Goal: Transaction & Acquisition: Purchase product/service

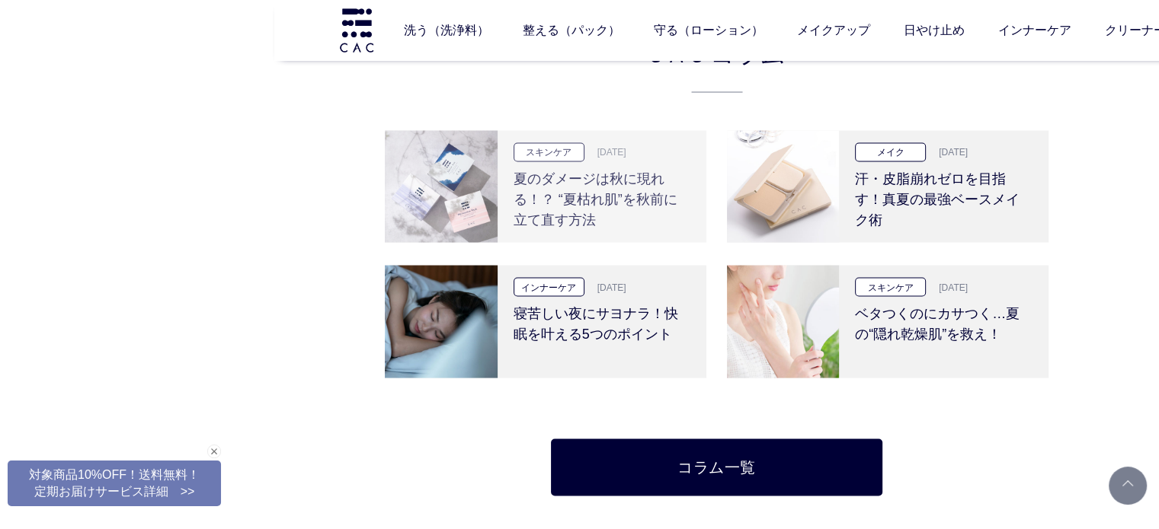
scroll to position [2894, 0]
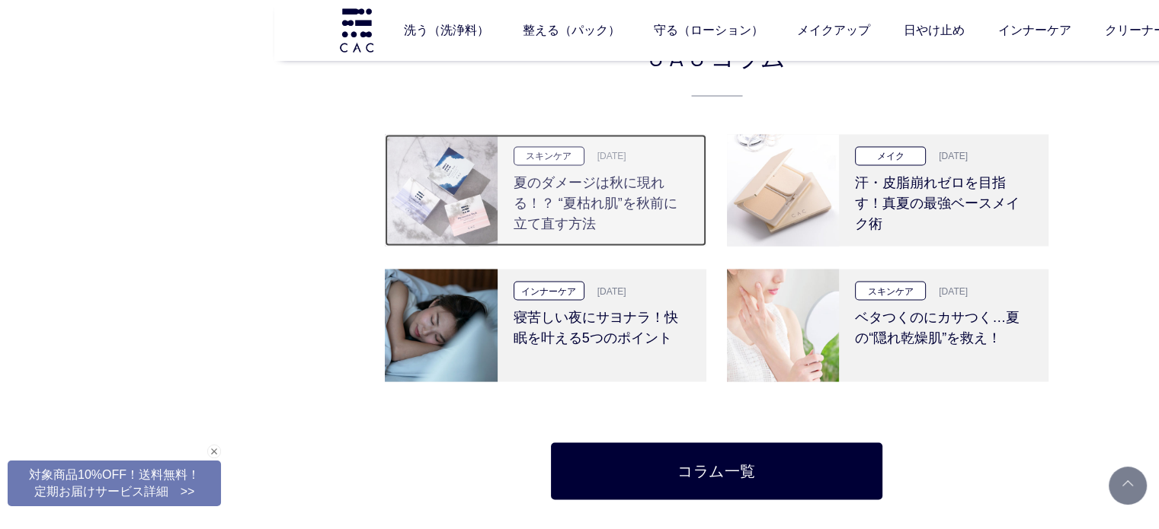
click at [509, 199] on div "スキンケア 2025.09.11 夏のダメージは秋に現れる！？ “夏枯れ肌”を秋前に立て直す方法" at bounding box center [601, 190] width 209 height 112
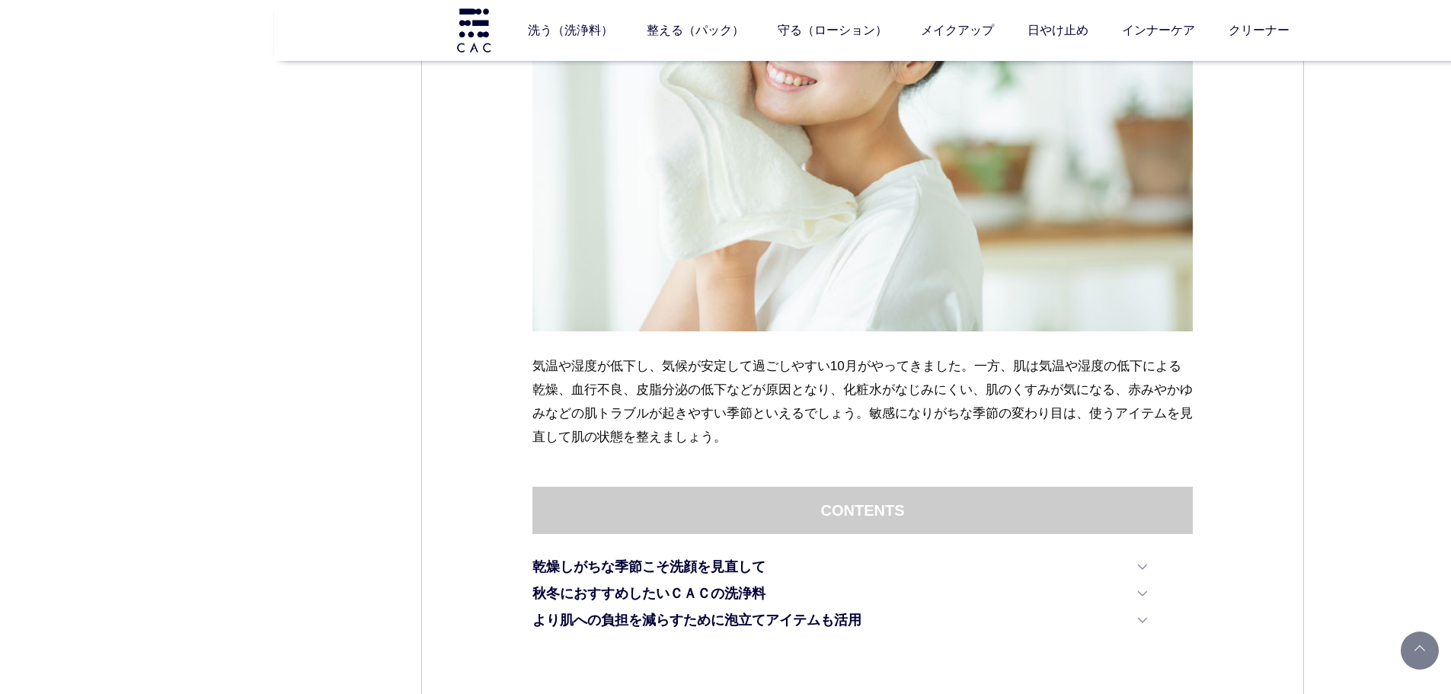
scroll to position [609, 0]
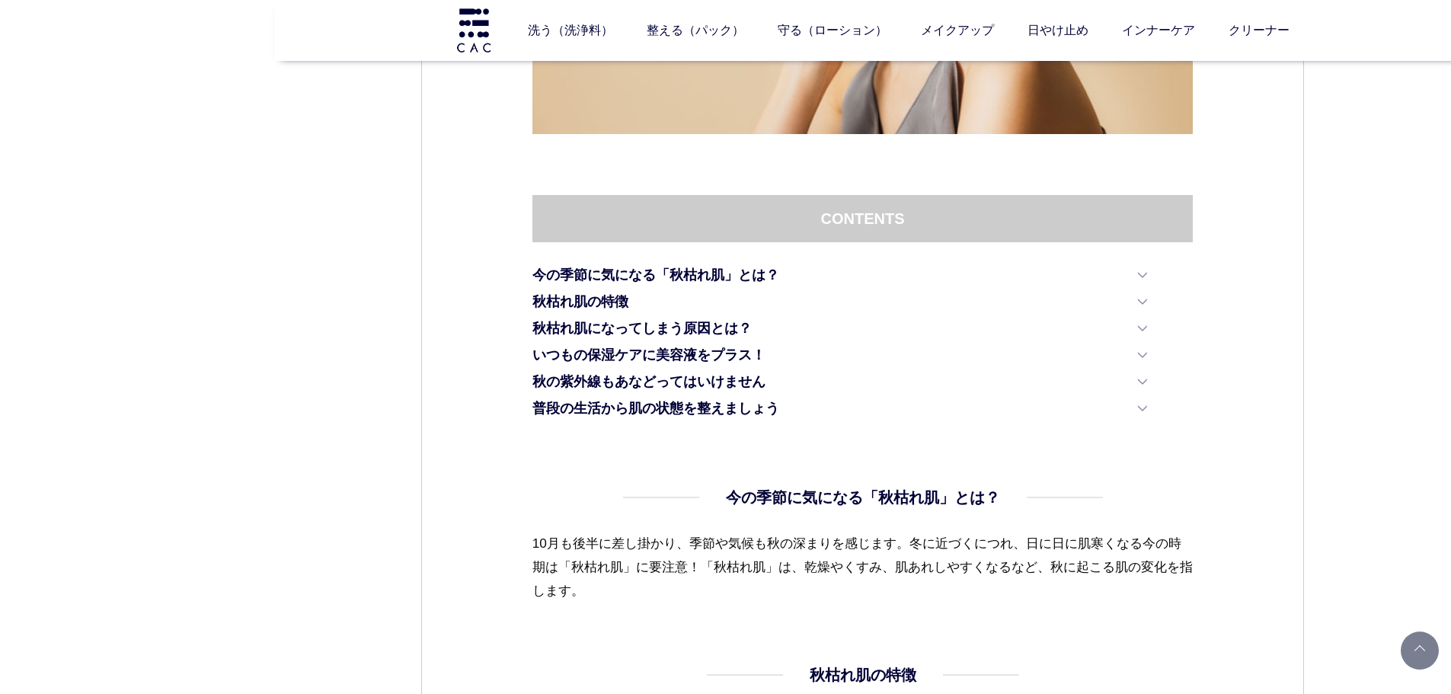
scroll to position [533, 0]
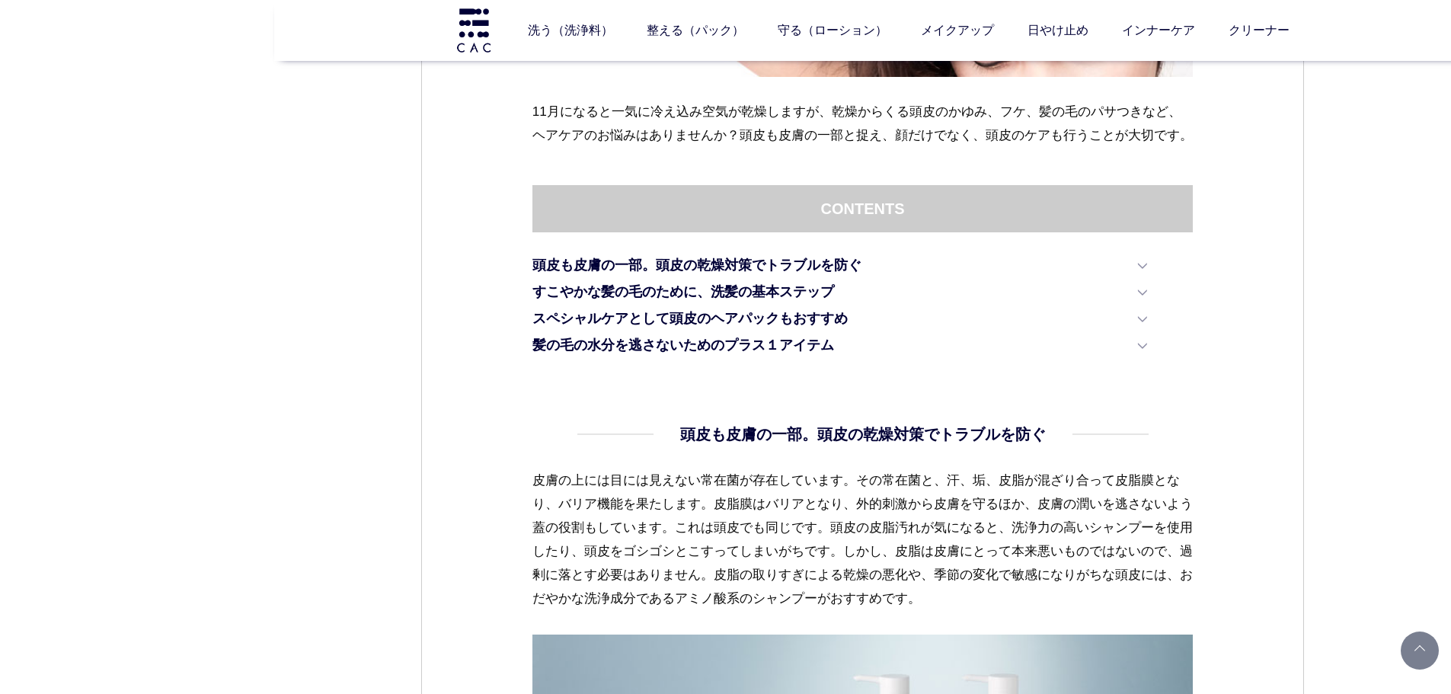
scroll to position [838, 0]
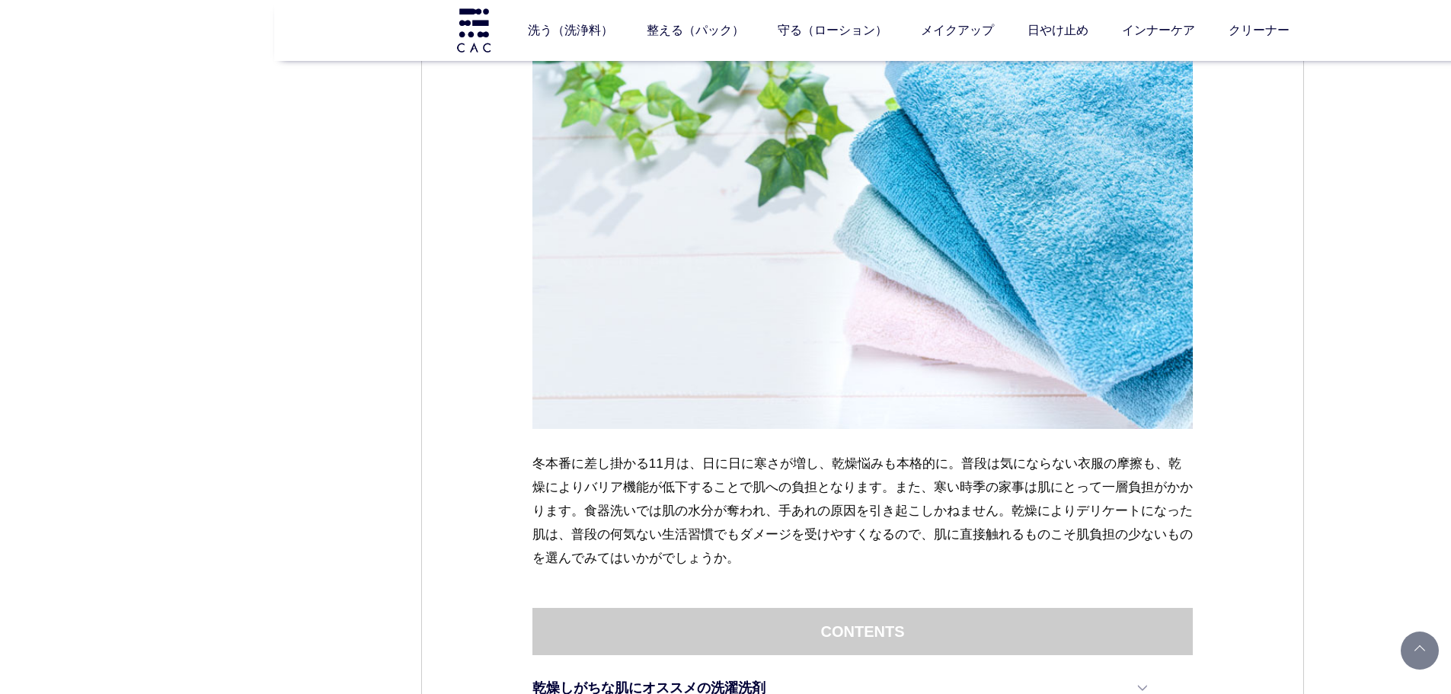
scroll to position [609, 0]
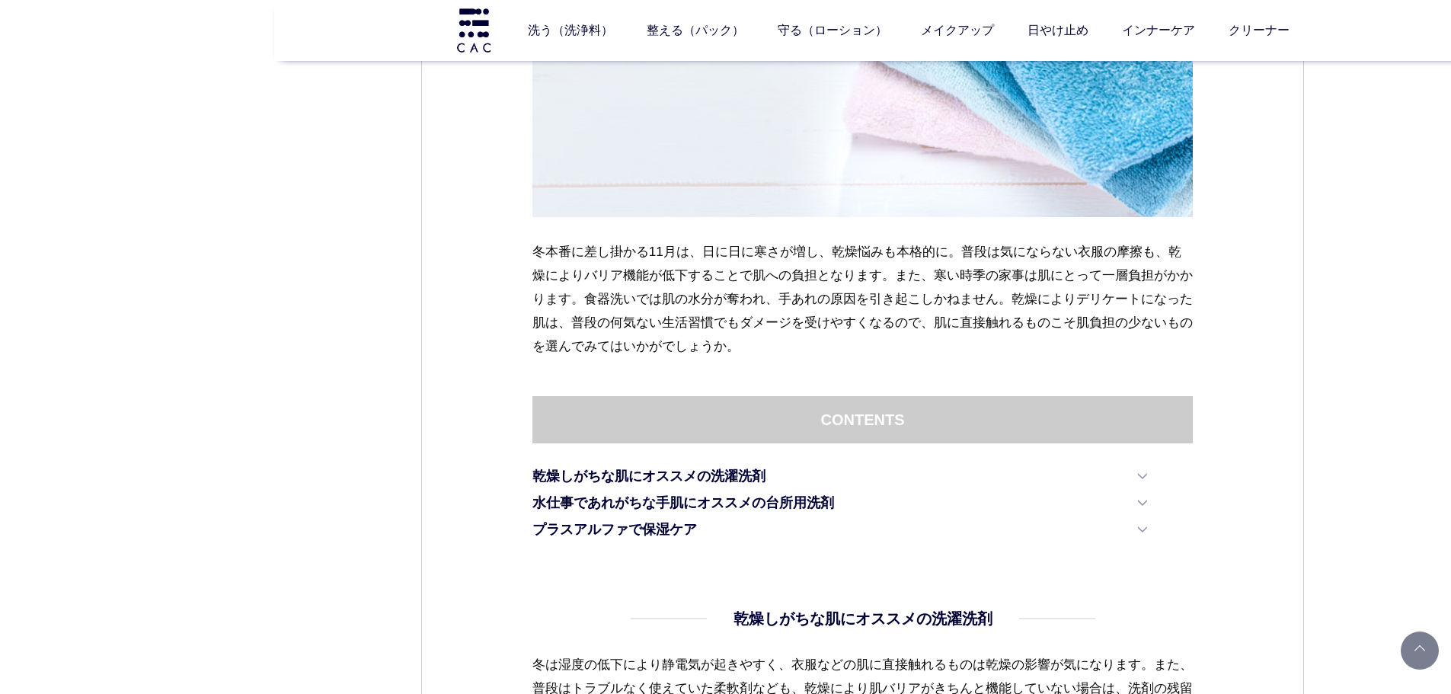
click at [822, 341] on p "冬本番に差し掛かる11月は、日に日に寒さが増し、乾燥悩みも本格的に。普段は気にならない衣服の摩擦も、乾燥によりバリア機能が低下することで肌への負担となります。…" at bounding box center [862, 299] width 661 height 118
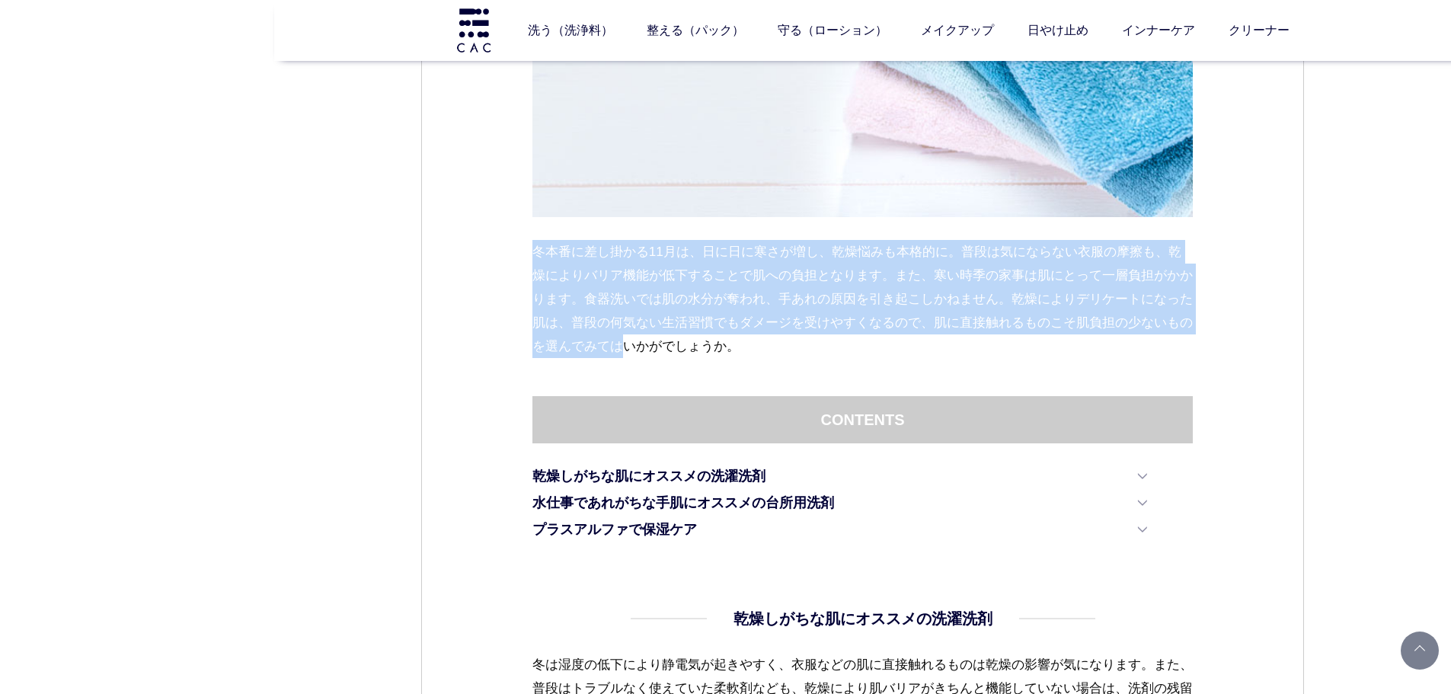
drag, startPoint x: 529, startPoint y: 248, endPoint x: 661, endPoint y: 339, distance: 160.6
drag, startPoint x: 531, startPoint y: 253, endPoint x: 1085, endPoint y: 337, distance: 560.9
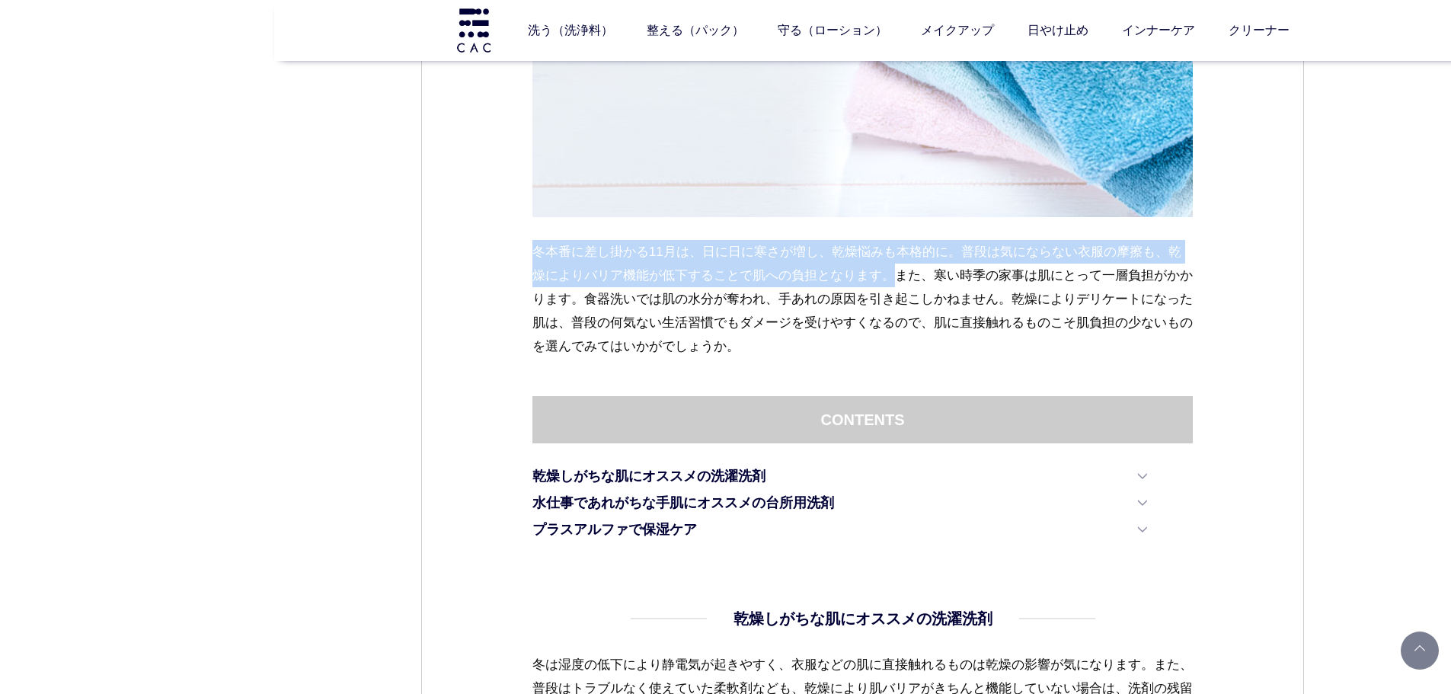
drag, startPoint x: 528, startPoint y: 248, endPoint x: 894, endPoint y: 273, distance: 367.2
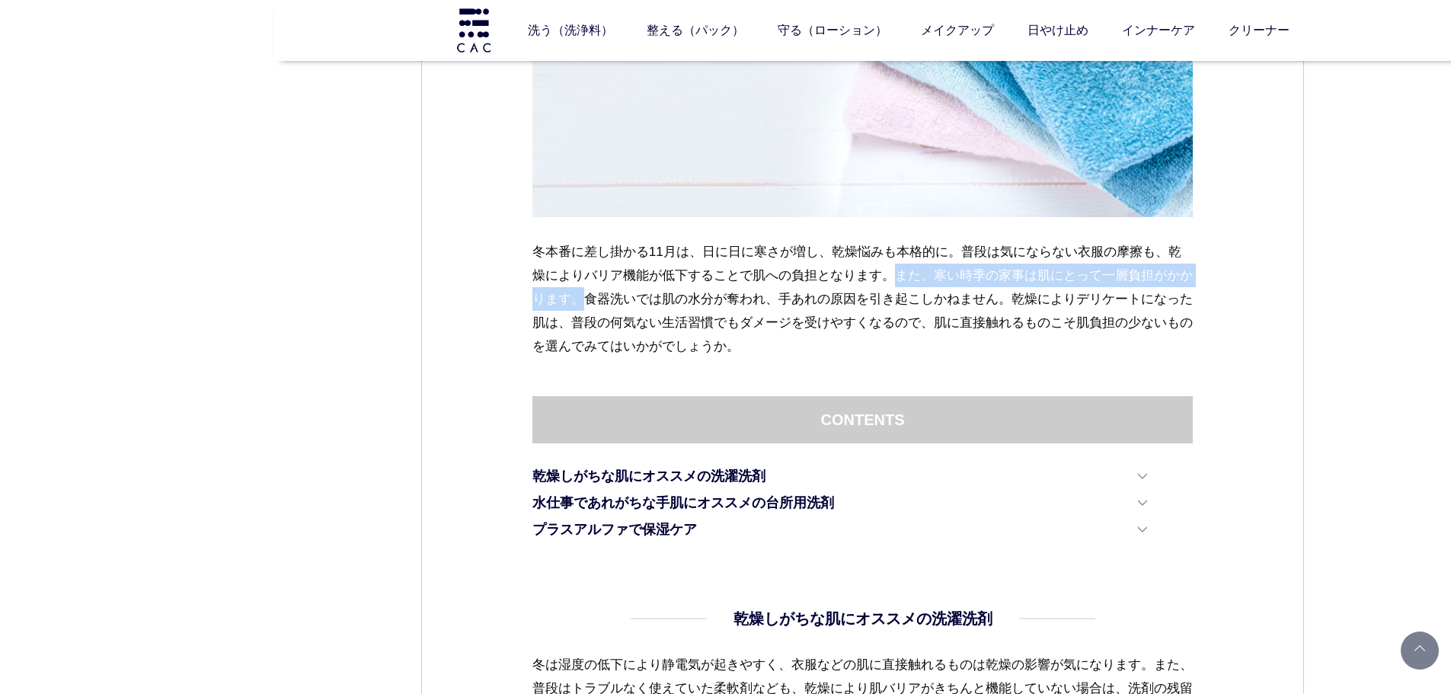
drag, startPoint x: 898, startPoint y: 276, endPoint x: 598, endPoint y: 293, distance: 300.6
click at [598, 293] on p "冬本番に差し掛かる11月は、日に日に寒さが増し、乾燥悩みも本格的に。普段は気にならない衣服の摩擦も、乾燥によりバリア機能が低下することで肌への負担となります。…" at bounding box center [862, 299] width 661 height 118
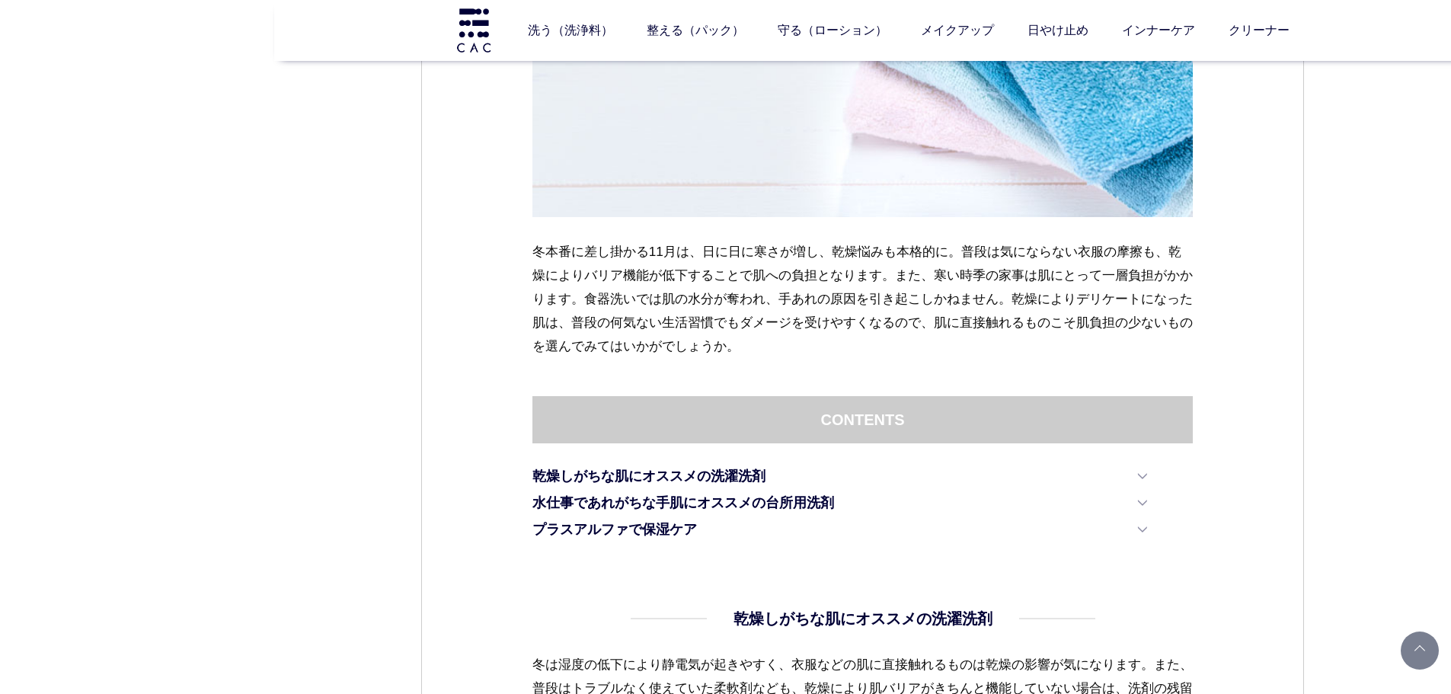
click at [912, 289] on p "冬本番に差し掛かる11月は、日に日に寒さが増し、乾燥悩みも本格的に。普段は気にならない衣服の摩擦も、乾燥によりバリア機能が低下することで肌への負担となります。…" at bounding box center [862, 299] width 661 height 118
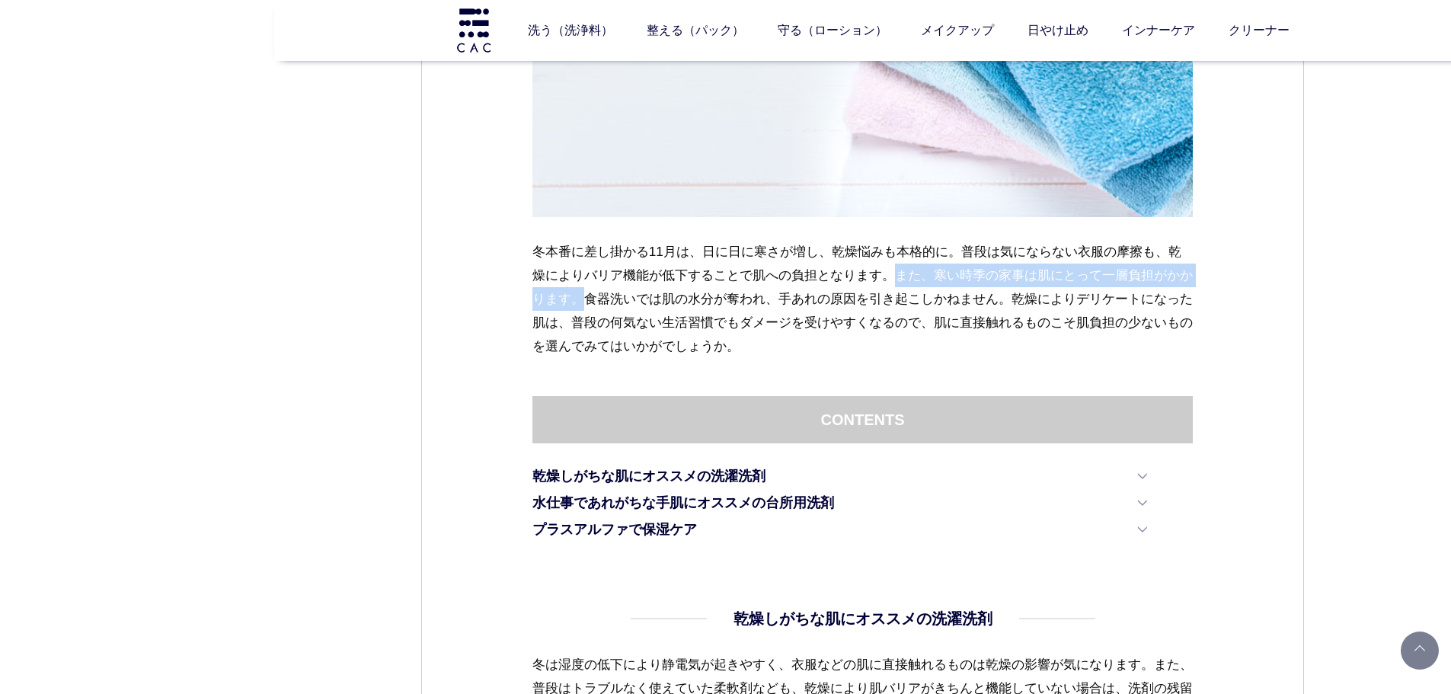
drag, startPoint x: 893, startPoint y: 272, endPoint x: 592, endPoint y: 302, distance: 302.3
click at [592, 302] on p "冬本番に差し掛かる11月は、日に日に寒さが増し、乾燥悩みも本格的に。普段は気にならない衣服の摩擦も、乾燥によりバリア機能が低下することで肌への負担となります。…" at bounding box center [862, 299] width 661 height 118
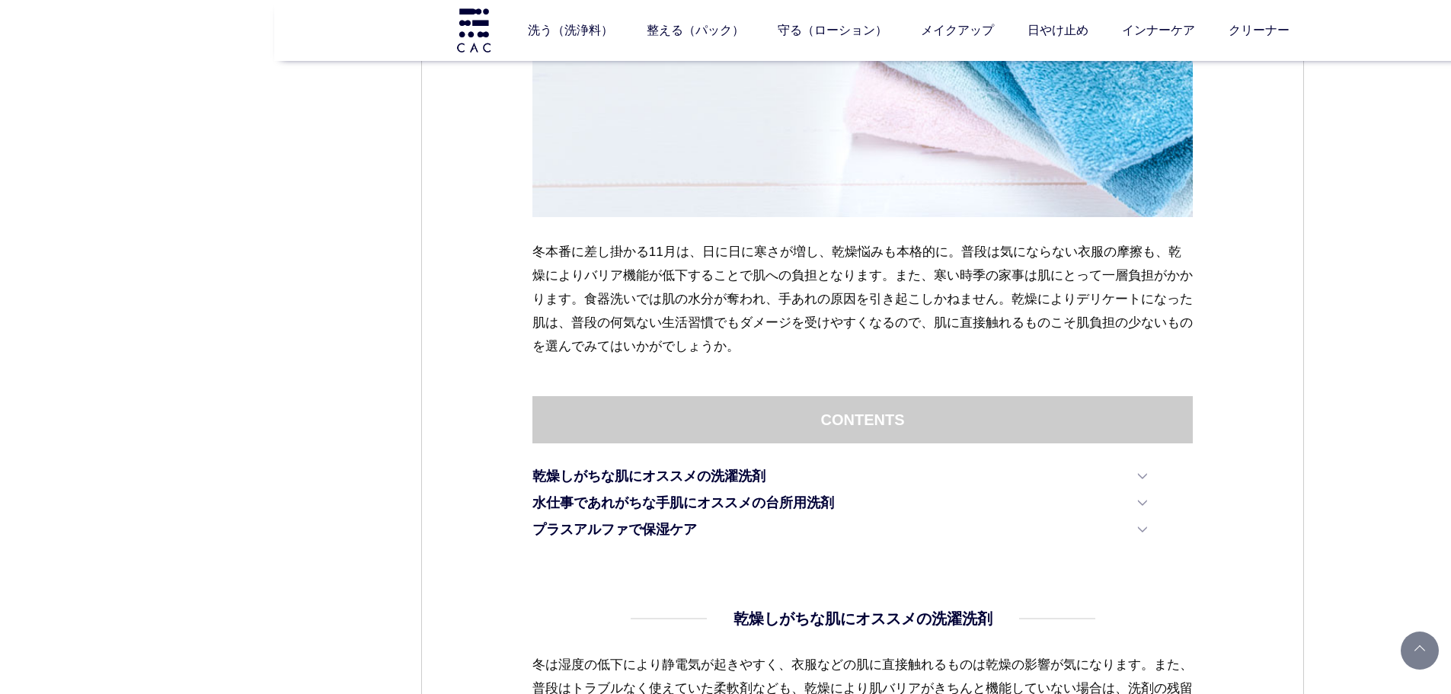
click at [644, 306] on p "冬本番に差し掛かる11月は、日に日に寒さが増し、乾燥悩みも本格的に。普段は気にならない衣服の摩擦も、乾燥によりバリア機能が低下することで肌への負担となります。…" at bounding box center [862, 299] width 661 height 118
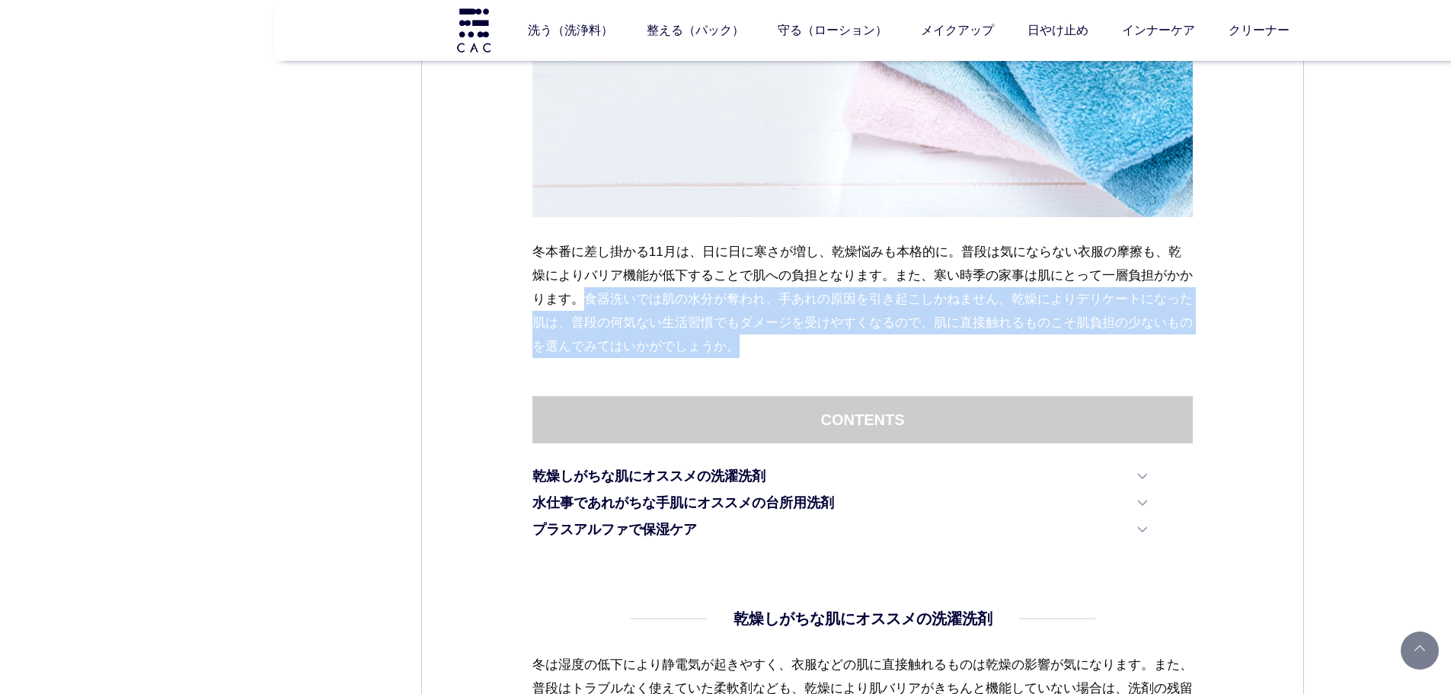
drag, startPoint x: 591, startPoint y: 294, endPoint x: 1040, endPoint y: 355, distance: 452.7
click at [1040, 355] on p "冬本番に差し掛かる11月は、日に日に寒さが増し、乾燥悩みも本格的に。普段は気にならない衣服の摩擦も、乾燥によりバリア機能が低下することで肌への負担となります。…" at bounding box center [862, 299] width 661 height 118
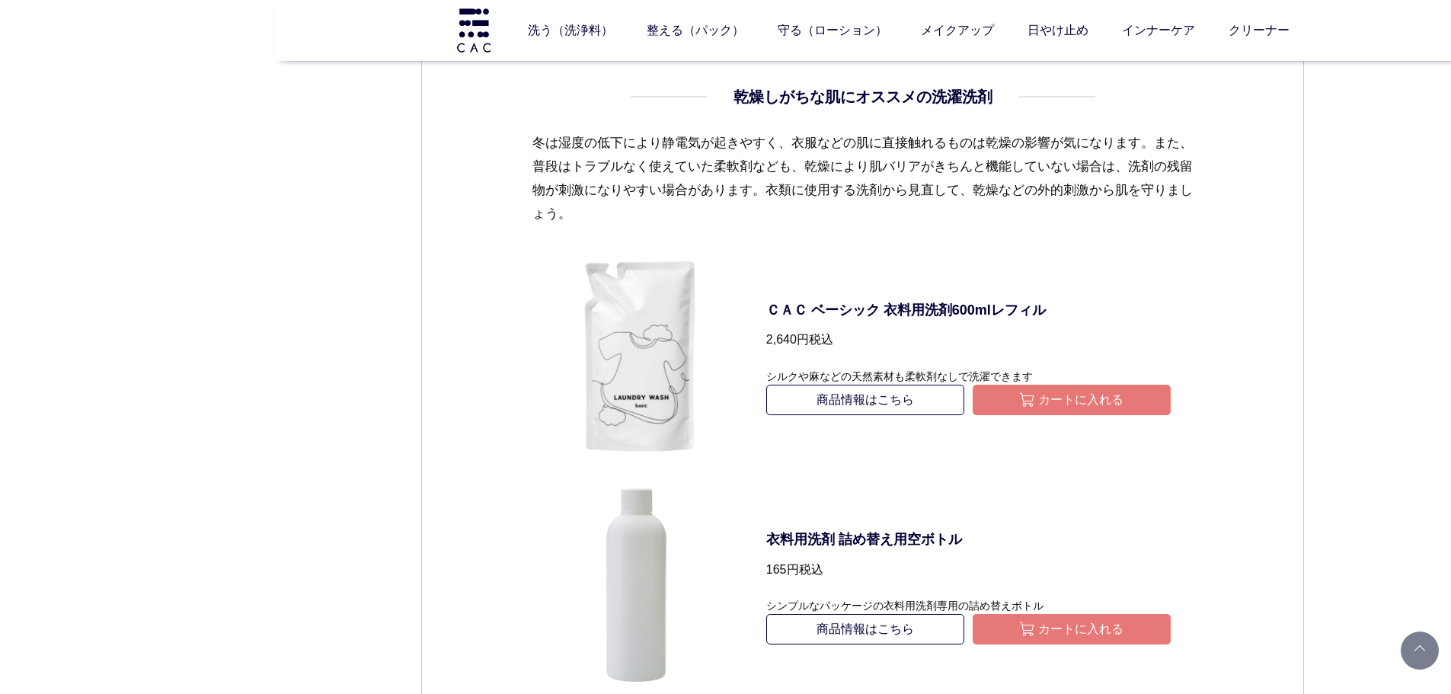
scroll to position [1143, 0]
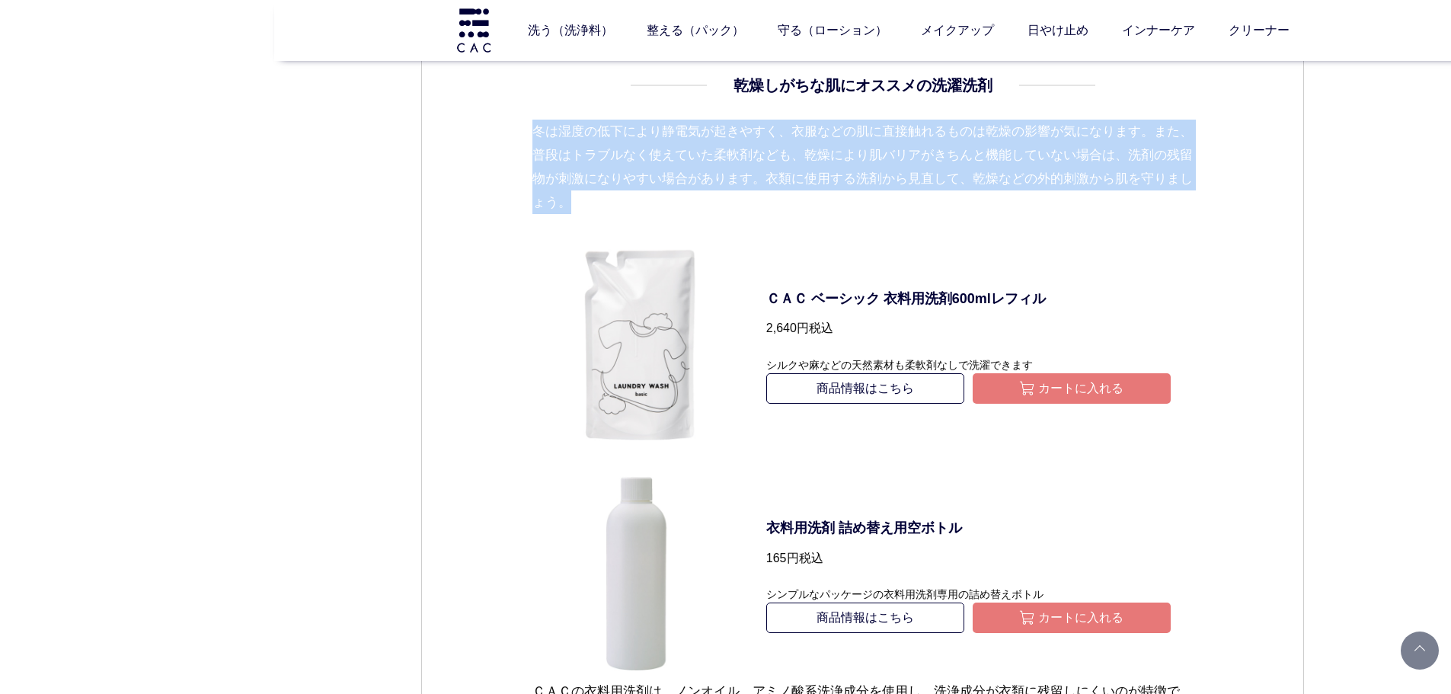
drag, startPoint x: 506, startPoint y: 135, endPoint x: 672, endPoint y: 201, distance: 178.8
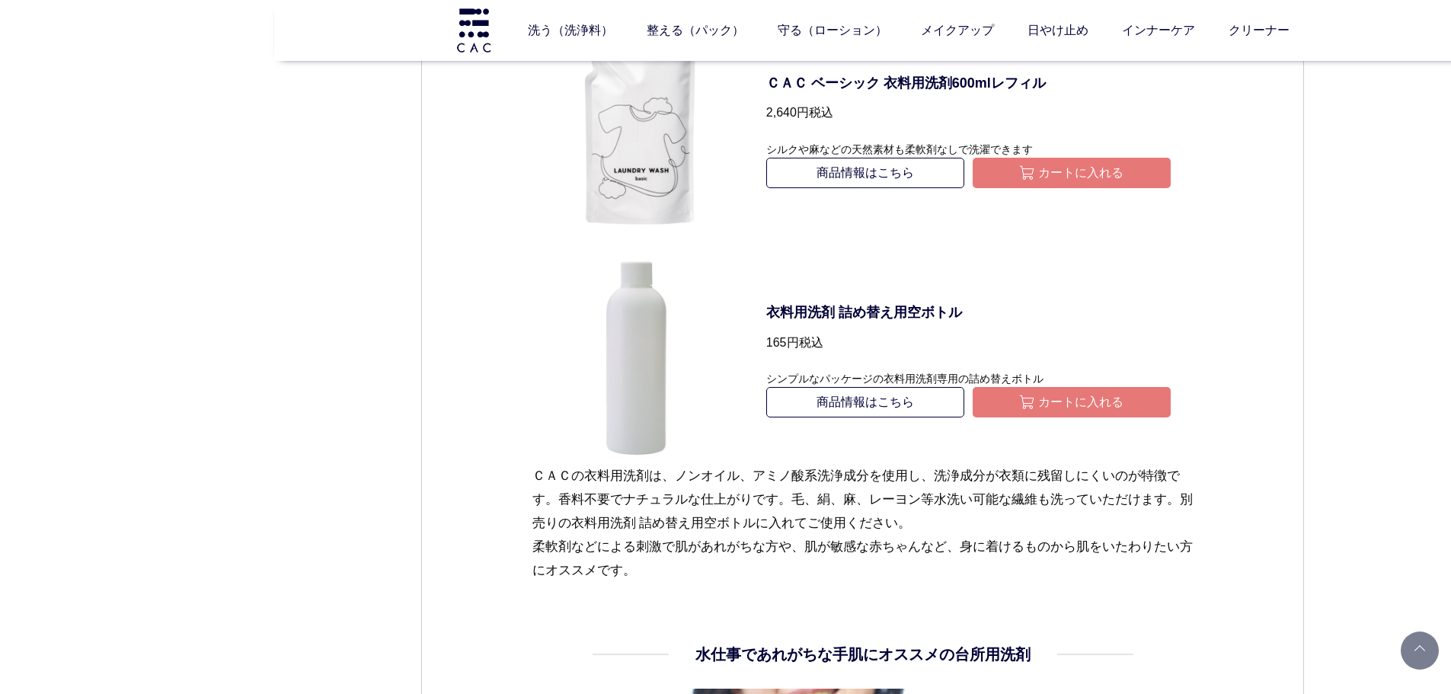
scroll to position [1523, 0]
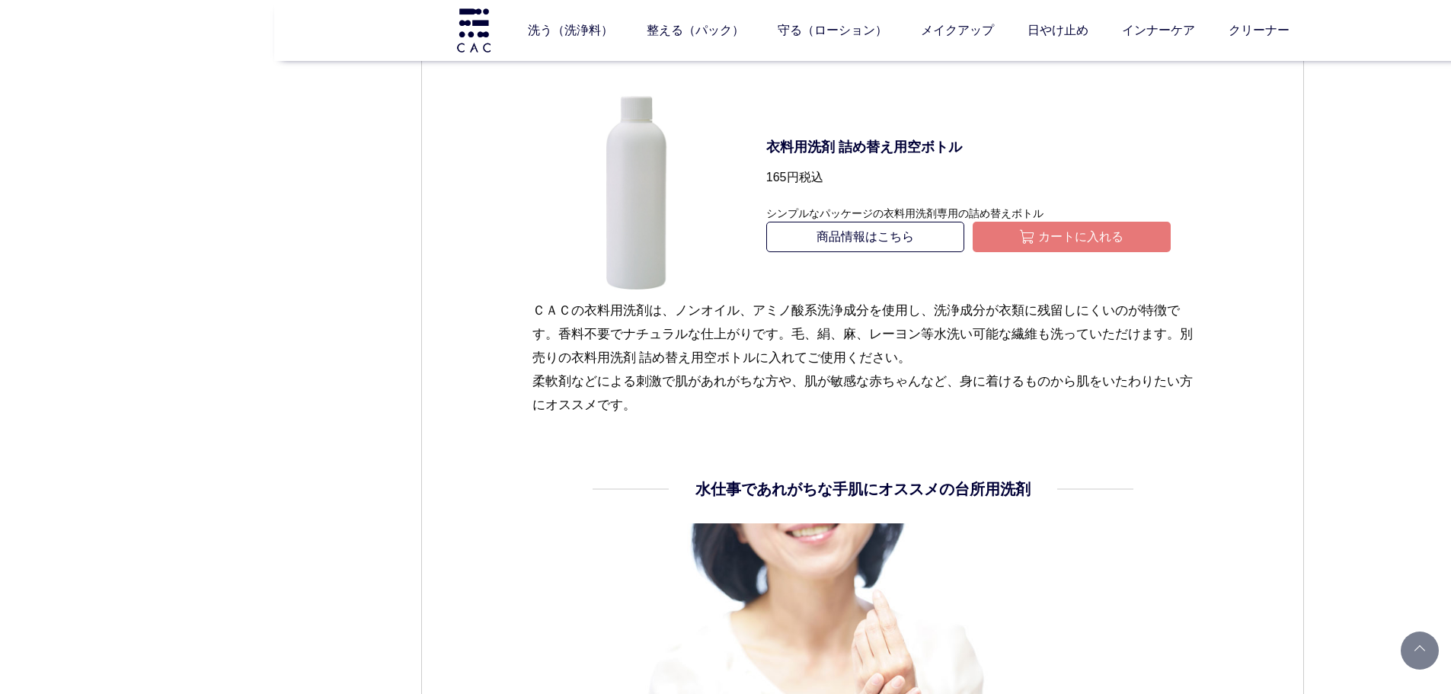
click at [1289, 440] on div "スキンケア 2024.11.28 vol.30 体に触れるものから乾燥ケア。肌をいたわるオススメアイテム 冬本番に差し掛かる11月は、日に日に寒さが増し、乾燥…" at bounding box center [862, 348] width 883 height 3411
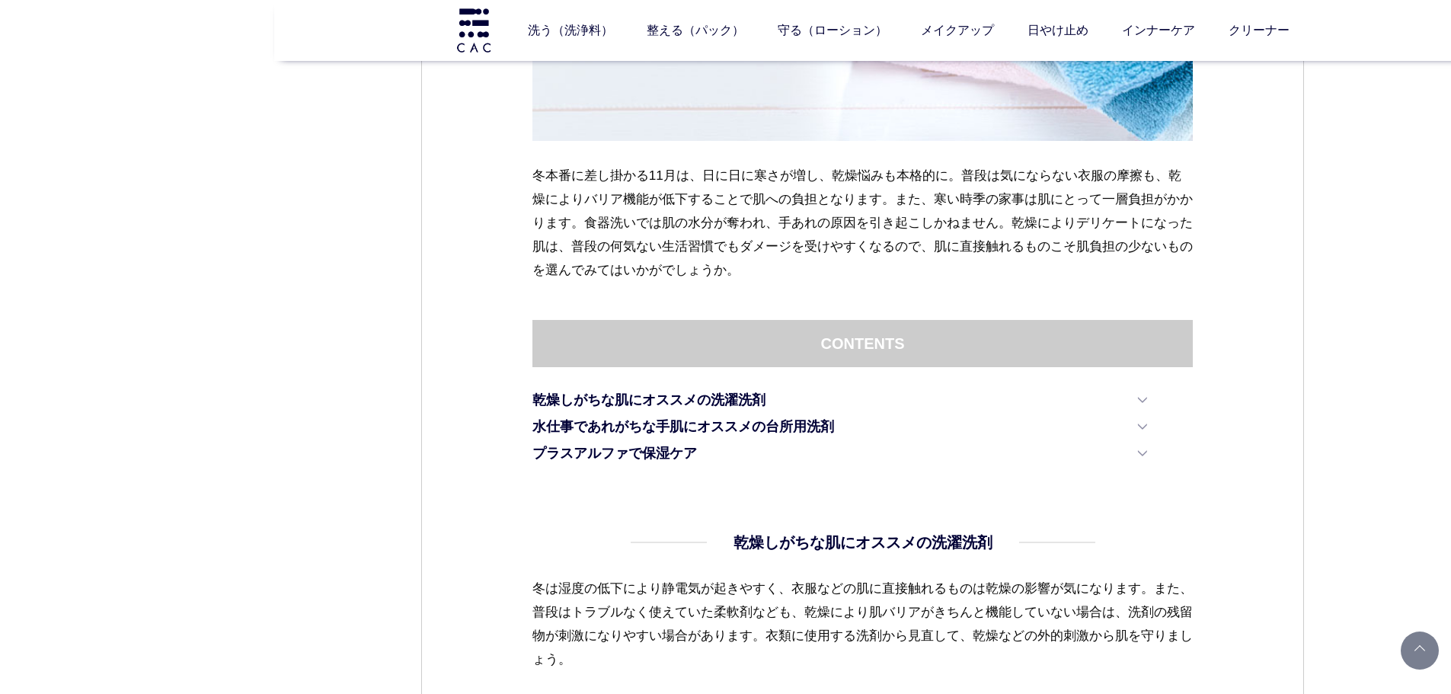
scroll to position [305, 0]
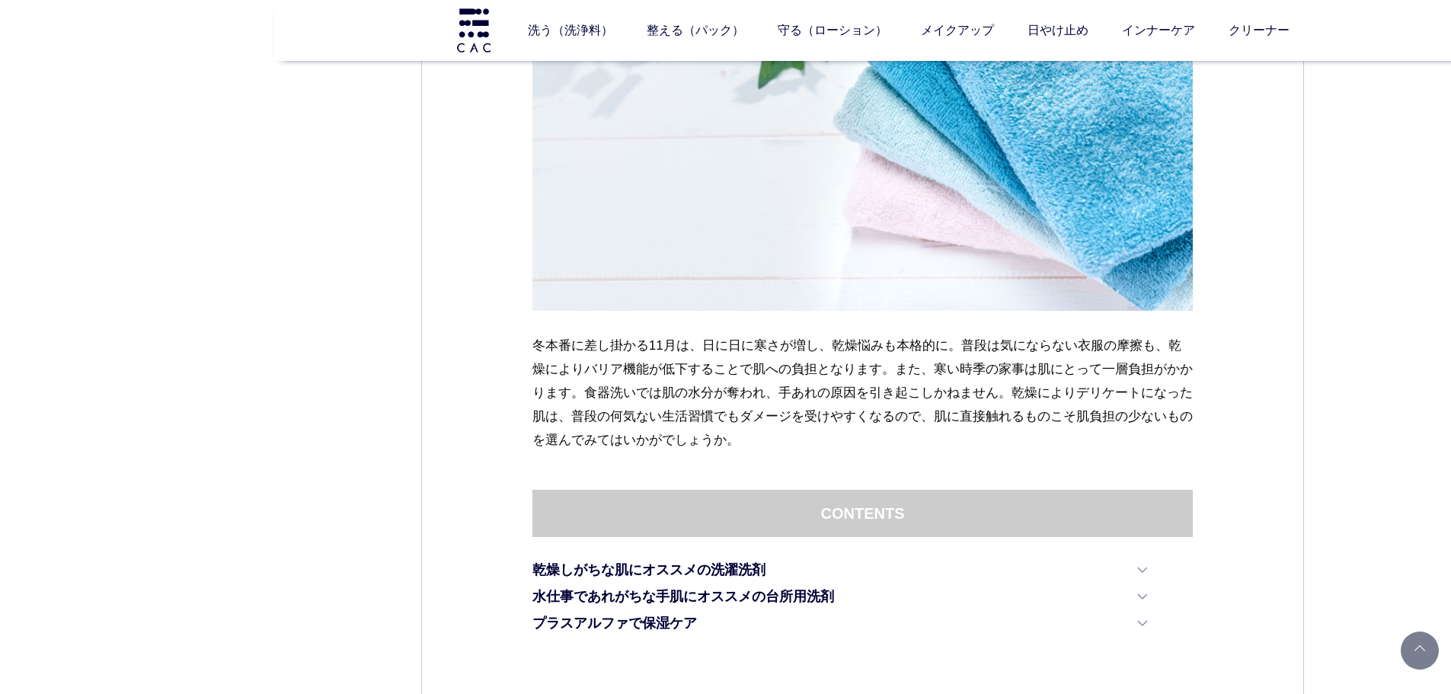
scroll to position [533, 0]
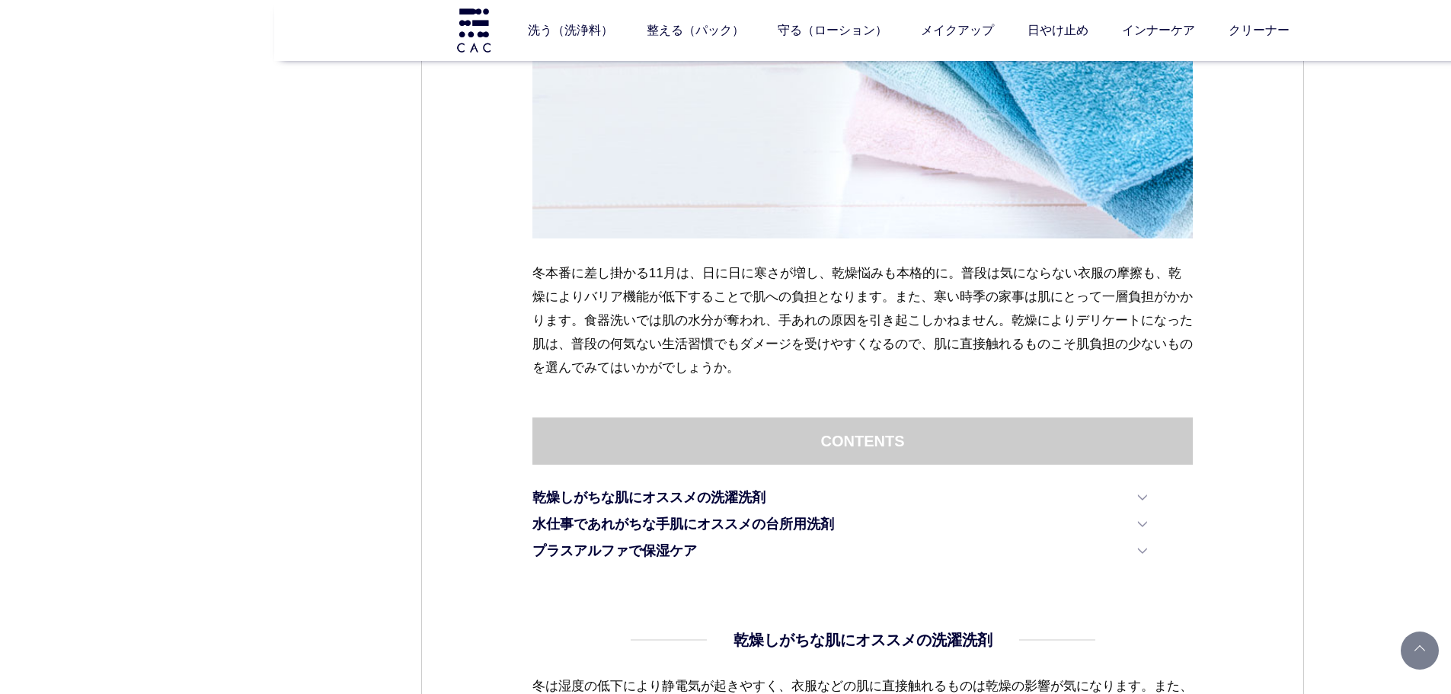
scroll to position [305, 0]
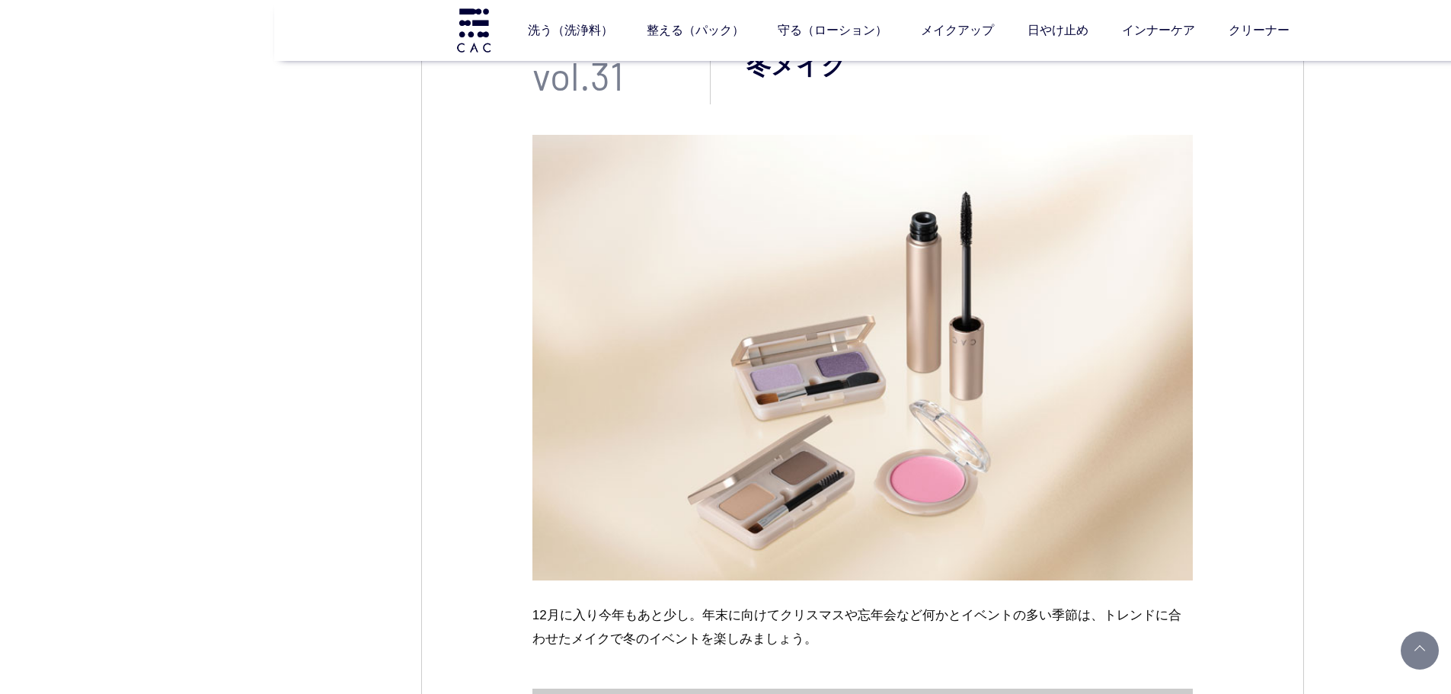
scroll to position [305, 0]
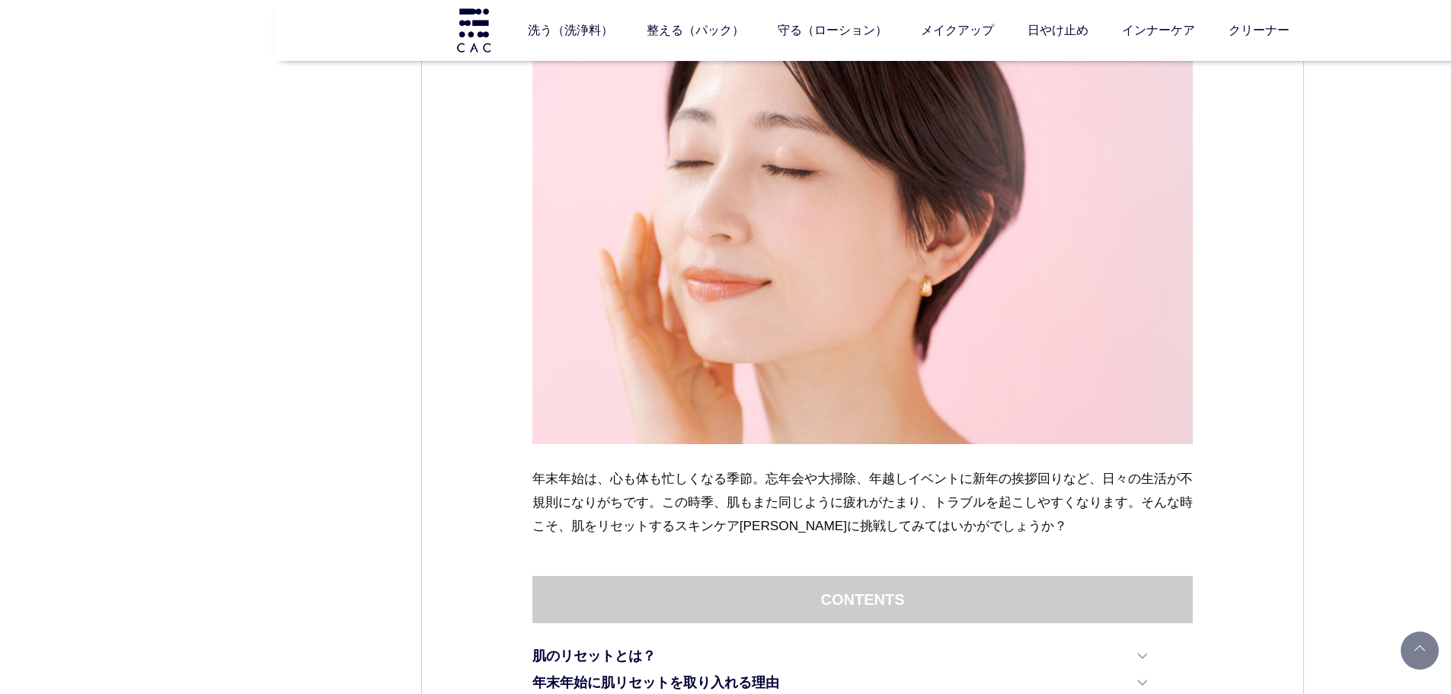
scroll to position [381, 0]
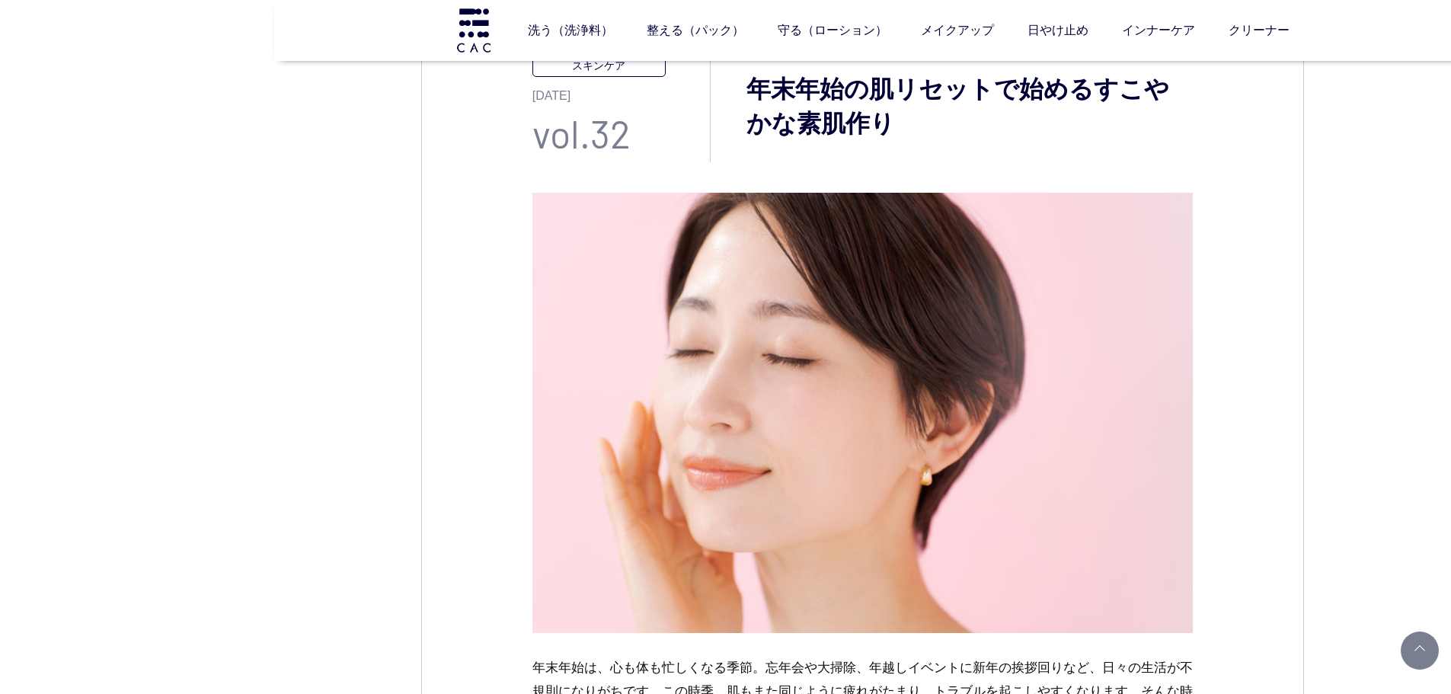
scroll to position [152, 0]
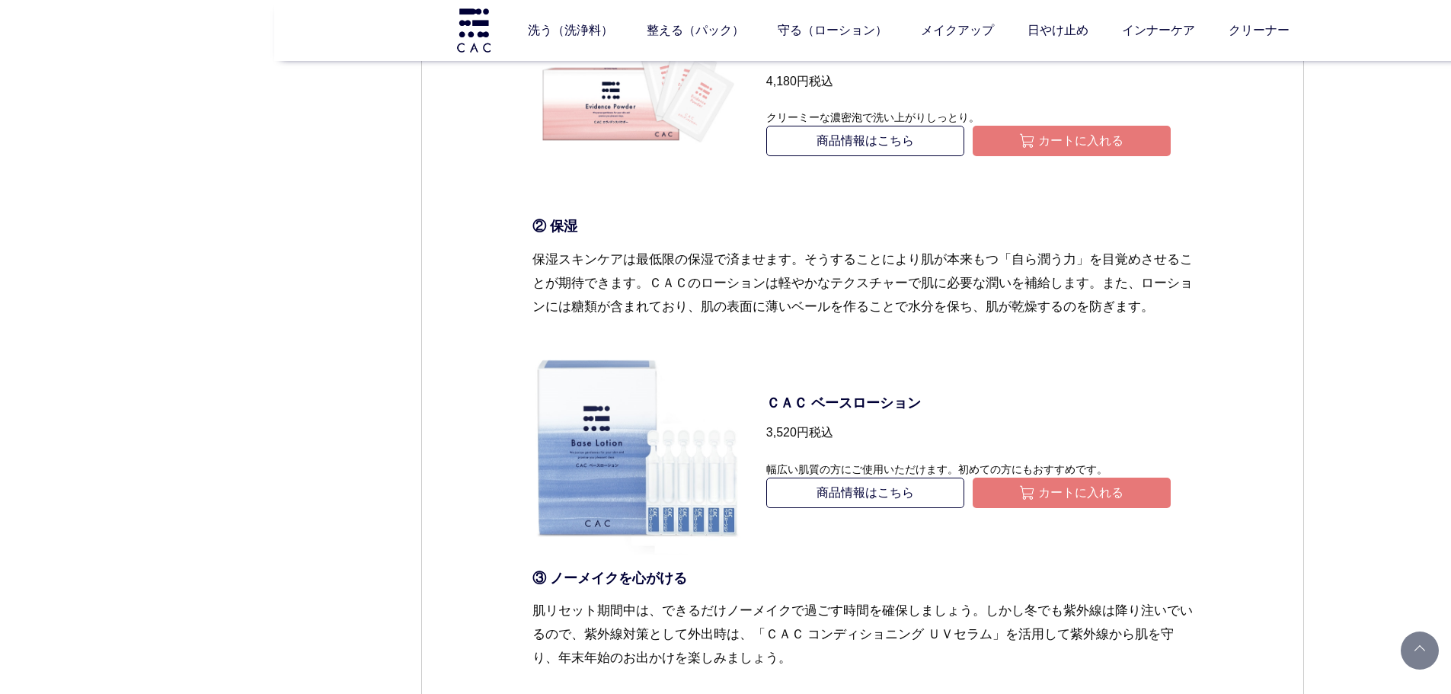
scroll to position [2666, 0]
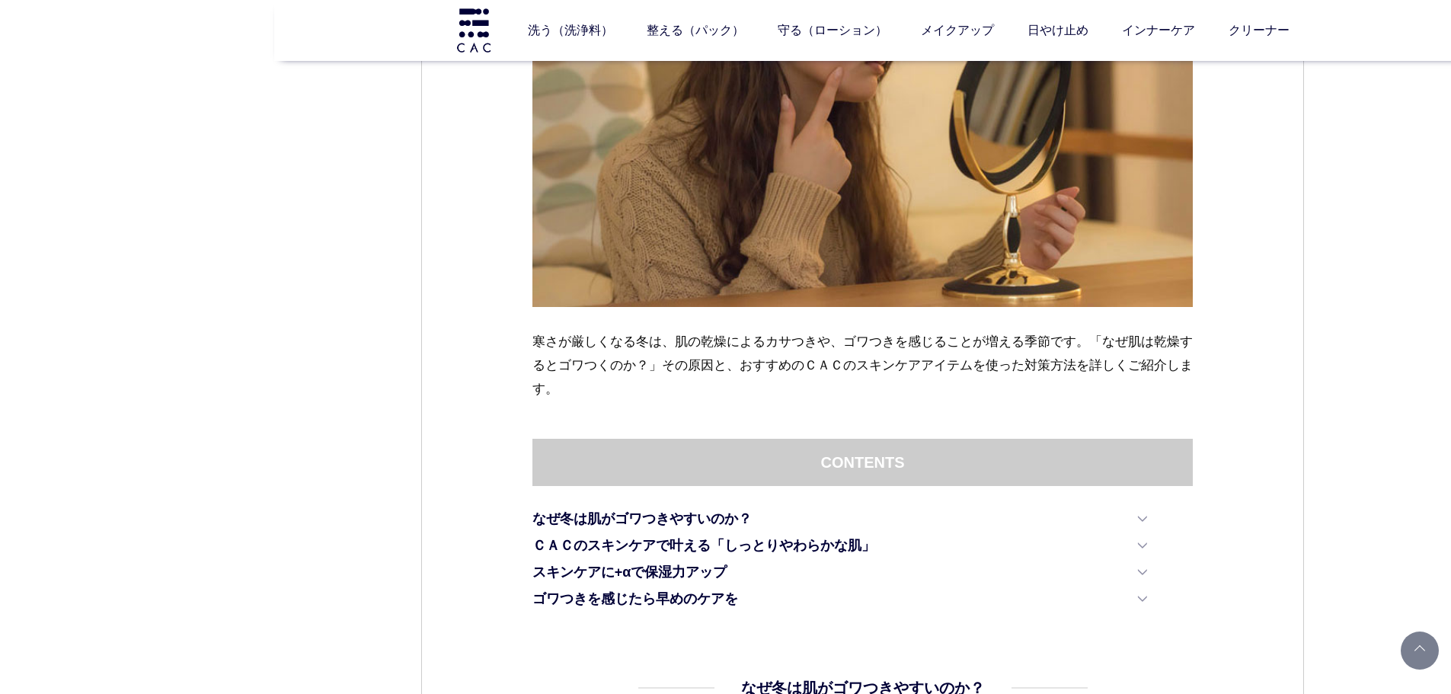
scroll to position [533, 0]
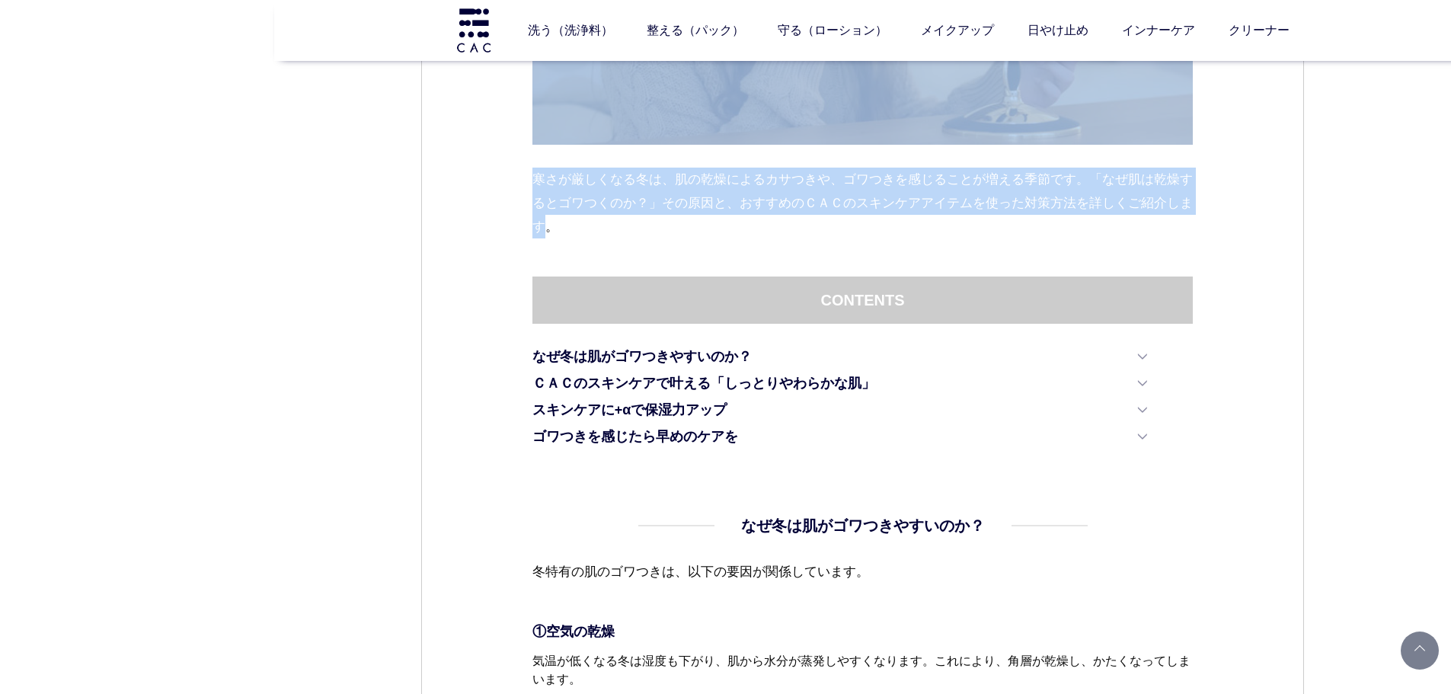
drag, startPoint x: 528, startPoint y: 161, endPoint x: 563, endPoint y: 239, distance: 85.2
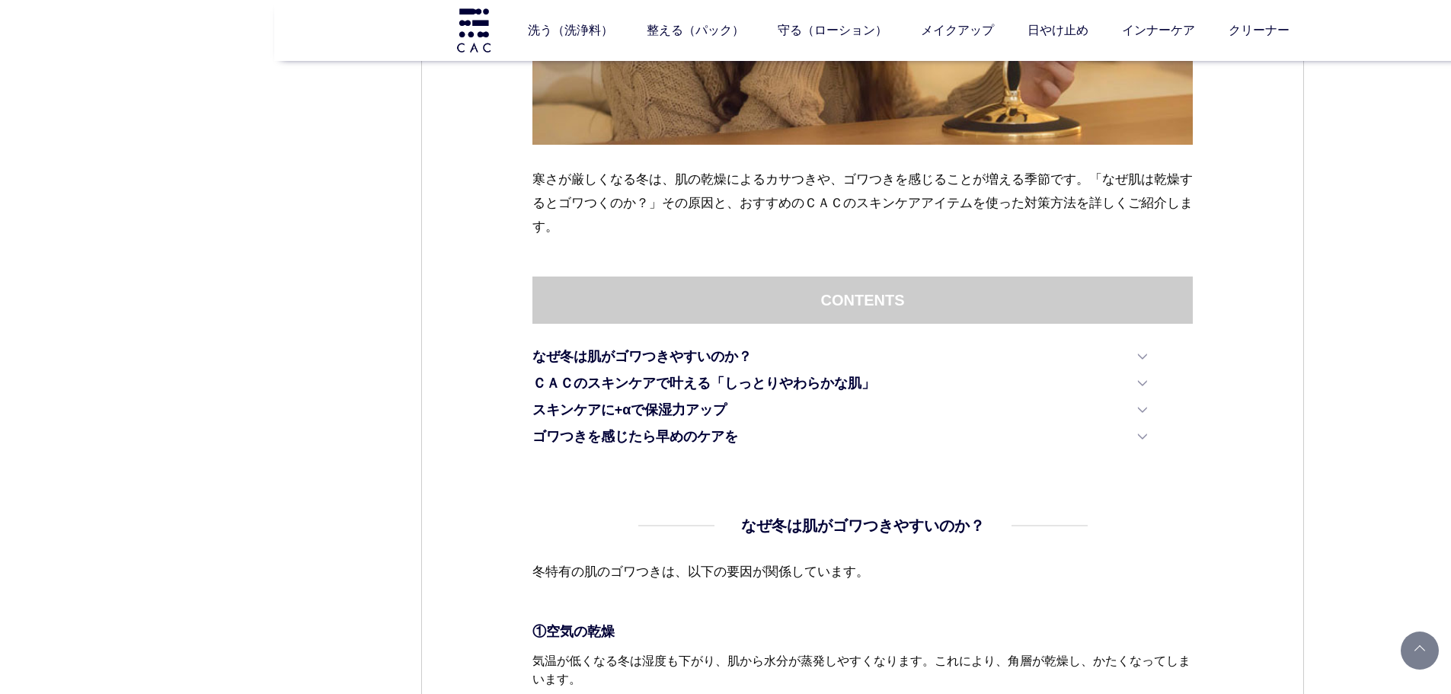
click at [691, 244] on div "寒さが厳しくなる冬は、肌の乾燥によるカサつきや、ゴワつきを感じることが増える季節です。「なぜ肌は乾燥するとゴワつくのか？」その原因と、おすすめのＣＡＣのスキン…" at bounding box center [862, 64] width 661 height 424
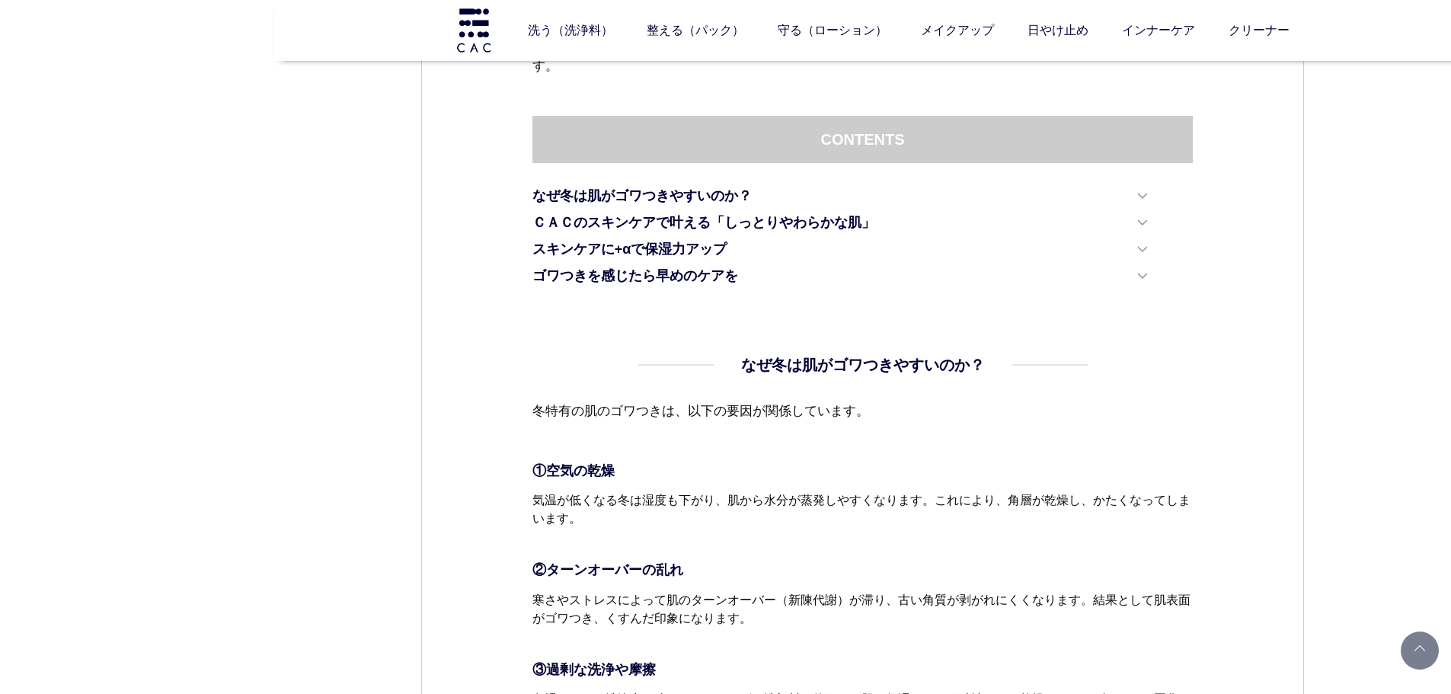
scroll to position [686, 0]
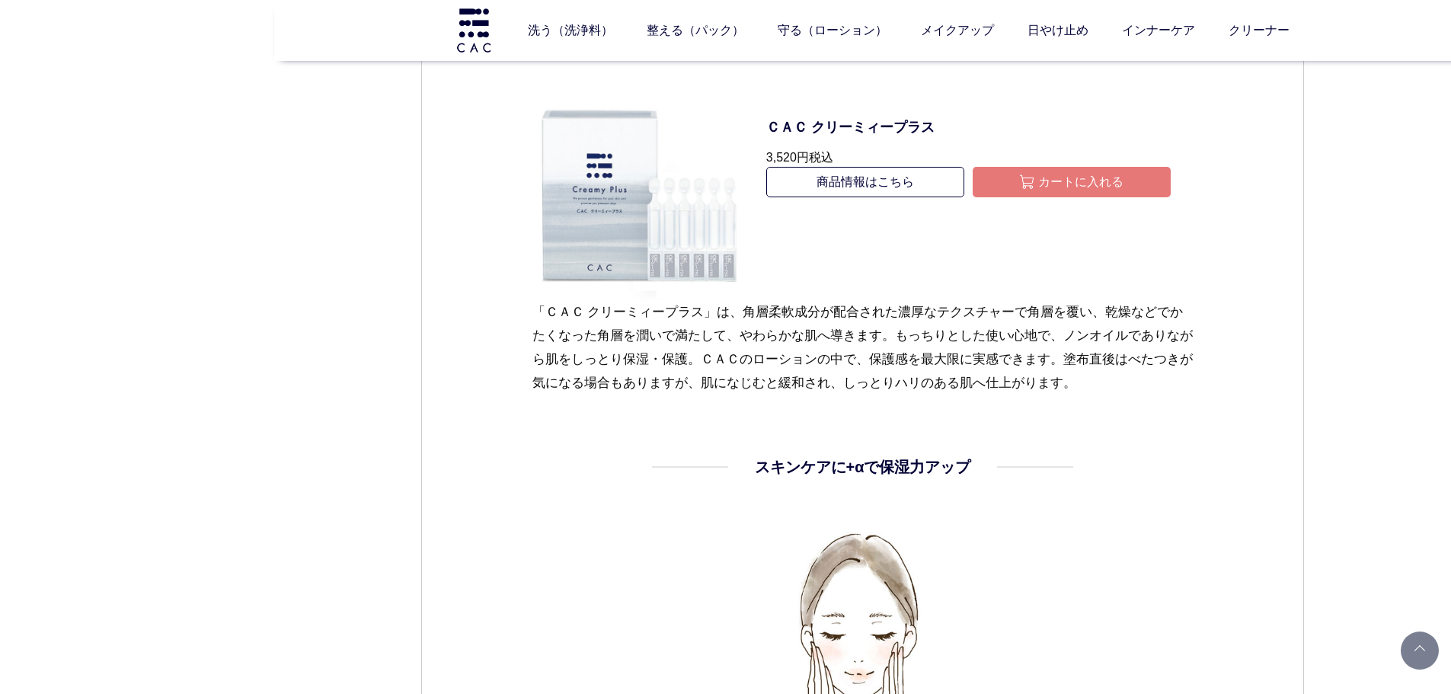
scroll to position [1980, 0]
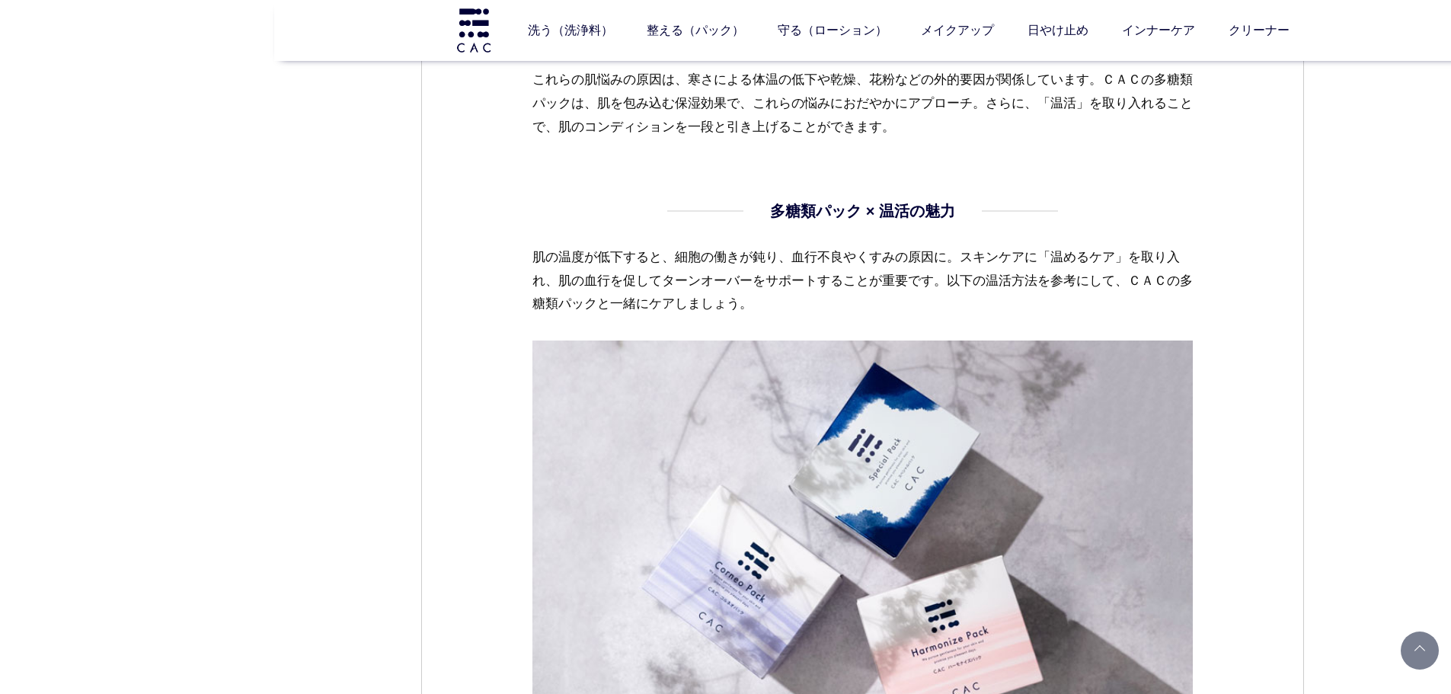
scroll to position [1828, 0]
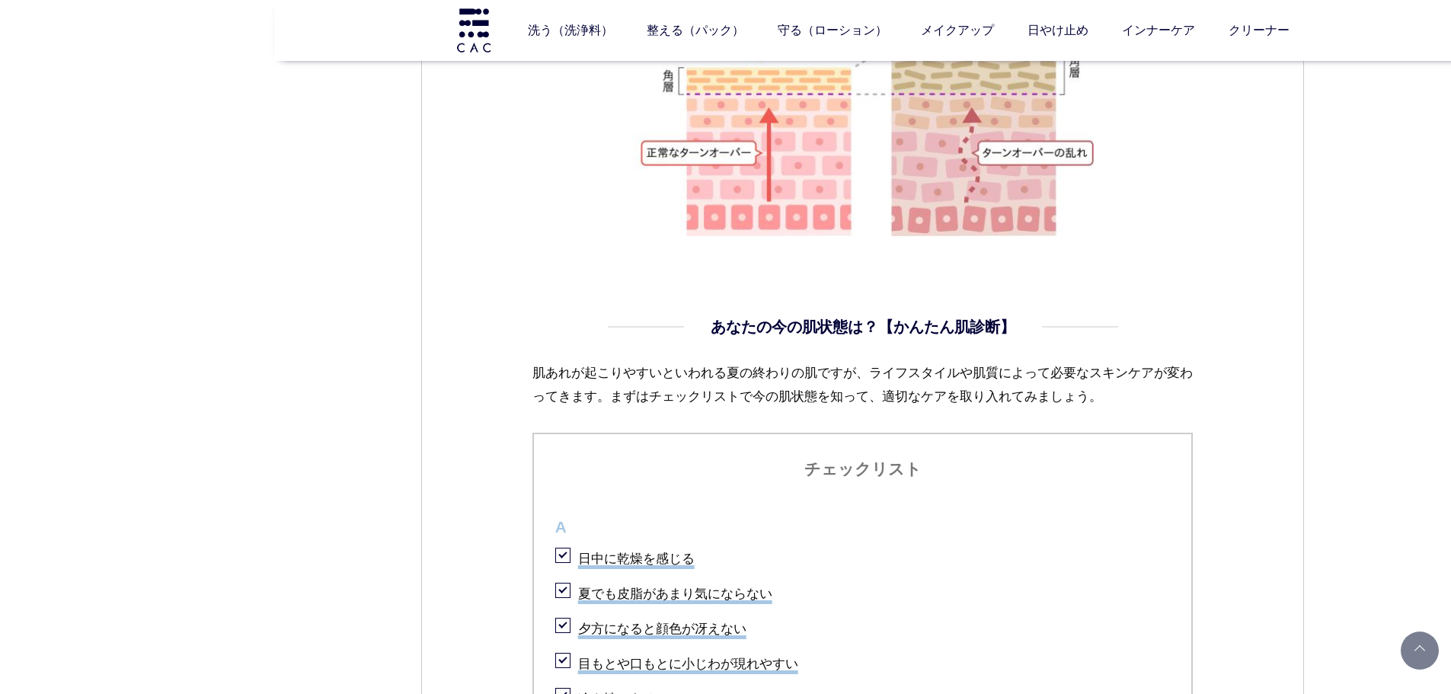
drag, startPoint x: 401, startPoint y: 294, endPoint x: 411, endPoint y: 289, distance: 11.2
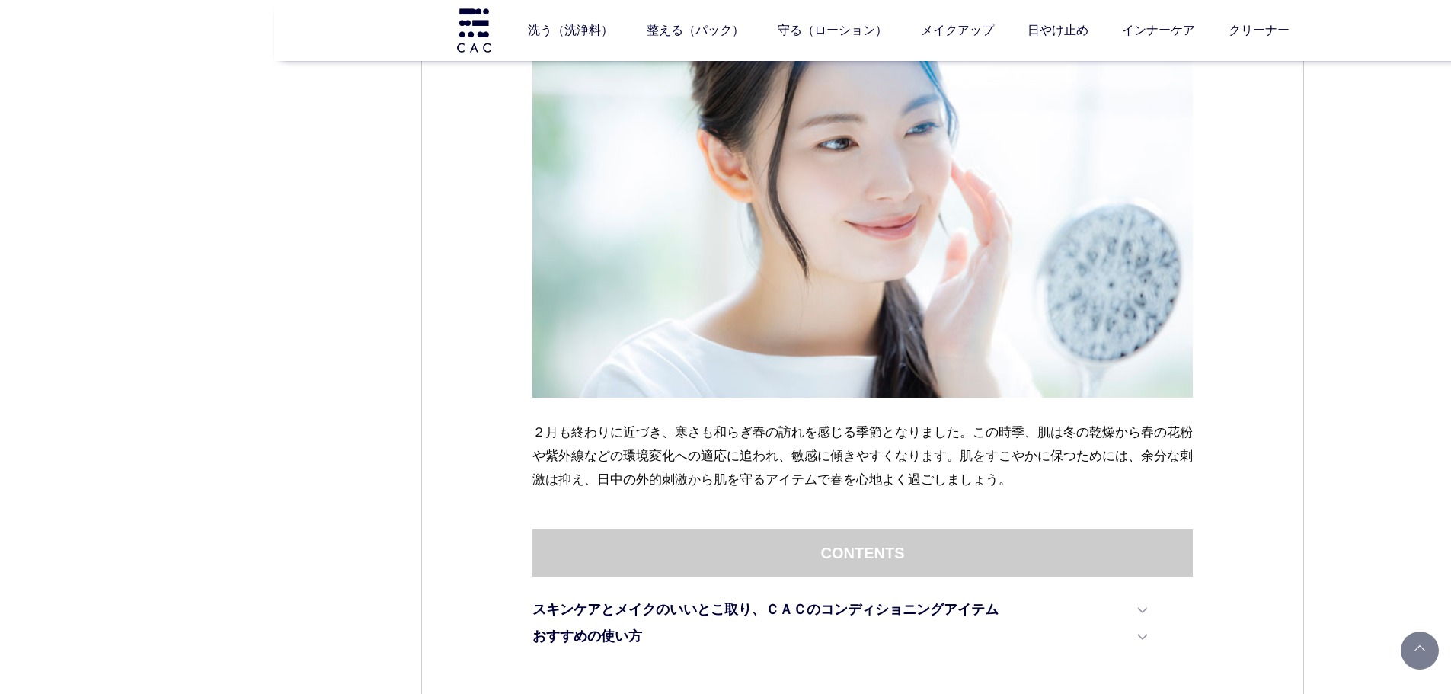
scroll to position [609, 0]
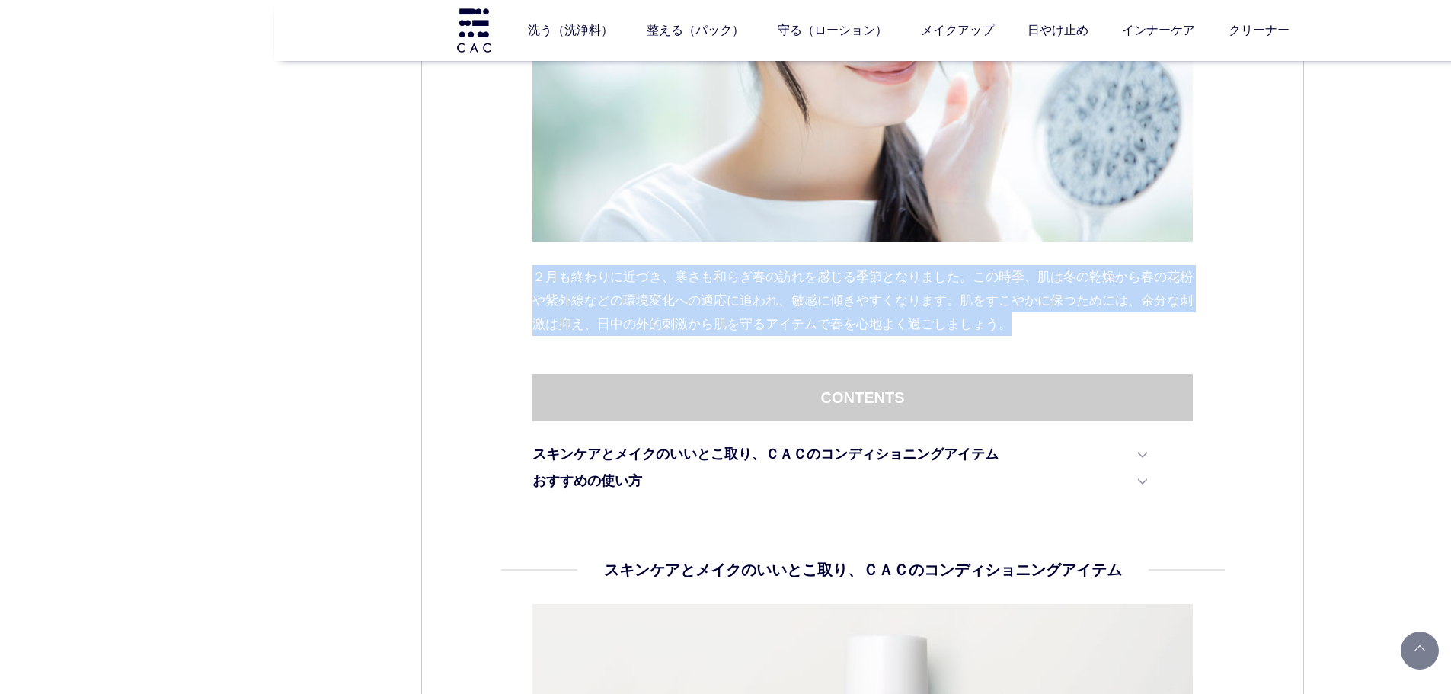
drag, startPoint x: 493, startPoint y: 287, endPoint x: 1200, endPoint y: 359, distance: 711.2
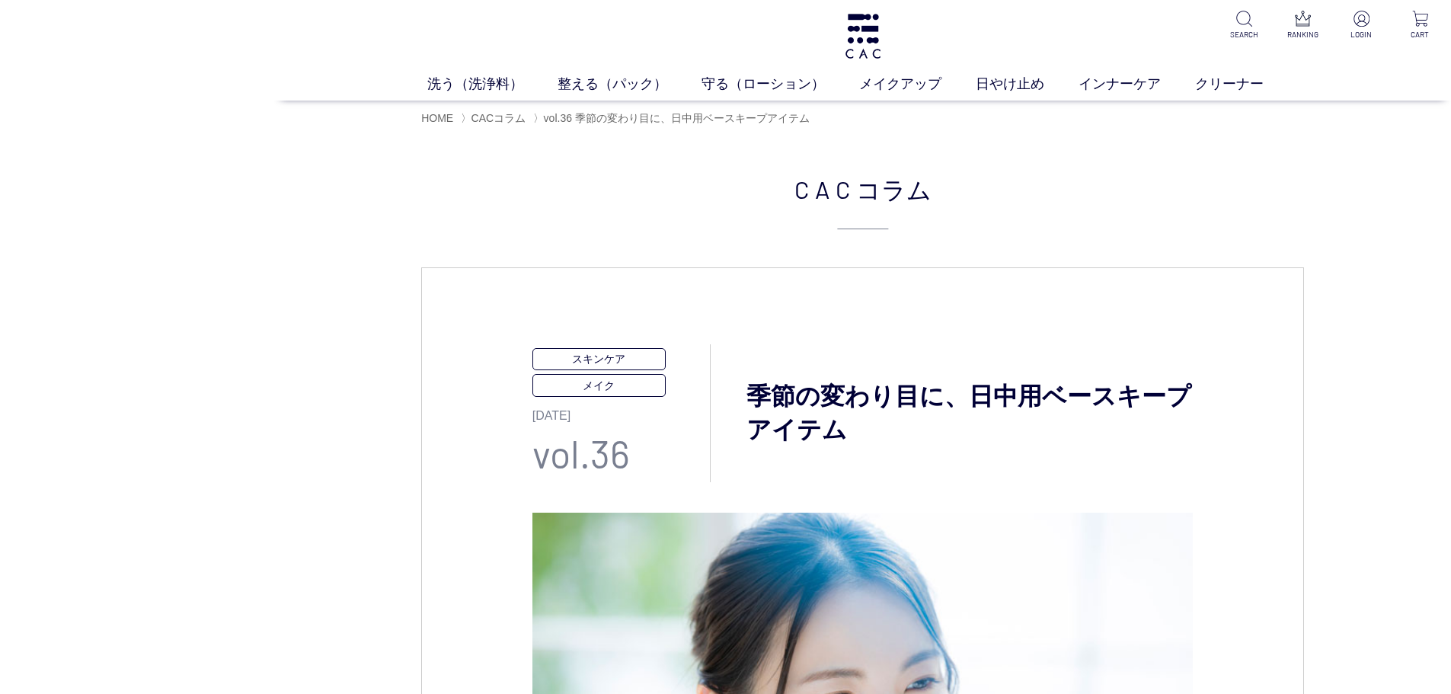
scroll to position [0, 0]
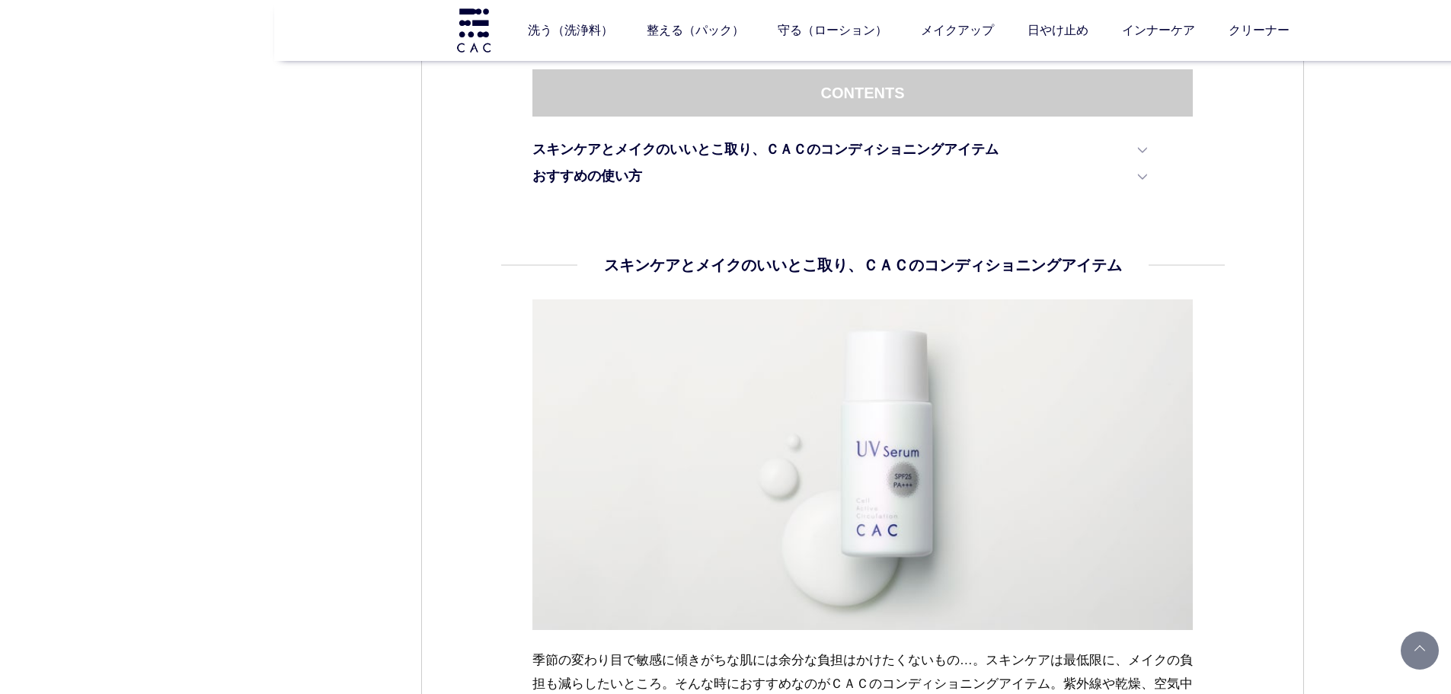
scroll to position [457, 0]
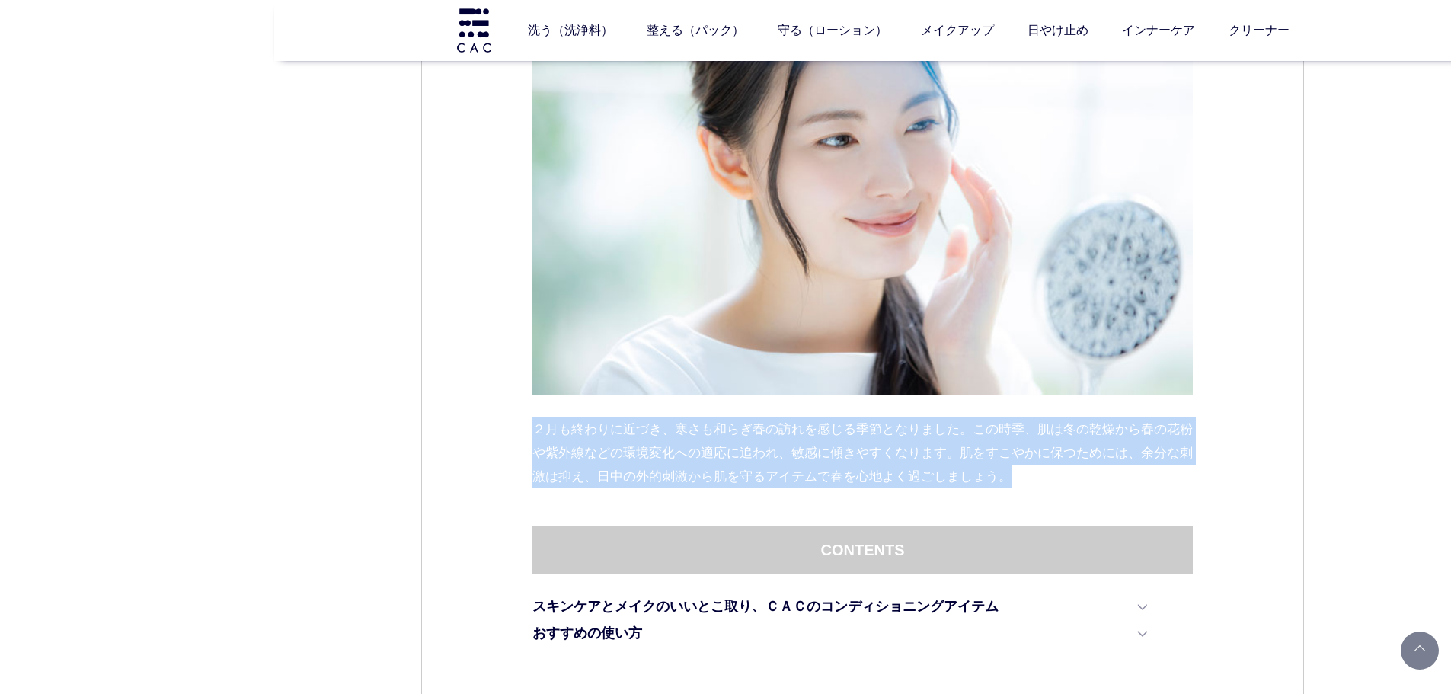
drag, startPoint x: 532, startPoint y: 419, endPoint x: 1133, endPoint y: 474, distance: 604.2
click at [1133, 474] on p "２月も終わりに近づき、寒さも和らぎ春の訪れを感じる季節となりました。この時季、肌は冬の乾燥から春の花粉や紫外線などの環境変化への適応に追われ、敏感に傾きやすく…" at bounding box center [862, 452] width 661 height 71
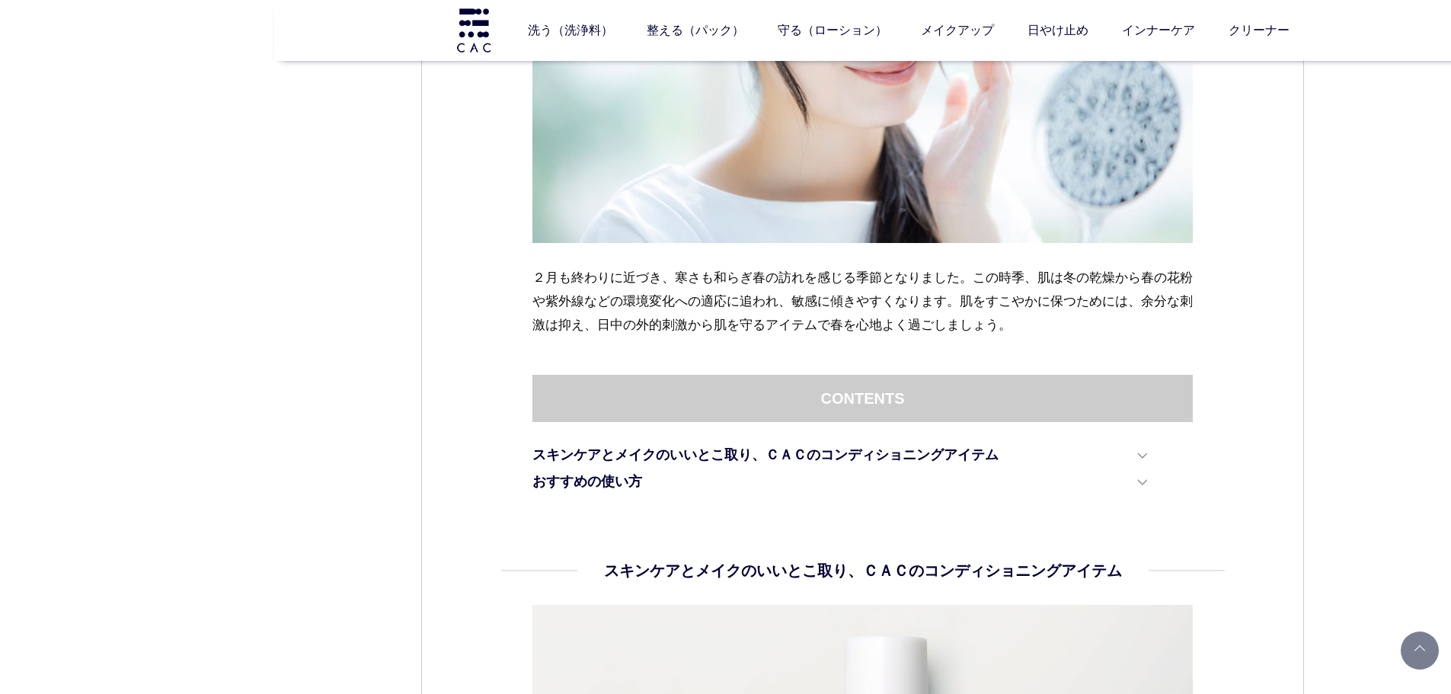
scroll to position [609, 0]
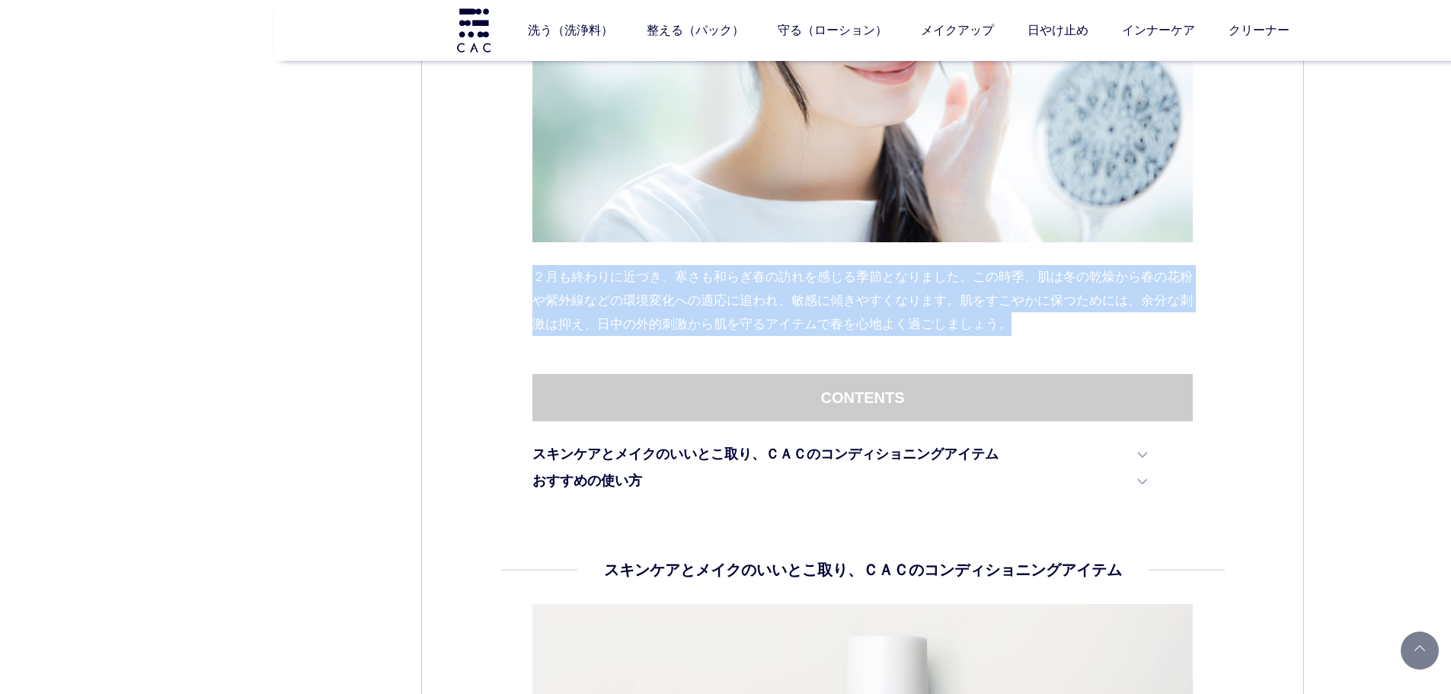
drag, startPoint x: 532, startPoint y: 274, endPoint x: 1093, endPoint y: 337, distance: 564.1
click at [1093, 337] on div "２月も終わりに近づき、寒さも和らぎ春の訪れを感じる季節となりました。この時季、肌は冬の乾燥から春の花粉や紫外線などの環境変化への適応に追われ、敏感に傾きやすく…" at bounding box center [862, 88] width 661 height 572
click at [1095, 334] on p "２月も終わりに近づき、寒さも和らぎ春の訪れを感じる季節となりました。この時季、肌は冬の乾燥から春の花粉や紫外線などの環境変化への適応に追われ、敏感に傾きやすく…" at bounding box center [862, 300] width 661 height 71
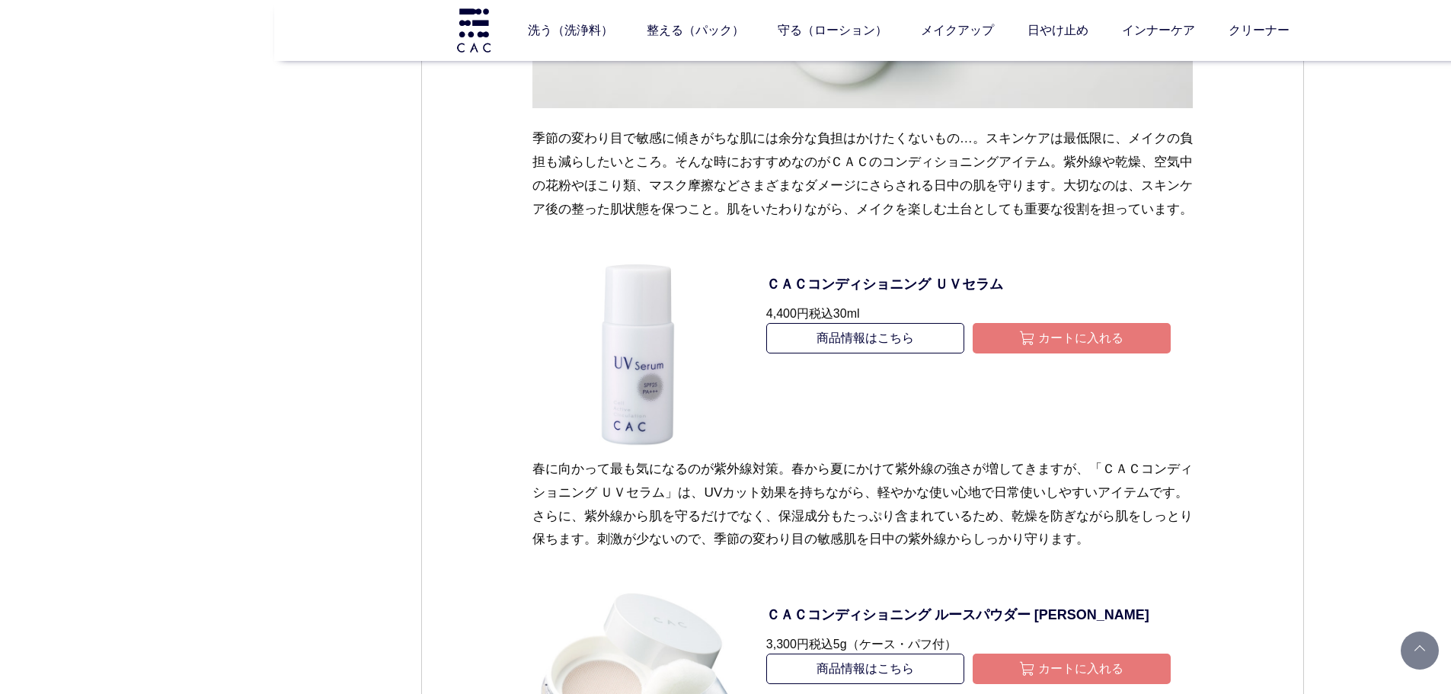
scroll to position [1295, 0]
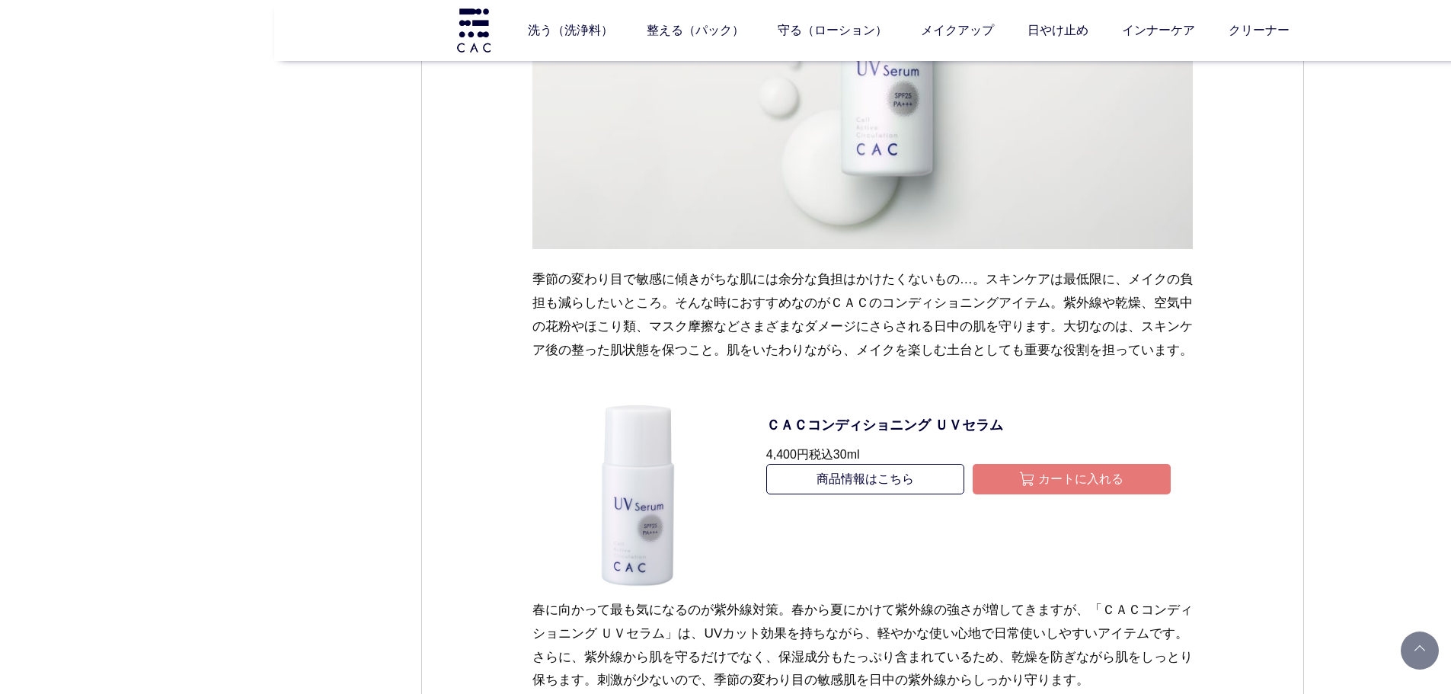
drag, startPoint x: 535, startPoint y: 270, endPoint x: 652, endPoint y: 366, distance: 152.0
click at [652, 366] on p "季節の変わり目で敏感に傾きがちな肌には余分な負担はかけたくないもの…。スキンケアは最低限に、メイクの負担も減らしたいところ。そんな時におすすめなのがＣＡＣのコ…" at bounding box center [862, 326] width 661 height 119
drag, startPoint x: 535, startPoint y: 272, endPoint x: 622, endPoint y: 387, distance: 144.6
click at [622, 386] on p "季節の変わり目で敏感に傾きがちな肌には余分な負担はかけたくないもの…。スキンケアは最低限に、メイクの負担も減らしたいところ。そんな時におすすめなのがＣＡＣのコ…" at bounding box center [862, 326] width 661 height 119
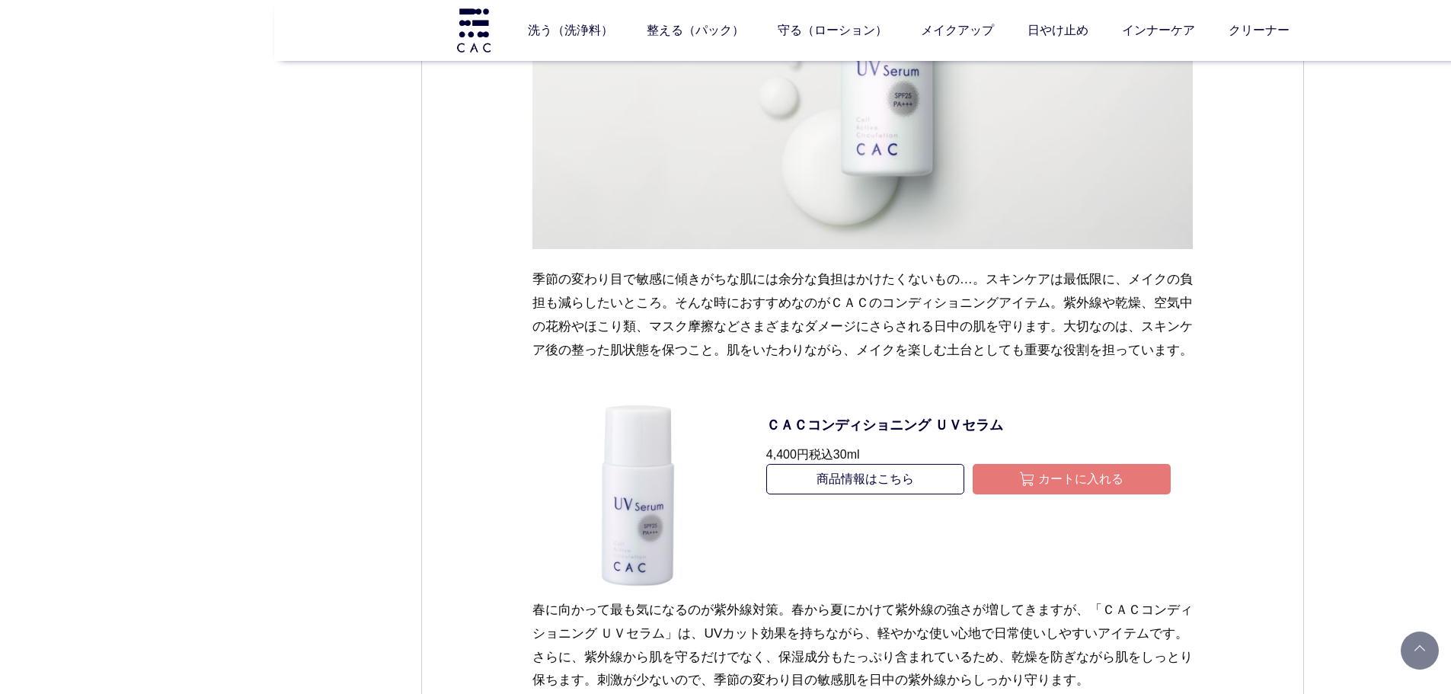
click at [622, 386] on p "季節の変わり目で敏感に傾きがちな肌には余分な負担はかけたくないもの…。スキンケアは最低限に、メイクの負担も減らしたいところ。そんな時におすすめなのがＣＡＣのコ…" at bounding box center [862, 326] width 661 height 119
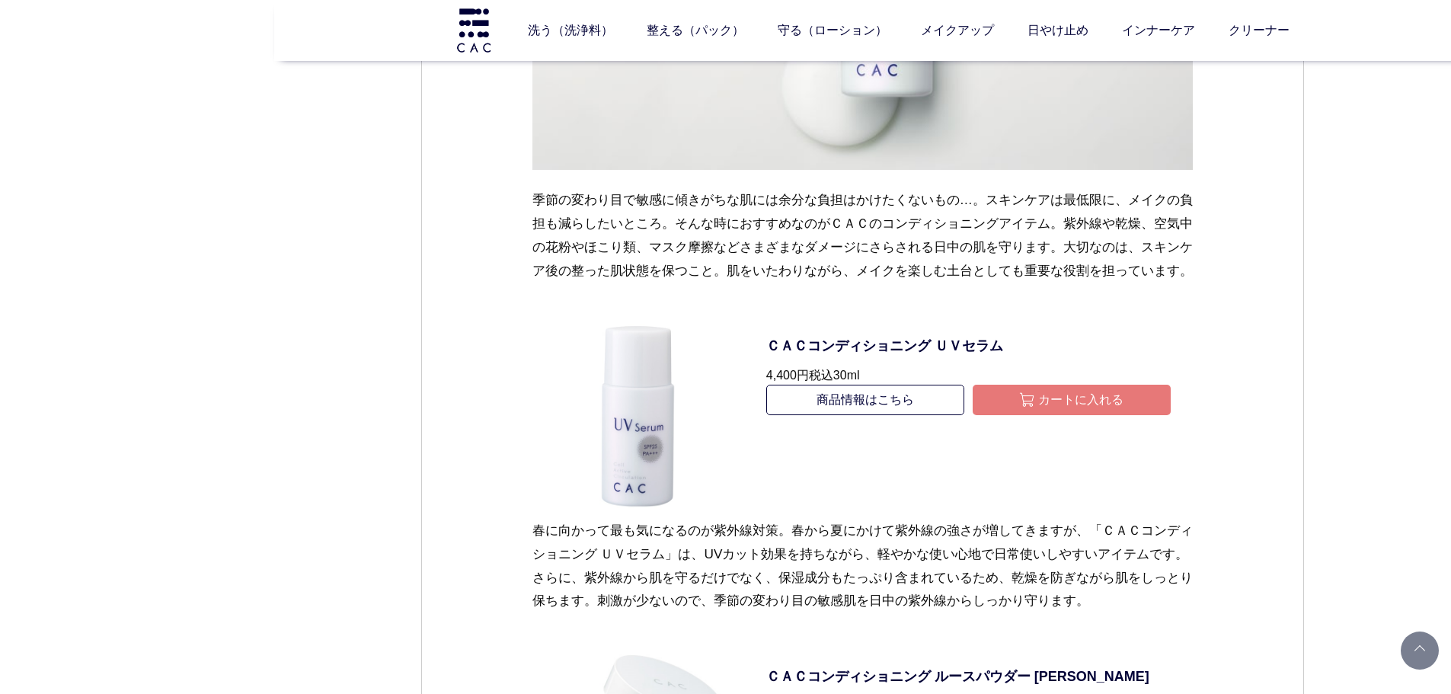
scroll to position [1447, 0]
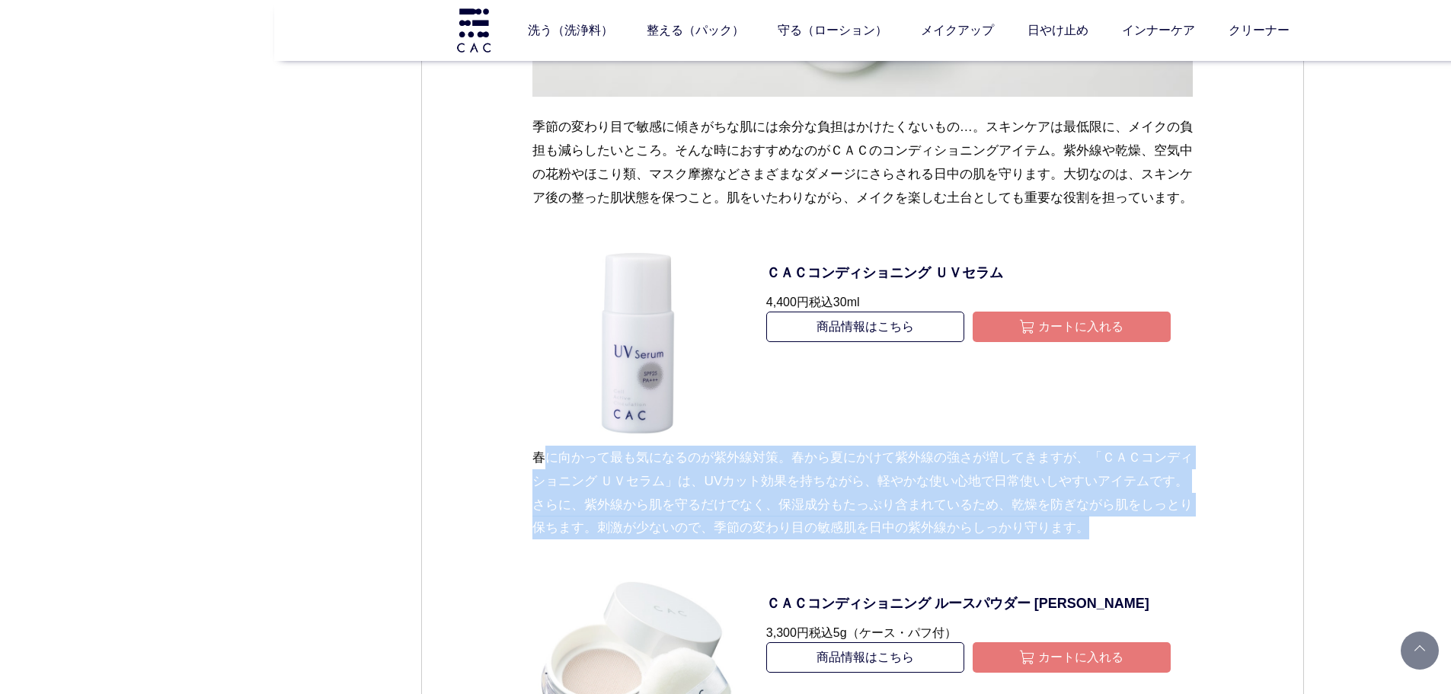
drag, startPoint x: 539, startPoint y: 475, endPoint x: 1244, endPoint y: 556, distance: 709.2
click at [1244, 556] on div "スキンケア メイク 2025.02.27 vol.36 季節の変わり目に、日中用ベースキープアイテム ２月も終わりに近づき、寒さも和らぎ春の訪れを感じる季節と…" at bounding box center [862, 266] width 883 height 3093
drag, startPoint x: 1159, startPoint y: 557, endPoint x: 516, endPoint y: 476, distance: 647.9
click at [516, 477] on div "スキンケア メイク 2025.02.27 vol.36 季節の変わり目に、日中用ベースキープアイテム ２月も終わりに近づき、寒さも和らぎ春の訪れを感じる季節と…" at bounding box center [862, 266] width 883 height 3093
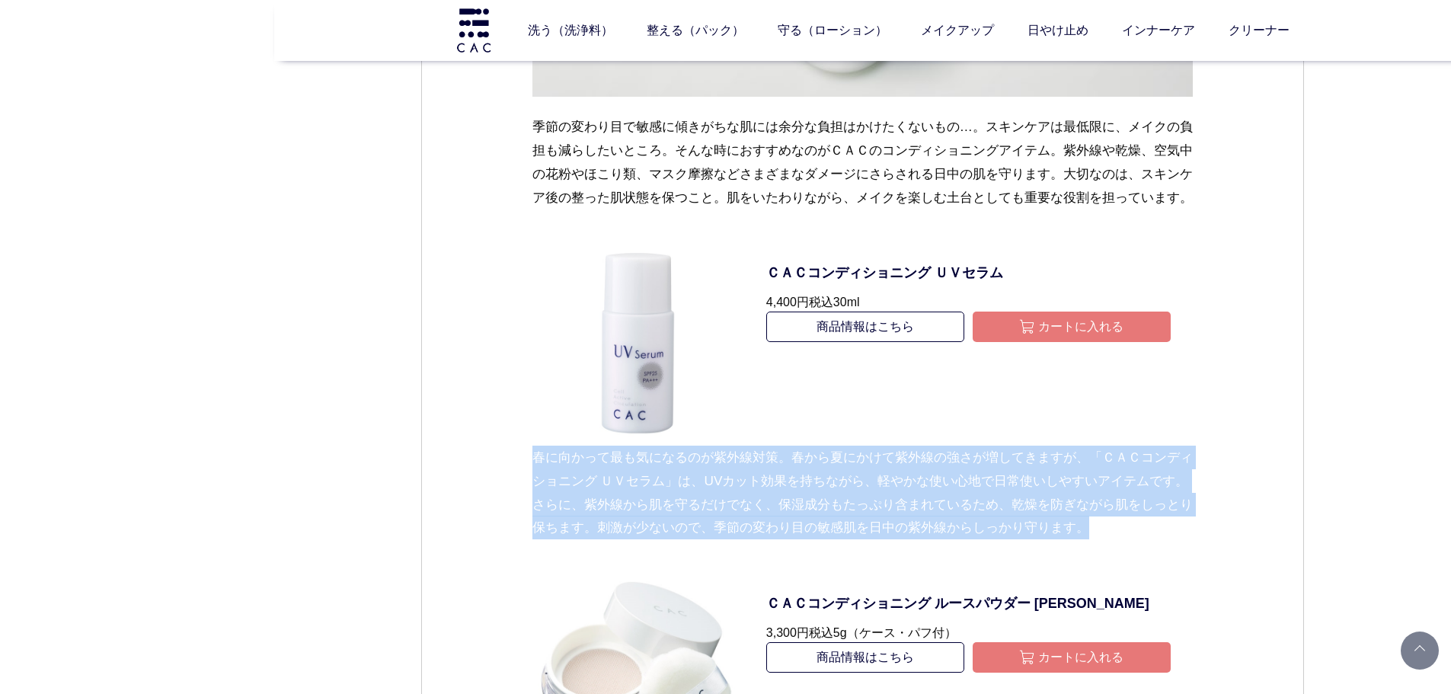
click at [516, 471] on div "スキンケア メイク 2025.02.27 vol.36 季節の変わり目に、日中用ベースキープアイテム ２月も終わりに近づき、寒さも和らぎ春の訪れを感じる季節と…" at bounding box center [862, 266] width 883 height 3093
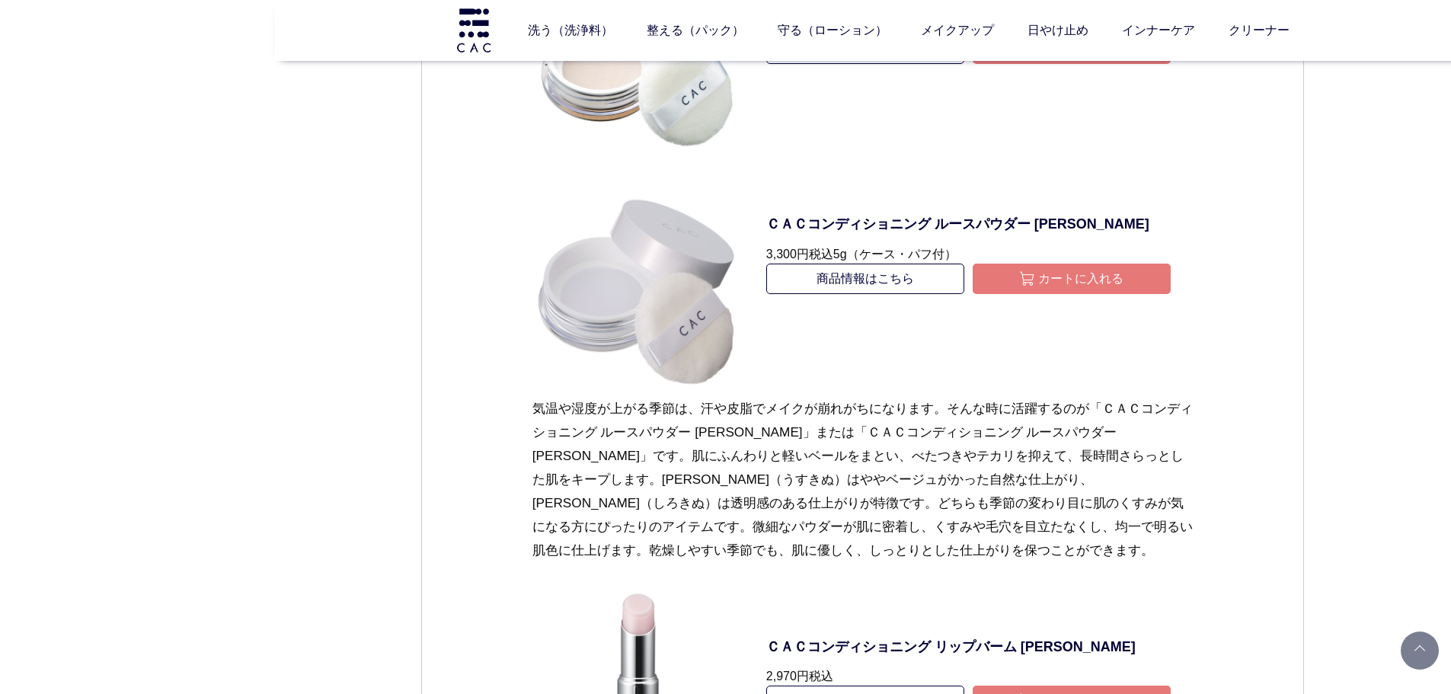
scroll to position [2285, 0]
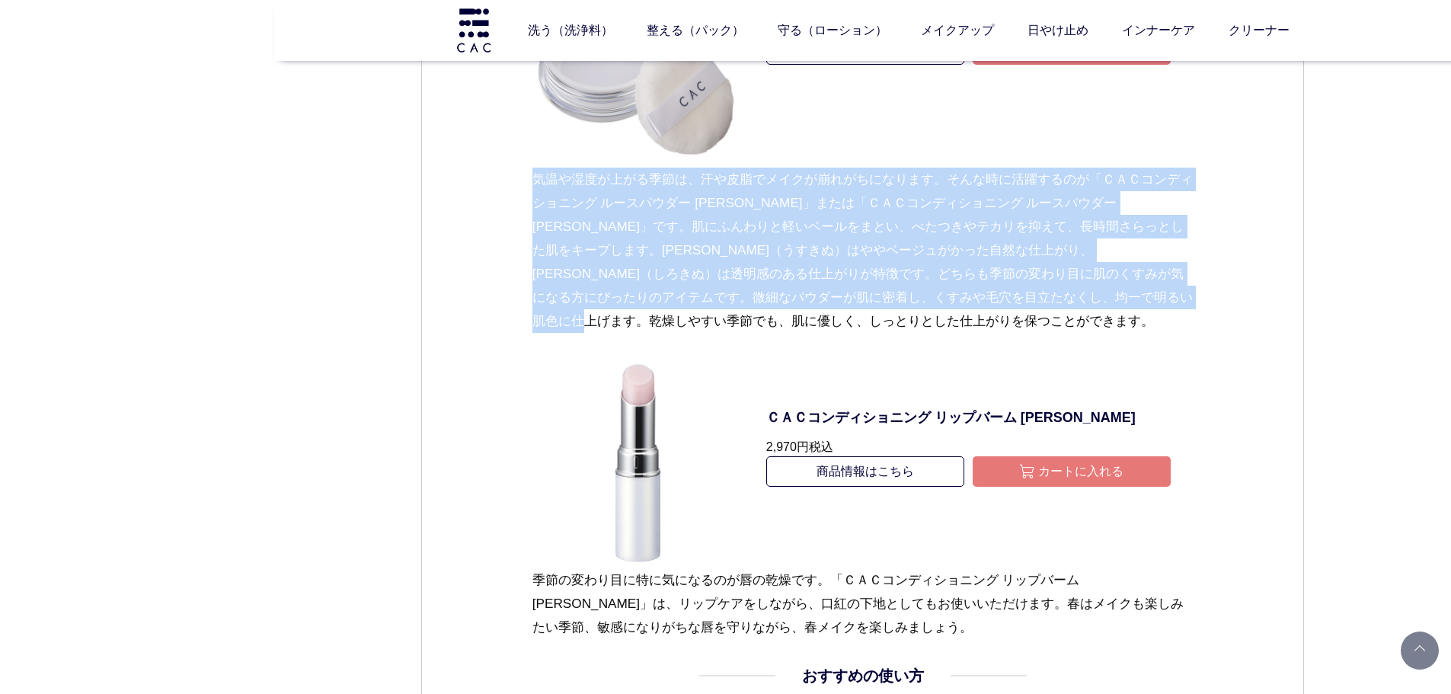
drag, startPoint x: 780, startPoint y: 360, endPoint x: 525, endPoint y: 197, distance: 303.2
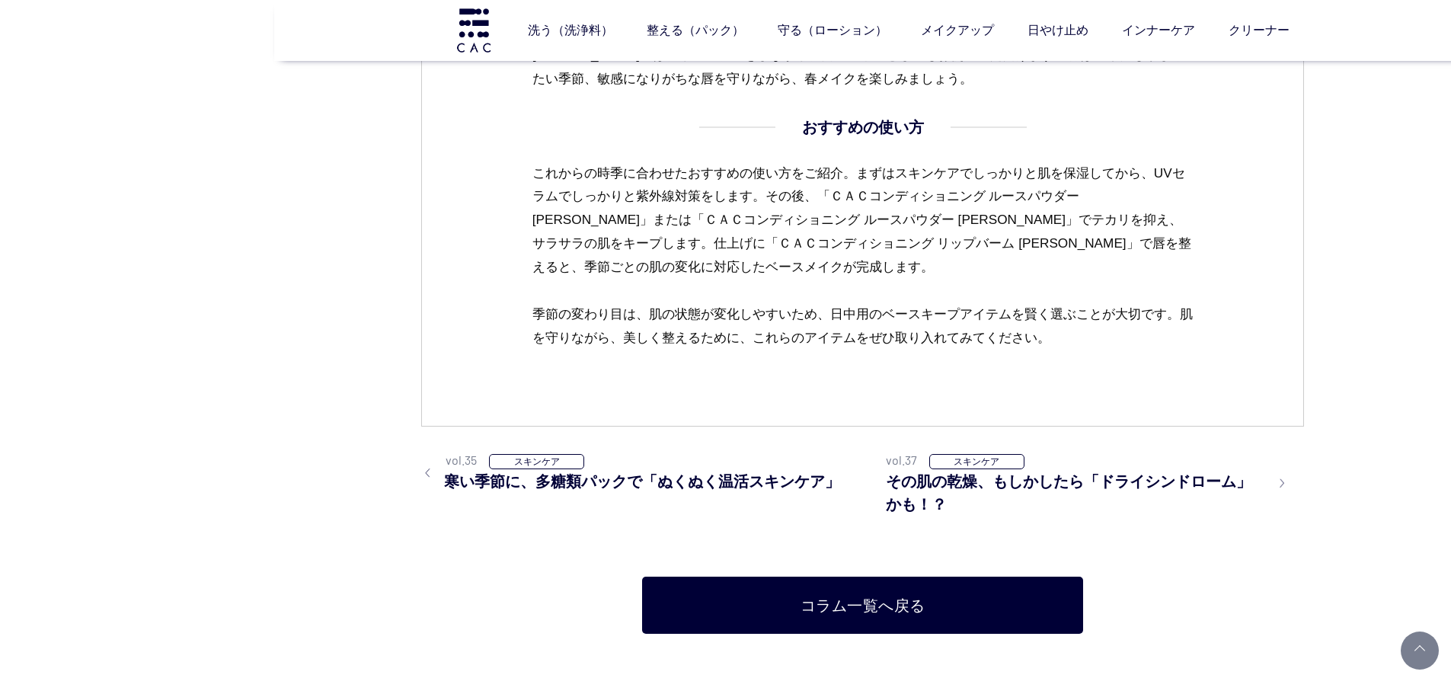
scroll to position [2666, 0]
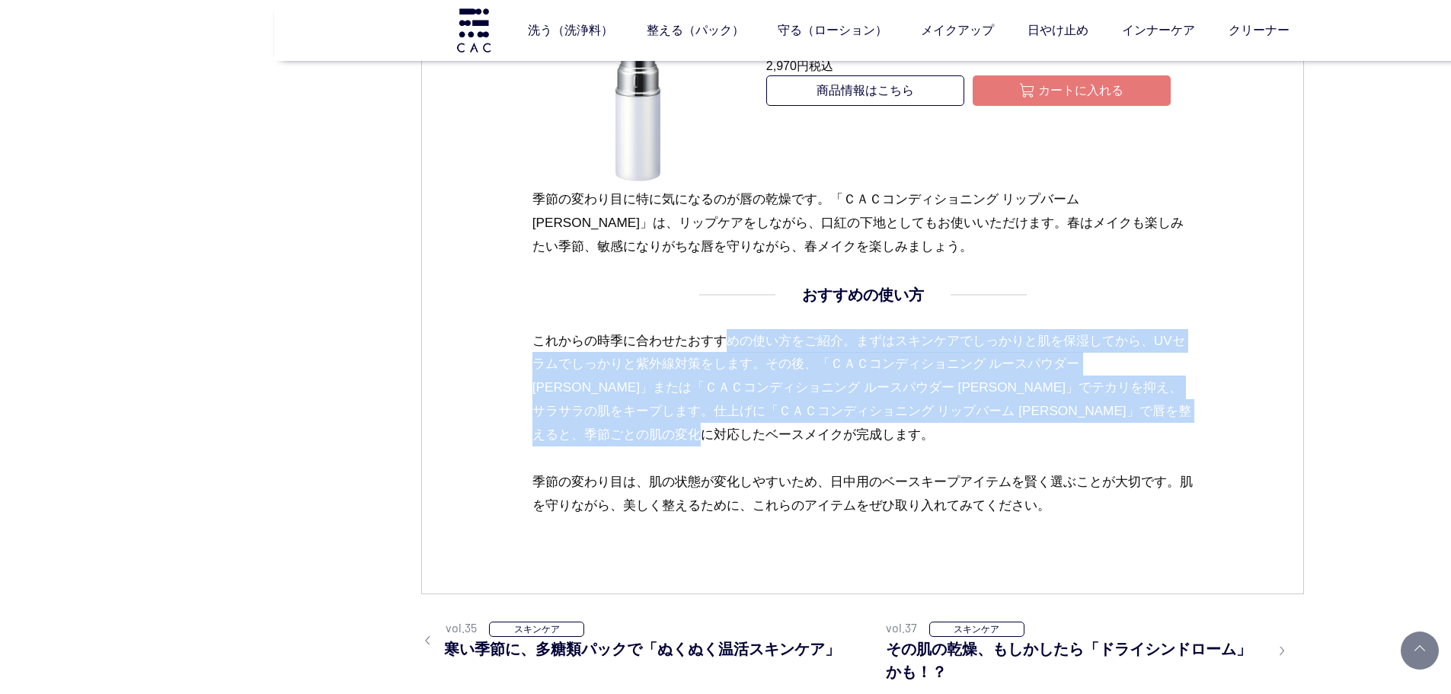
drag, startPoint x: 526, startPoint y: 343, endPoint x: 588, endPoint y: 470, distance: 141.4
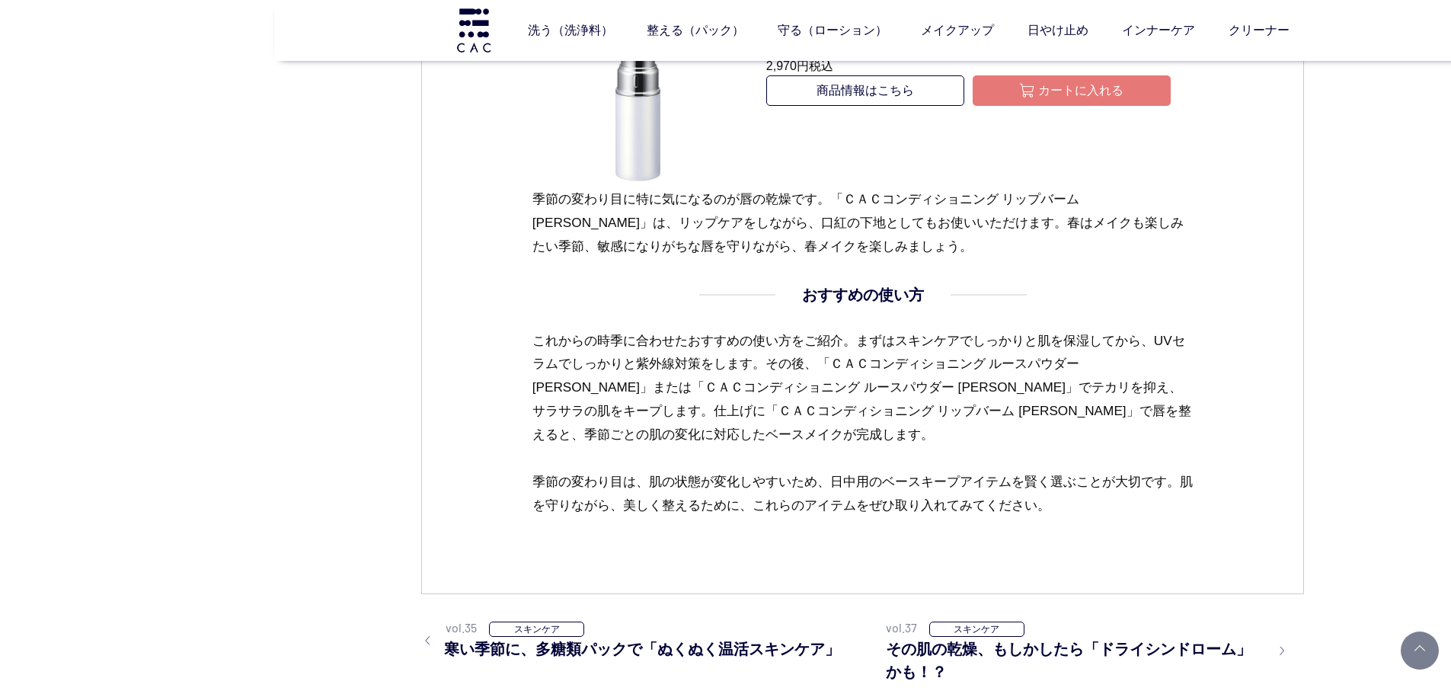
click at [659, 472] on p "これからの時季に合わせたおすすめの使い方をご紹介。まずはスキンケアでしっかりと肌を保湿してから、UVセラムでしっかりと紫外線対策をします。その後、「ＣＡＣコン…" at bounding box center [862, 423] width 661 height 189
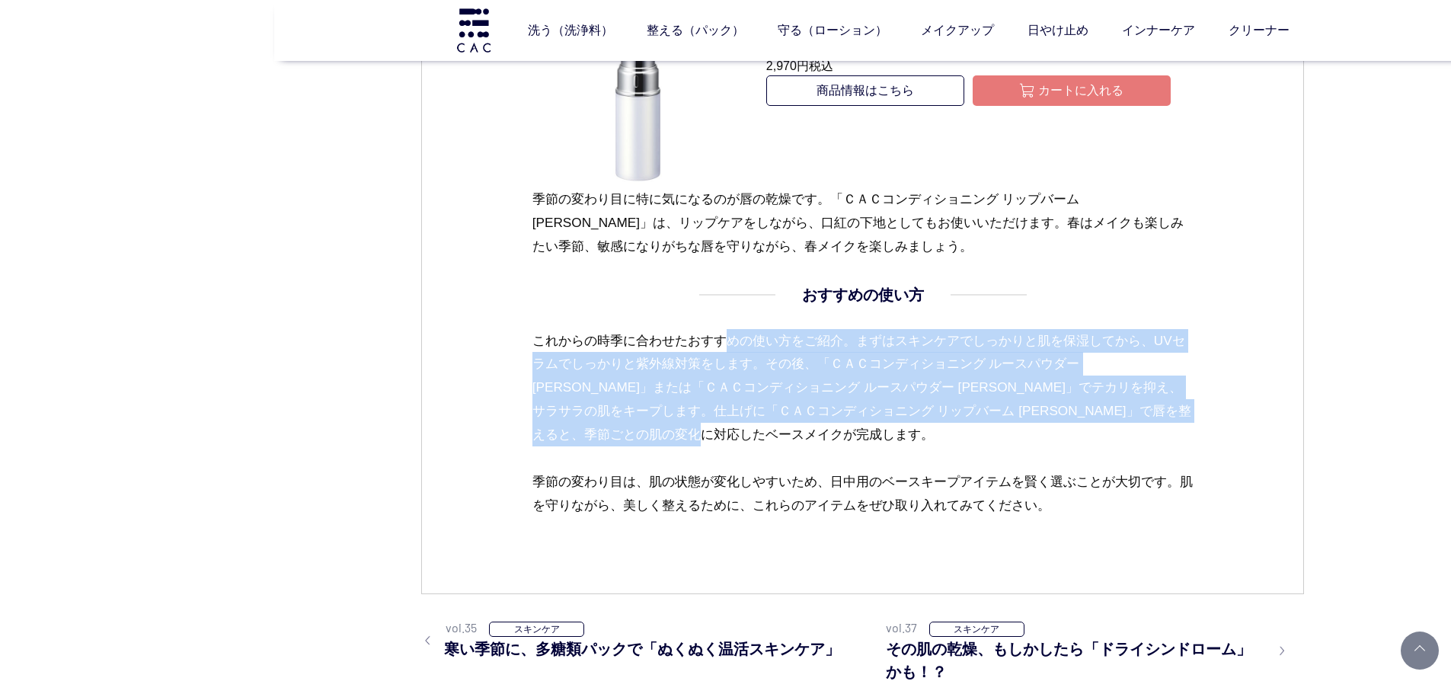
drag, startPoint x: 593, startPoint y: 459, endPoint x: 500, endPoint y: 344, distance: 148.0
drag, startPoint x: 535, startPoint y: 354, endPoint x: 580, endPoint y: 463, distance: 117.8
click at [580, 463] on p "これからの時季に合わせたおすすめの使い方をご紹介。まずはスキンケアでしっかりと肌を保湿してから、UVセラムでしっかりと紫外線対策をします。その後、「ＣＡＣコン…" at bounding box center [862, 423] width 661 height 189
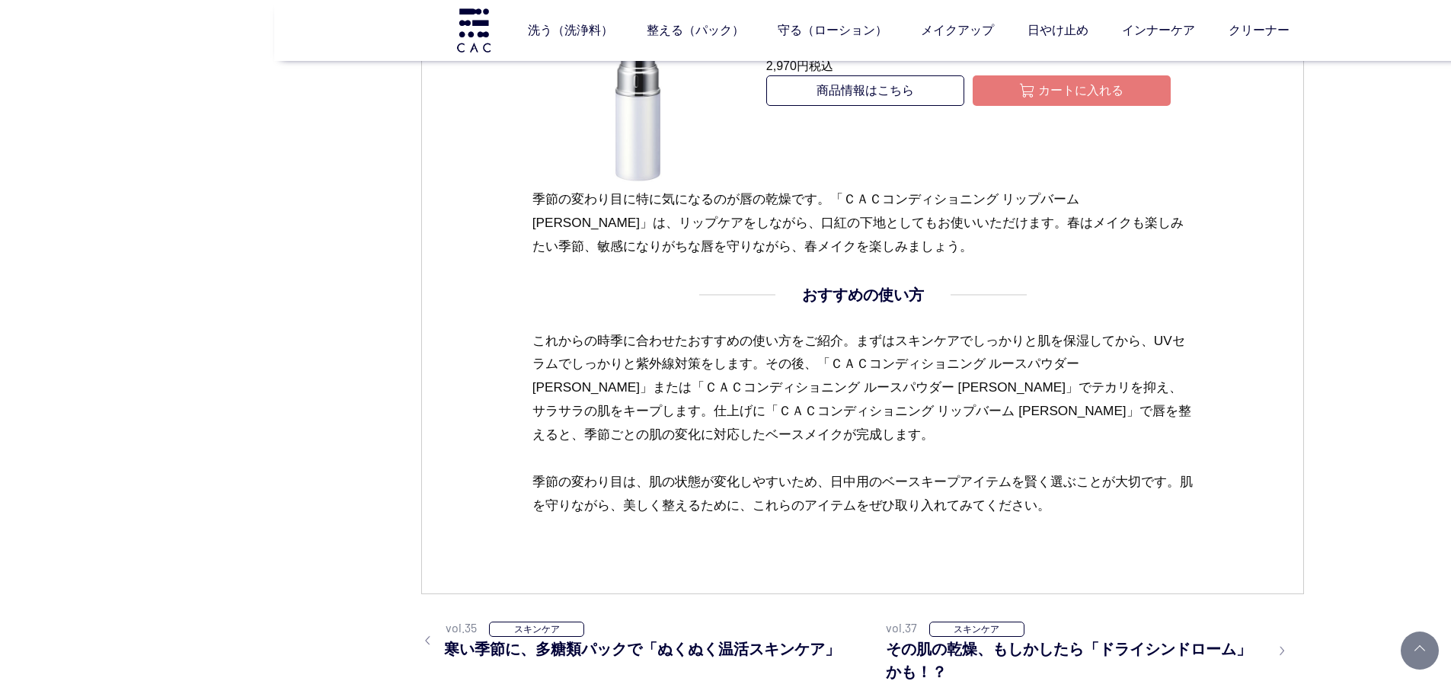
click at [630, 489] on p "これからの時季に合わせたおすすめの使い方をご紹介。まずはスキンケアでしっかりと肌を保湿してから、UVセラムでしっかりと紫外線対策をします。その後、「ＣＡＣコン…" at bounding box center [862, 423] width 661 height 189
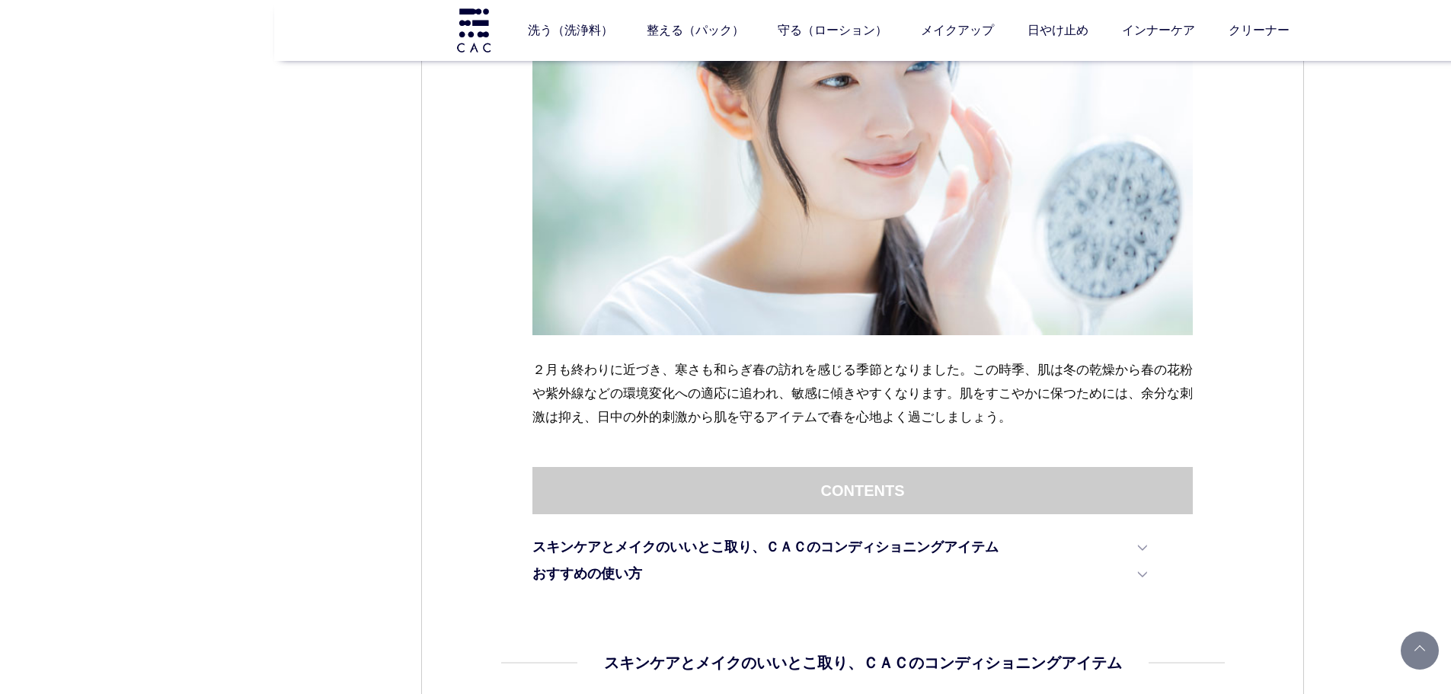
scroll to position [533, 0]
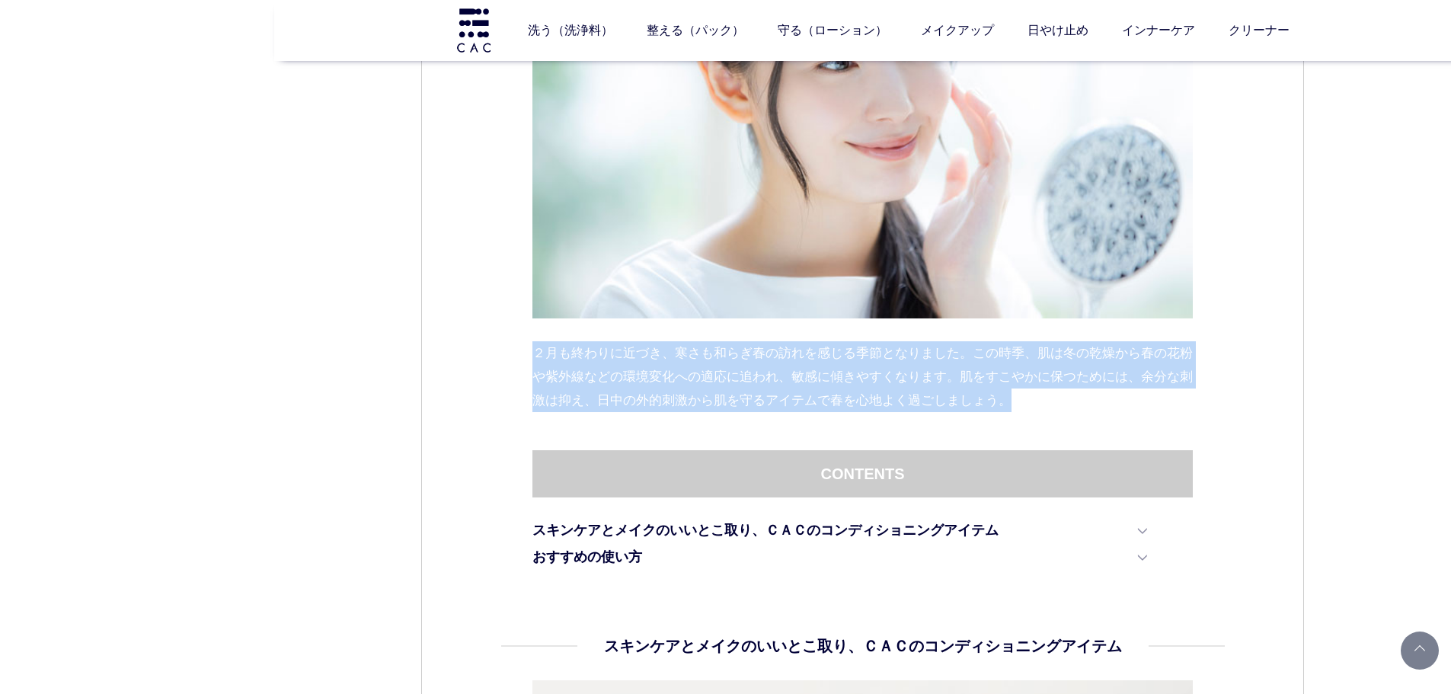
drag, startPoint x: 1063, startPoint y: 391, endPoint x: 497, endPoint y: 350, distance: 567.4
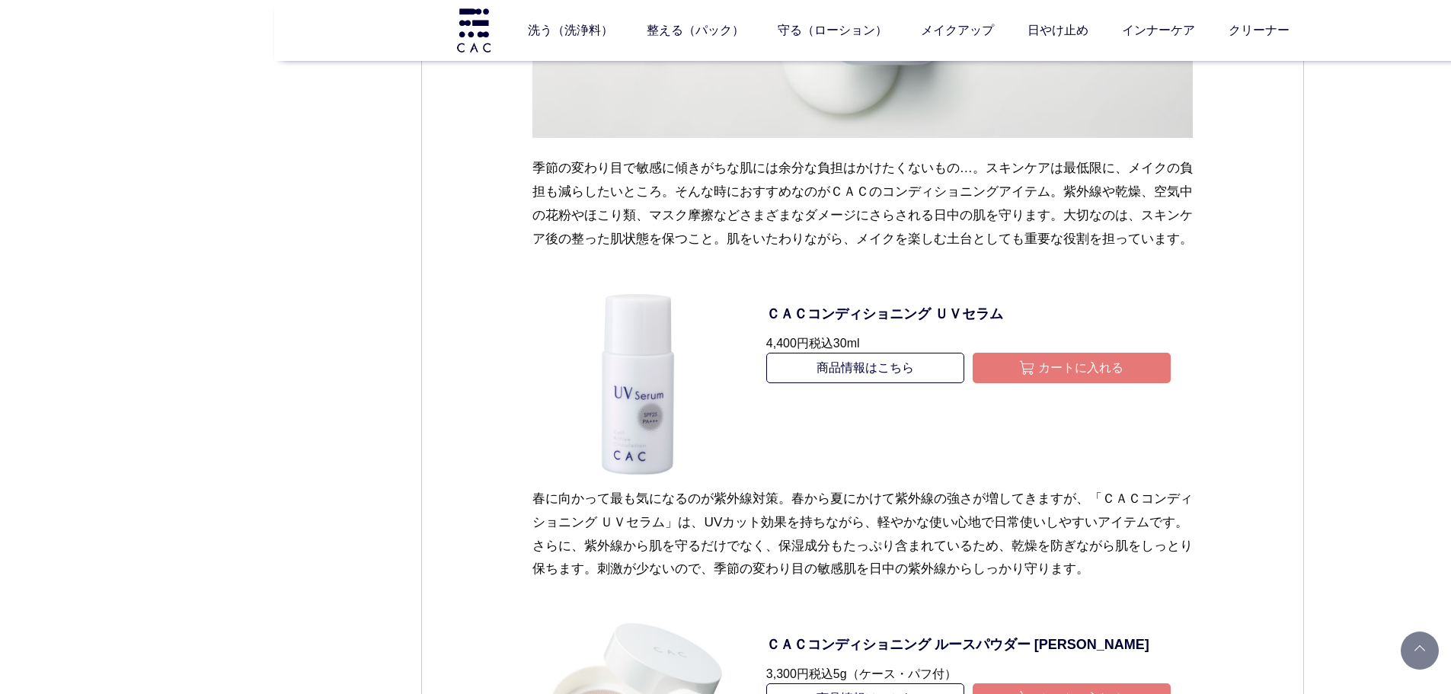
scroll to position [1219, 0]
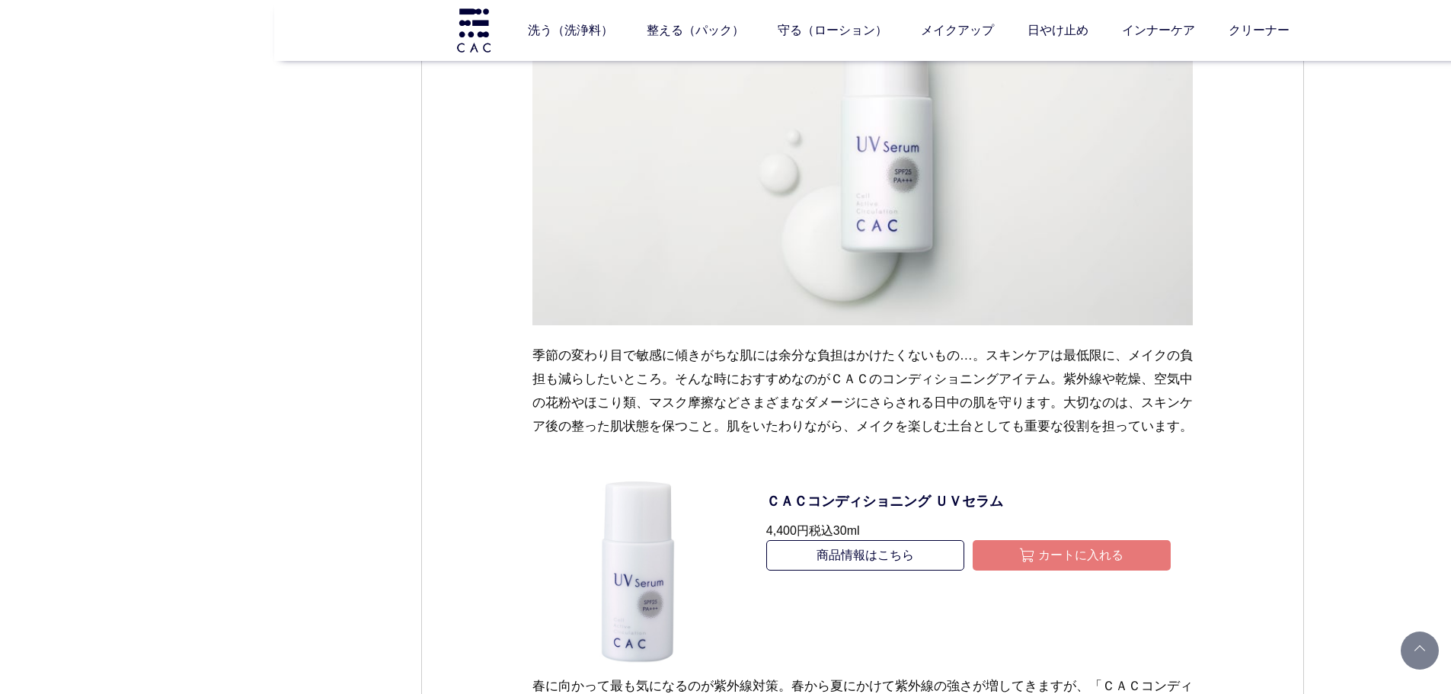
drag, startPoint x: 630, startPoint y: 616, endPoint x: 474, endPoint y: 390, distance: 274.9
click at [494, 387] on div "スキンケア メイク 2025.02.27 vol.36 季節の変わり目に、日中用ベースキープアイテム ２月も終わりに近づき、寒さも和らぎ春の訪れを感じる季節と…" at bounding box center [862, 494] width 883 height 3093
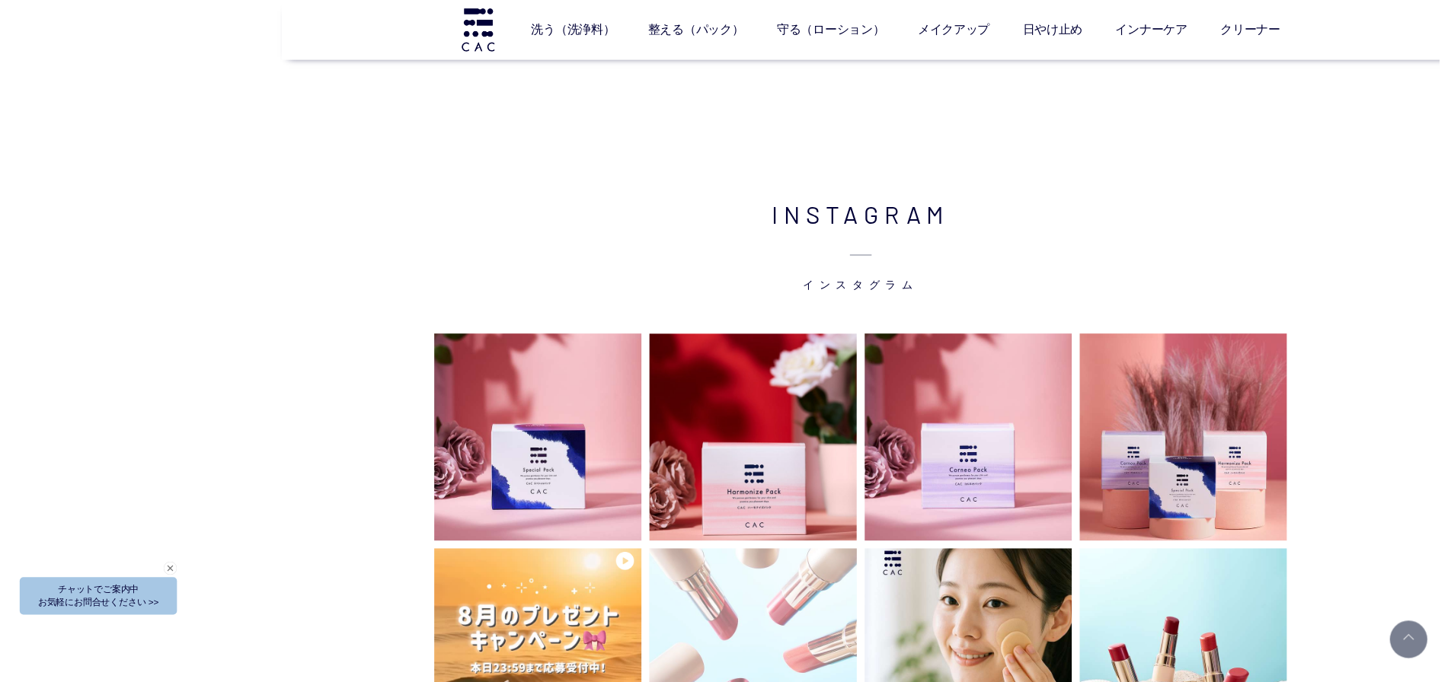
scroll to position [3961, 0]
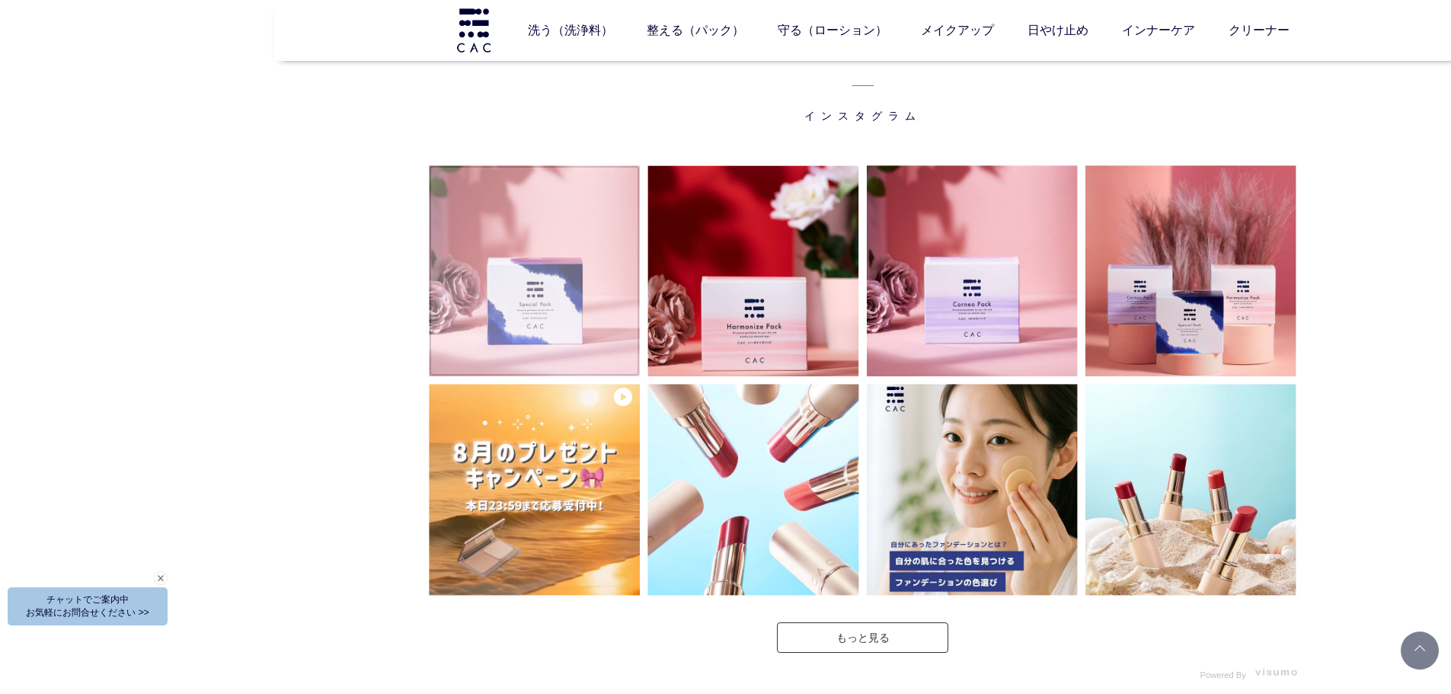
click at [526, 244] on img at bounding box center [534, 270] width 211 height 211
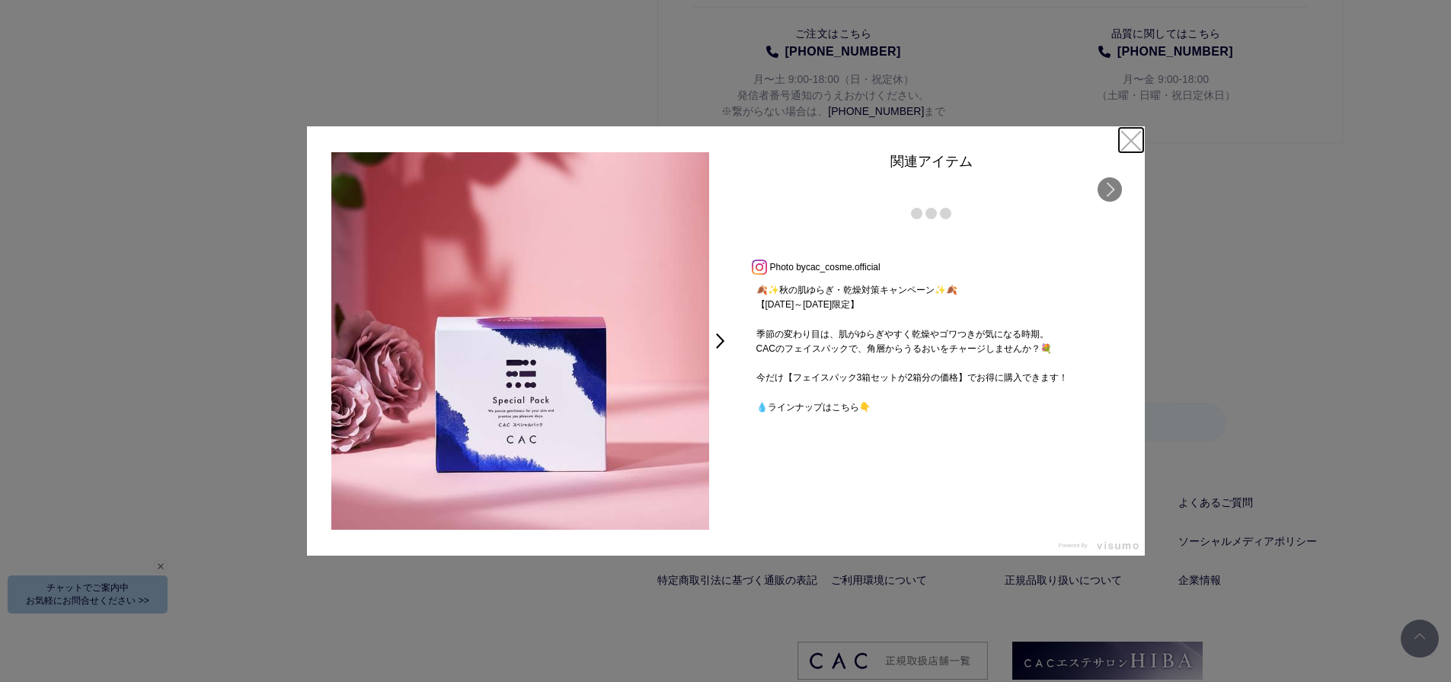
scroll to position [4059, 0]
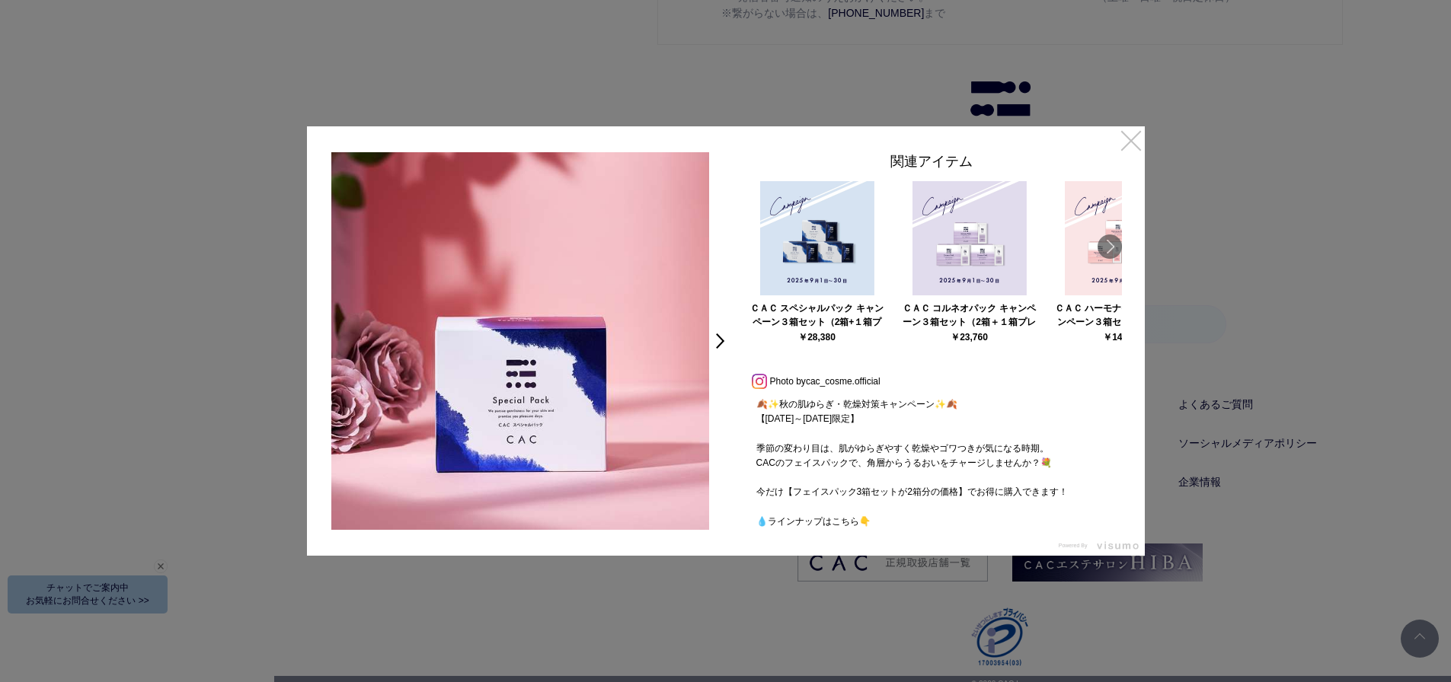
click at [1127, 132] on link "×" at bounding box center [1130, 139] width 27 height 27
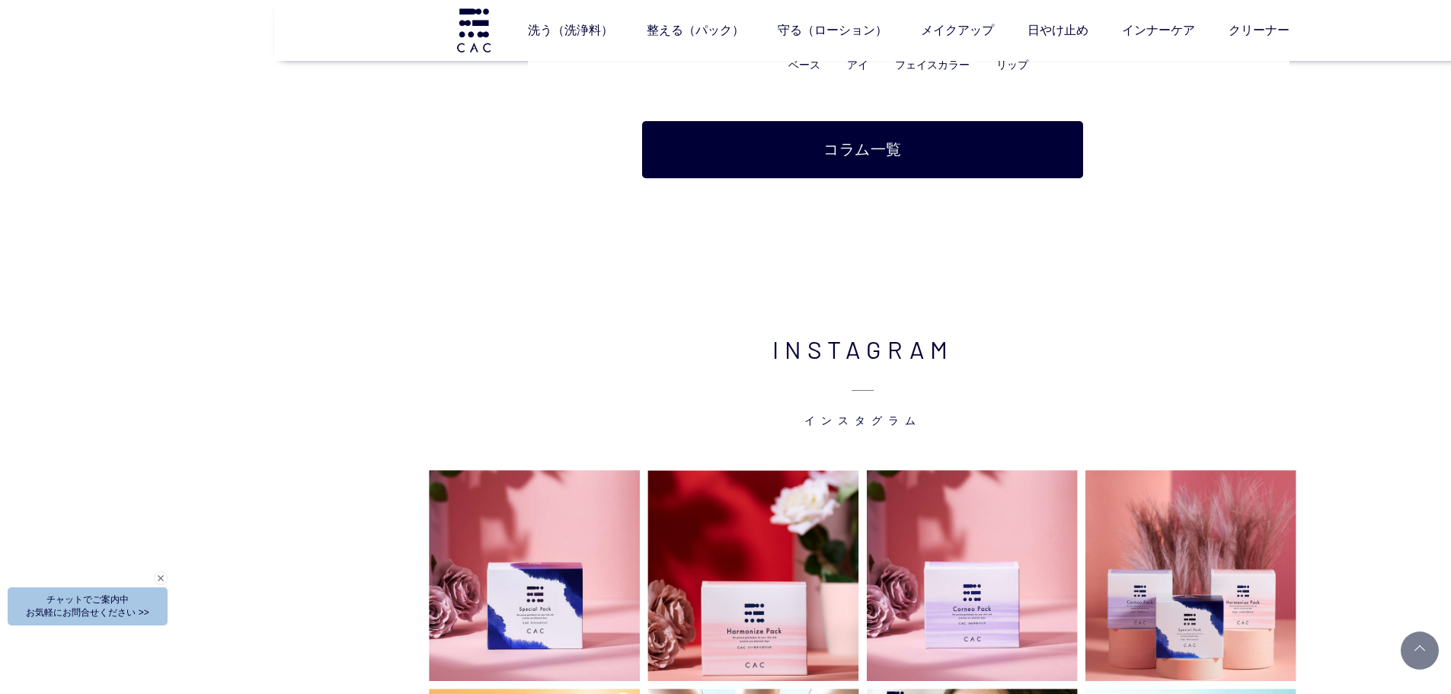
scroll to position [3558, 0]
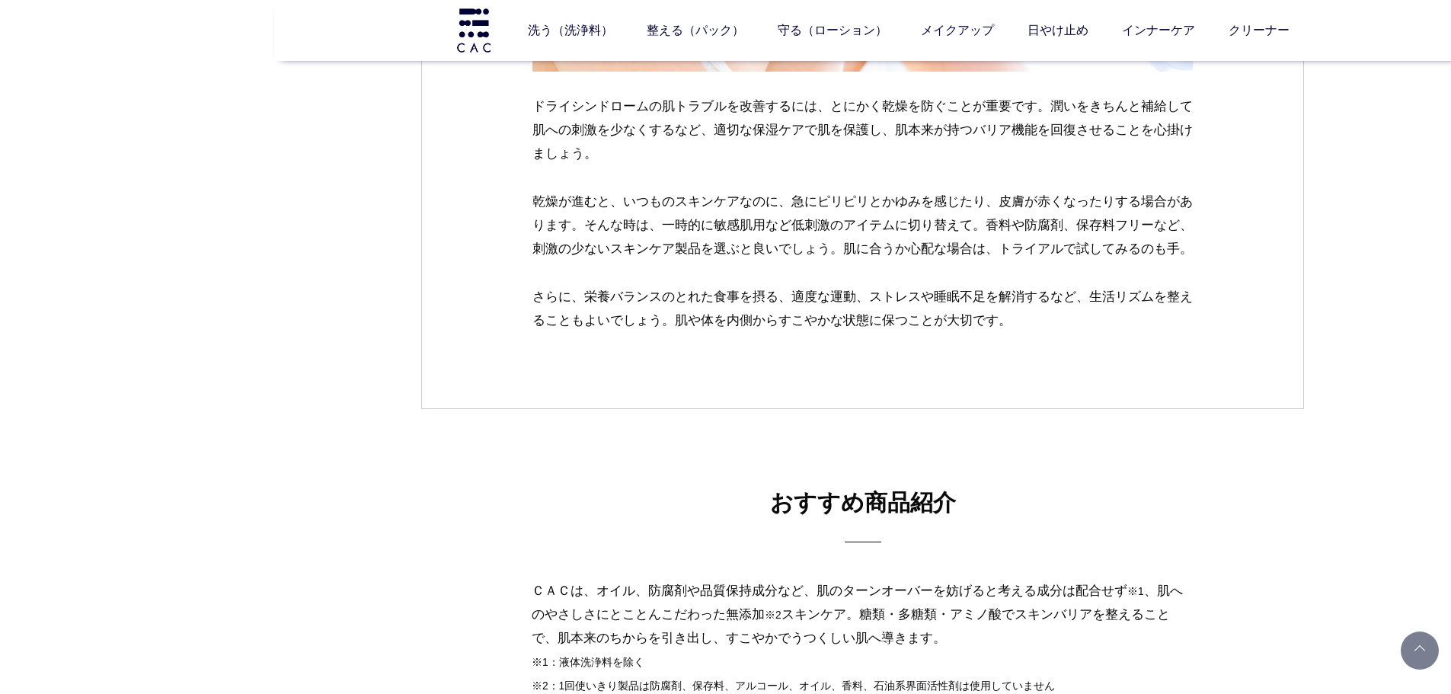
scroll to position [2666, 0]
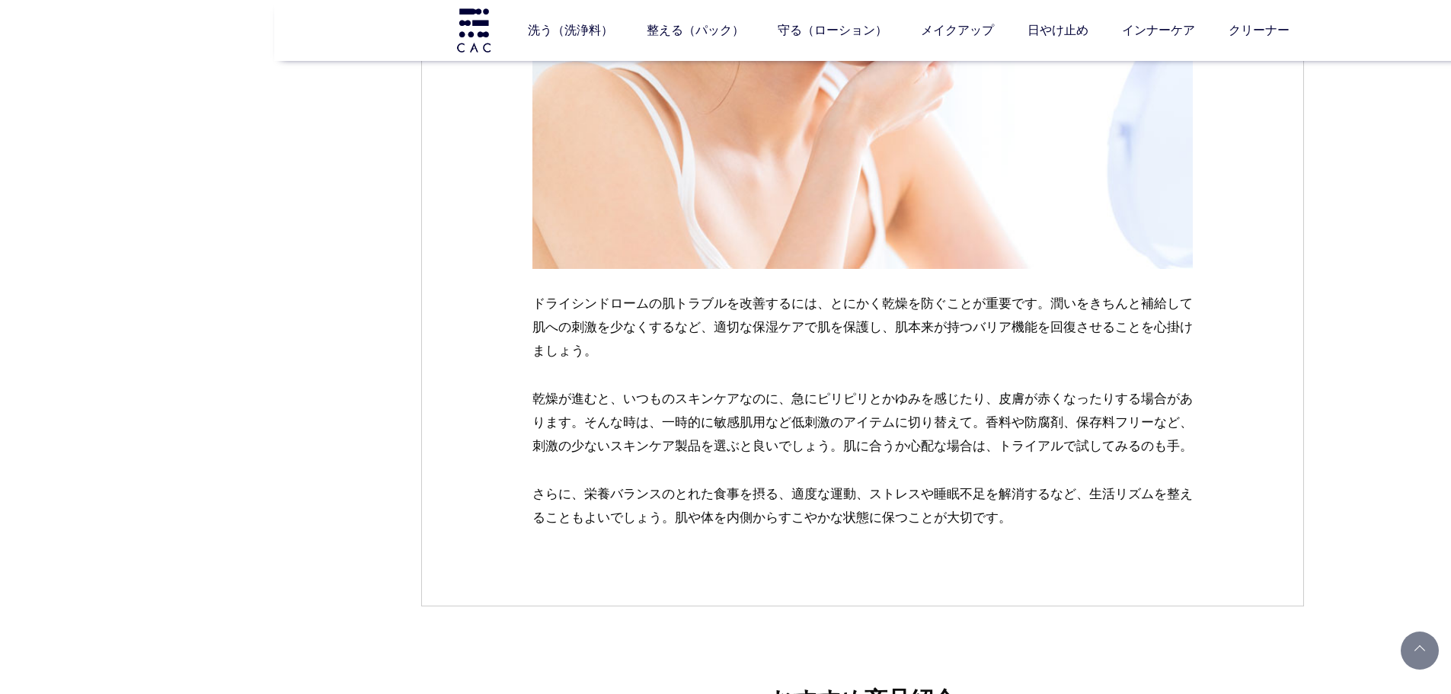
drag, startPoint x: 478, startPoint y: 425, endPoint x: 487, endPoint y: 419, distance: 10.4
click at [1066, 404] on p "乾燥が進むと、いつものスキンケアなのに、急にピリピリとかゆみを感じたり、皮膚が赤くなったりする場合があります。そんな時は、一時的に敏感肌用など低刺激のアイテム…" at bounding box center [862, 434] width 661 height 95
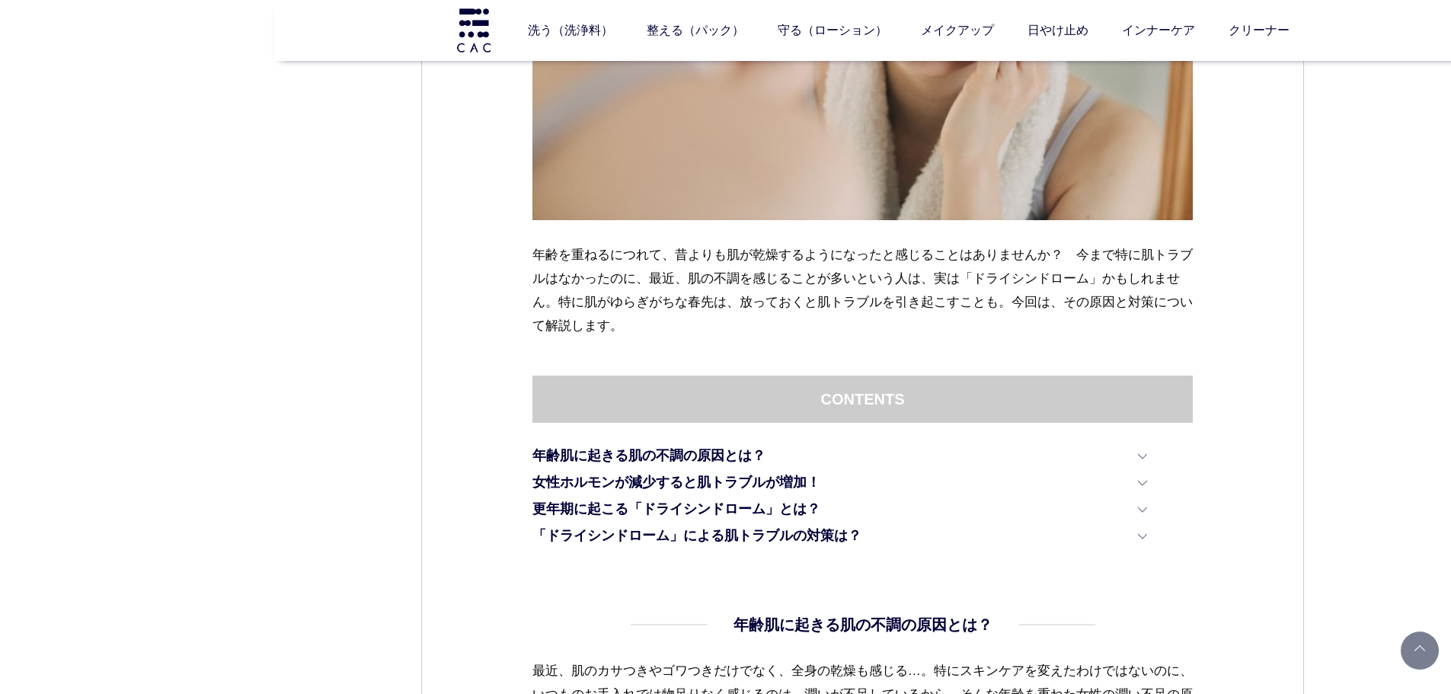
scroll to position [305, 0]
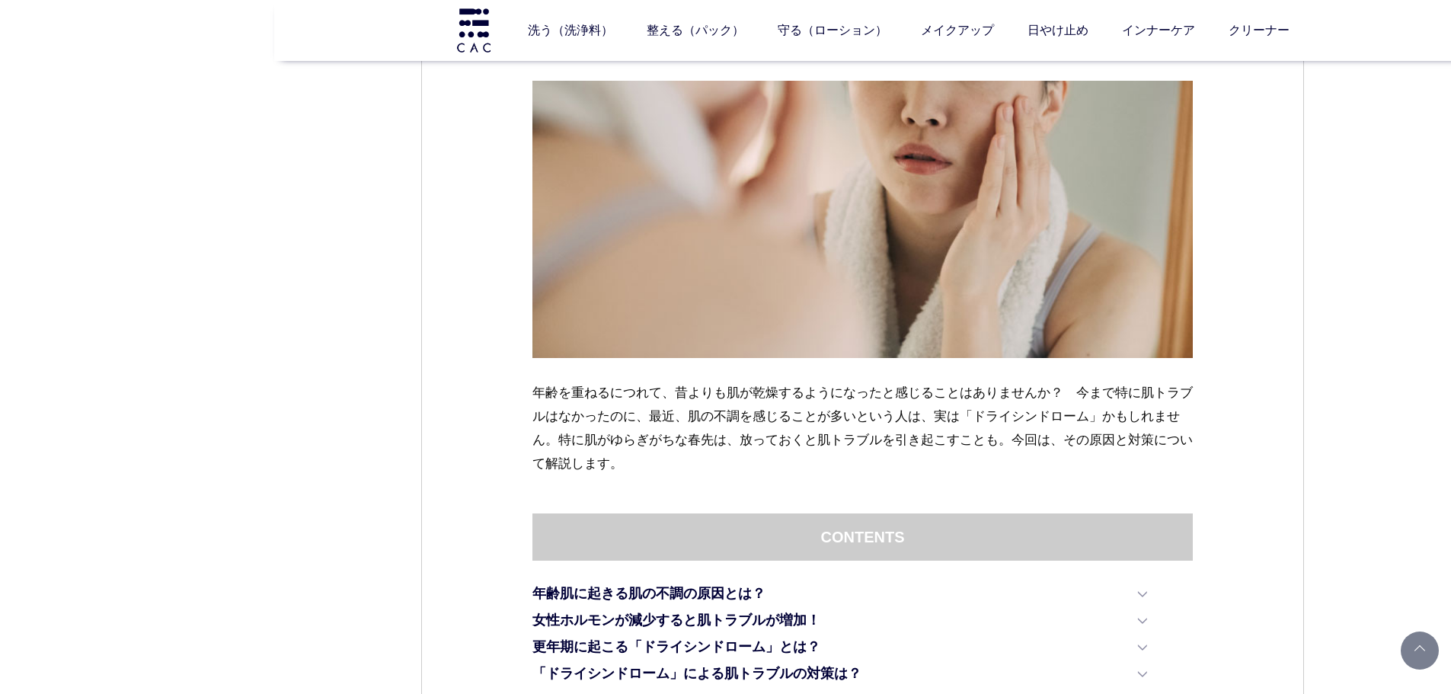
click at [539, 378] on p at bounding box center [862, 231] width 661 height 300
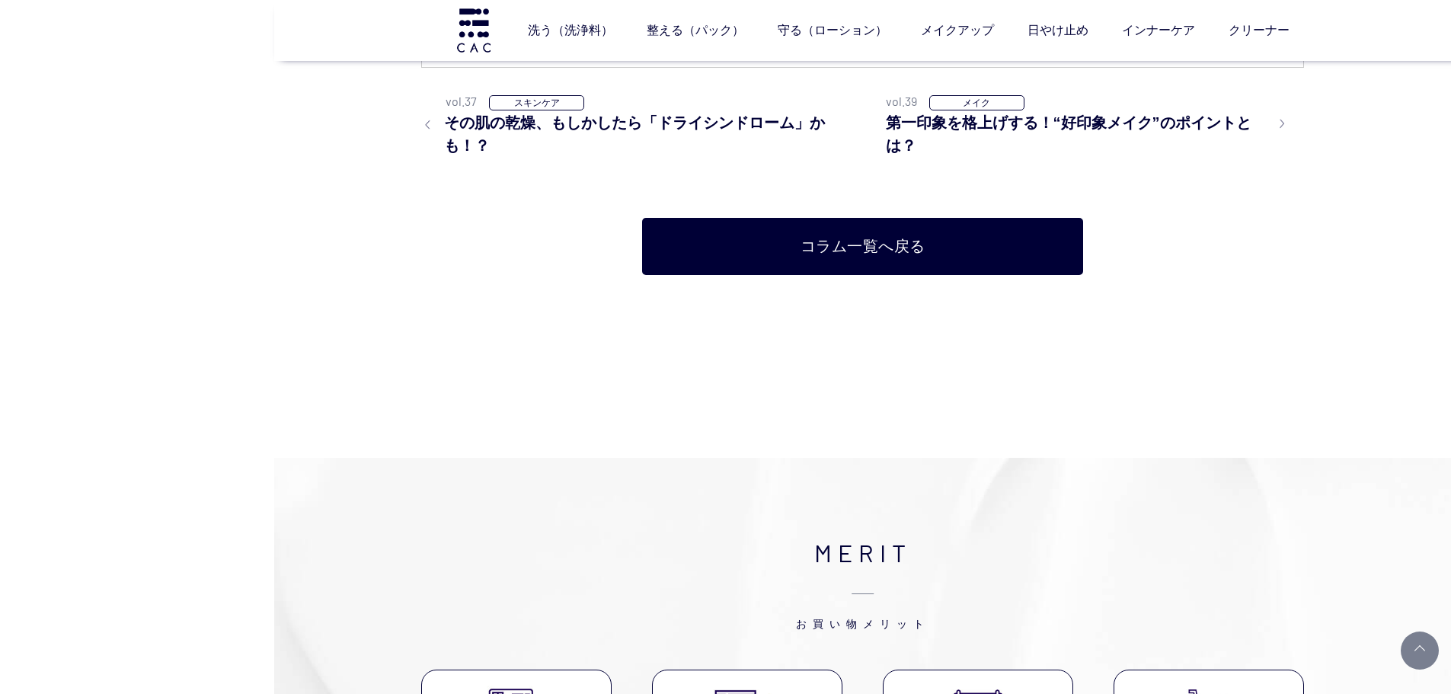
scroll to position [6322, 0]
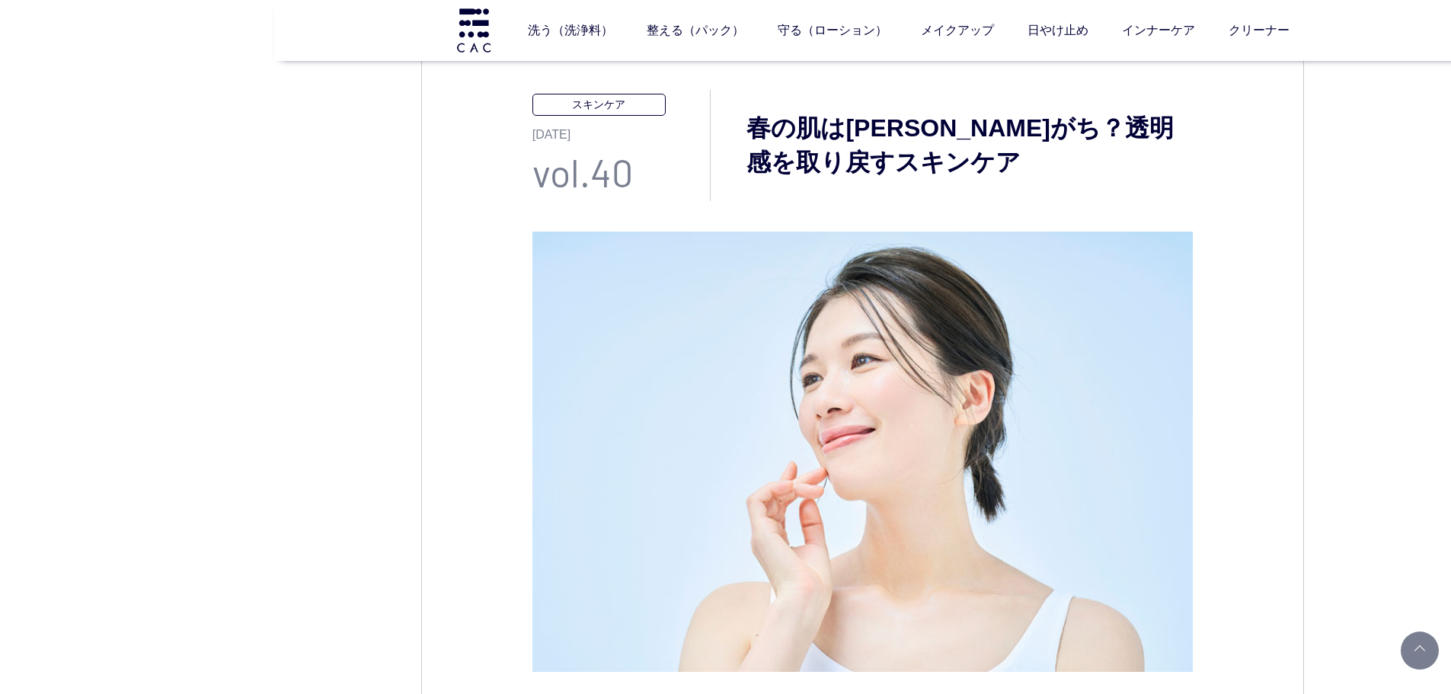
scroll to position [152, 0]
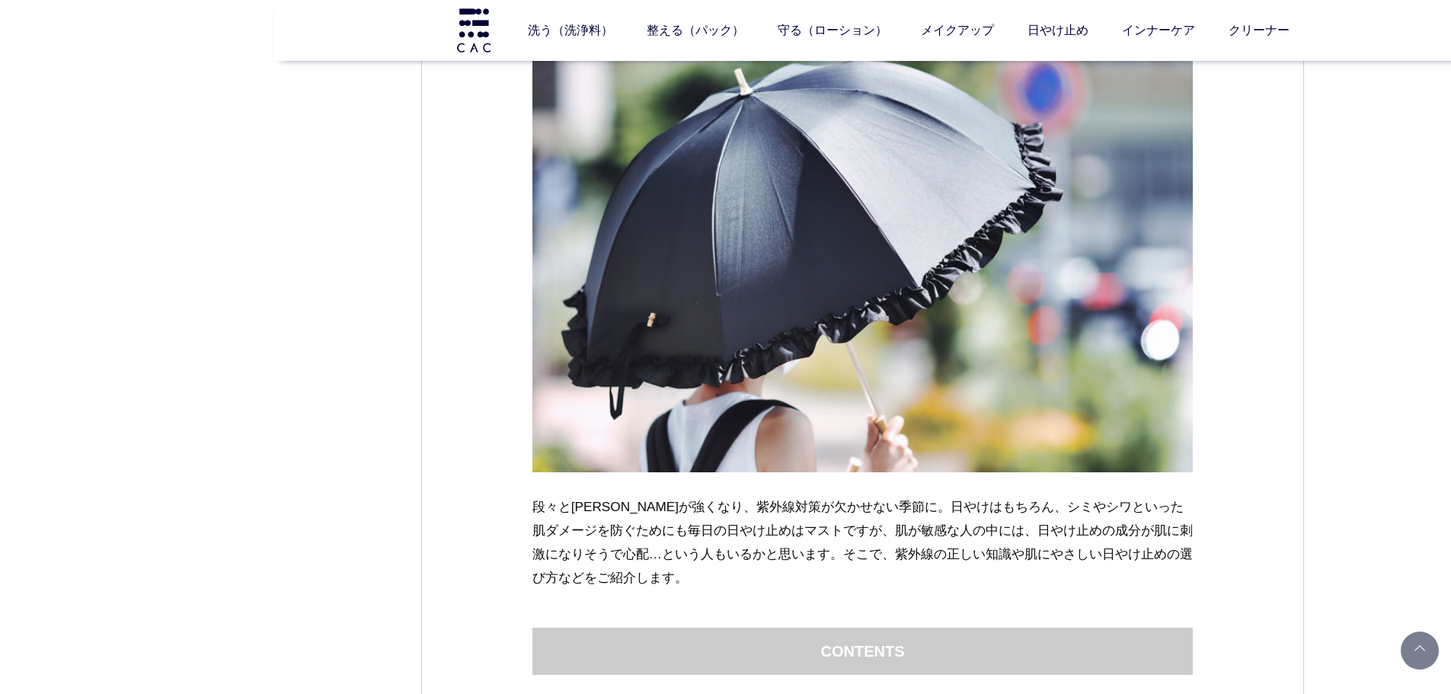
scroll to position [152, 0]
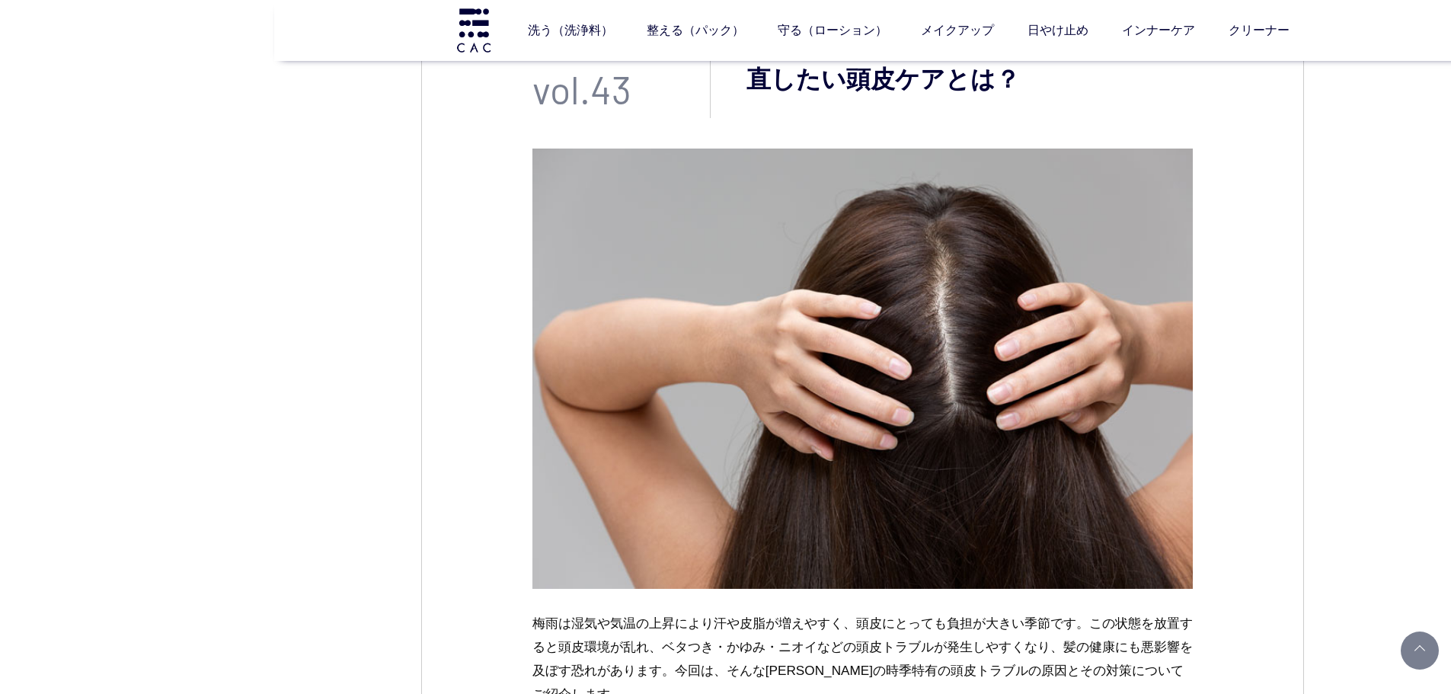
scroll to position [457, 0]
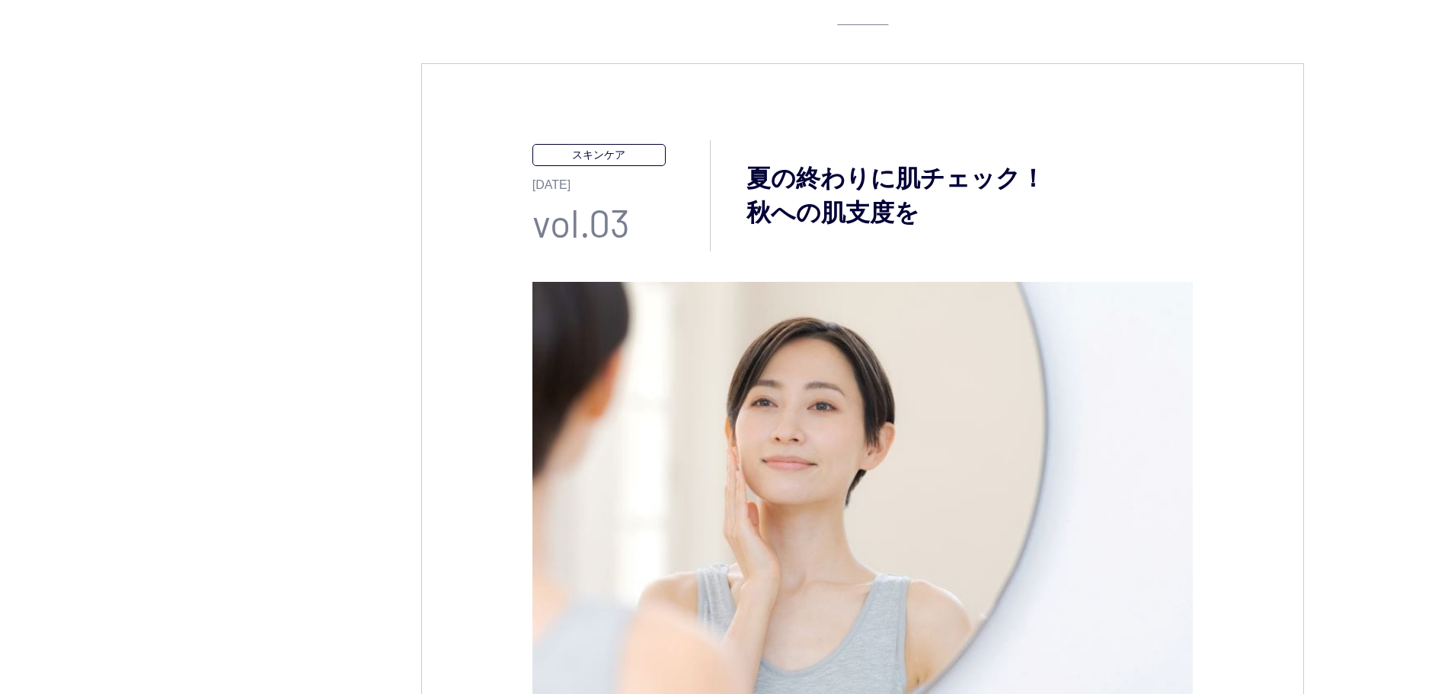
scroll to position [76, 0]
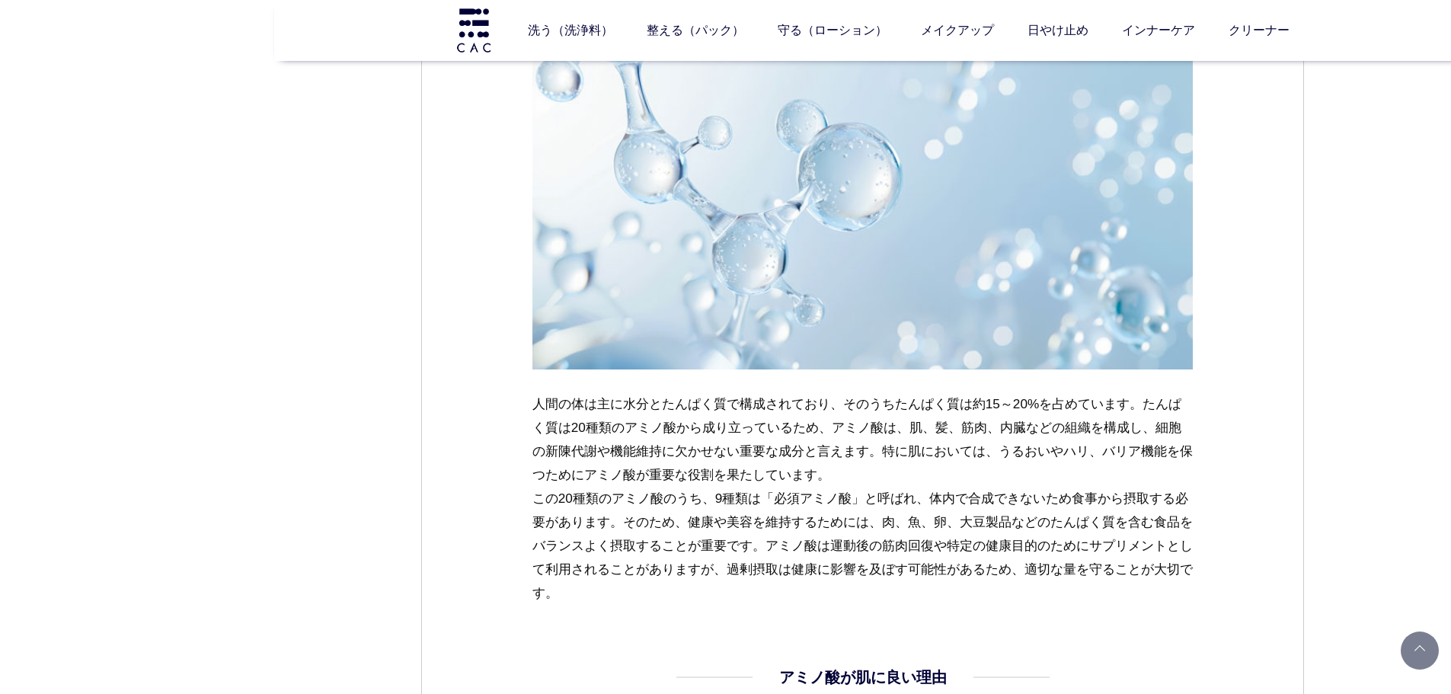
scroll to position [1295, 0]
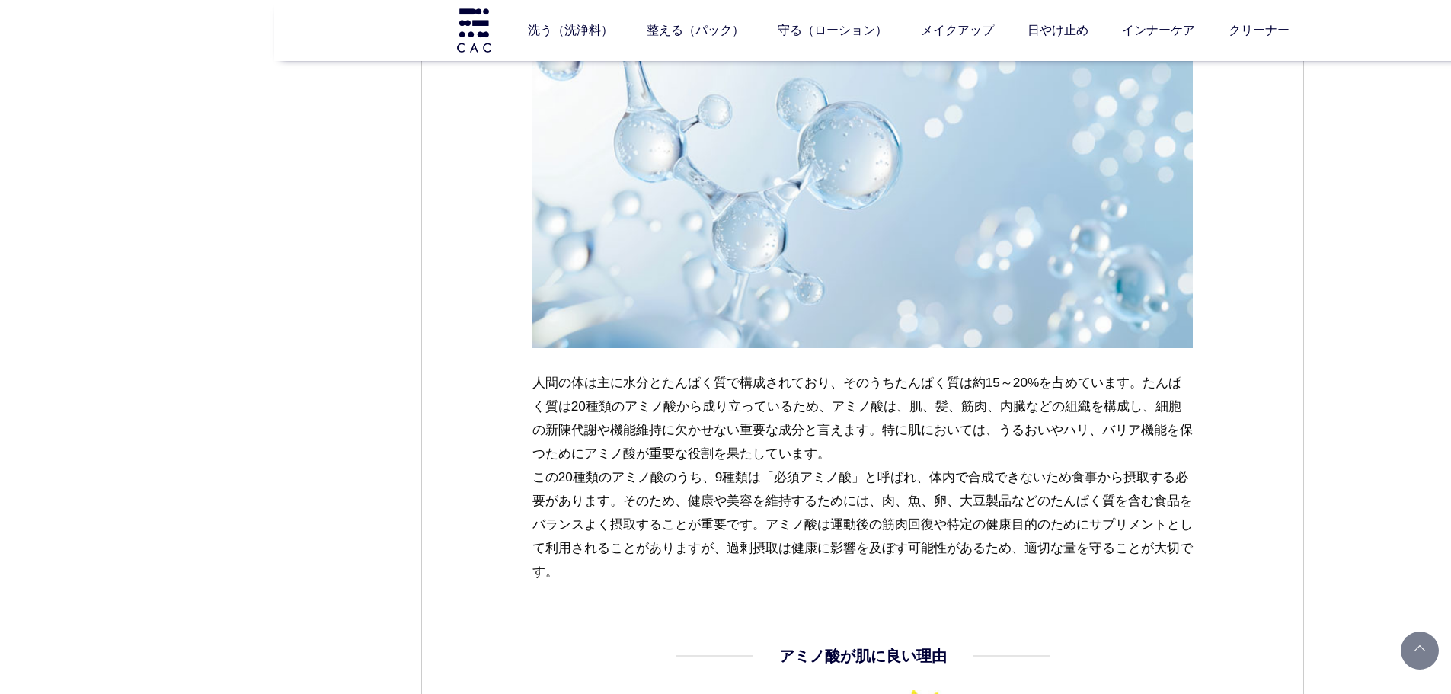
click at [905, 537] on p "人間の体は主に水分とたんぱく質で構成されており、そのうちたんぱく質は約15～20%を占めています。たんぱく質は20種類のアミノ酸から成り立っているため、アミノ…" at bounding box center [862, 477] width 661 height 213
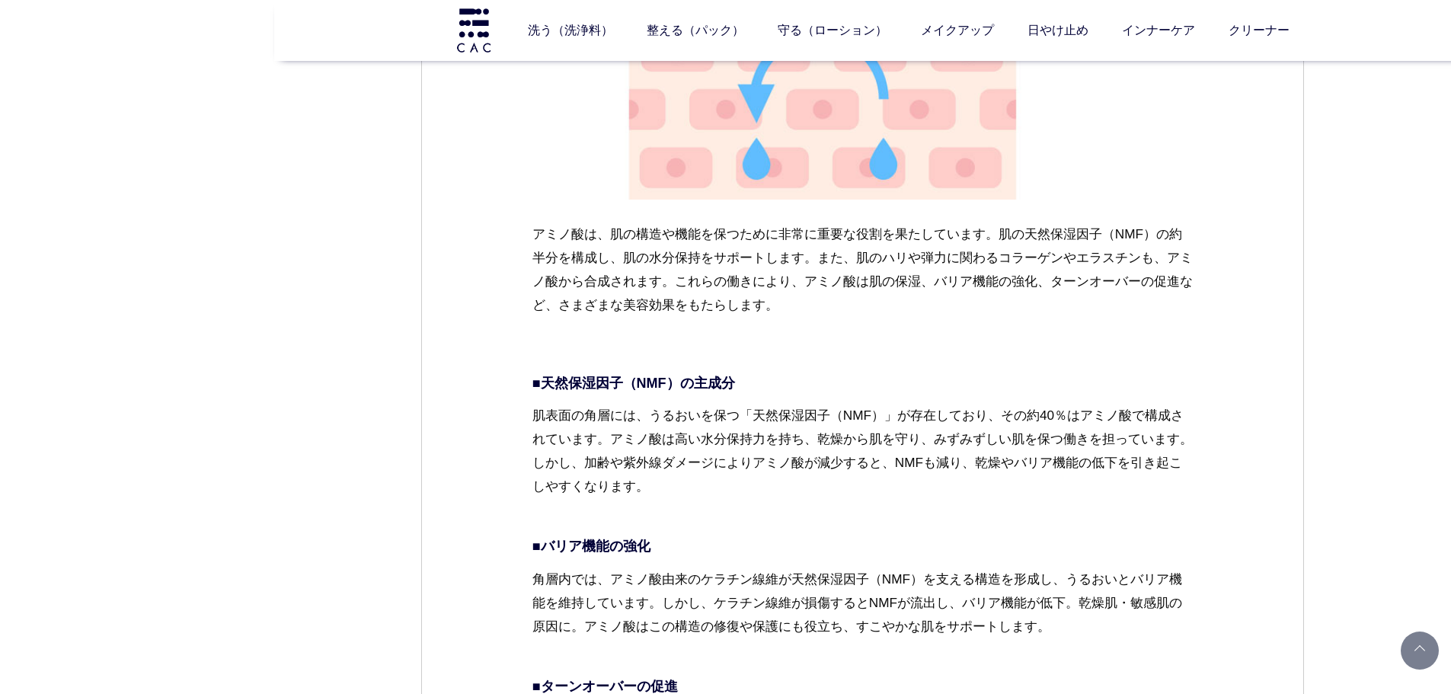
scroll to position [2209, 0]
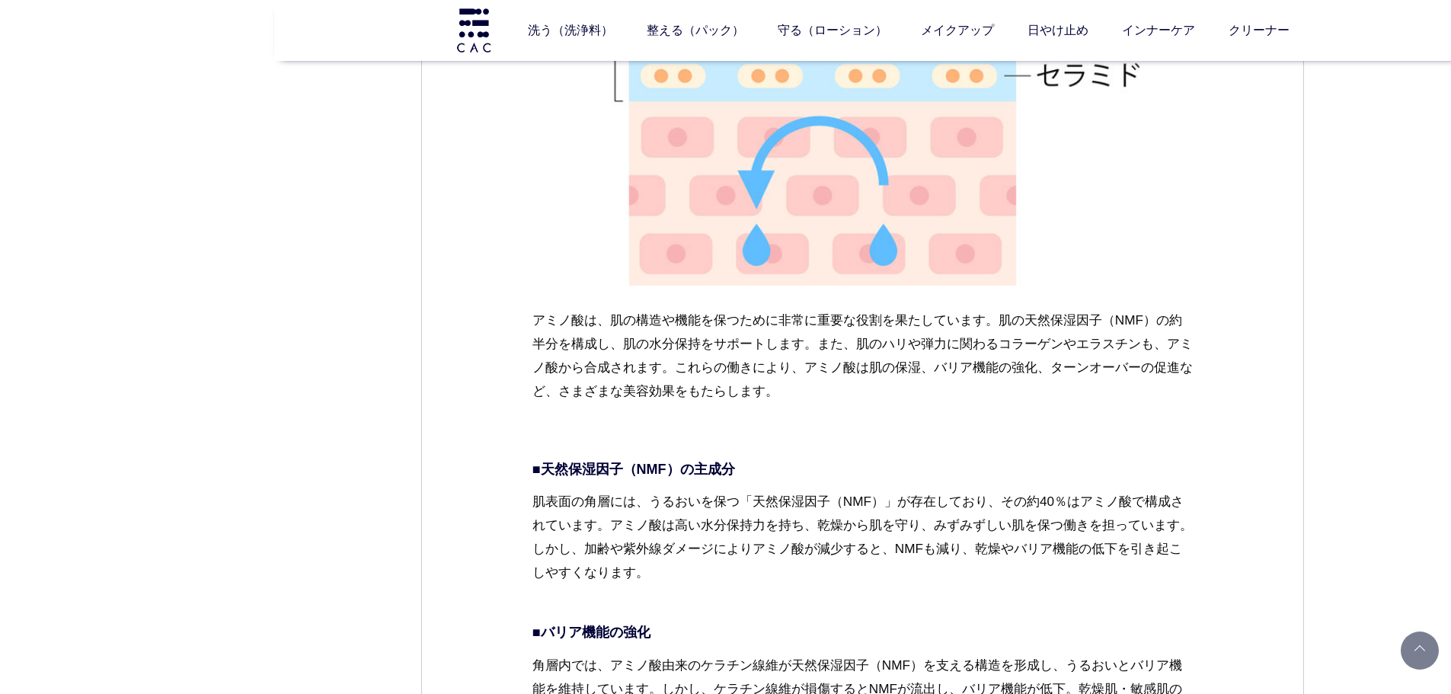
click at [632, 589] on p "肌表面の角層には、うるおいを保つ「天然保湿因子（NMF）」が存在しており、その約40％はアミノ酸で構成されています。アミノ酸は高い水分保持力を持ち、乾燥から肌…" at bounding box center [862, 549] width 661 height 119
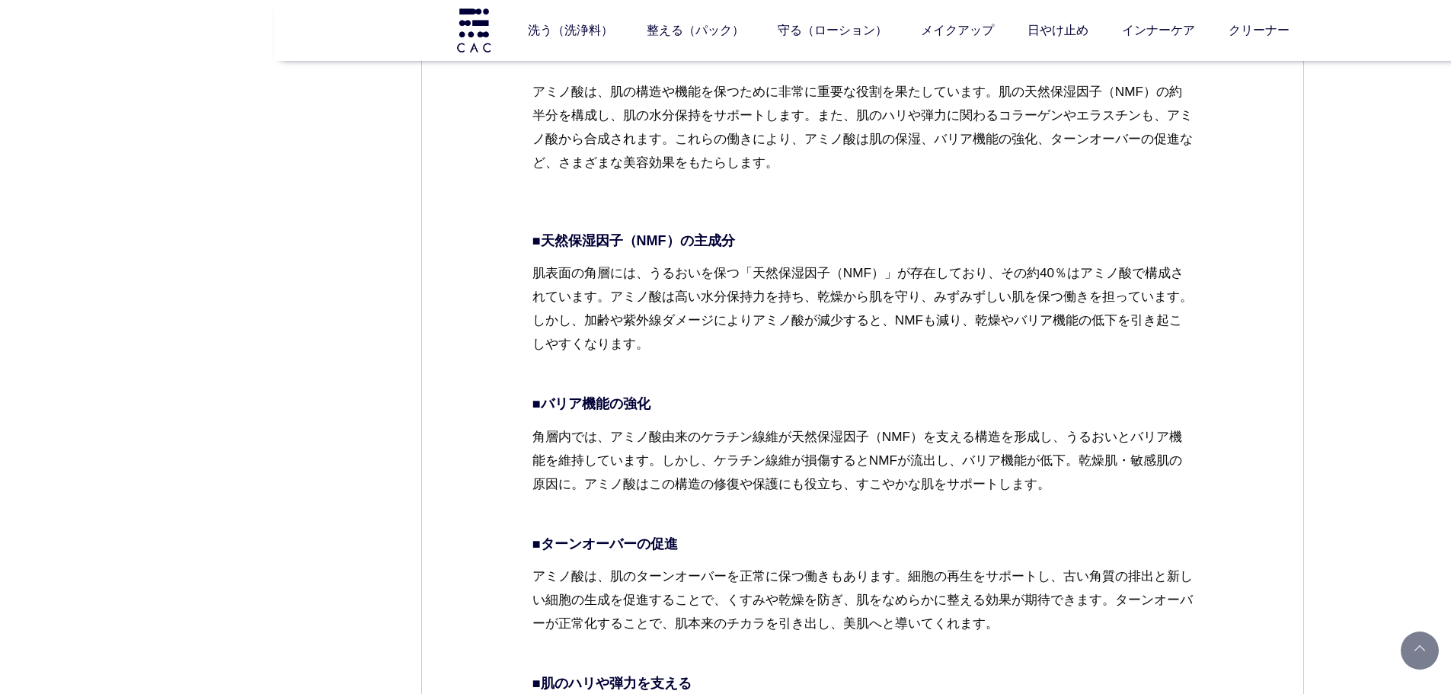
scroll to position [2514, 0]
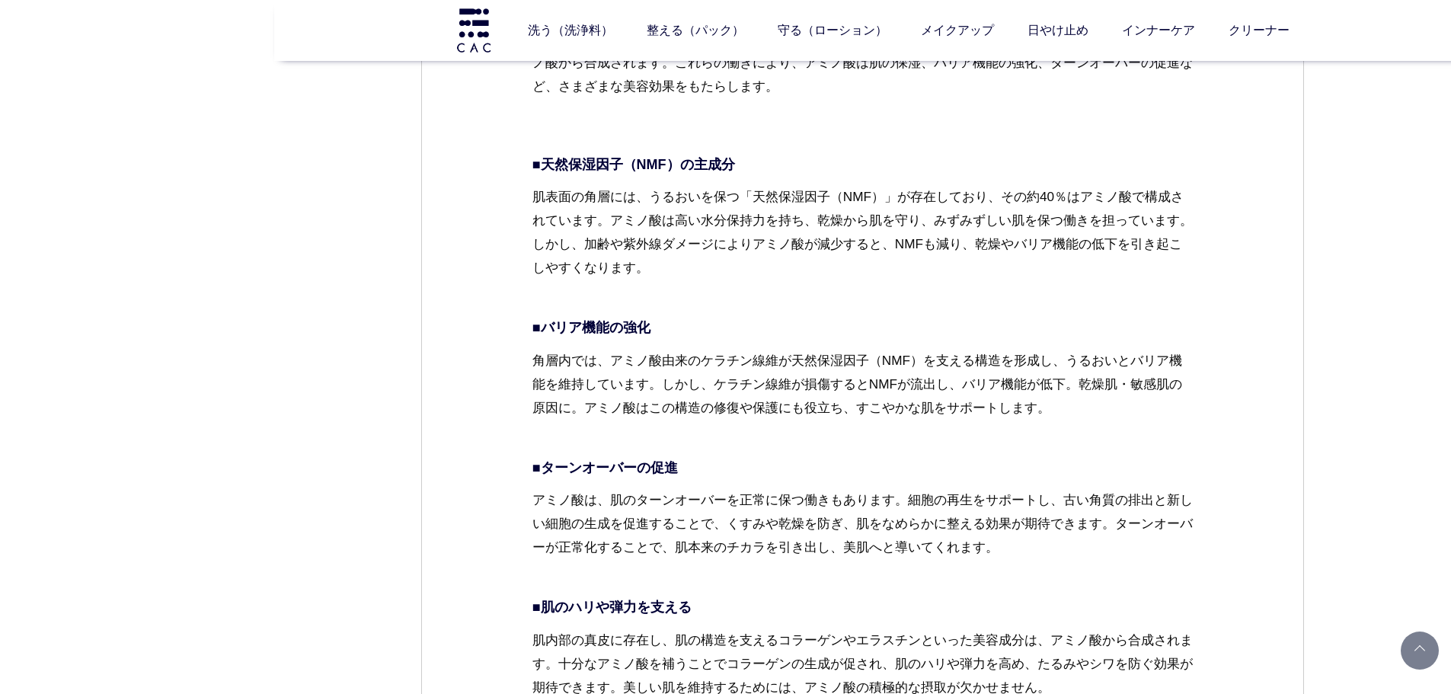
click at [682, 454] on dd "アミノ酸が肌に良い理由 アミノ酸は、肌の構造や機能を保つために非常に重要な役割を果たしています。肌の天然保湿因子（NMF）の約半分を構成し、肌の水分保持をサポ…" at bounding box center [862, 133] width 661 height 1414
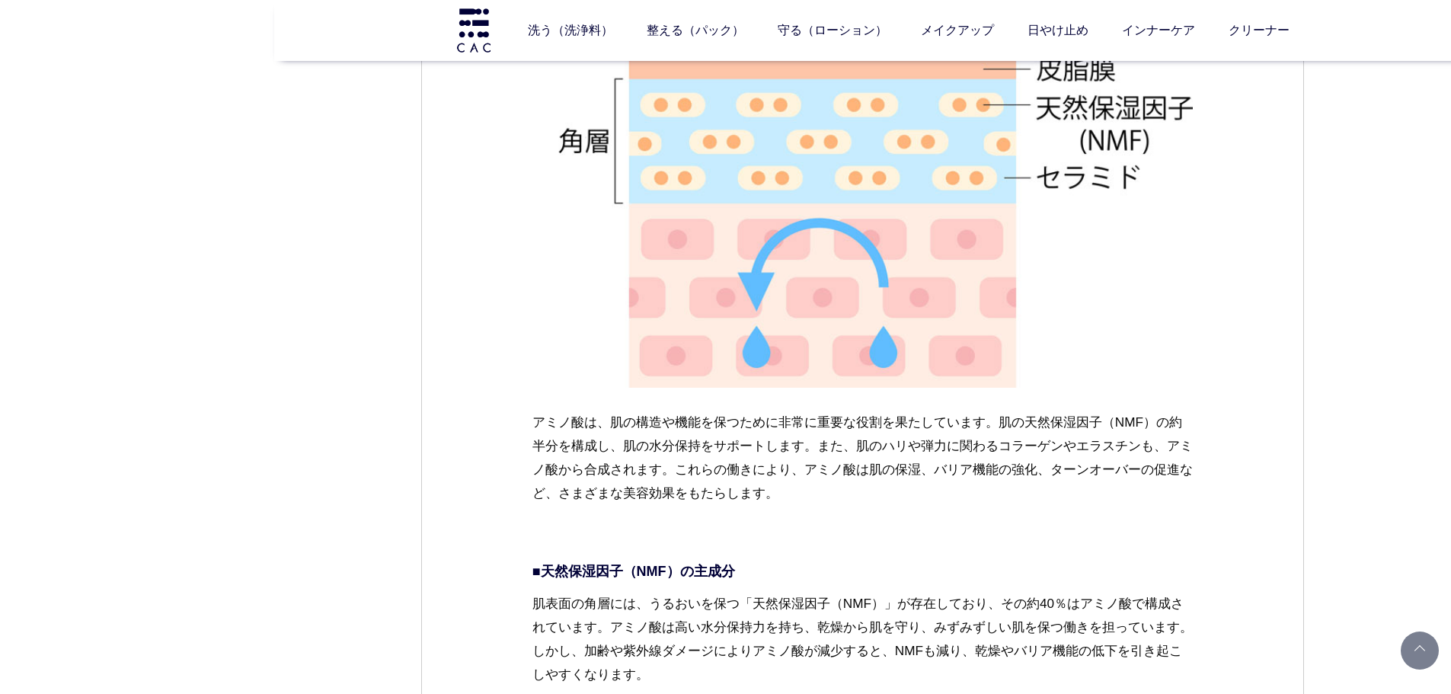
scroll to position [2057, 0]
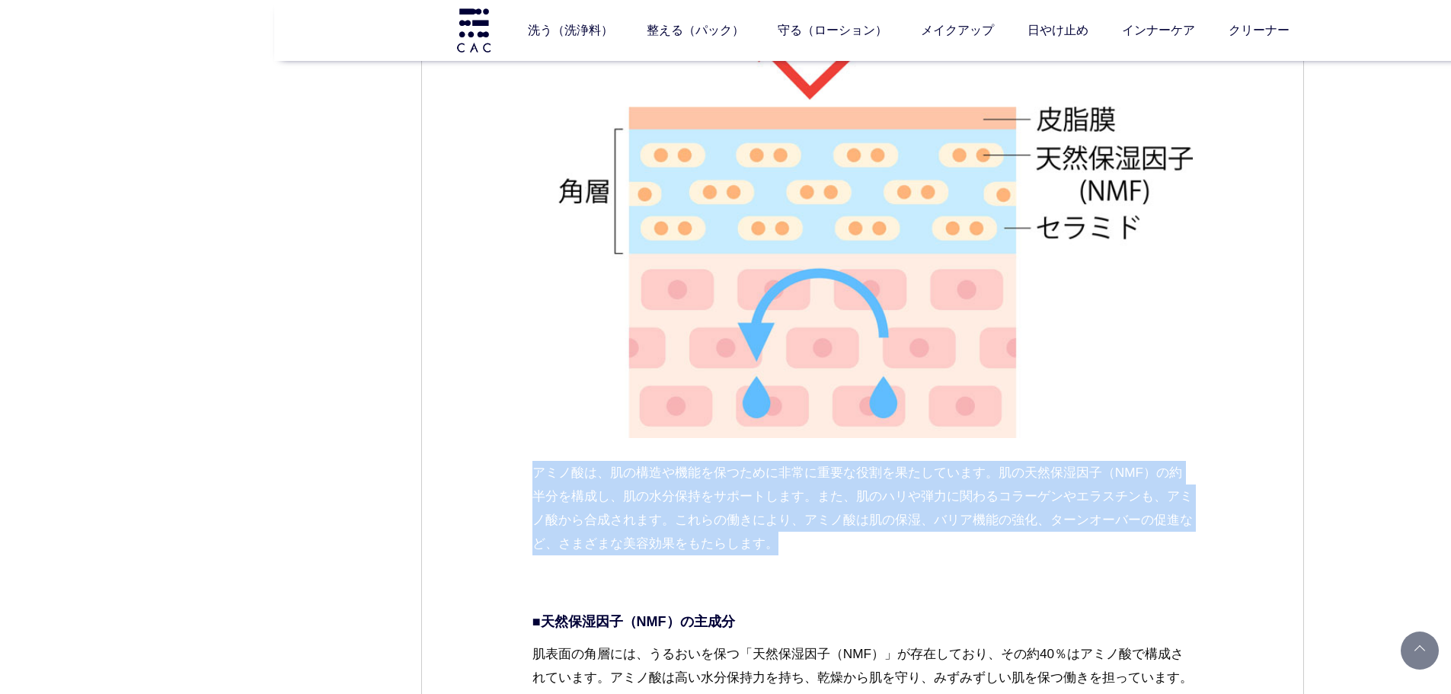
drag, startPoint x: 525, startPoint y: 465, endPoint x: 827, endPoint y: 540, distance: 311.5
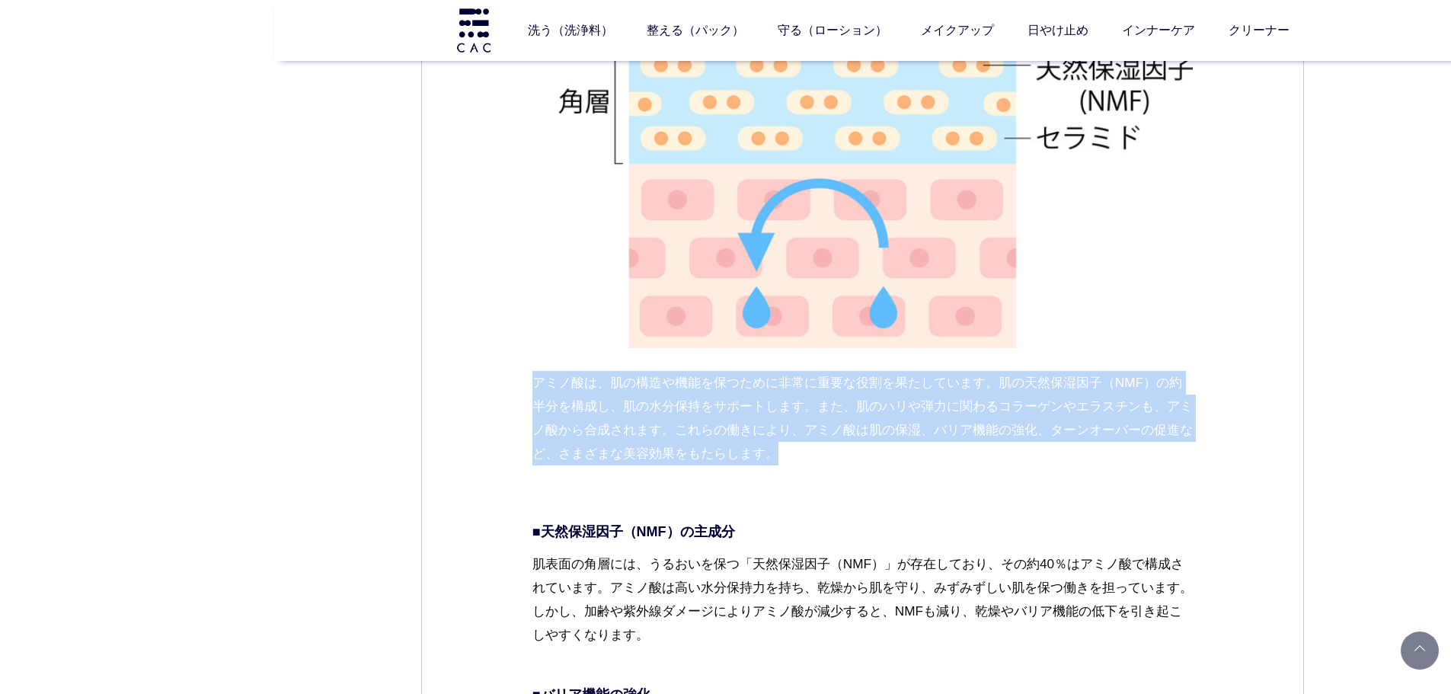
scroll to position [2285, 0]
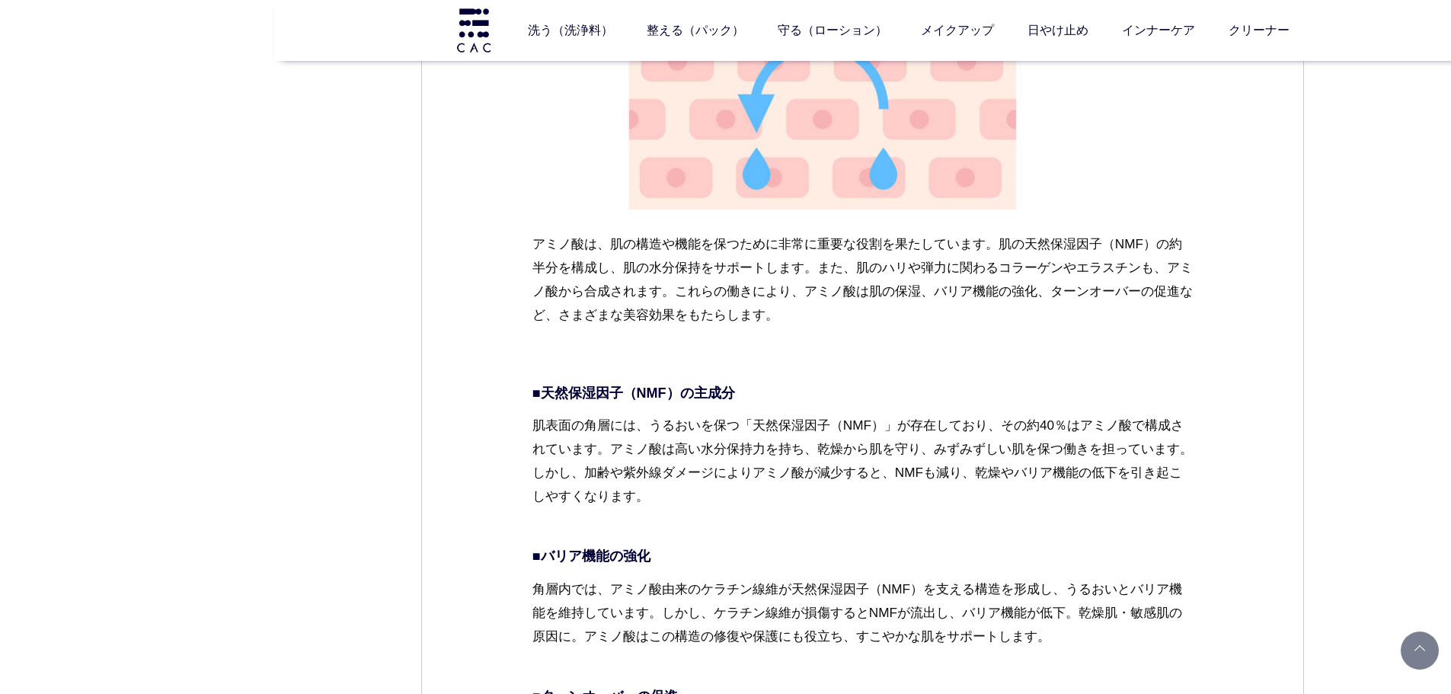
drag, startPoint x: 653, startPoint y: 534, endPoint x: 591, endPoint y: 531, distance: 61.8
click at [654, 534] on dd "アミノ酸が肌に良い理由 アミノ酸は、肌の構造や機能を保つために非常に重要な役割を果たしています。肌の天然保湿因子（NMF）の約半分を構成し、肌の水分保持をサポ…" at bounding box center [862, 361] width 661 height 1414
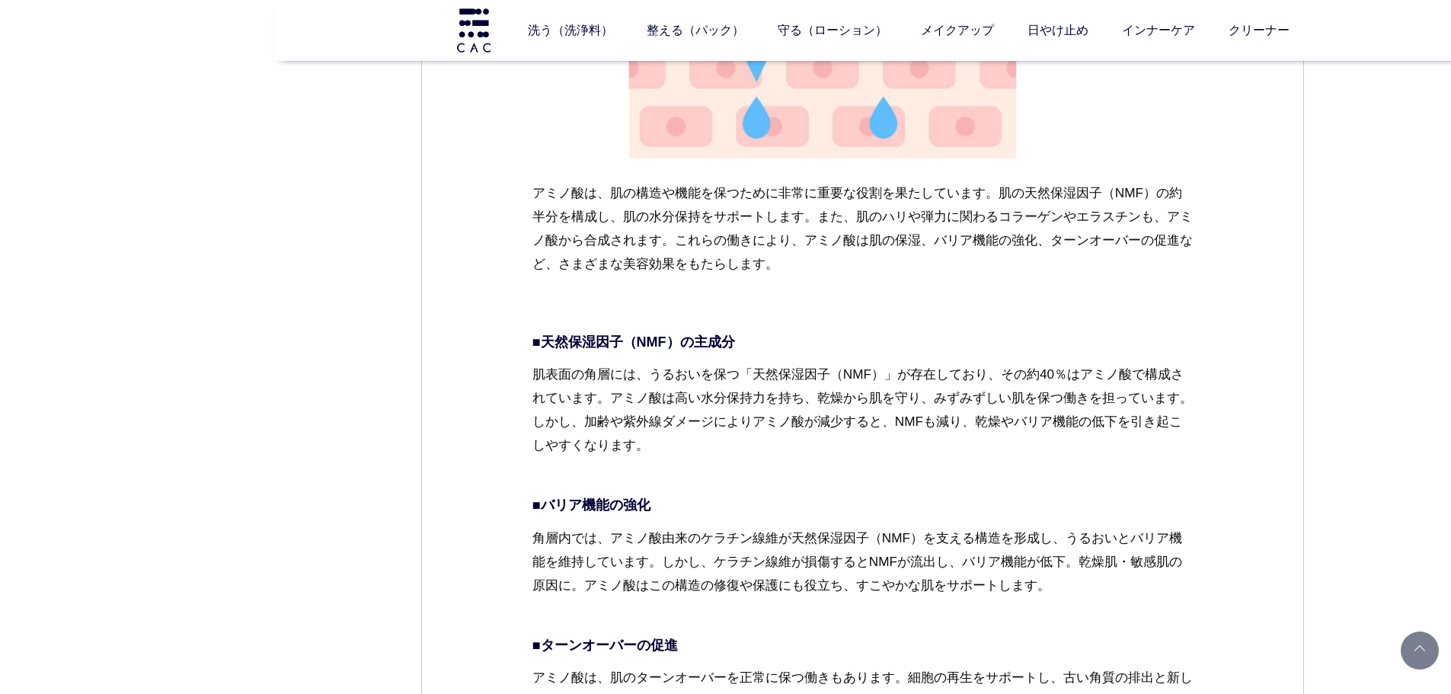
scroll to position [2361, 0]
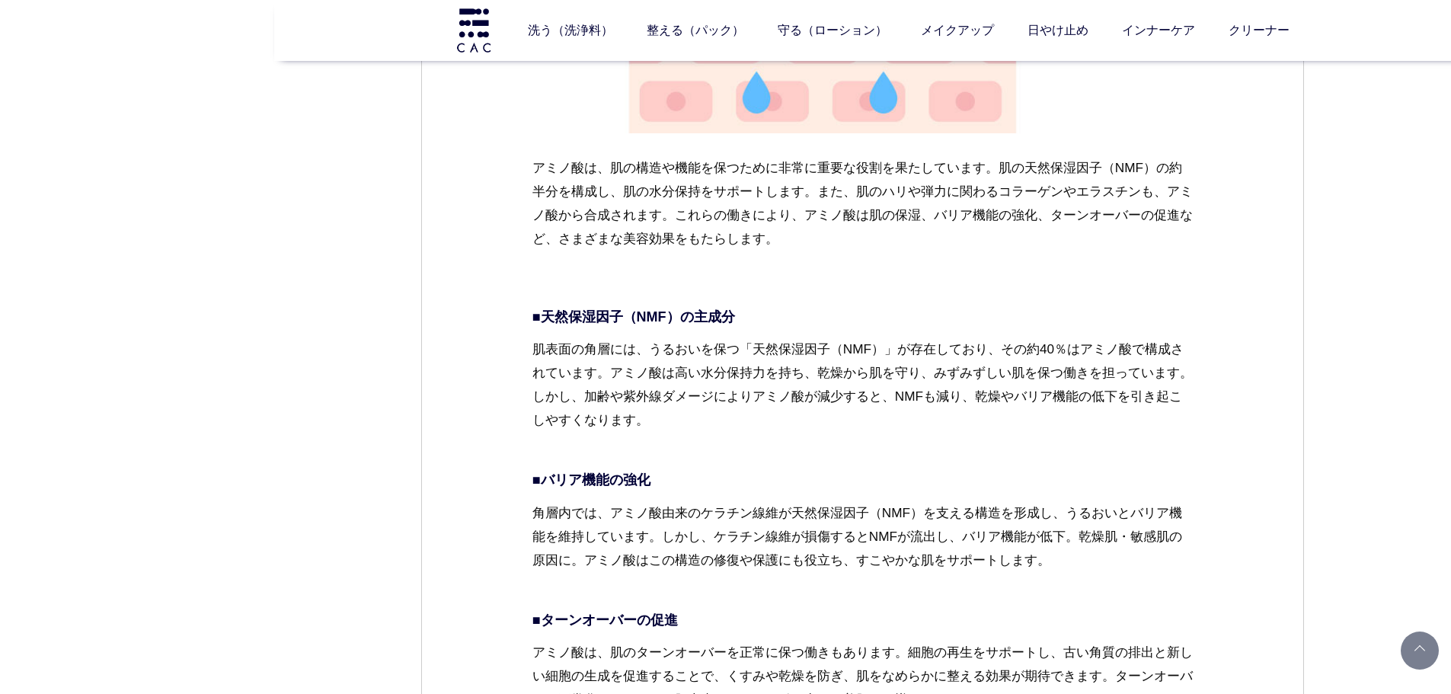
click at [1138, 466] on dd "アミノ酸が肌に良い理由 アミノ酸は、肌の構造や機能を保つために非常に重要な役割を果たしています。肌の天然保湿因子（NMF）の約半分を構成し、肌の水分保持をサポ…" at bounding box center [862, 285] width 661 height 1414
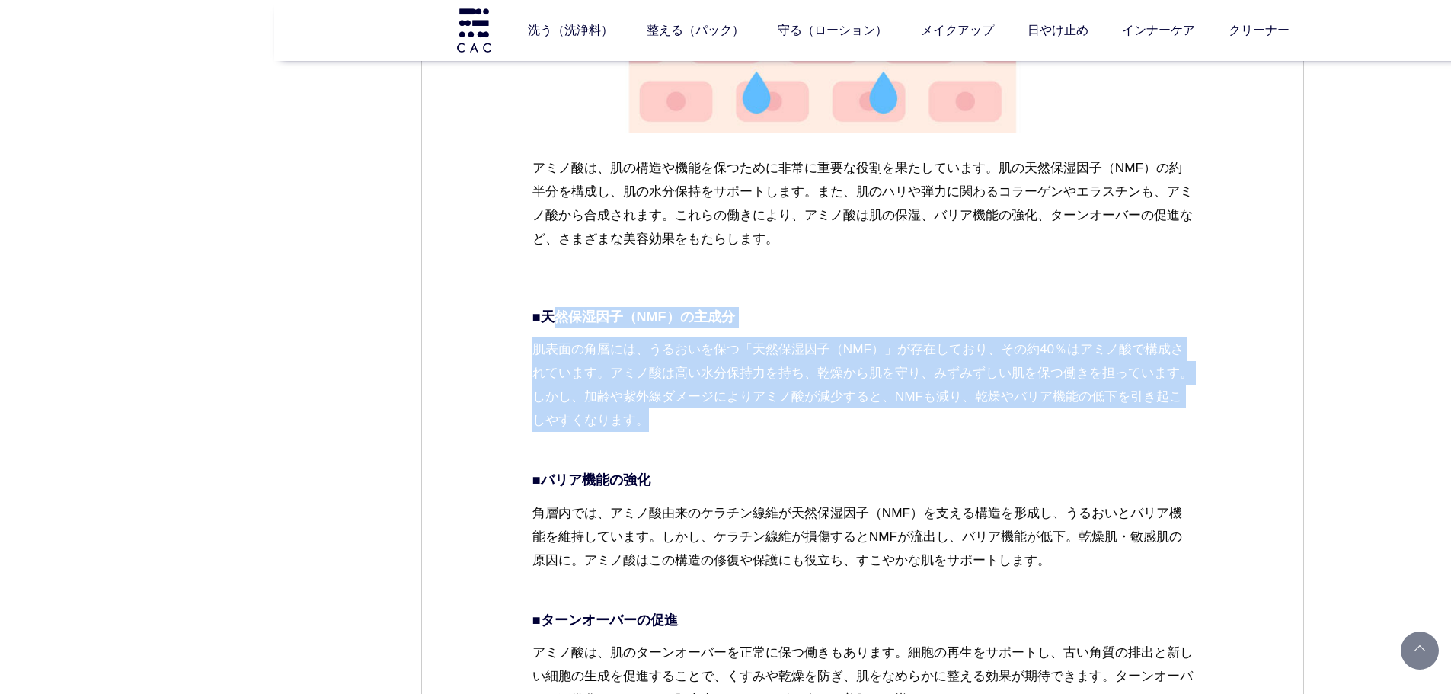
drag, startPoint x: 556, startPoint y: 299, endPoint x: 694, endPoint y: 412, distance: 178.6
click at [694, 412] on dd "アミノ酸が肌に良い理由 アミノ酸は、肌の構造や機能を保つために非常に重要な役割を果たしています。肌の天然保湿因子（NMF）の約半分を構成し、肌の水分保持をサポ…" at bounding box center [862, 285] width 661 height 1414
click at [694, 412] on p "肌表面の角層には、うるおいを保つ「天然保湿因子（NMF）」が存在しており、その約40％はアミノ酸で構成されています。アミノ酸は高い水分保持力を持ち、乾燥から肌…" at bounding box center [862, 396] width 661 height 119
drag, startPoint x: 529, startPoint y: 299, endPoint x: 776, endPoint y: 445, distance: 287.1
click at [776, 445] on div "スキンケア 2025.06.26 vol.44 美肌のために知っておきたい、「アミノ酸」の話 最近、「肌のハリがなくなった」「乾燥でファンデが浮く」──そんな…" at bounding box center [862, 622] width 883 height 5633
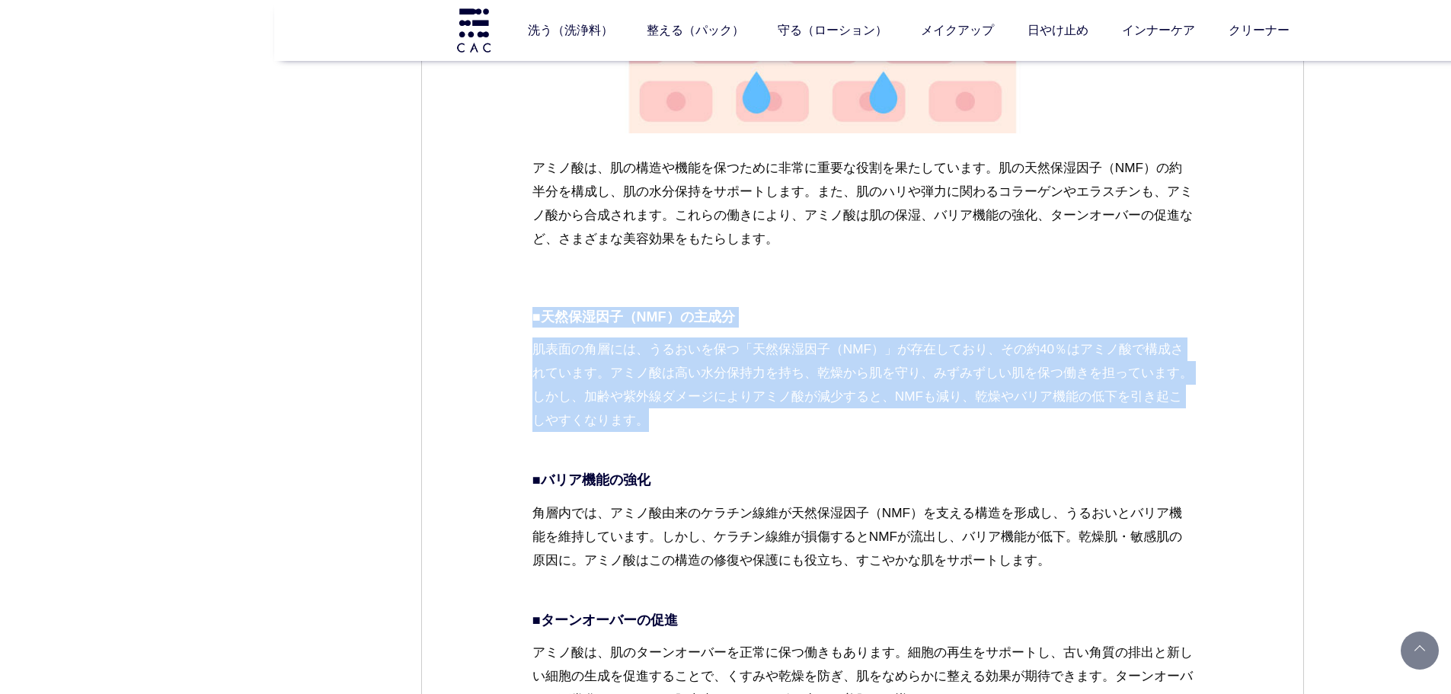
click at [776, 445] on p "肌表面の角層には、うるおいを保つ「天然保湿因子（NMF）」が存在しており、その約40％はアミノ酸で構成されています。アミノ酸は高い水分保持力を持ち、乾燥から肌…" at bounding box center [862, 396] width 661 height 119
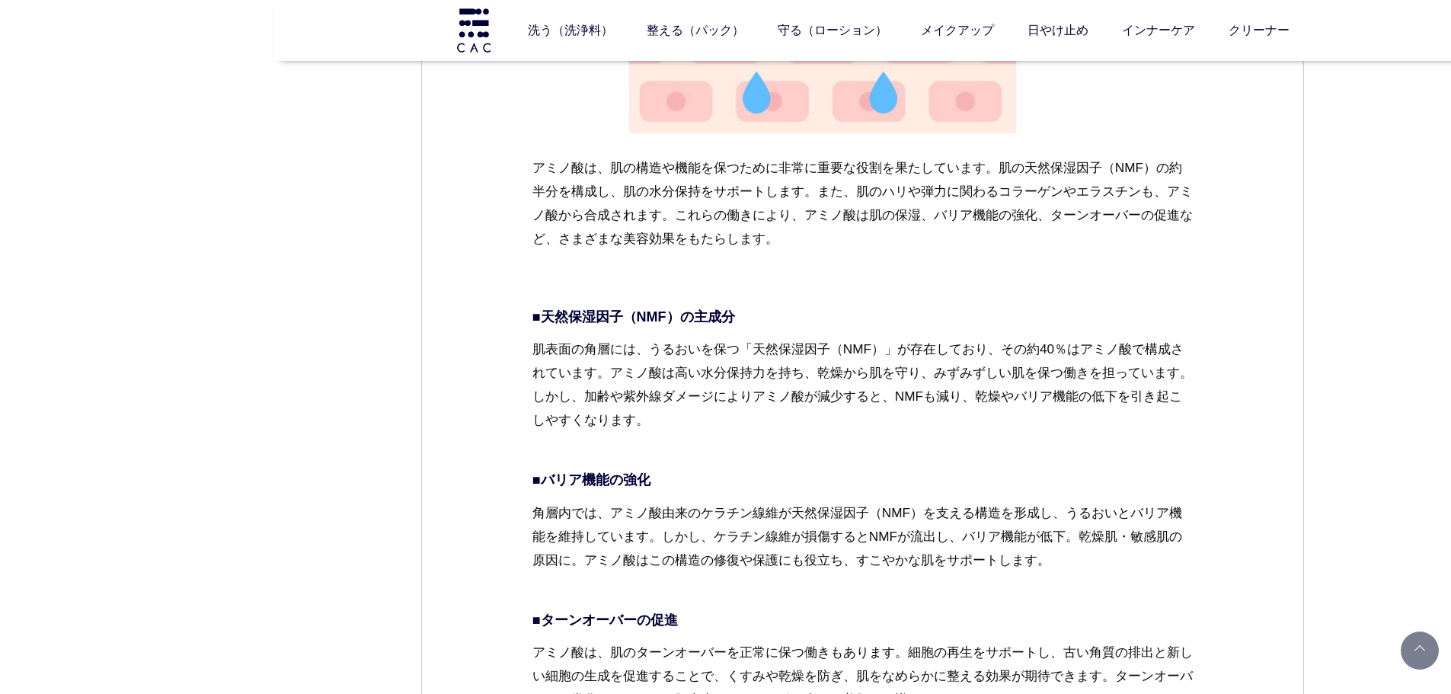
click at [913, 544] on p "角層内では、アミノ酸由来のケラチン線維が天然保湿因子（NMF）を支える構造を形成し、うるおいとバリア機能を維持しています。しかし、ケラチン線維が損傷するとNM…" at bounding box center [862, 548] width 661 height 95
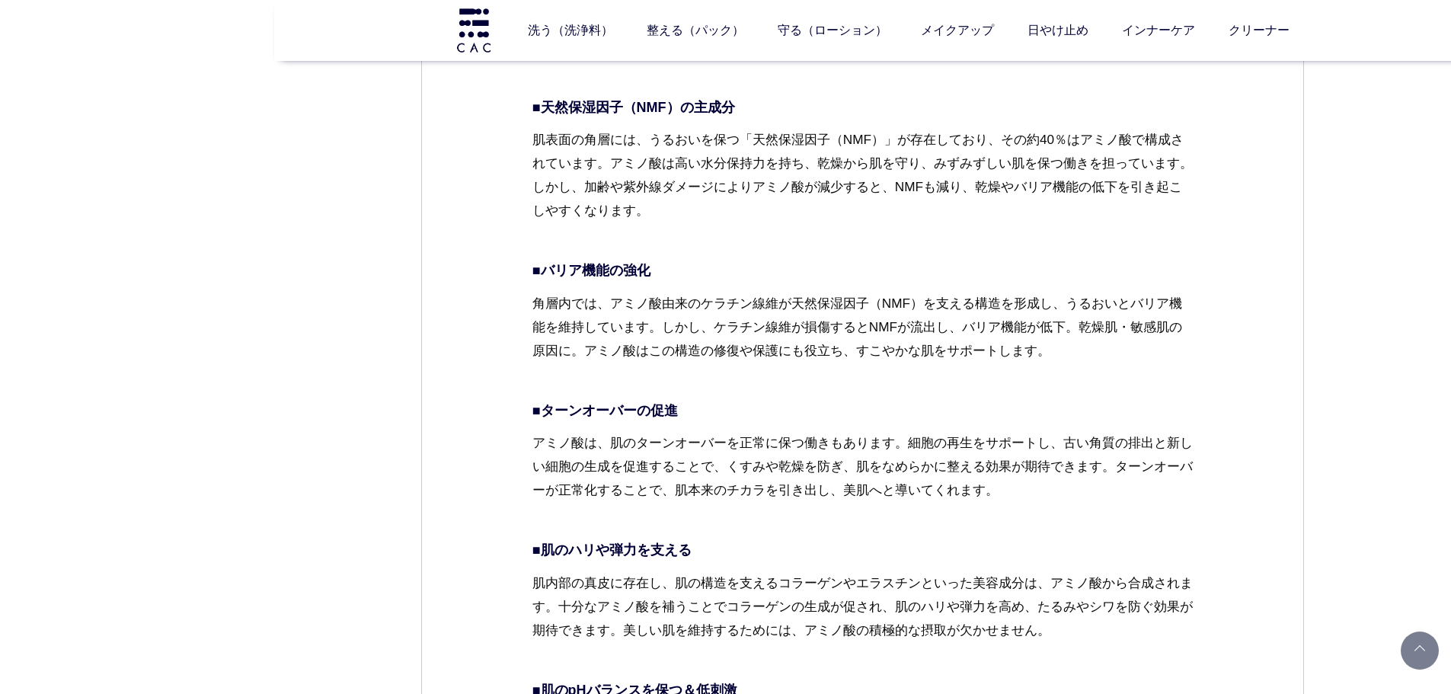
scroll to position [2590, 0]
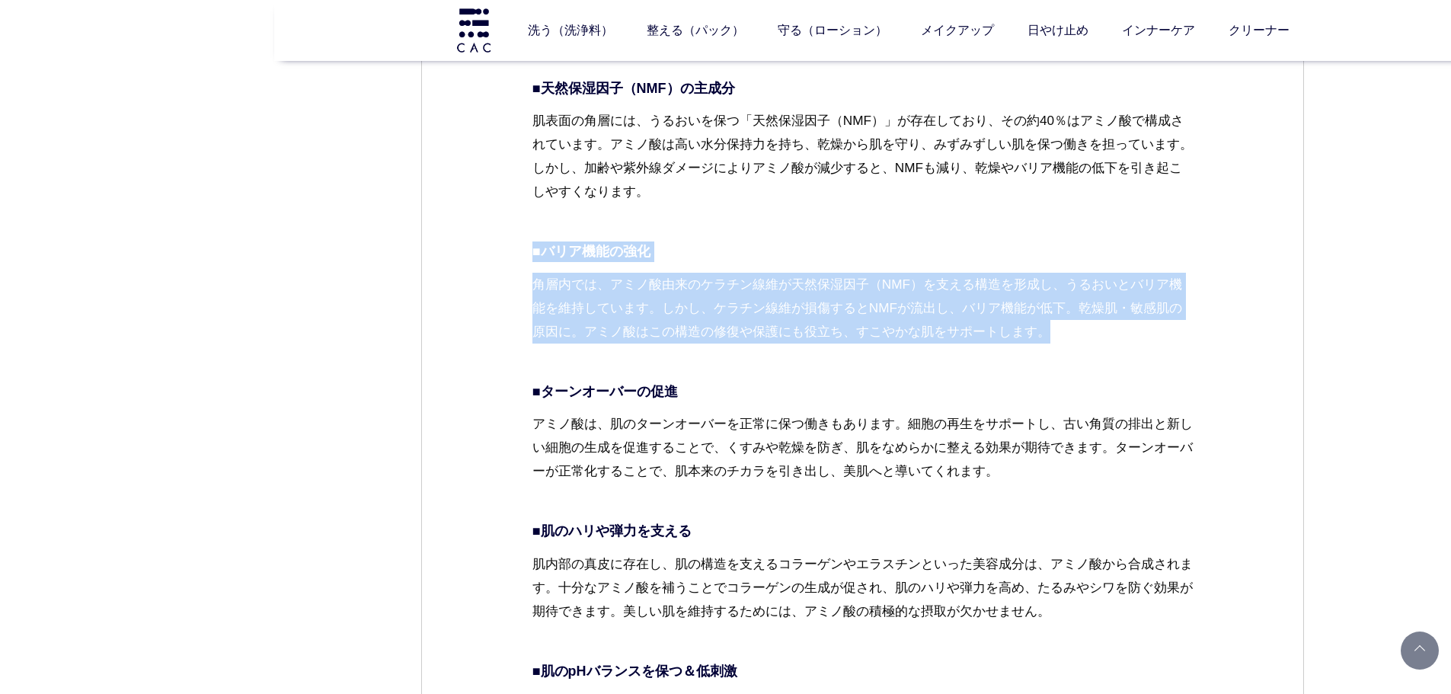
drag, startPoint x: 524, startPoint y: 259, endPoint x: 1151, endPoint y: 353, distance: 633.9
click at [1151, 353] on div "スキンケア 2025.06.26 vol.44 美肌のために知っておきたい、「アミノ酸」の話 最近、「肌のハリがなくなった」「乾燥でファンデが浮く」──そんな…" at bounding box center [862, 393] width 883 height 5633
click at [1151, 353] on p "角層内では、アミノ酸由来のケラチン線維が天然保湿因子（NMF）を支える構造を形成し、うるおいとバリア機能を維持しています。しかし、ケラチン線維が損傷するとNM…" at bounding box center [862, 320] width 661 height 95
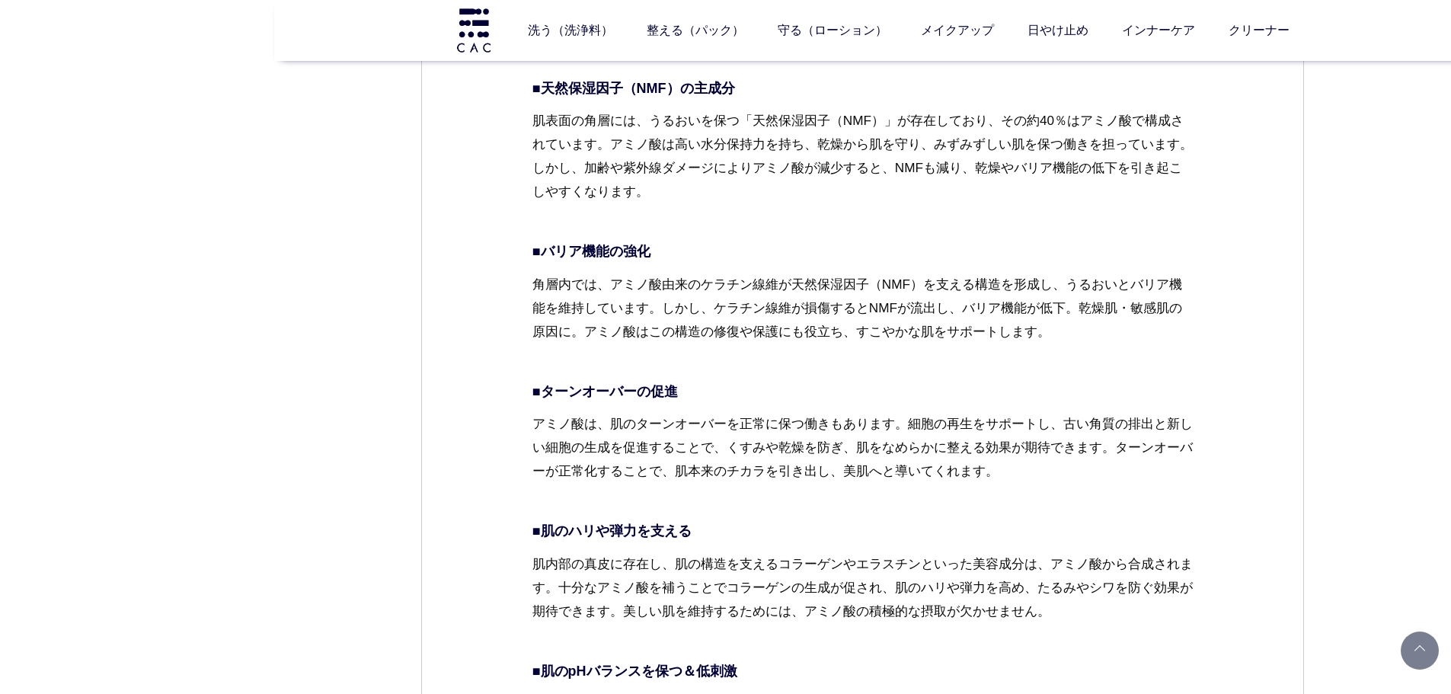
click at [885, 379] on dd "アミノ酸が肌に良い理由 アミノ酸は、肌の構造や機能を保つために非常に重要な役割を果たしています。肌の天然保湿因子（NMF）の約半分を構成し、肌の水分保持をサポ…" at bounding box center [862, 57] width 661 height 1414
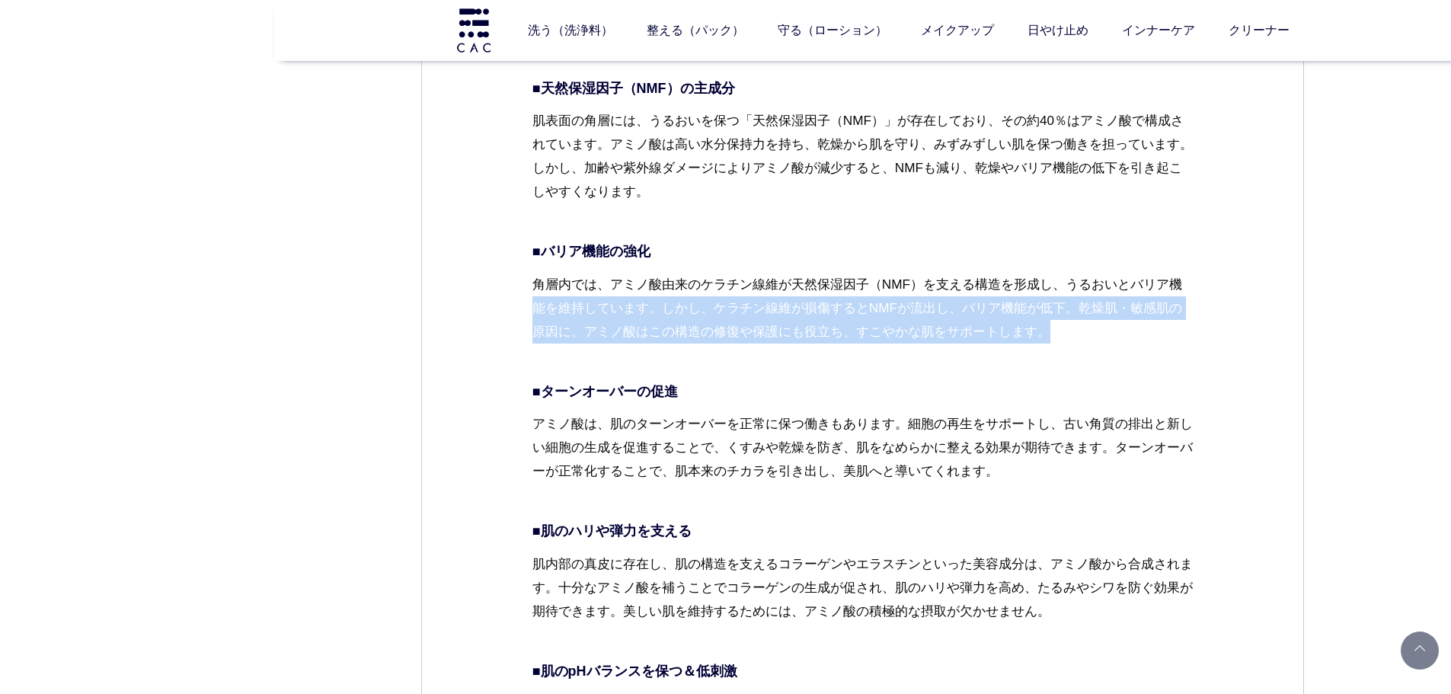
drag, startPoint x: 480, startPoint y: 296, endPoint x: 1151, endPoint y: 329, distance: 671.8
click at [1151, 329] on div "スキンケア 2025.06.26 vol.44 美肌のために知っておきたい、「アミノ酸」の話 最近、「肌のハリがなくなった」「乾燥でファンデが浮く」──そんな…" at bounding box center [862, 393] width 883 height 5633
click at [1151, 329] on p "角層内では、アミノ酸由来のケラチン線維が天然保湿因子（NMF）を支える構造を形成し、うるおいとバリア機能を維持しています。しかし、ケラチン線維が損傷するとNM…" at bounding box center [862, 320] width 661 height 95
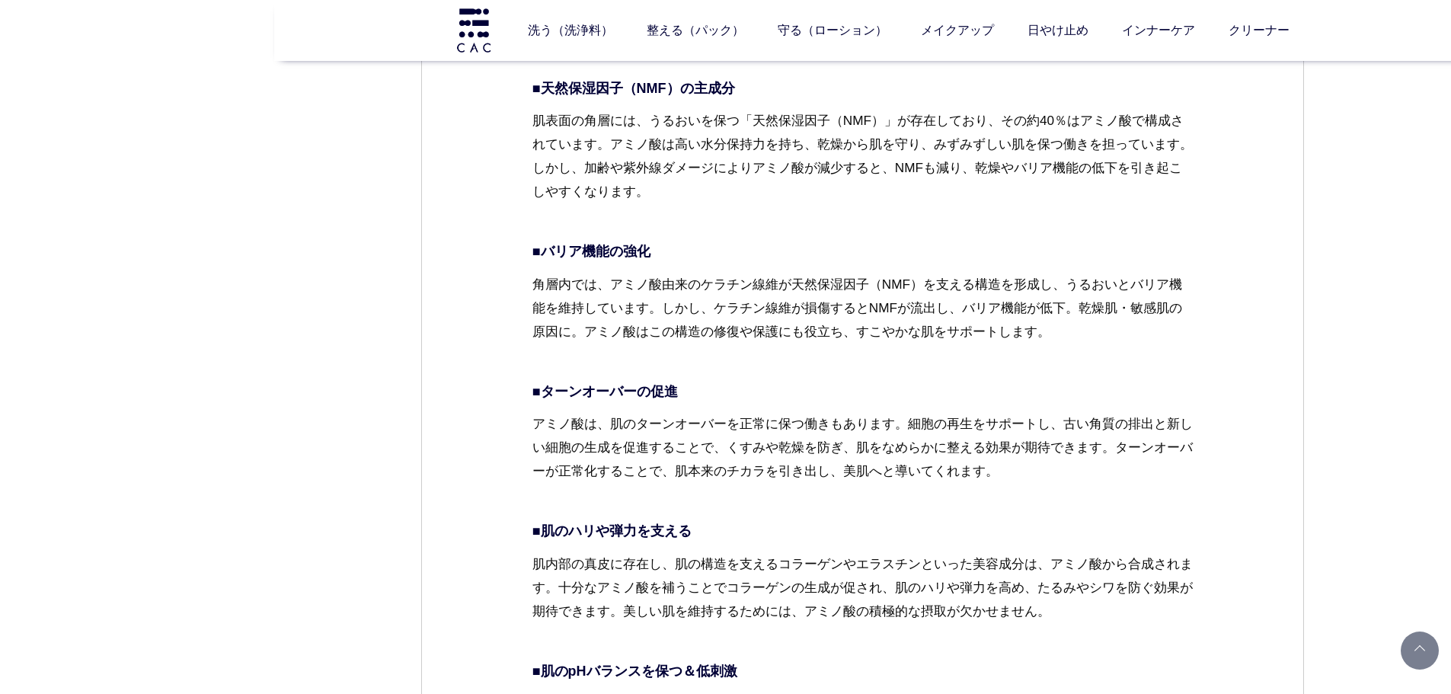
click at [870, 322] on p "角層内では、アミノ酸由来のケラチン線維が天然保湿因子（NMF）を支える構造を形成し、うるおいとバリア機能を維持しています。しかし、ケラチン線維が損傷するとNM…" at bounding box center [862, 320] width 661 height 95
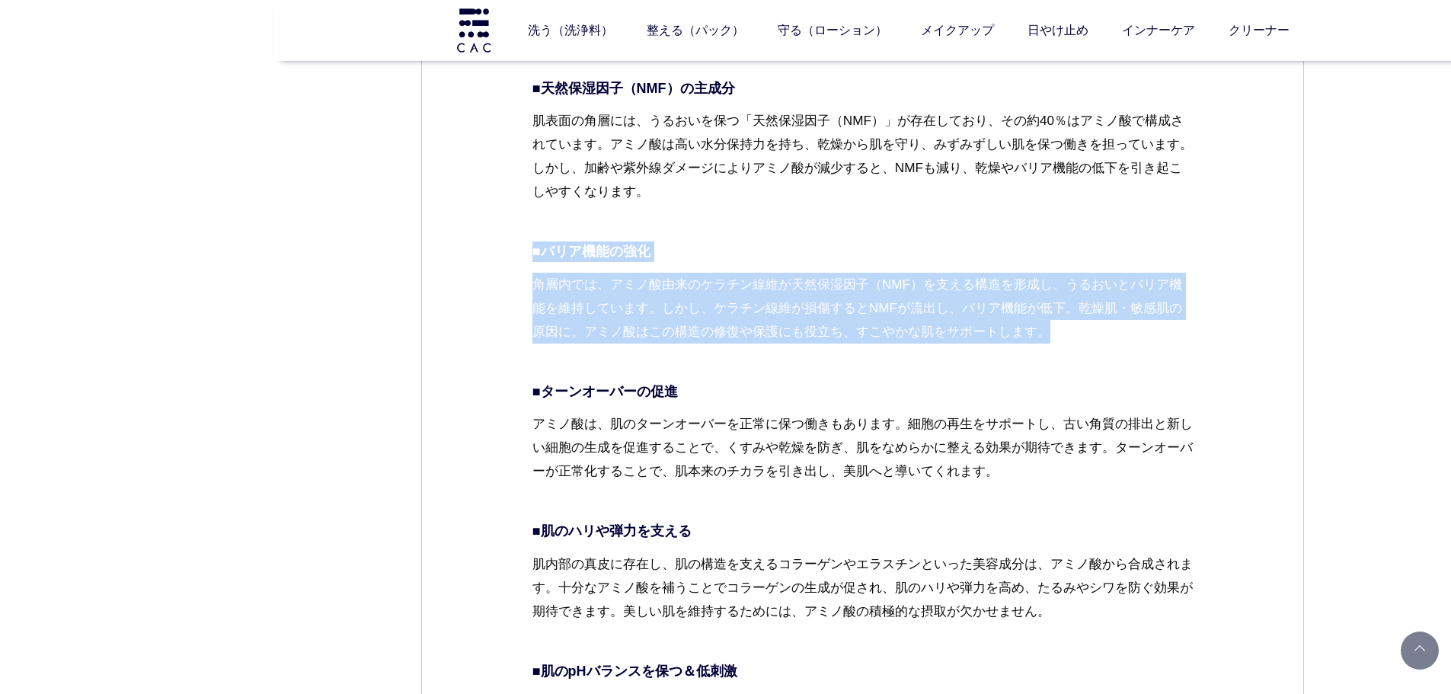
drag, startPoint x: 749, startPoint y: 286, endPoint x: 1109, endPoint y: 335, distance: 362.9
click at [1109, 335] on div "スキンケア 2025.06.26 vol.44 美肌のために知っておきたい、「アミノ酸」の話 最近、「肌のハリがなくなった」「乾燥でファンデが浮く」──そんな…" at bounding box center [862, 393] width 883 height 5633
click at [1109, 335] on p "角層内では、アミノ酸由来のケラチン線維が天然保湿因子（NMF）を支える構造を形成し、うるおいとバリア機能を維持しています。しかし、ケラチン線維が損傷するとNM…" at bounding box center [862, 320] width 661 height 95
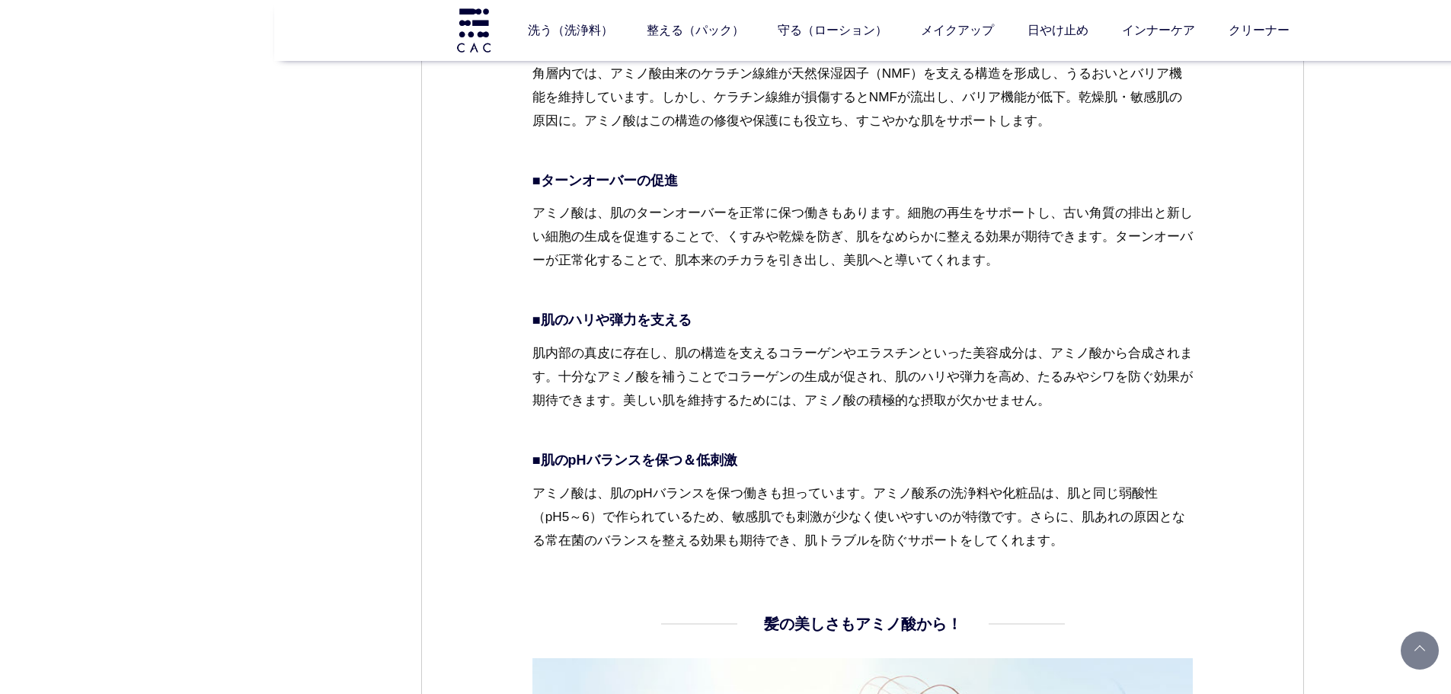
scroll to position [2818, 0]
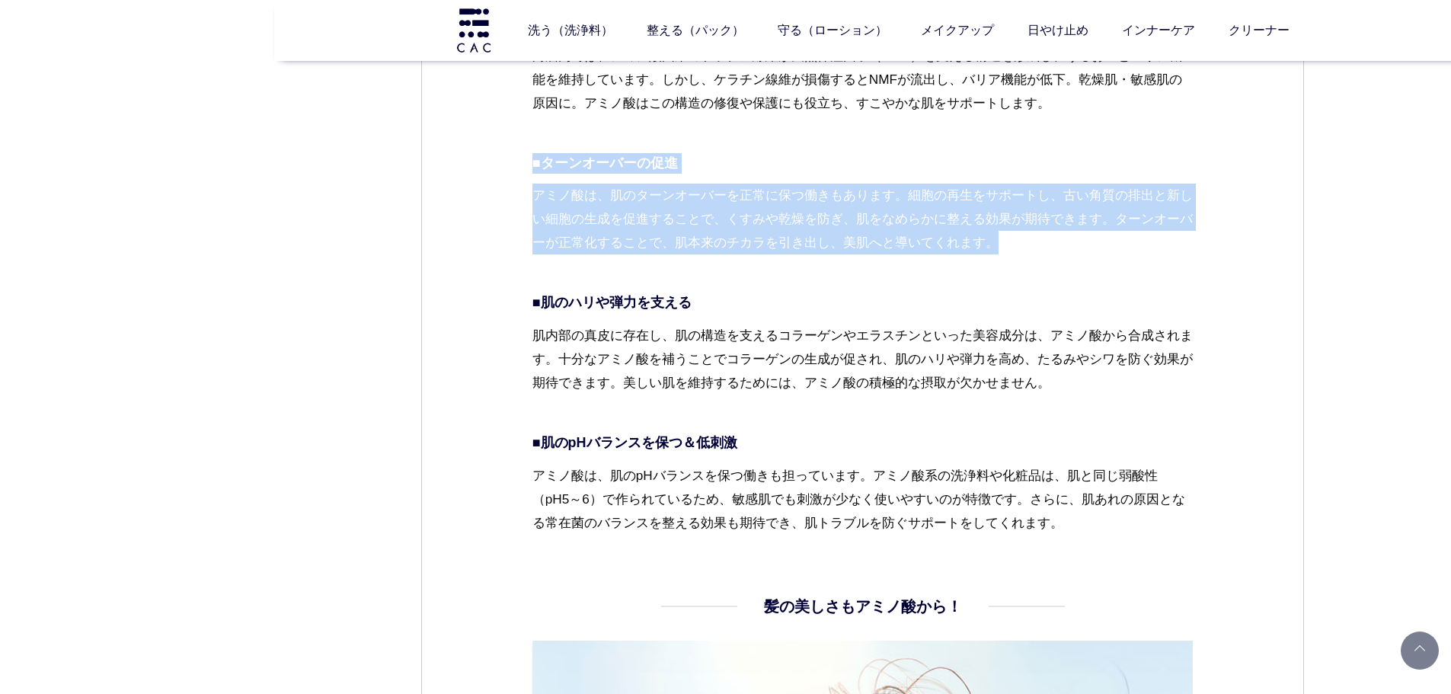
drag, startPoint x: 525, startPoint y: 141, endPoint x: 1098, endPoint y: 251, distance: 583.3
click at [1098, 251] on div "スキンケア 2025.06.26 vol.44 美肌のために知っておきたい、「アミノ酸」の話 最近、「肌のハリがなくなった」「乾燥でファンデが浮く」──そんな…" at bounding box center [862, 165] width 883 height 5633
click at [1098, 251] on p "アミノ酸は、肌のターンオーバーを正常に保つ働きもあります。細胞の再生をサポートし、古い角質の排出と新しい細胞の生成を促進することで、くすみや乾燥を防ぎ、肌をな…" at bounding box center [862, 231] width 661 height 95
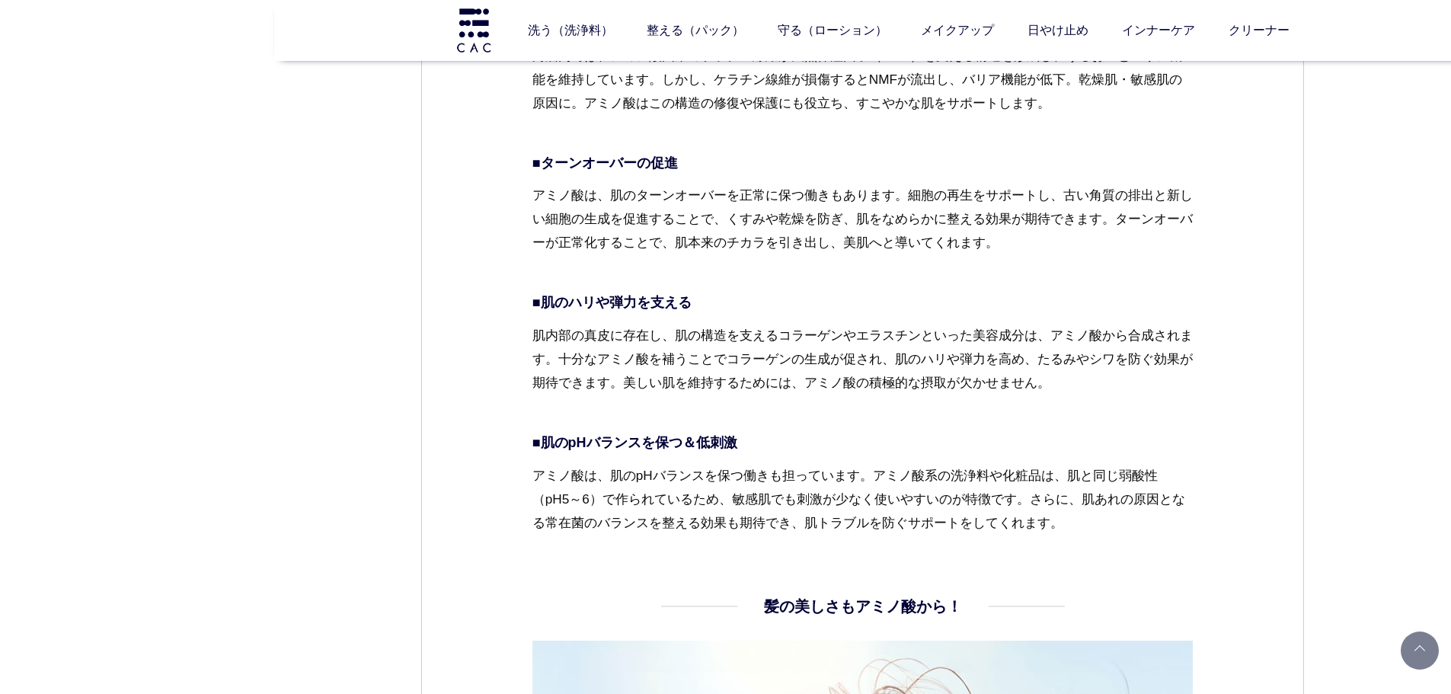
click at [640, 441] on p "■肌のpHバランスを保つ＆低刺激" at bounding box center [862, 443] width 661 height 21
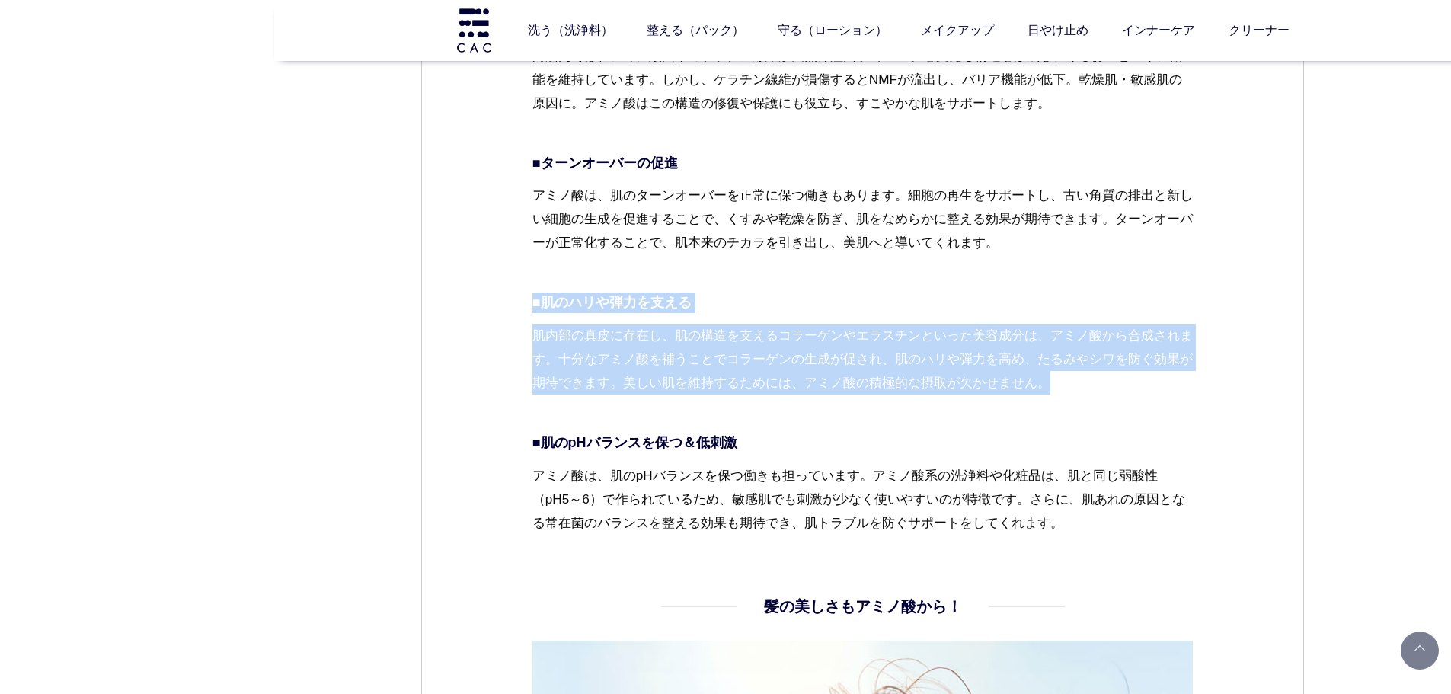
drag, startPoint x: 530, startPoint y: 296, endPoint x: 1199, endPoint y: 414, distance: 679.1
click at [1199, 414] on div "スキンケア 2025.06.26 vol.44 美肌のために知っておきたい、「アミノ酸」の話 最近、「肌のハリがなくなった」「乾燥でファンデが浮く」──そんな…" at bounding box center [862, 165] width 883 height 5633
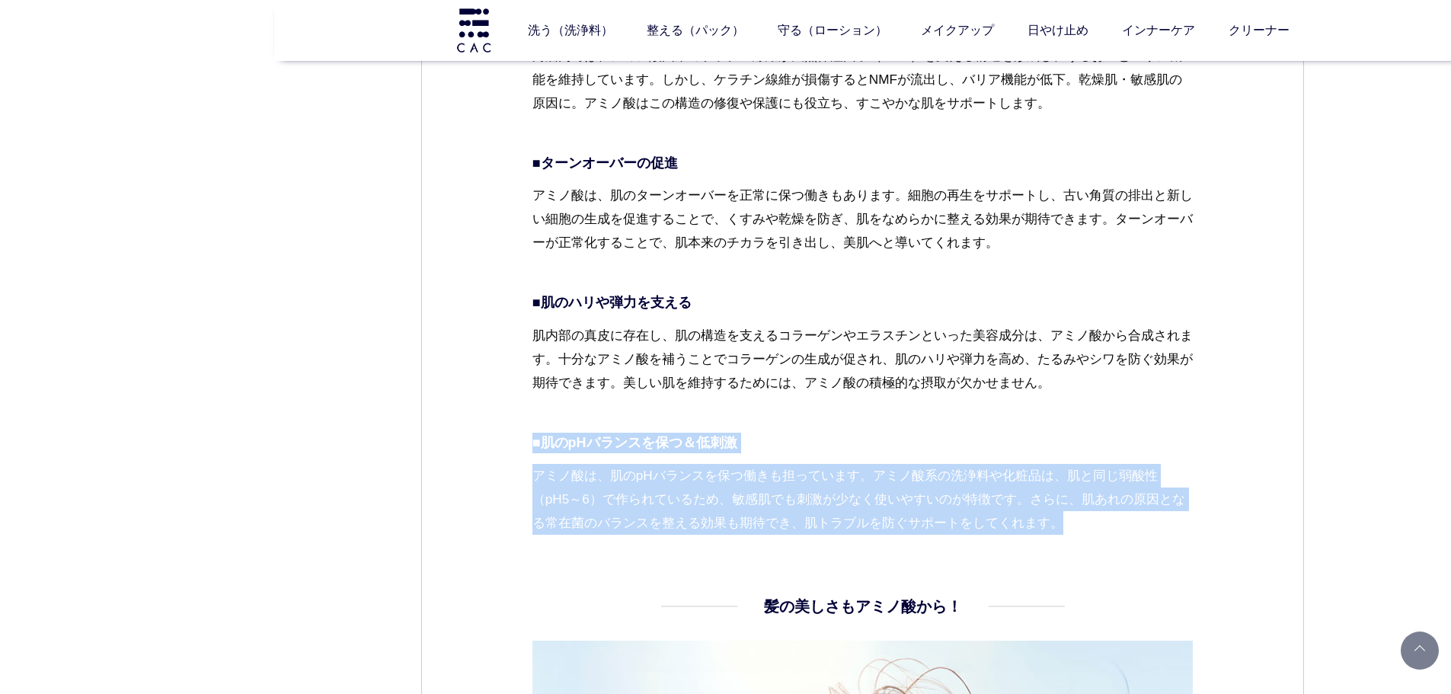
drag, startPoint x: 526, startPoint y: 441, endPoint x: 1137, endPoint y: 556, distance: 621.6
click at [1137, 556] on div "スキンケア 2025.06.26 vol.44 美肌のために知っておきたい、「アミノ酸」の話 最近、「肌のハリがなくなった」「乾燥でファンデが浮く」──そんな…" at bounding box center [862, 165] width 883 height 5633
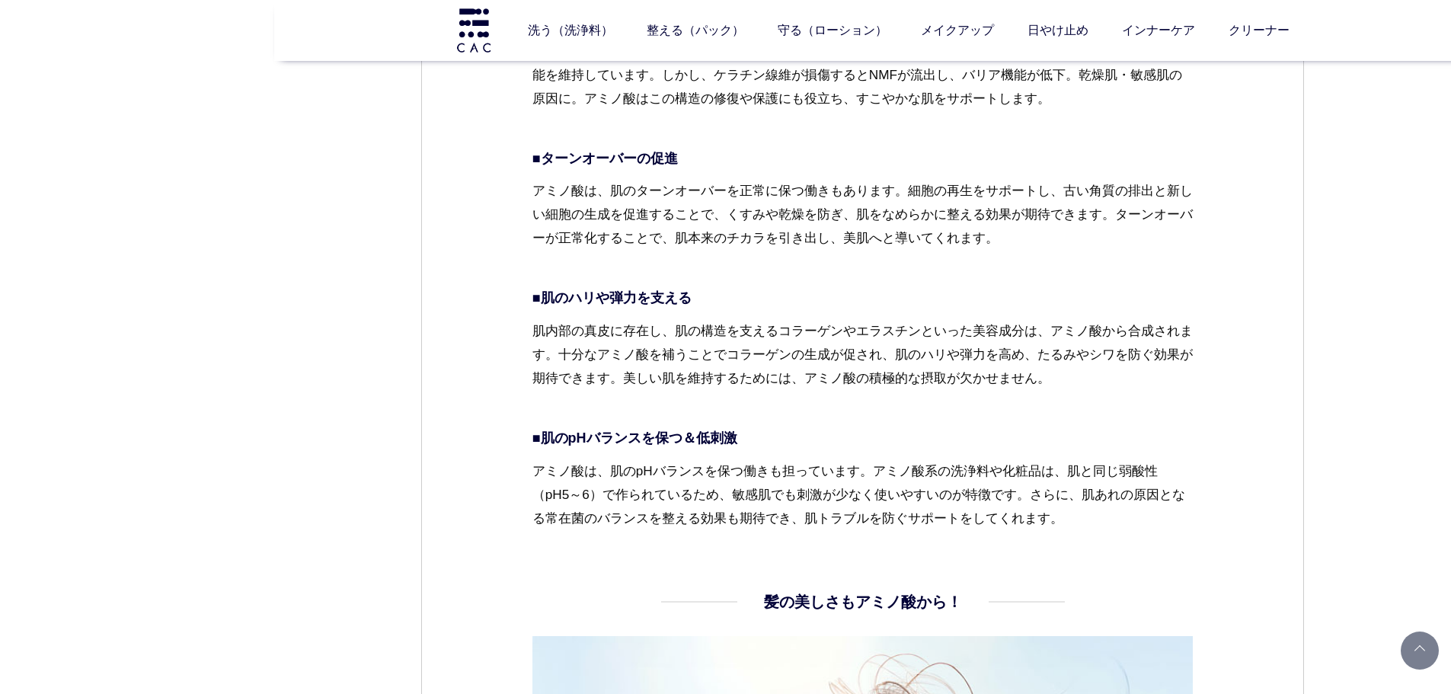
scroll to position [3504, 0]
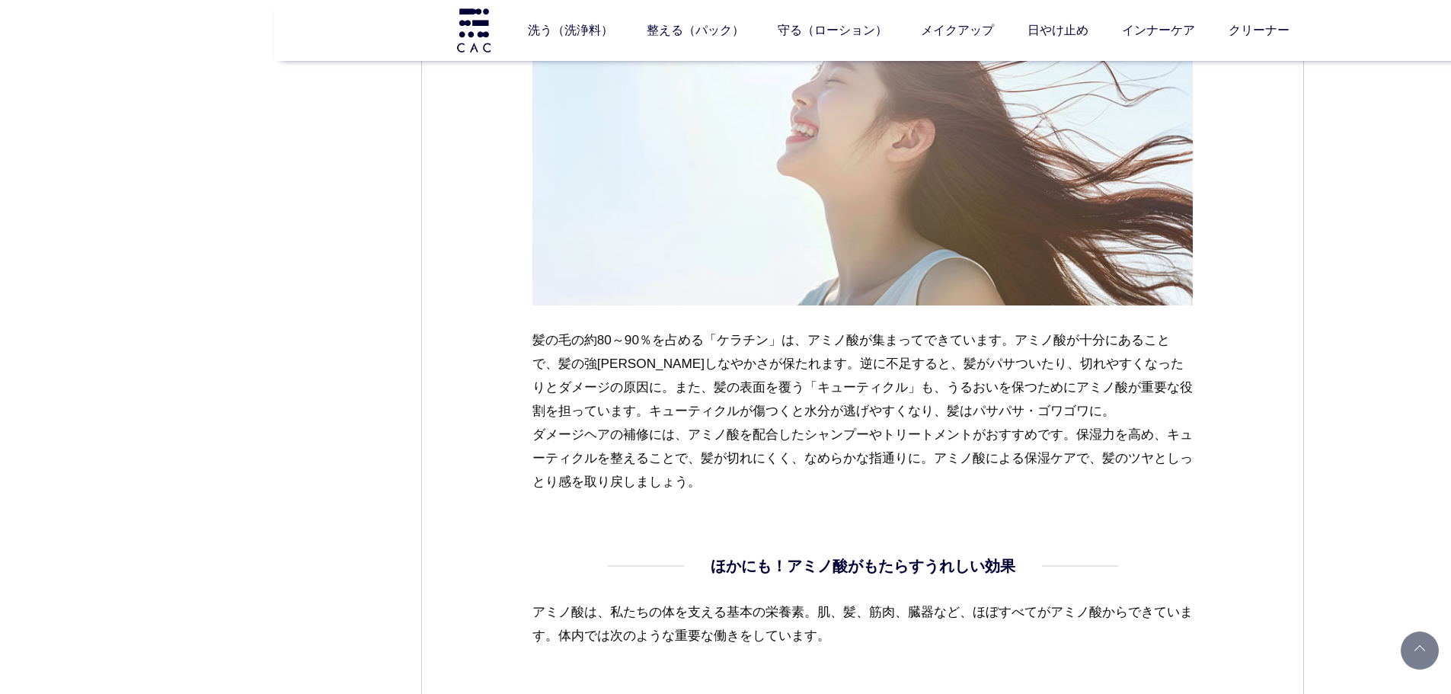
drag, startPoint x: 512, startPoint y: 335, endPoint x: 906, endPoint y: 493, distance: 424.9
click at [540, 525] on dl "髪の美しさもアミノ酸から！ 髪の毛の約80～90％を占める「ケラチン」は、アミノ酸が集まってできています。アミノ酸が十分にあることで、髪の強さやしなやかさが保…" at bounding box center [862, 231] width 661 height 644
drag, startPoint x: 529, startPoint y: 362, endPoint x: 1195, endPoint y: 510, distance: 682.7
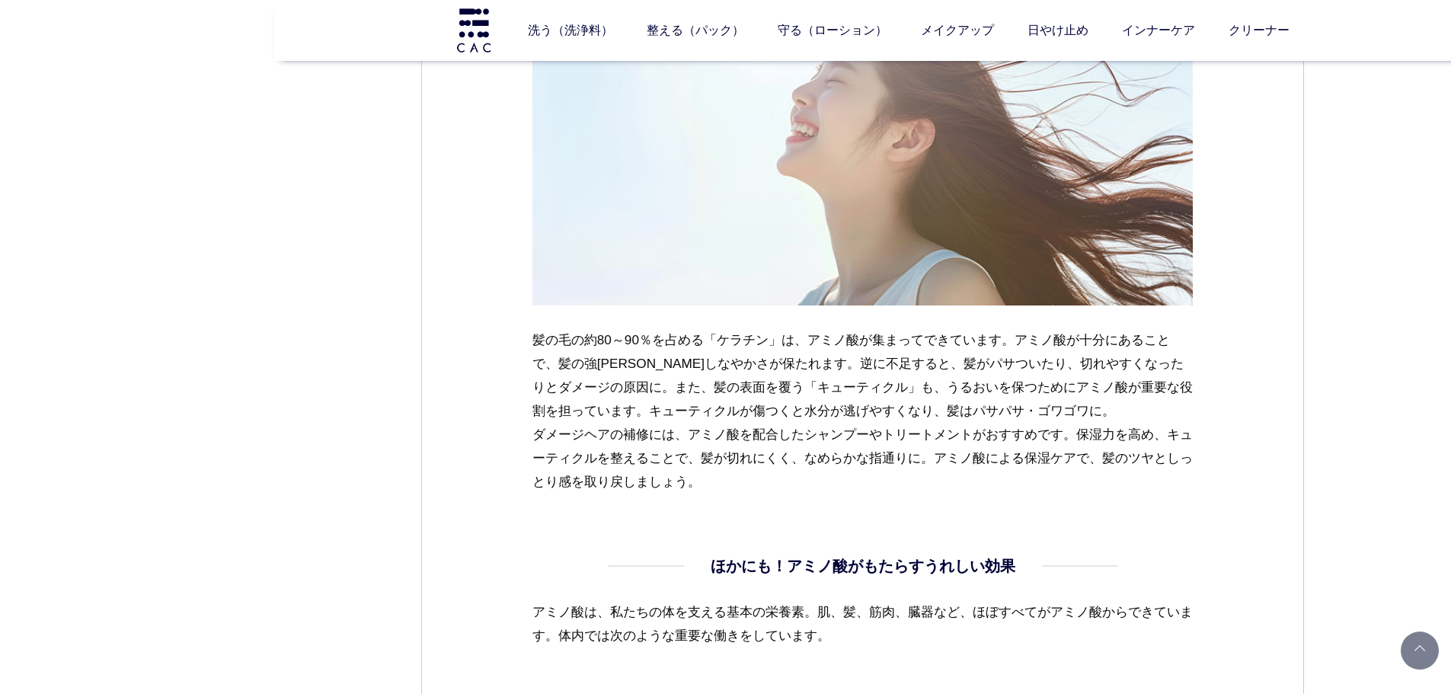
drag, startPoint x: 863, startPoint y: 414, endPoint x: 1227, endPoint y: 510, distance: 376.3
click at [673, 497] on dl "髪の美しさもアミノ酸から！ 髪の毛の約80～90％を占める「ケラチン」は、アミノ酸が集まってできています。アミノ酸が十分にあることで、髪の強さやしなやかさが保…" at bounding box center [862, 231] width 661 height 644
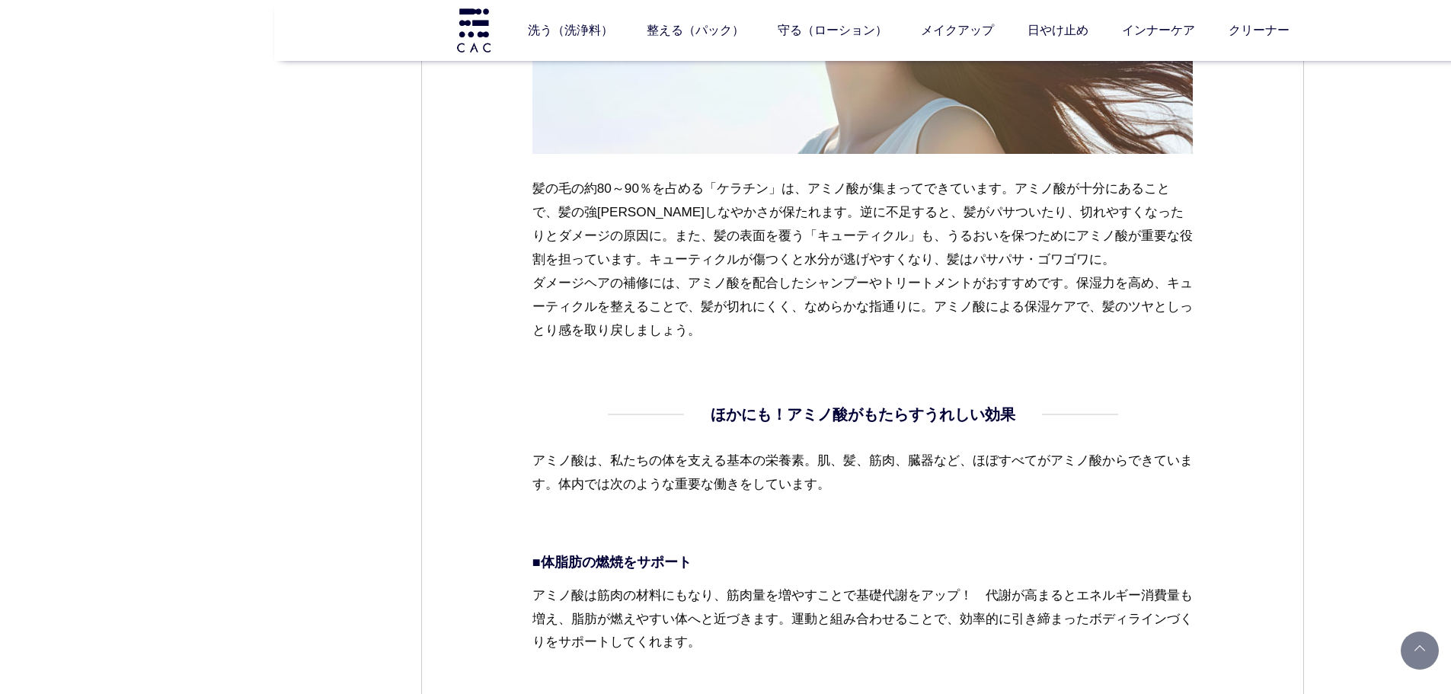
scroll to position [3656, 0]
drag, startPoint x: 583, startPoint y: 255, endPoint x: 814, endPoint y: 352, distance: 250.2
click at [814, 352] on dl "髪の美しさもアミノ酸から！ 髪の毛の約80～90％を占める「ケラチン」は、アミノ酸が集まってできています。アミノ酸が十分にあることで、髪の強さやしなやかさが保…" at bounding box center [862, 79] width 661 height 644
drag, startPoint x: 1221, startPoint y: 535, endPoint x: 1163, endPoint y: 516, distance: 60.7
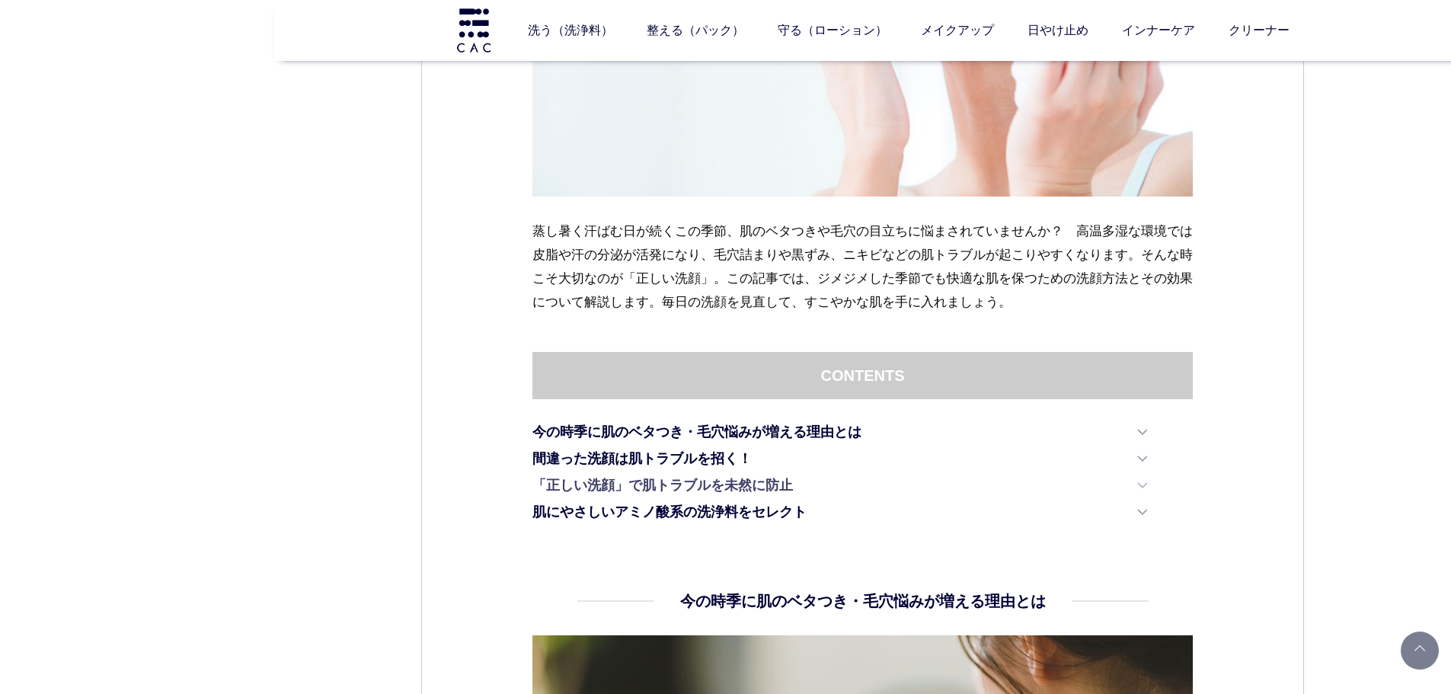
scroll to position [762, 0]
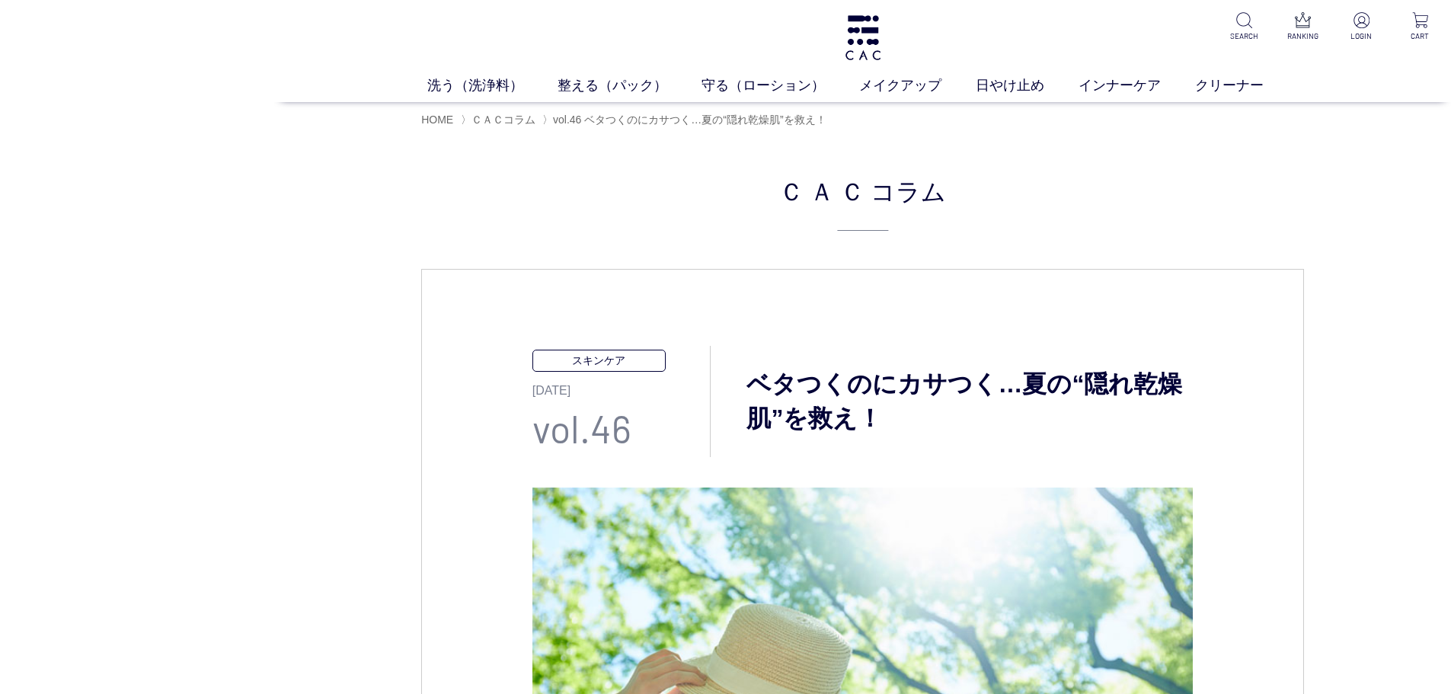
click at [993, 422] on h3 "ベタつくのにカサつく…夏の“隠れ乾燥肌”を救え！" at bounding box center [952, 401] width 482 height 69
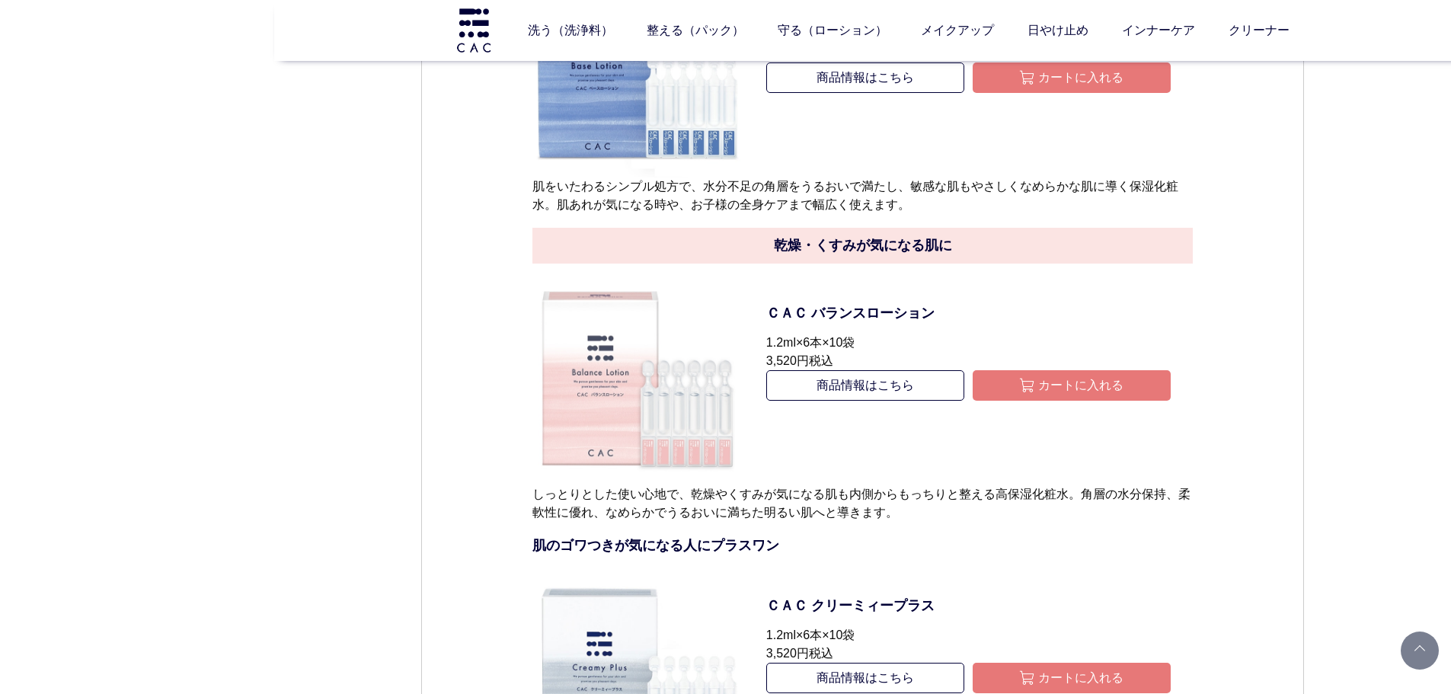
scroll to position [6017, 0]
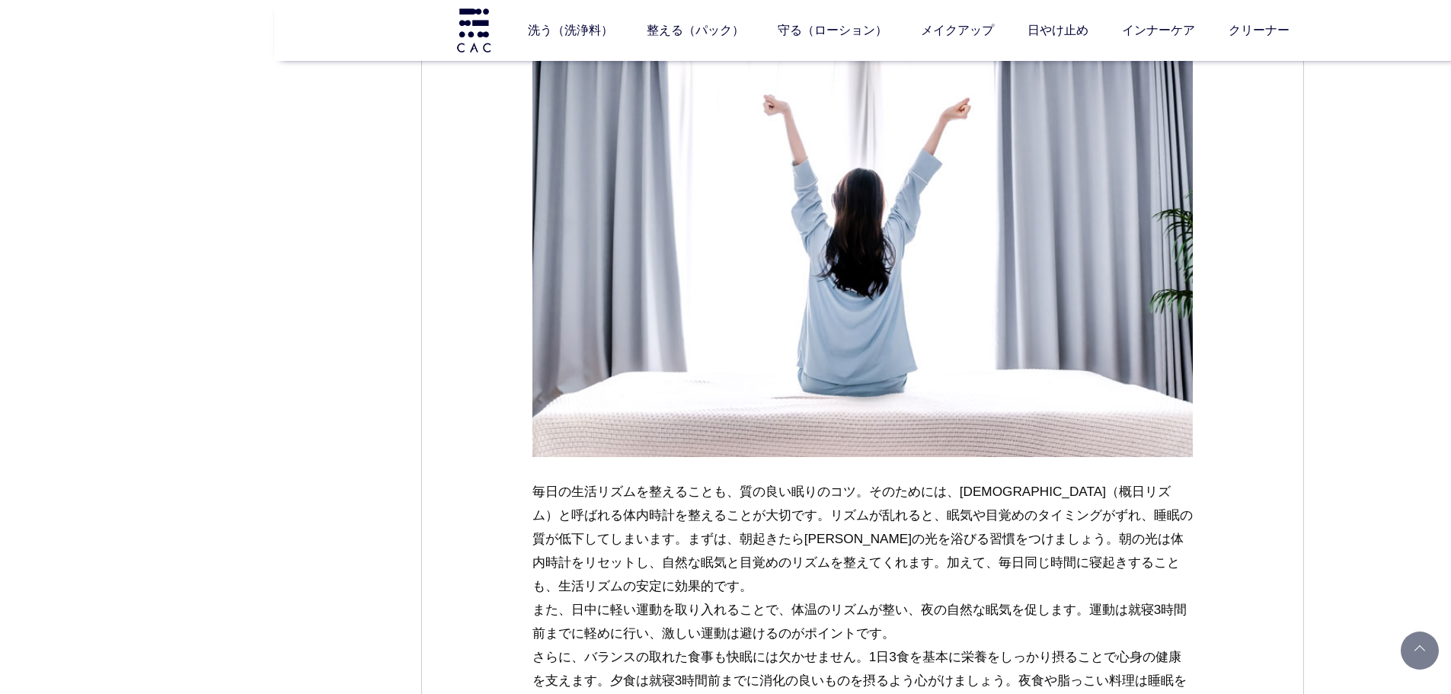
scroll to position [4722, 0]
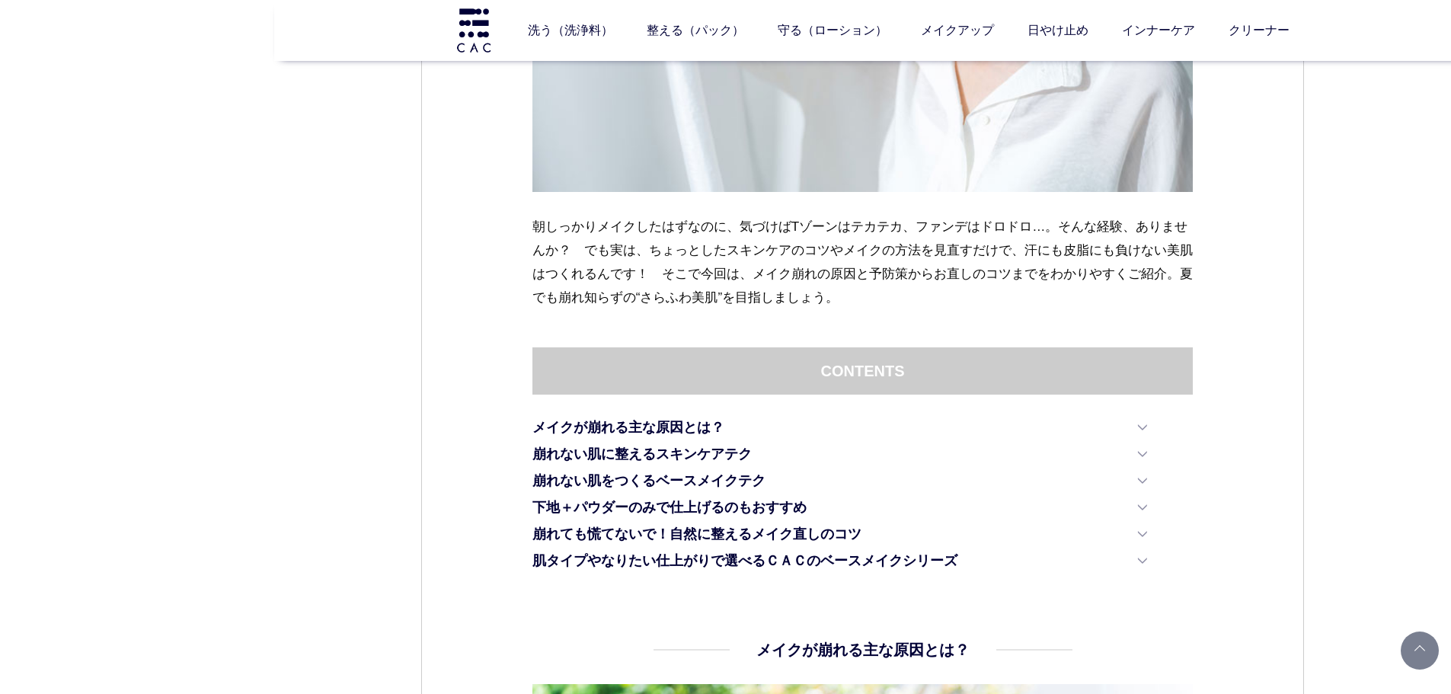
scroll to position [533, 0]
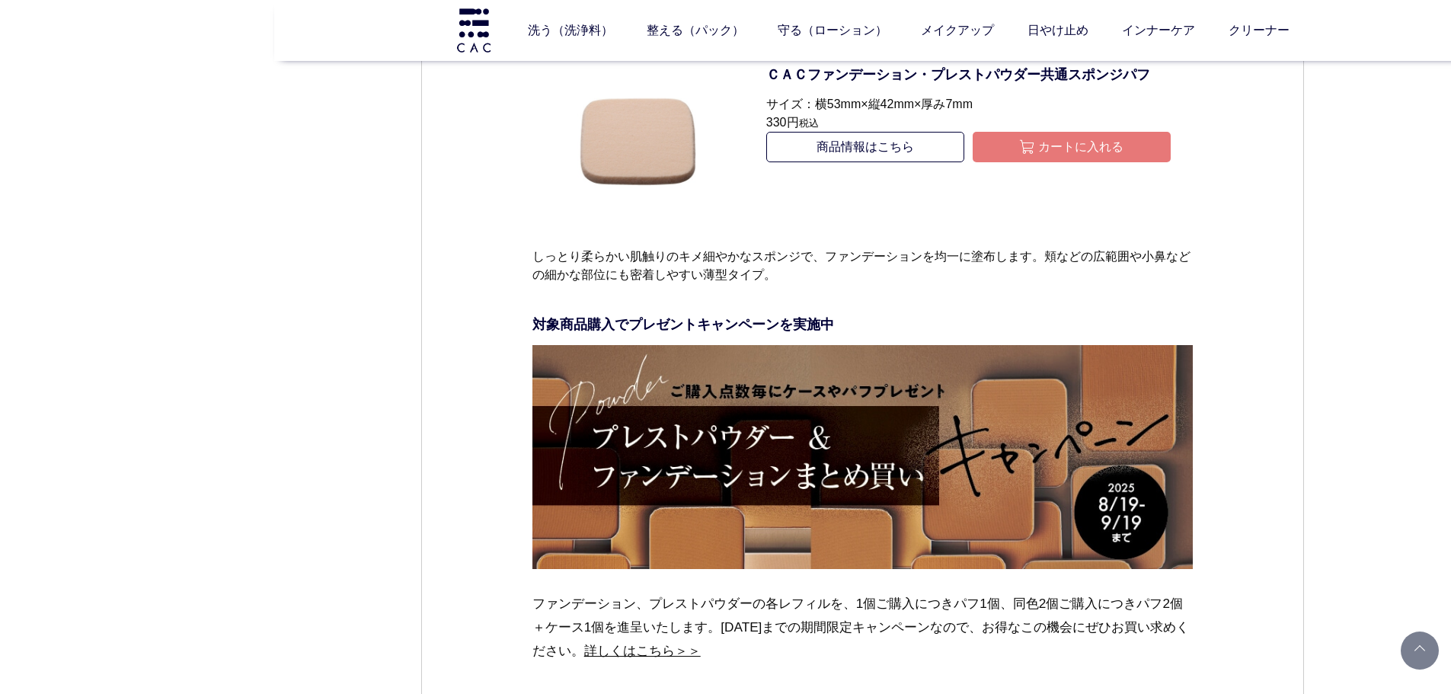
scroll to position [6931, 0]
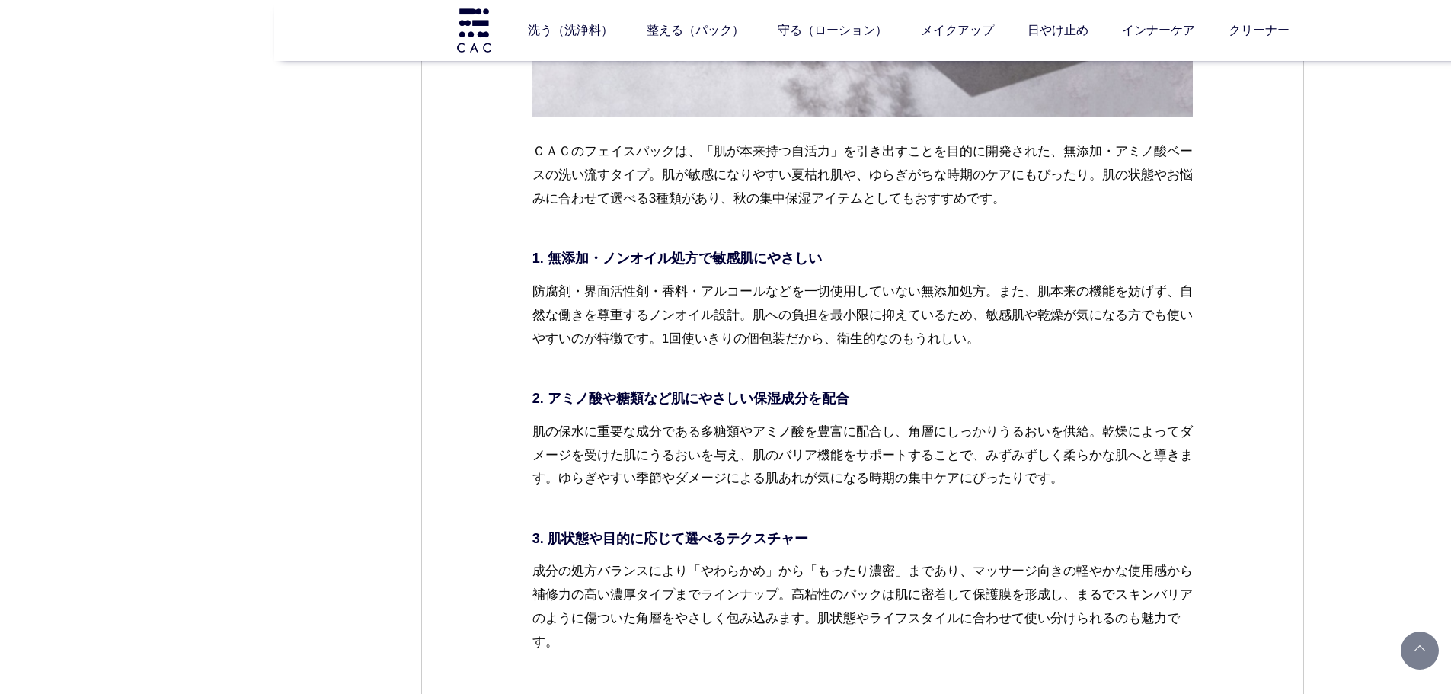
scroll to position [8583, 0]
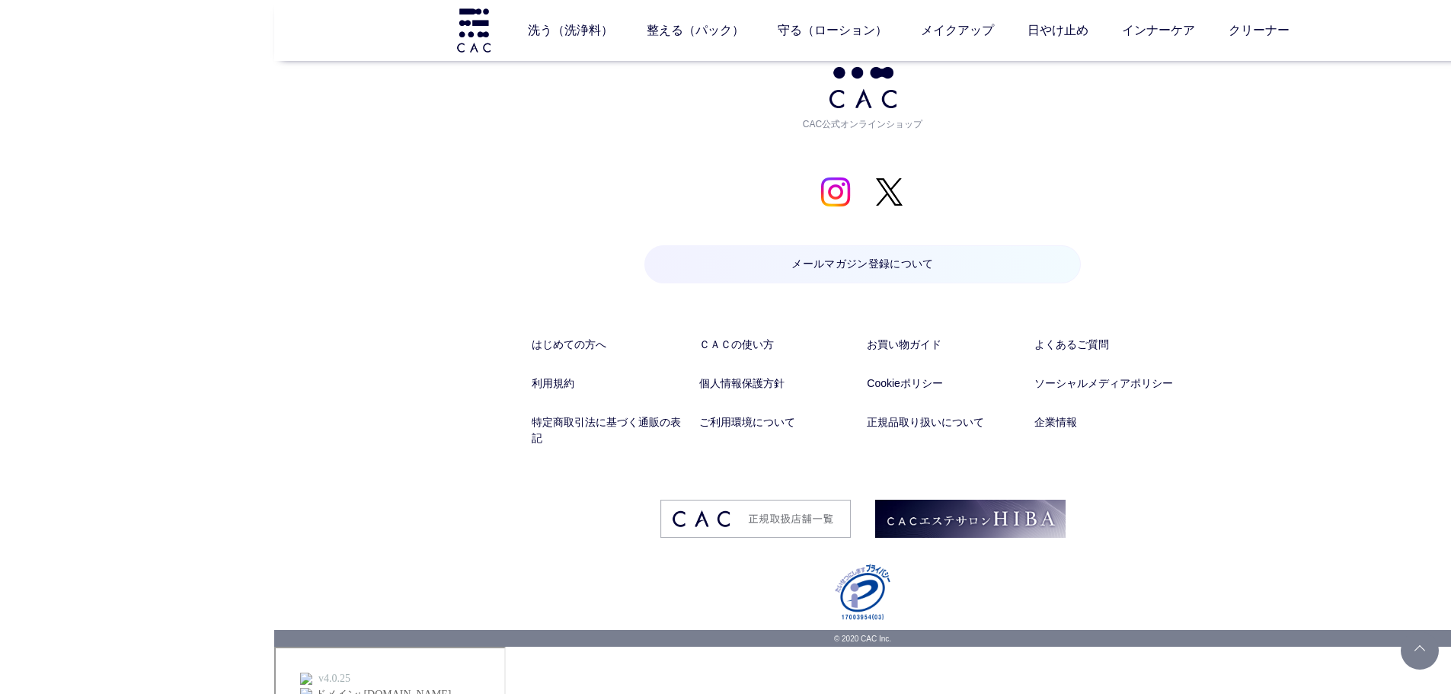
drag, startPoint x: 1260, startPoint y: 463, endPoint x: 1189, endPoint y: 528, distance: 96.0
click at [561, 446] on link "特定商取引法に基づく通販の表記" at bounding box center [611, 430] width 159 height 32
click at [772, 430] on link "ご利用環境について" at bounding box center [778, 422] width 159 height 16
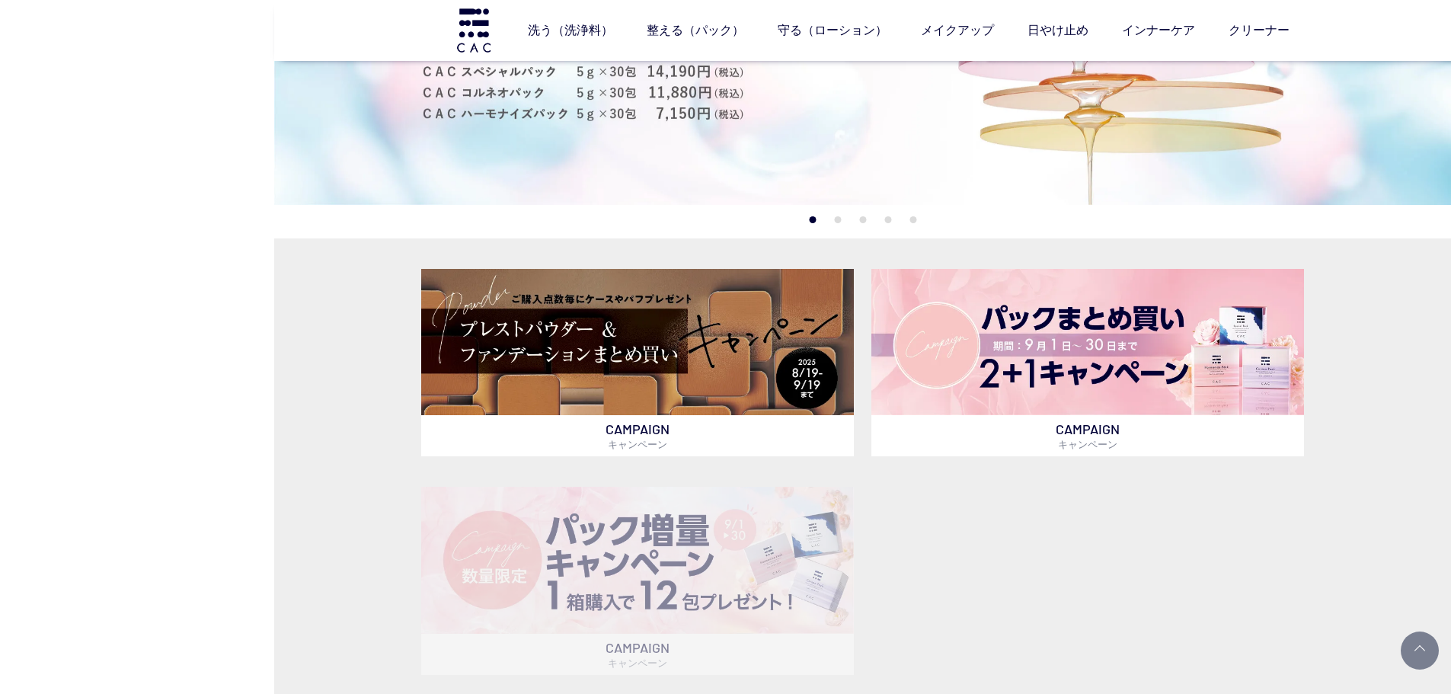
scroll to position [457, 0]
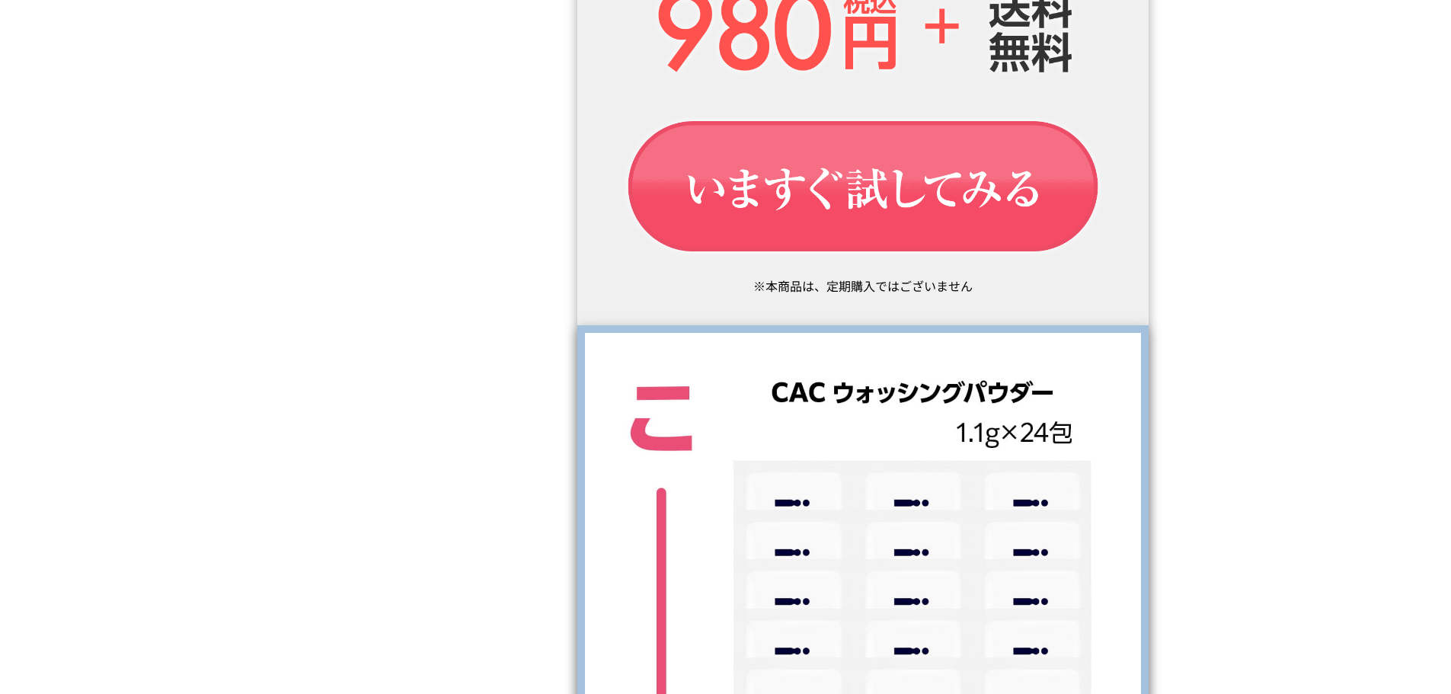
scroll to position [2514, 0]
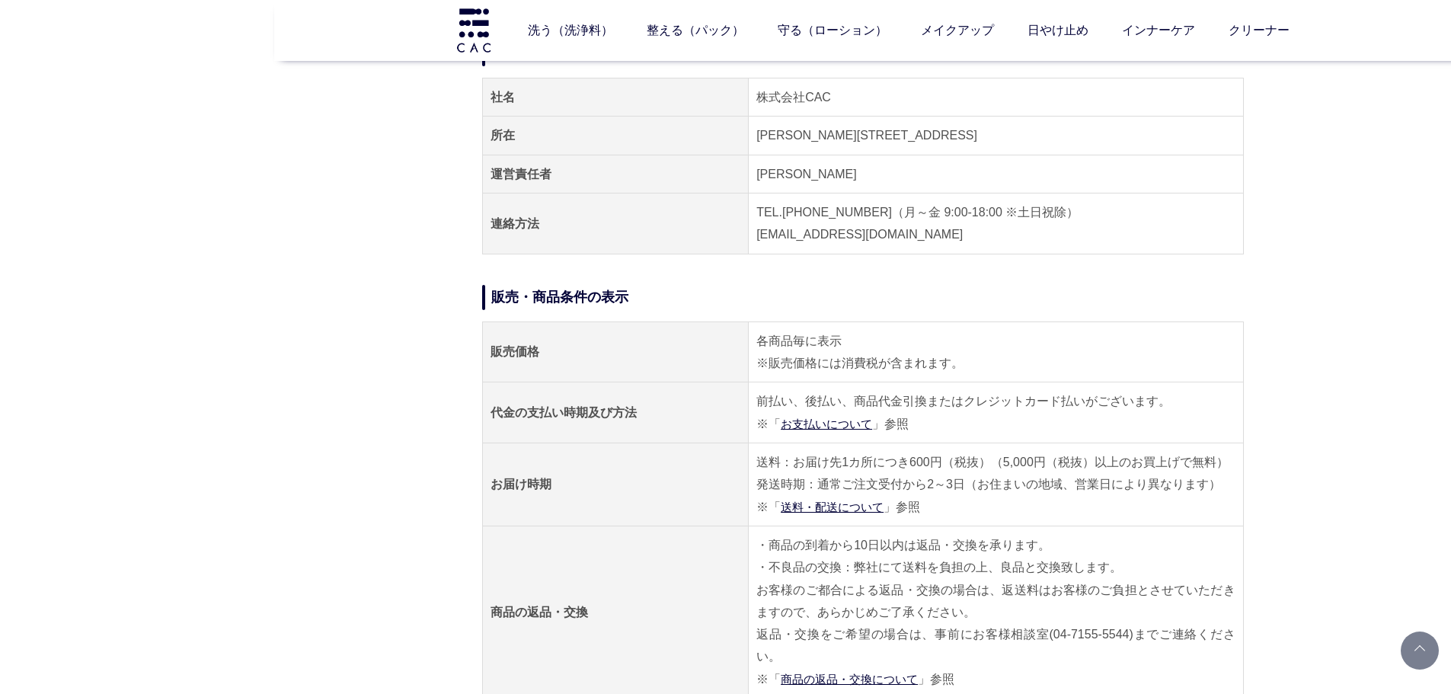
scroll to position [152, 0]
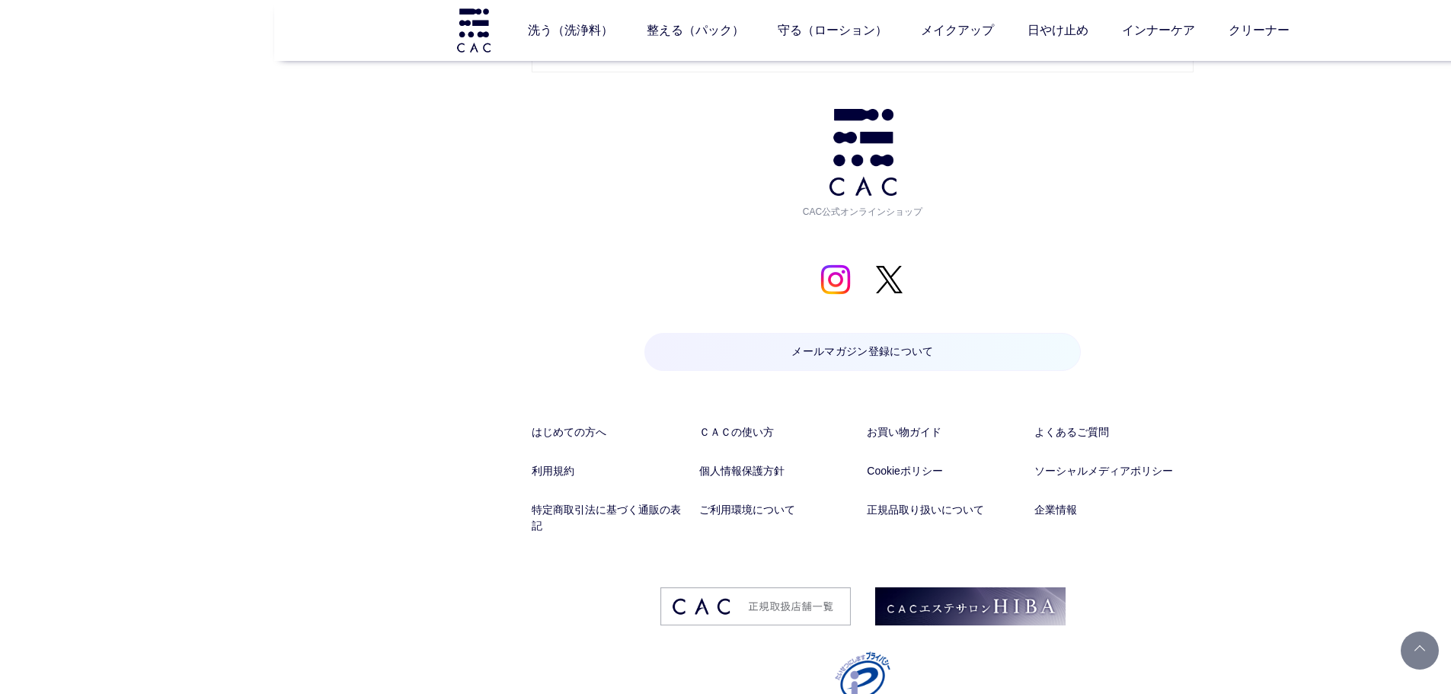
scroll to position [1600, 0]
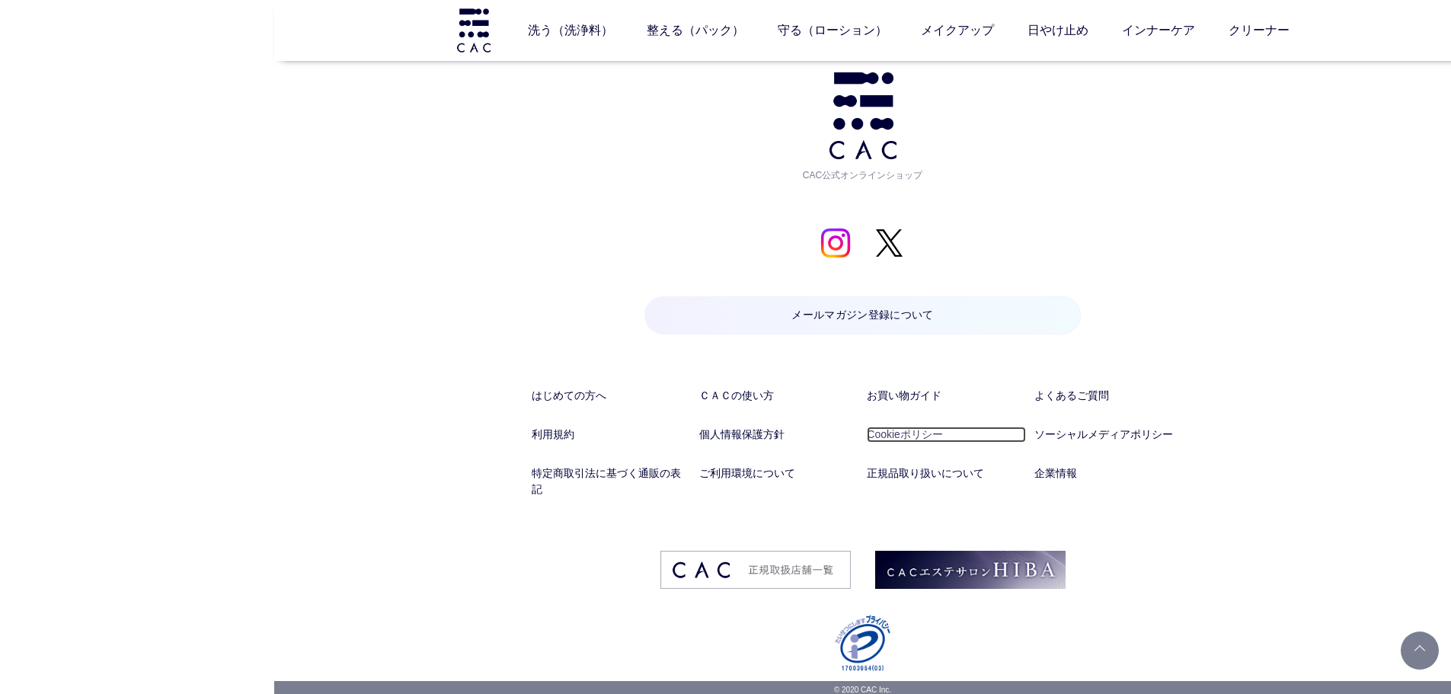
click at [887, 438] on link "Cookieポリシー" at bounding box center [946, 435] width 159 height 16
click at [549, 434] on link "利用規約" at bounding box center [611, 435] width 159 height 16
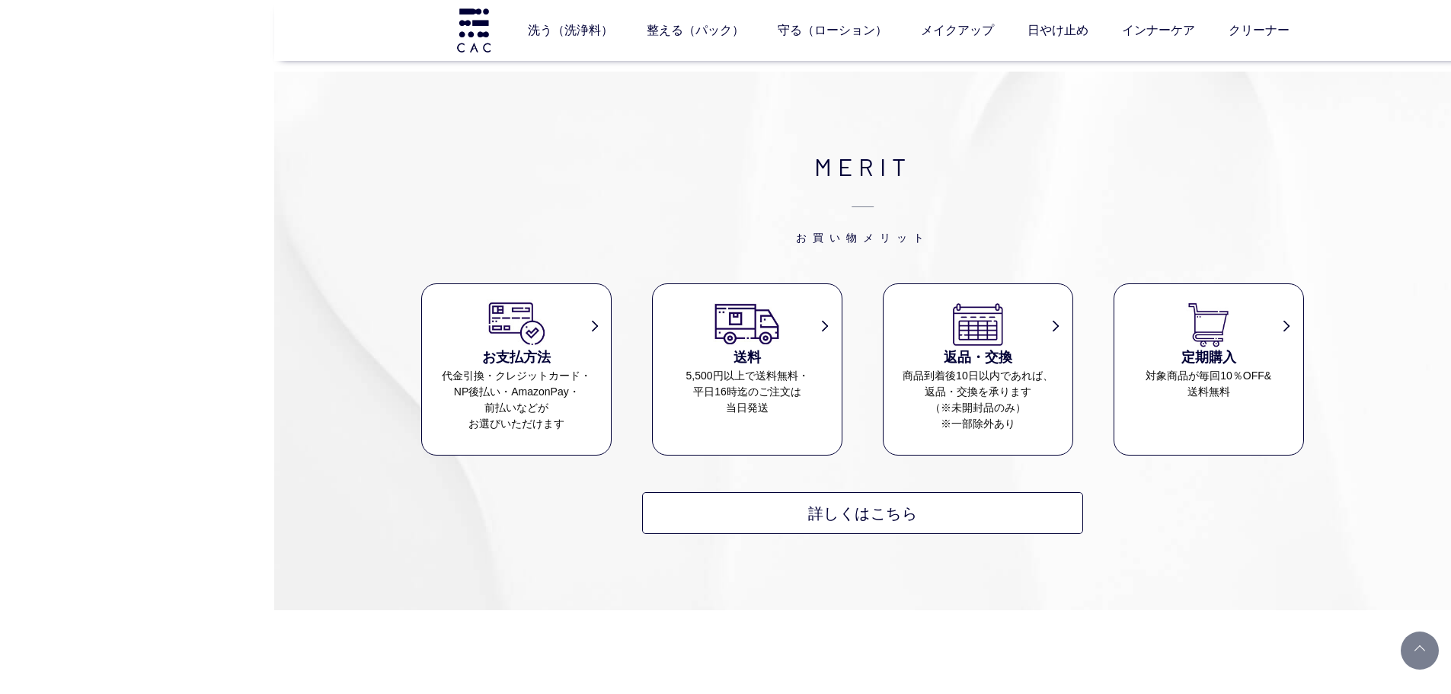
scroll to position [2894, 0]
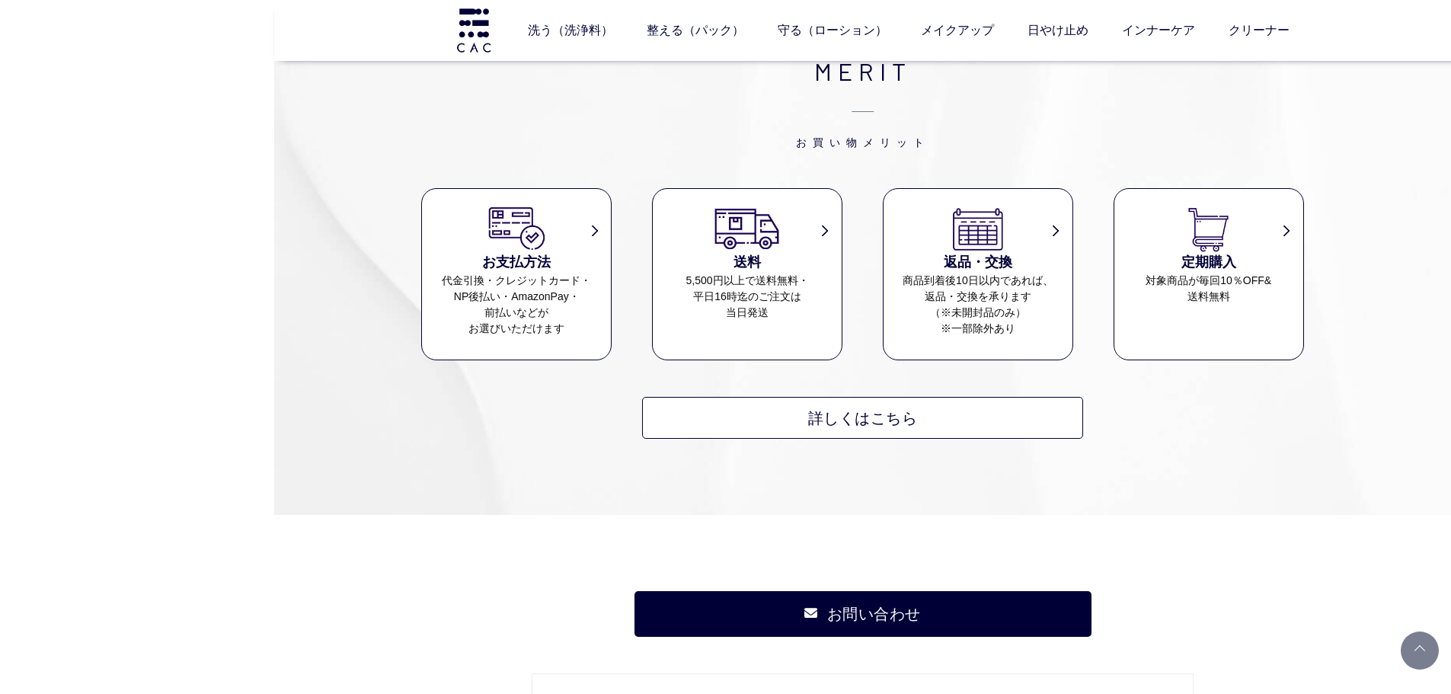
click at [688, 334] on dl "送料 5,500円以上で送料無料・ 平日16時迄のご注文は 当日発送" at bounding box center [747, 274] width 190 height 172
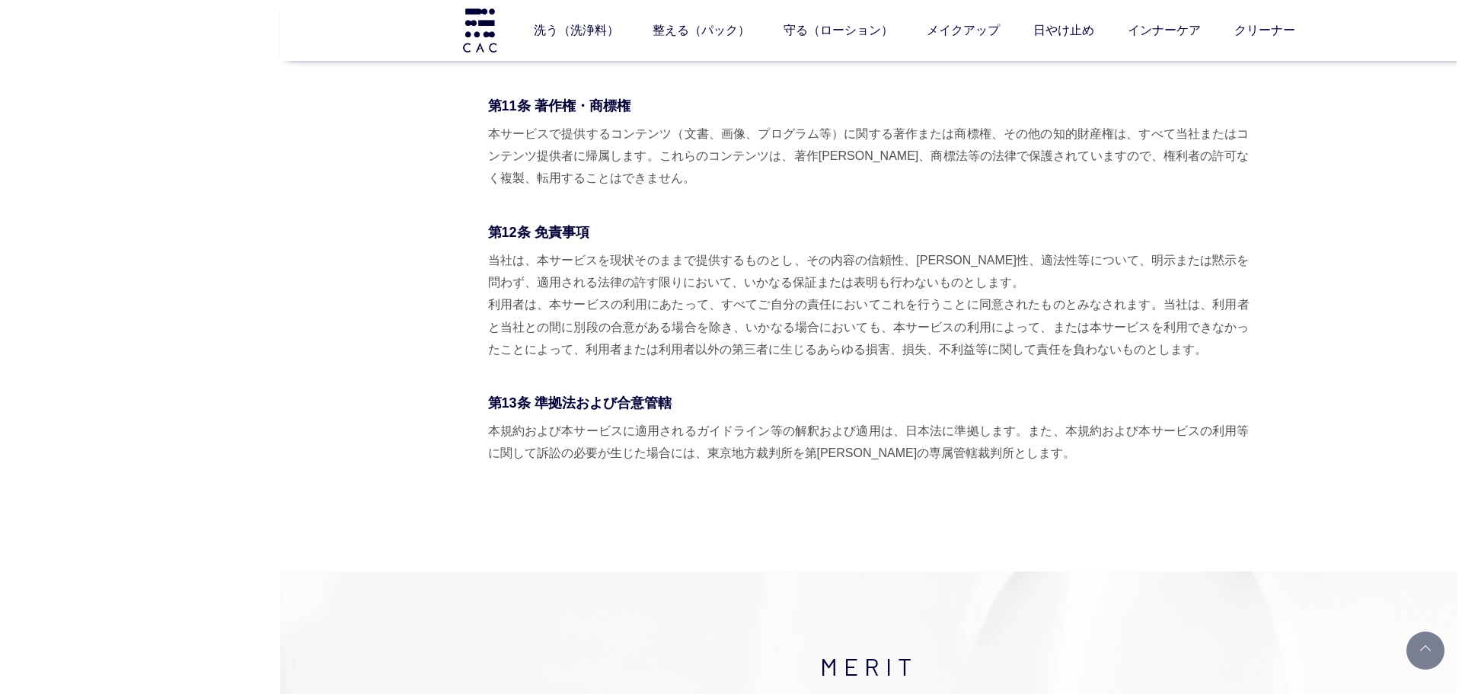
scroll to position [2133, 0]
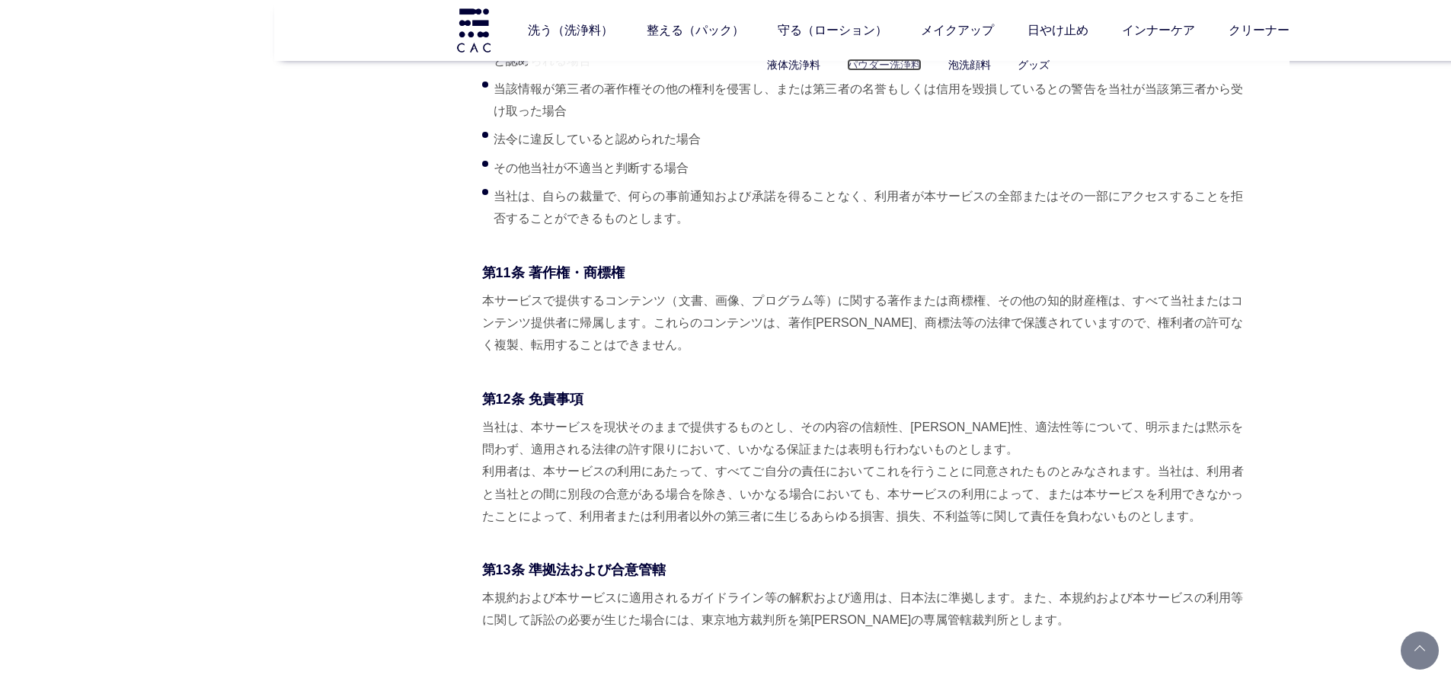
click at [872, 62] on link "パウダー洗浄料" at bounding box center [884, 65] width 75 height 12
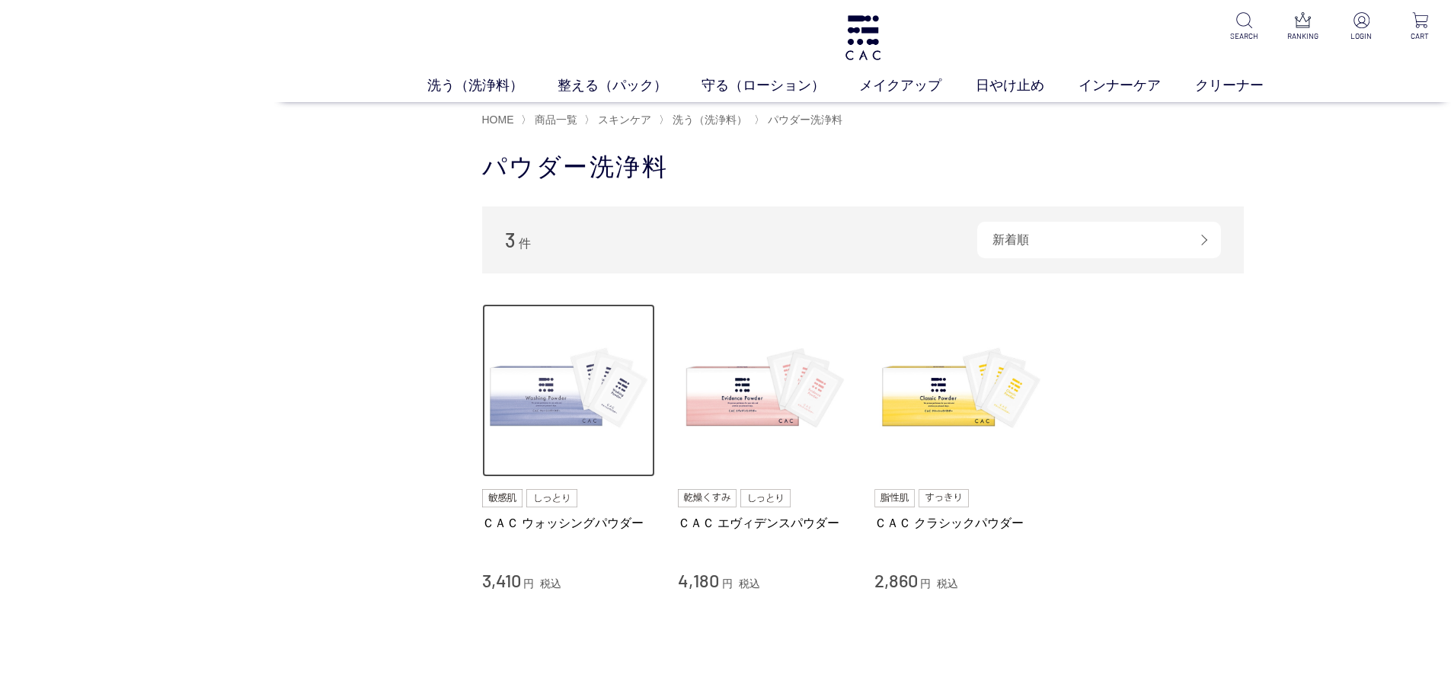
click at [544, 443] on img at bounding box center [569, 391] width 174 height 174
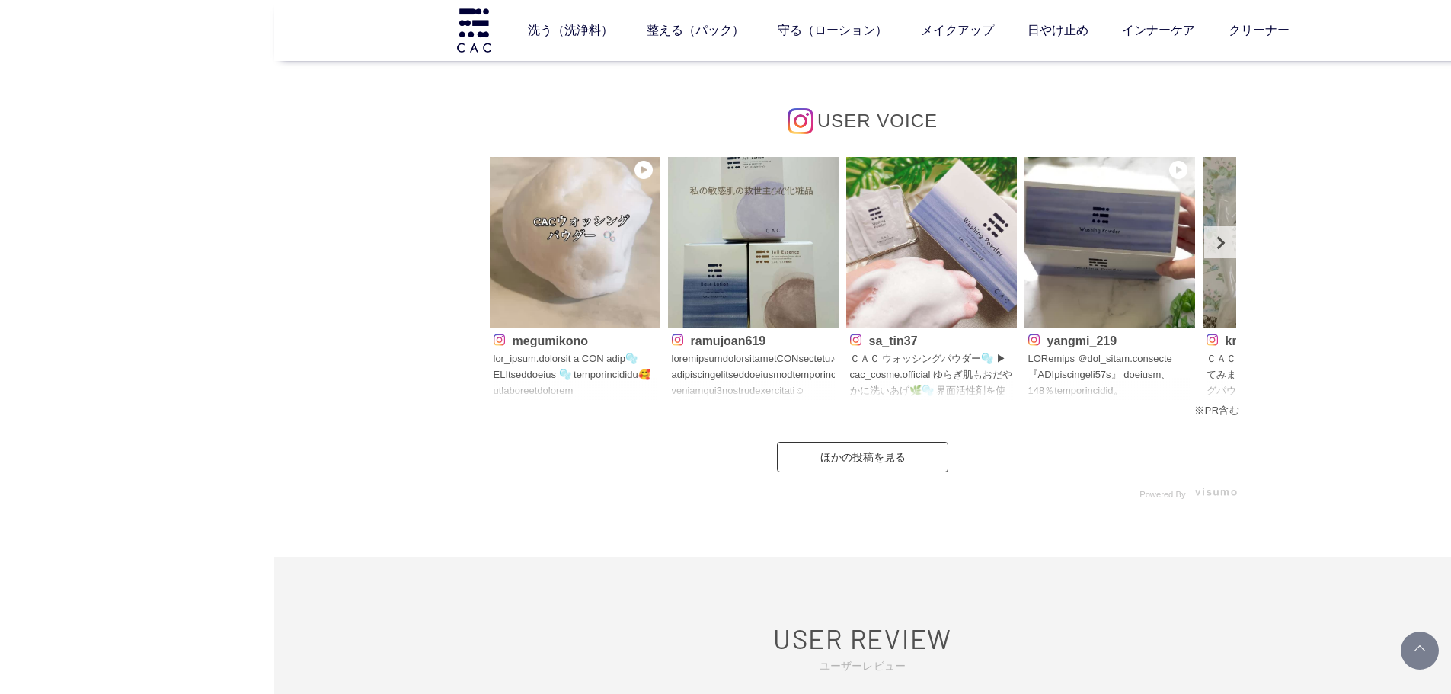
scroll to position [7160, 0]
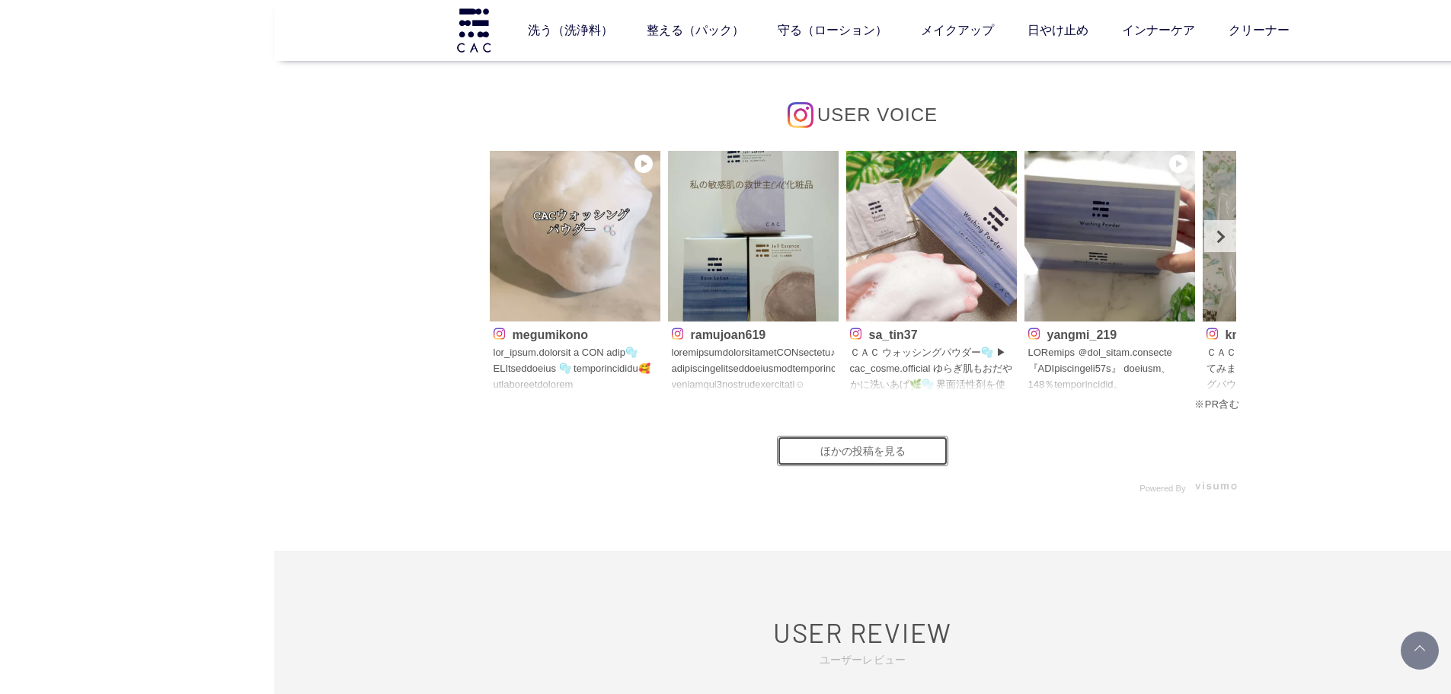
click at [880, 452] on link "ほかの投稿を見る" at bounding box center [862, 451] width 171 height 30
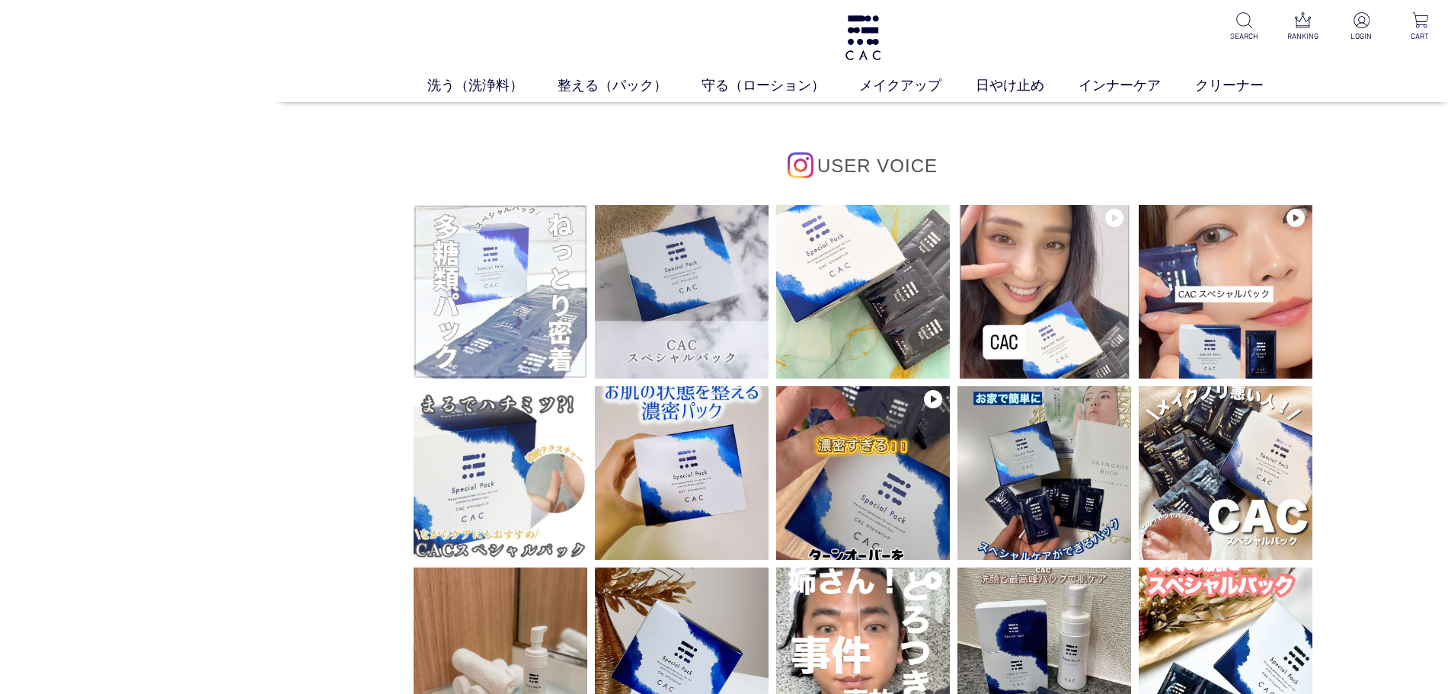
click at [535, 260] on img at bounding box center [501, 292] width 174 height 174
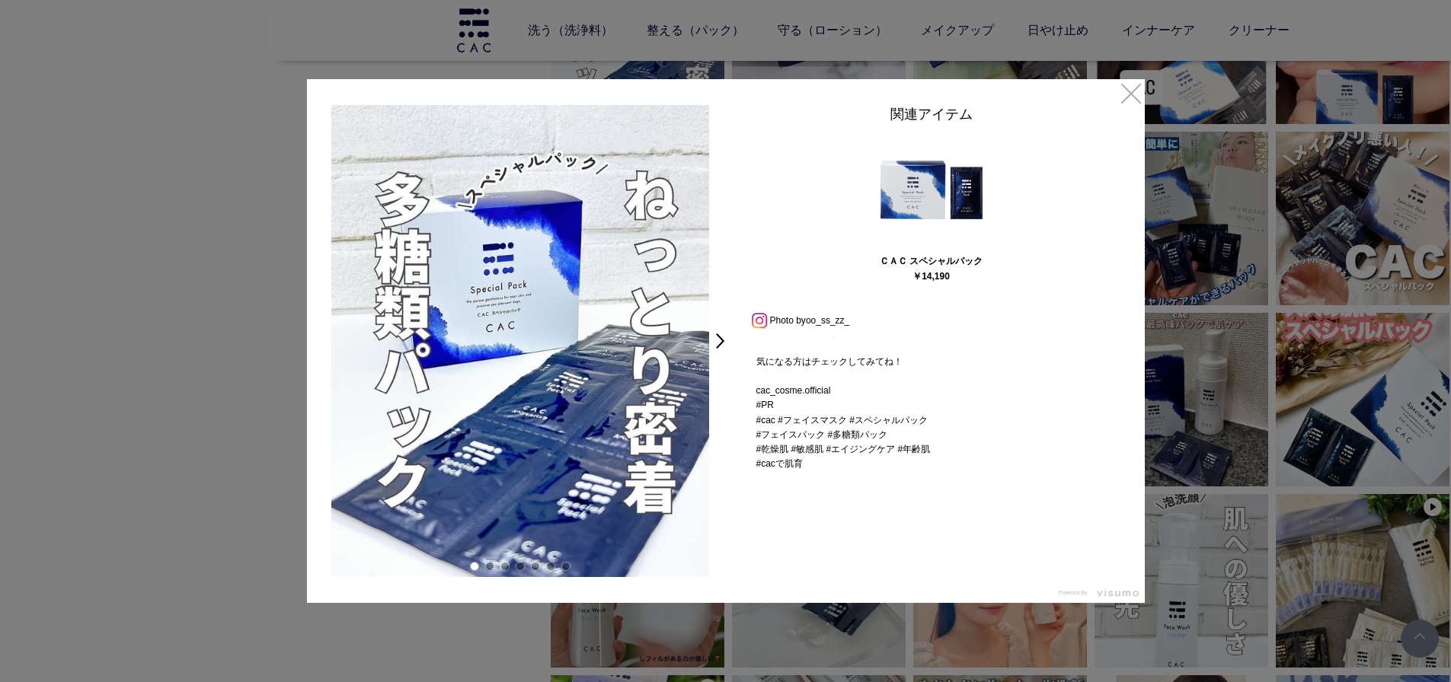
scroll to position [203, 0]
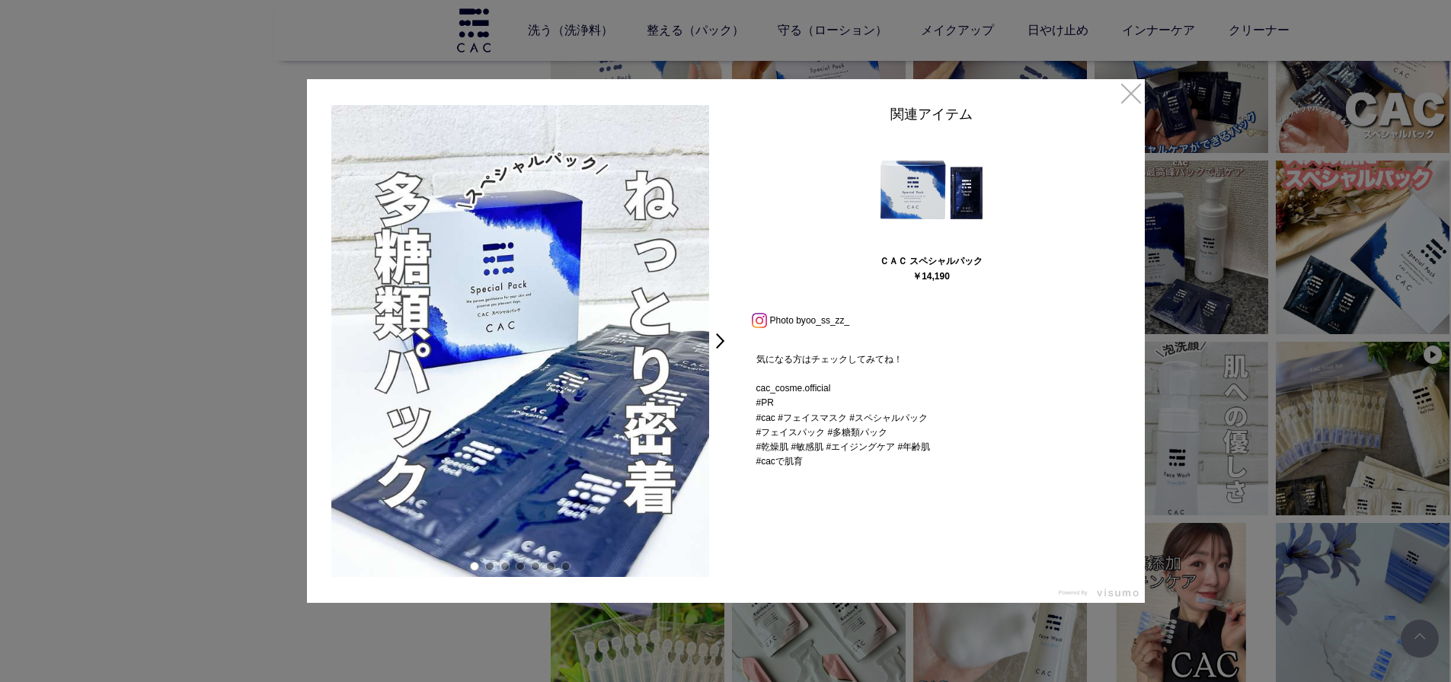
click at [873, 407] on div "ＣＡＣ スペシャルパック 強力な角層補修力を持つ多糖類パック✨️ もったりねっとり、粘性に優れたパックが 傷ついた角層を抱え込み、 保湿保護しながら角層が整っ…" at bounding box center [931, 403] width 381 height 133
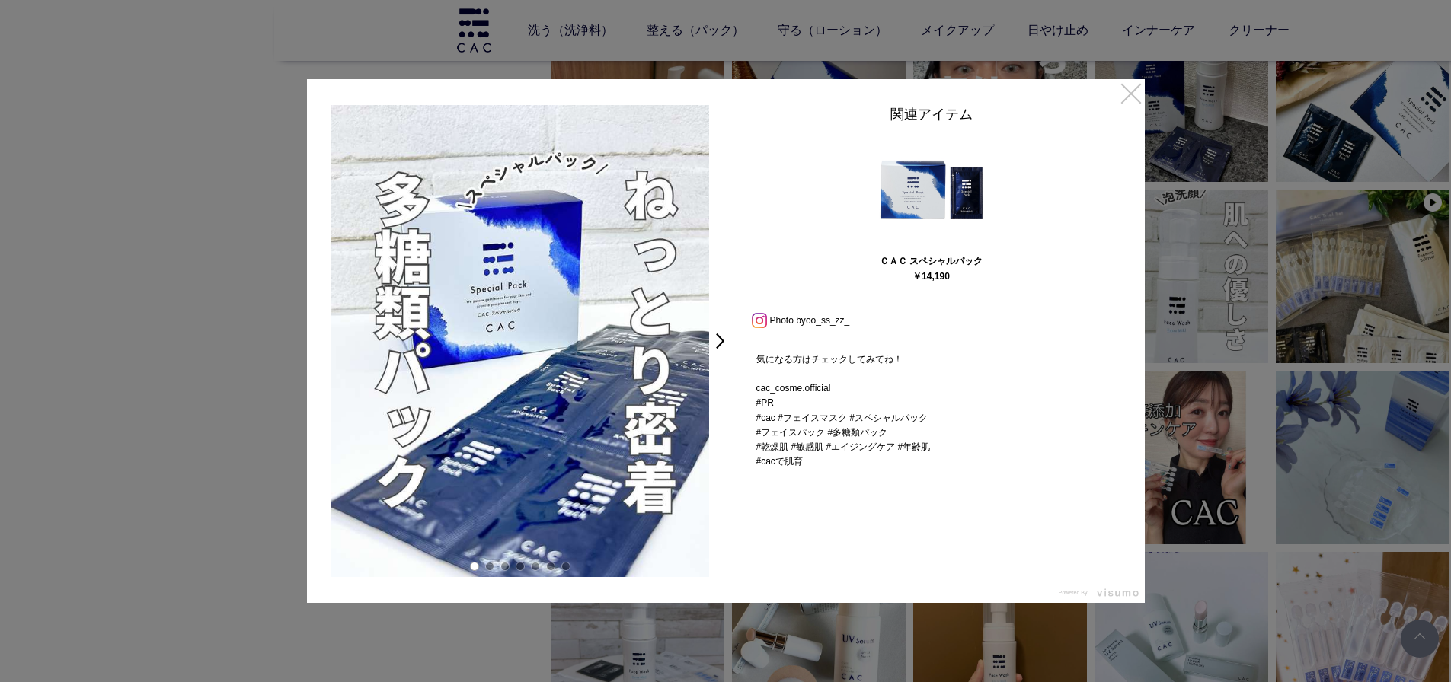
click at [1126, 97] on link "×" at bounding box center [1130, 92] width 27 height 27
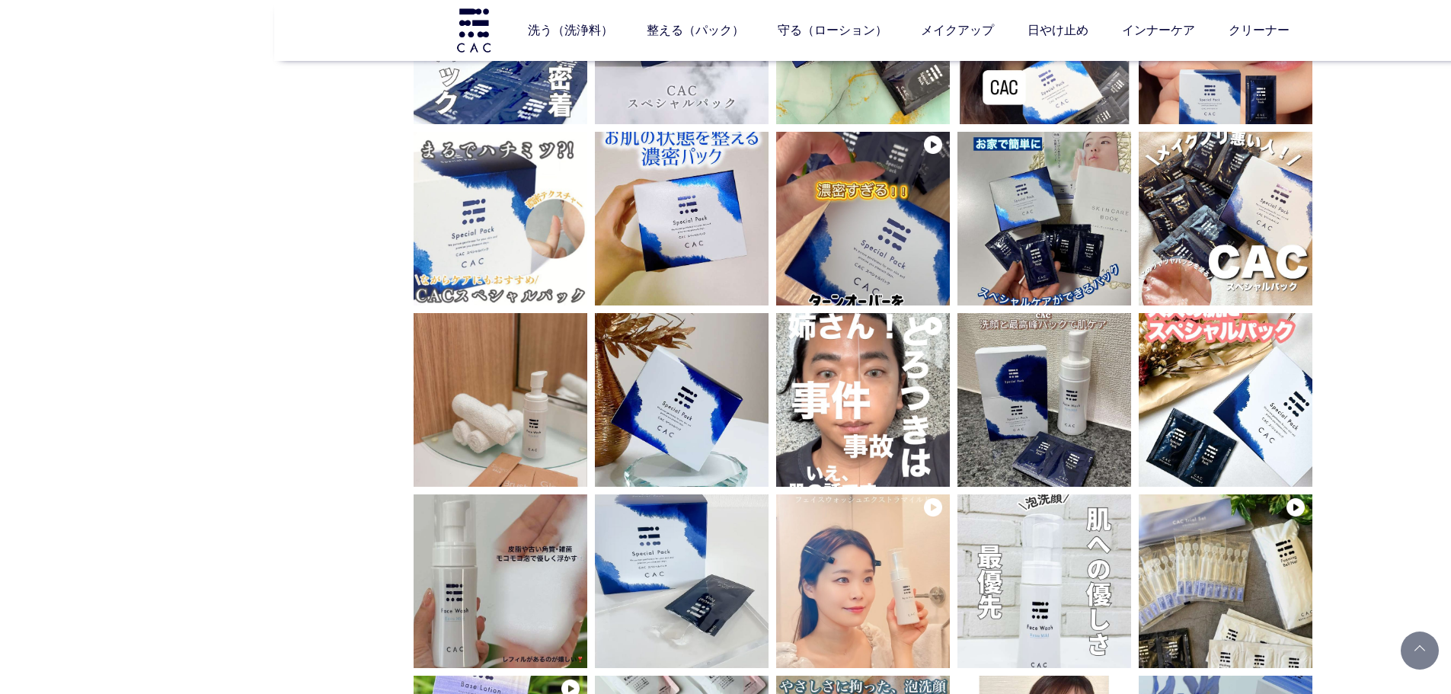
scroll to position [229, 0]
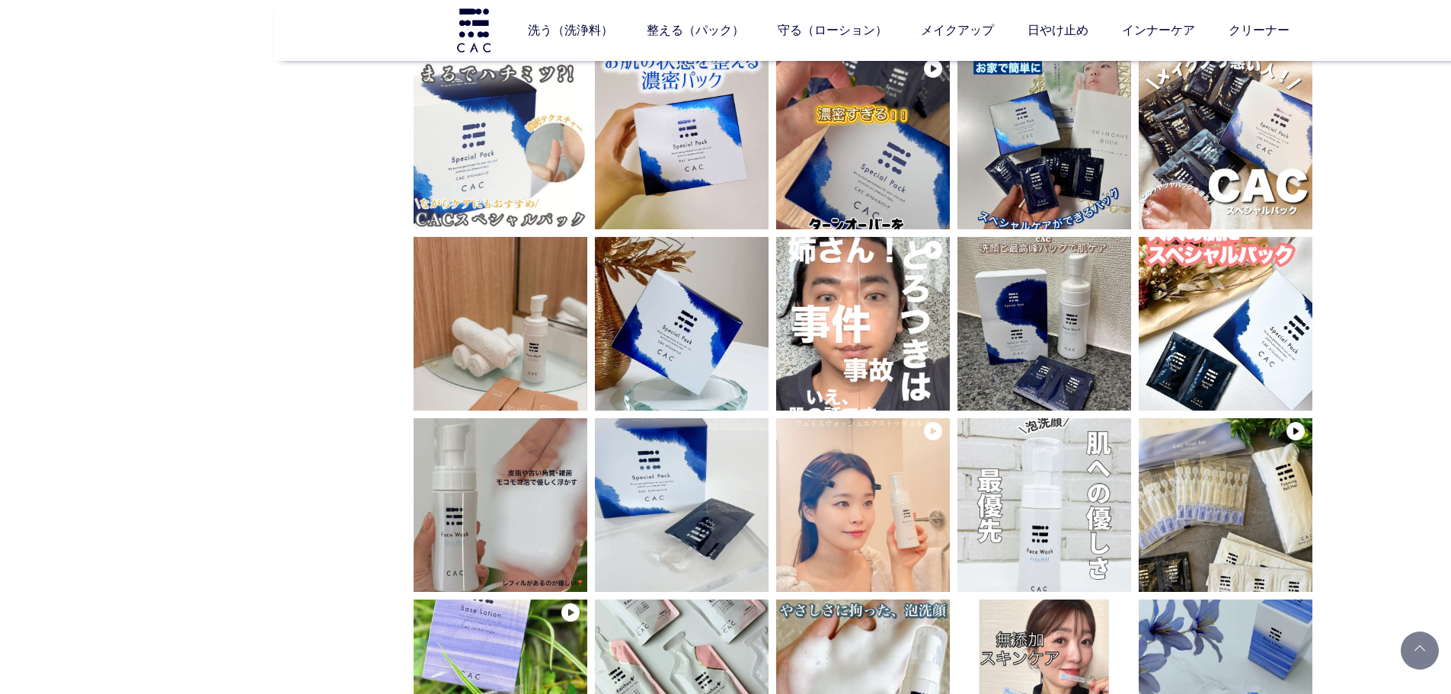
drag, startPoint x: 343, startPoint y: 261, endPoint x: 382, endPoint y: 228, distance: 51.3
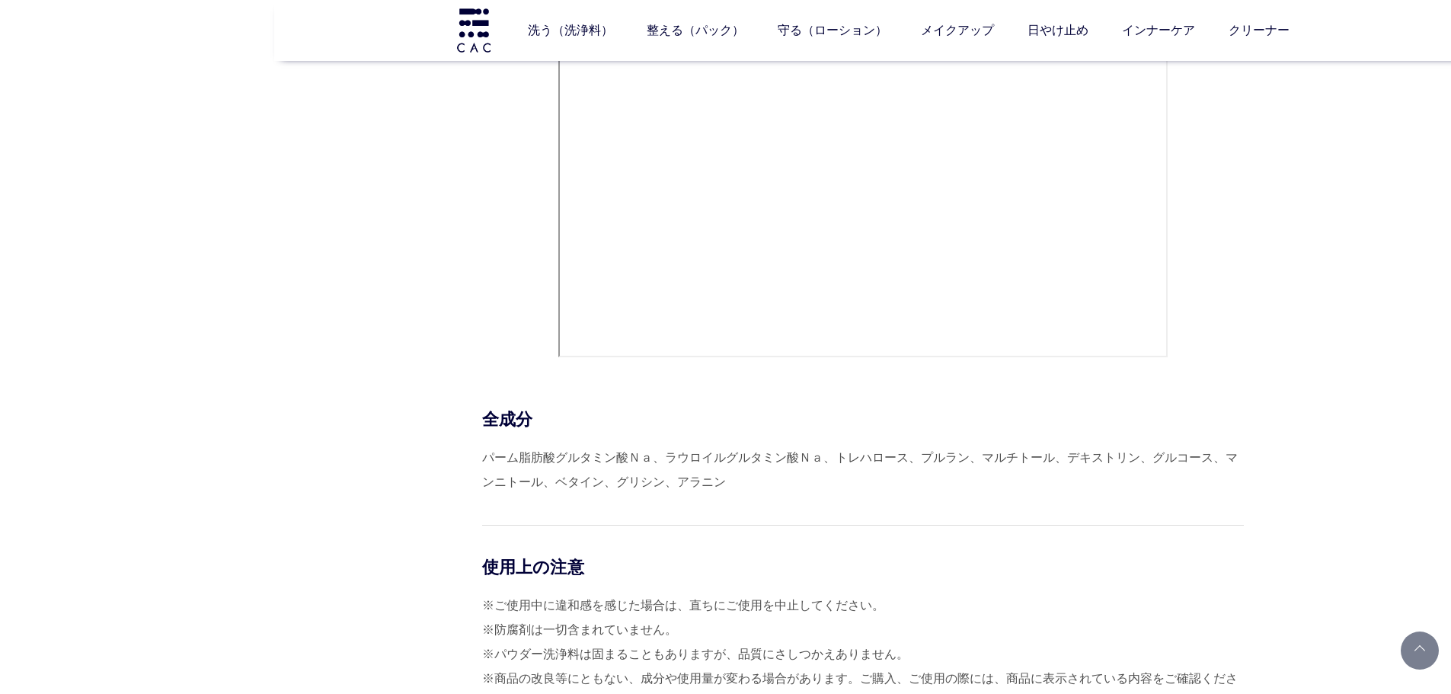
scroll to position [6474, 0]
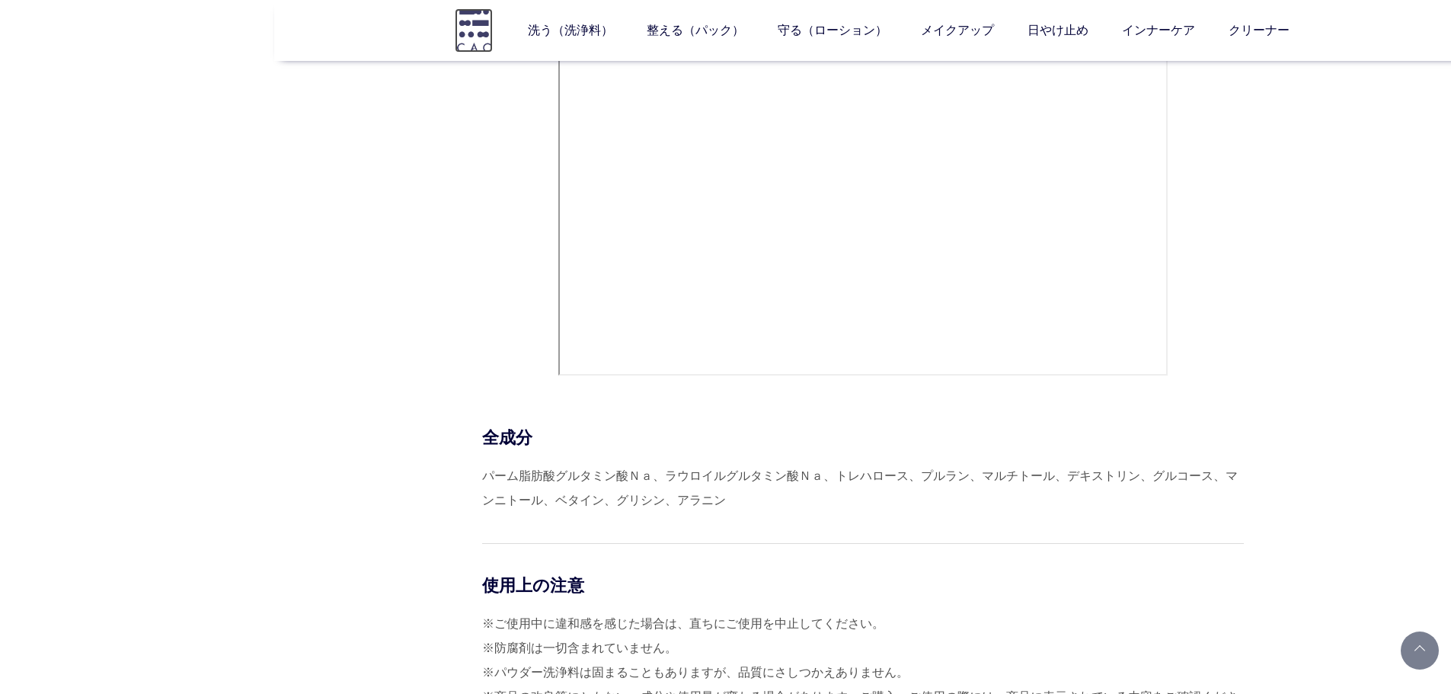
click at [470, 26] on img at bounding box center [474, 29] width 38 height 43
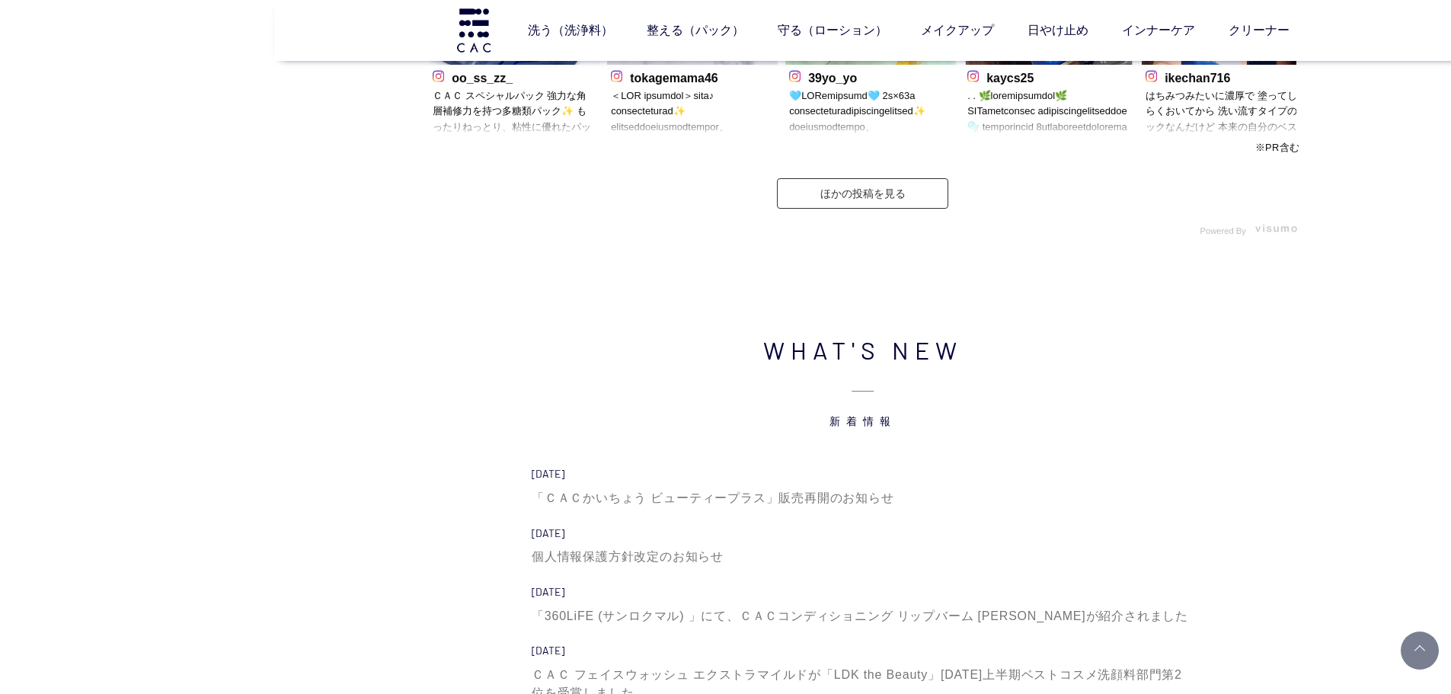
scroll to position [5027, 0]
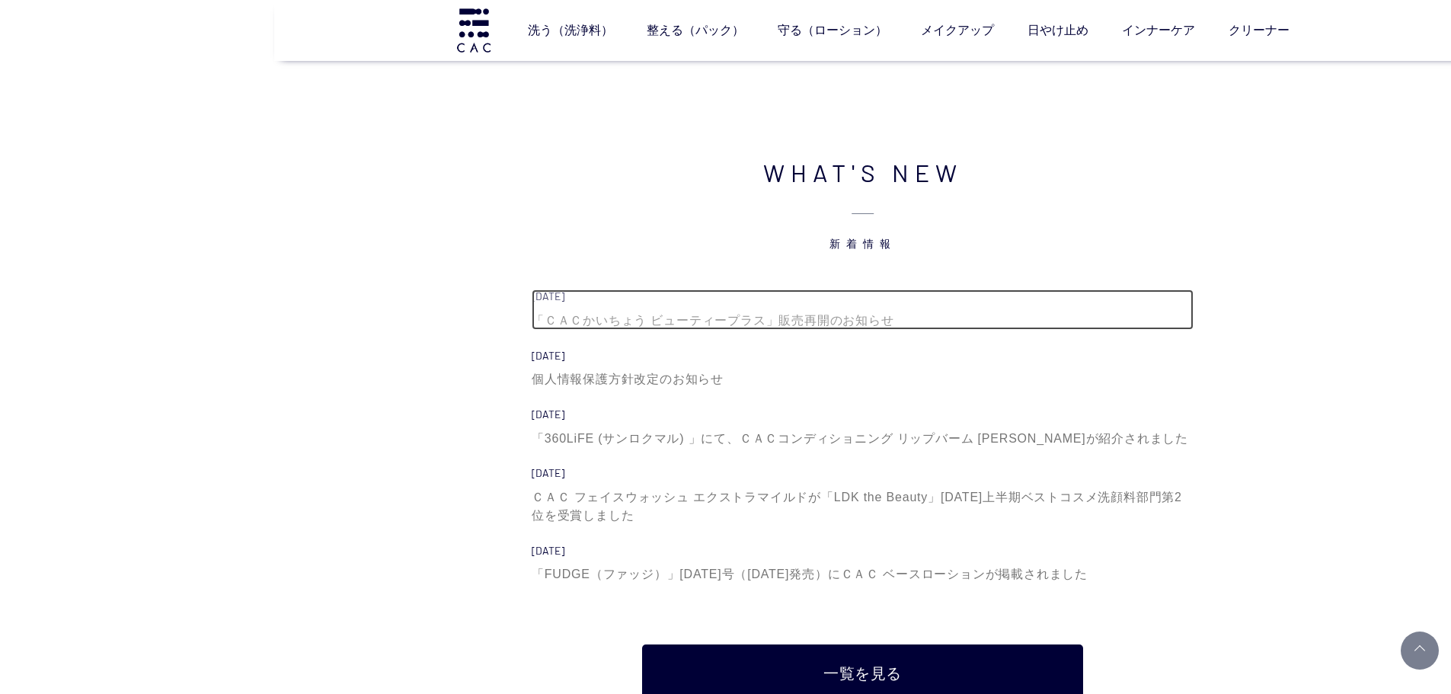
click at [743, 315] on div "「ＣＡＣかいちょう ビューティープラス」販売再開のお知らせ" at bounding box center [863, 321] width 662 height 18
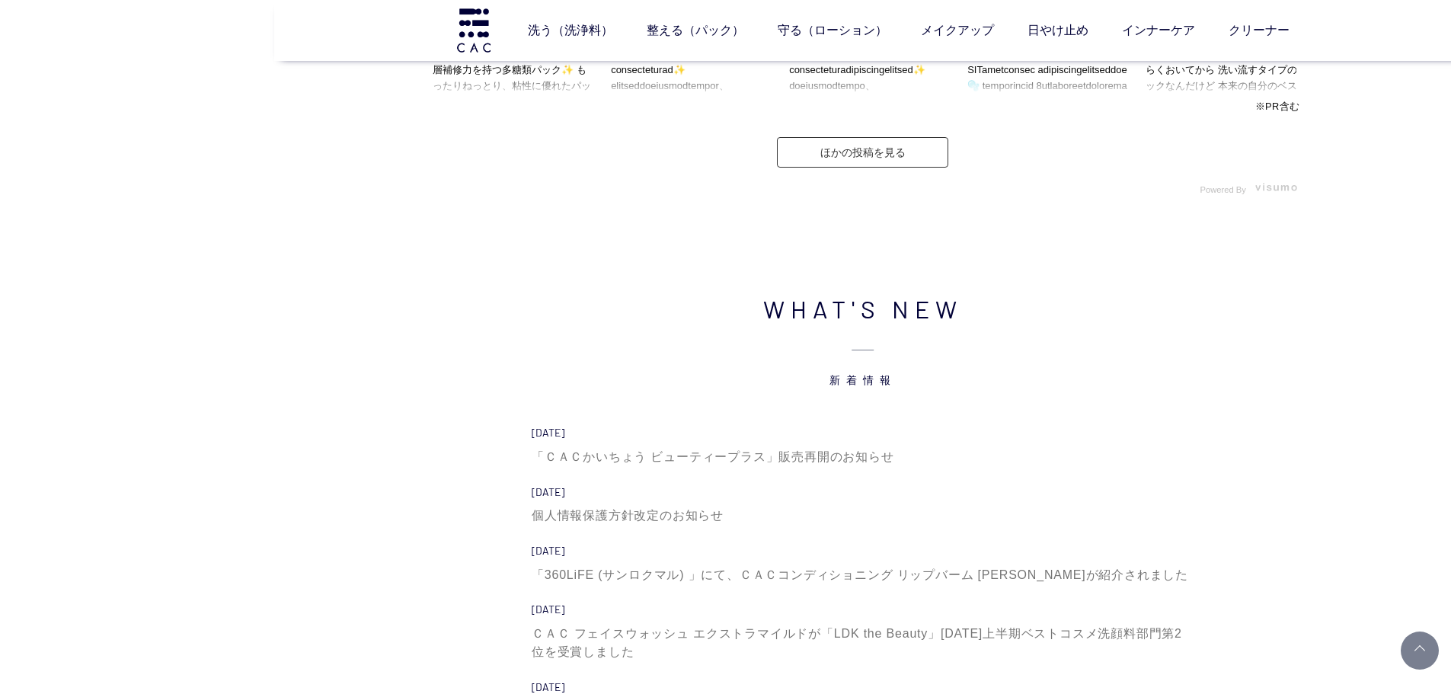
scroll to position [4791, 0]
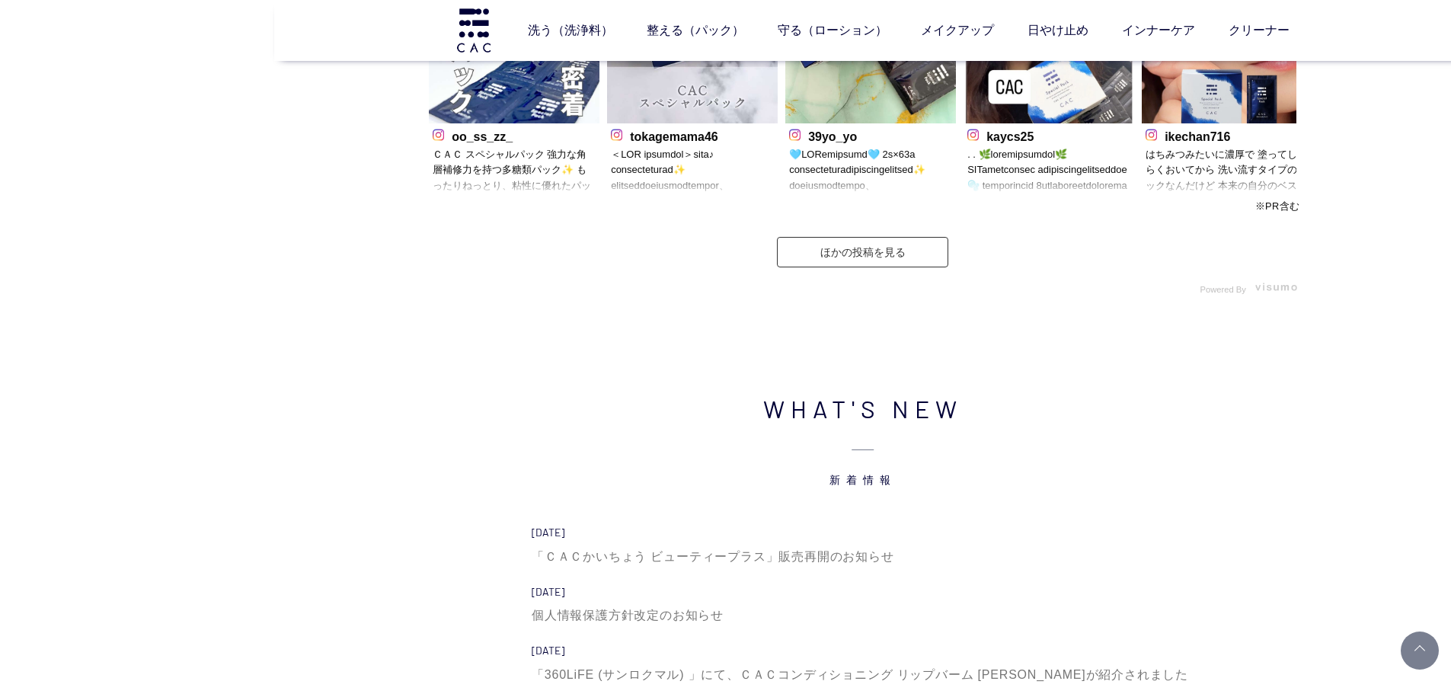
click at [484, 523] on div "WHAT'S NEW 新着情報 2025.09.09 「ＣＡＣかいちょう ビューティープラス」販売再開のお知らせ 2025.09.01 個人情報保護方針改定の…" at bounding box center [862, 664] width 883 height 548
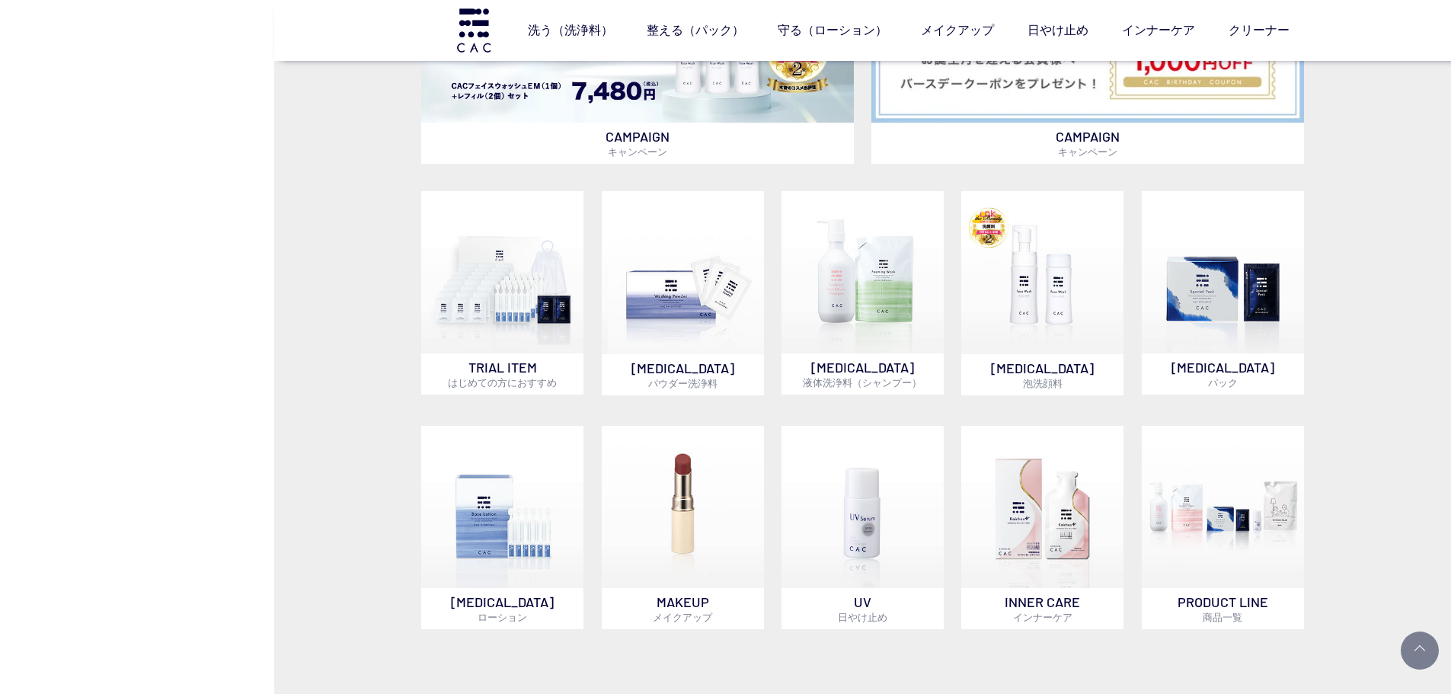
scroll to position [1516, 0]
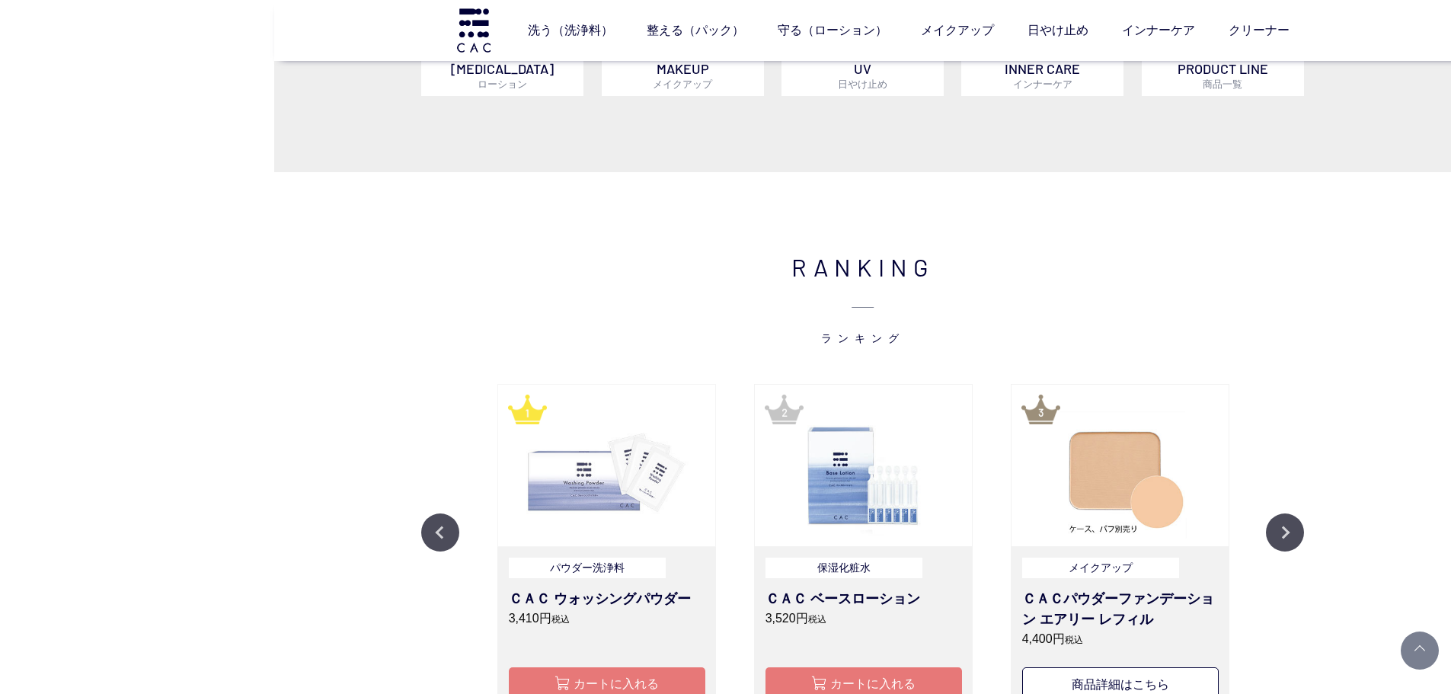
click at [630, 433] on img at bounding box center [606, 465] width 217 height 161
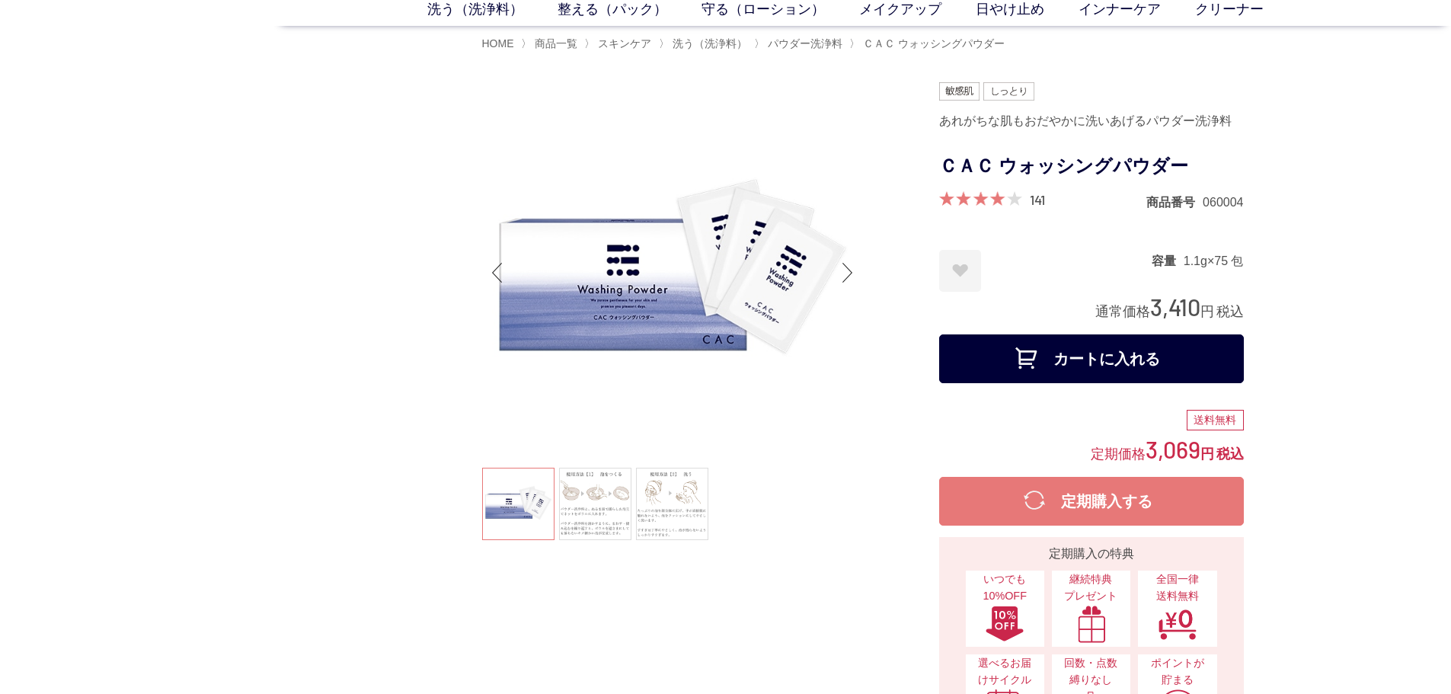
click at [1117, 355] on button "カートに入れる" at bounding box center [1091, 358] width 305 height 49
drag, startPoint x: 1377, startPoint y: 407, endPoint x: 1366, endPoint y: 413, distance: 11.9
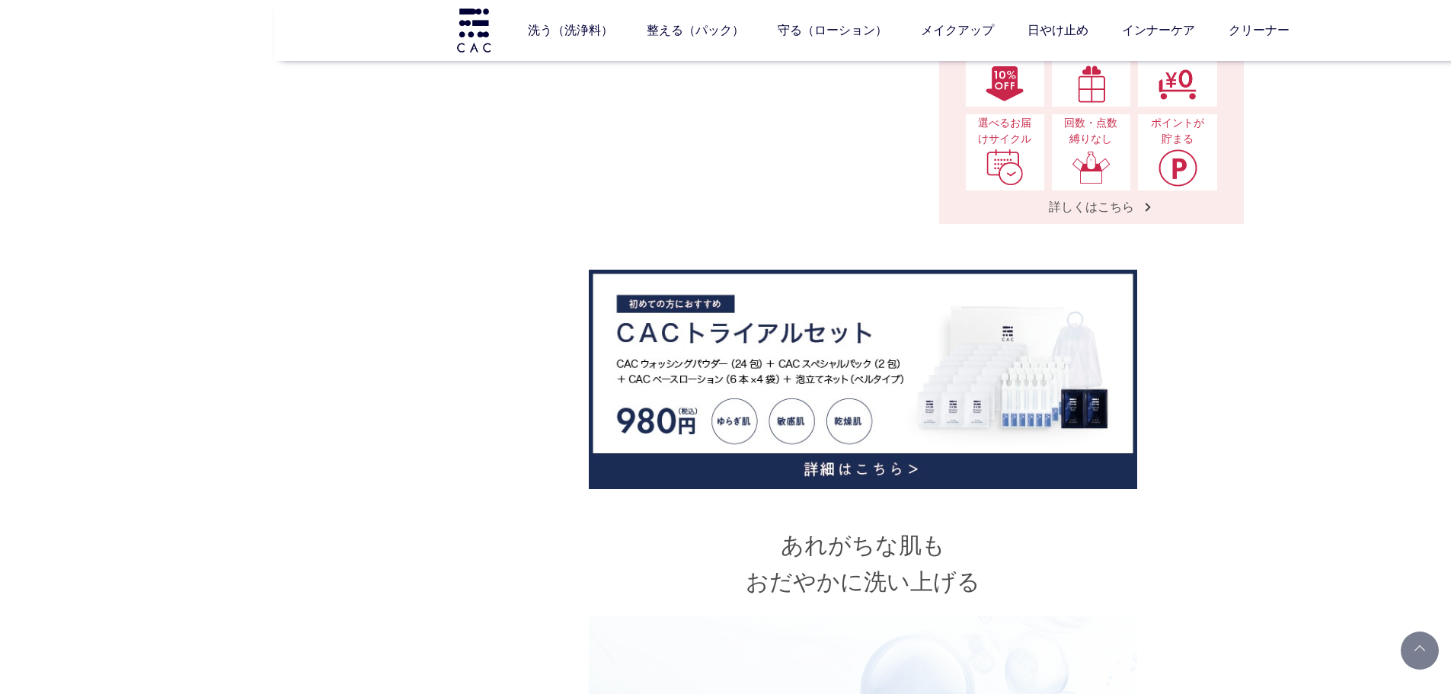
scroll to position [609, 0]
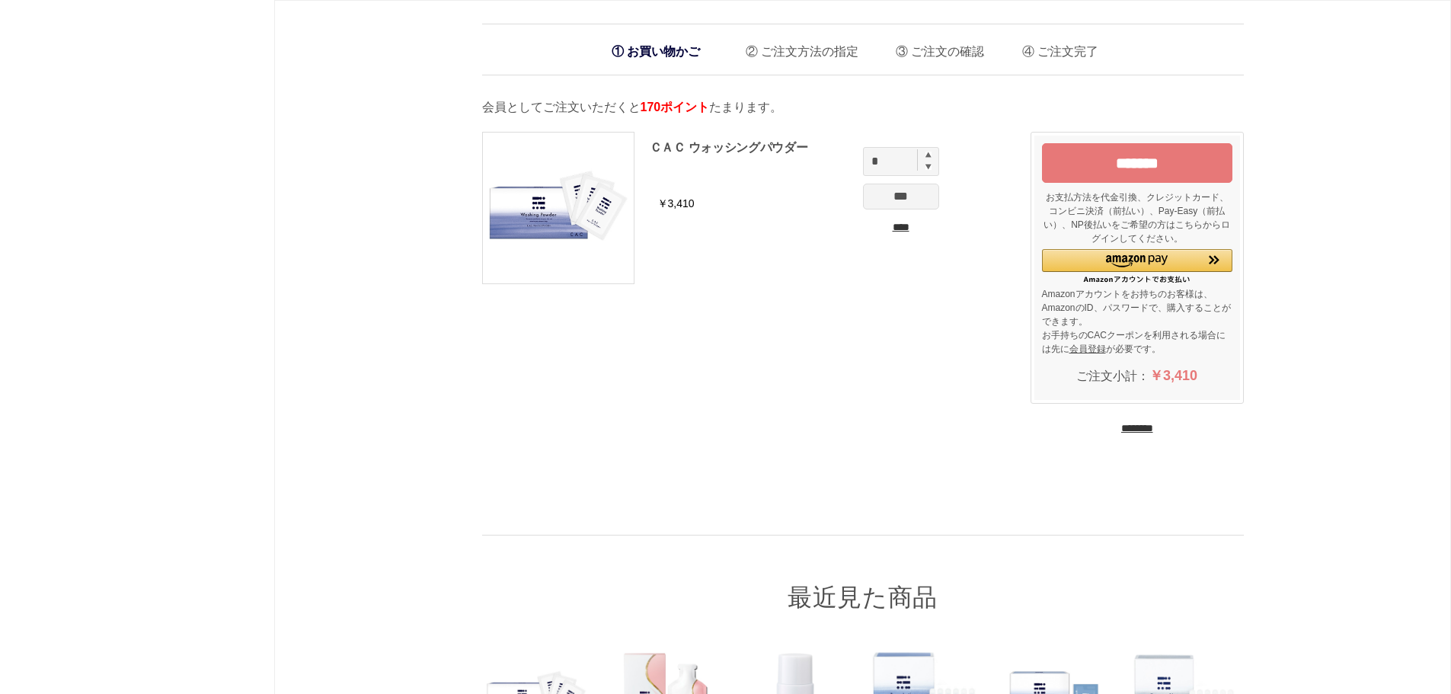
click at [1111, 162] on input "*******" at bounding box center [1137, 163] width 190 height 40
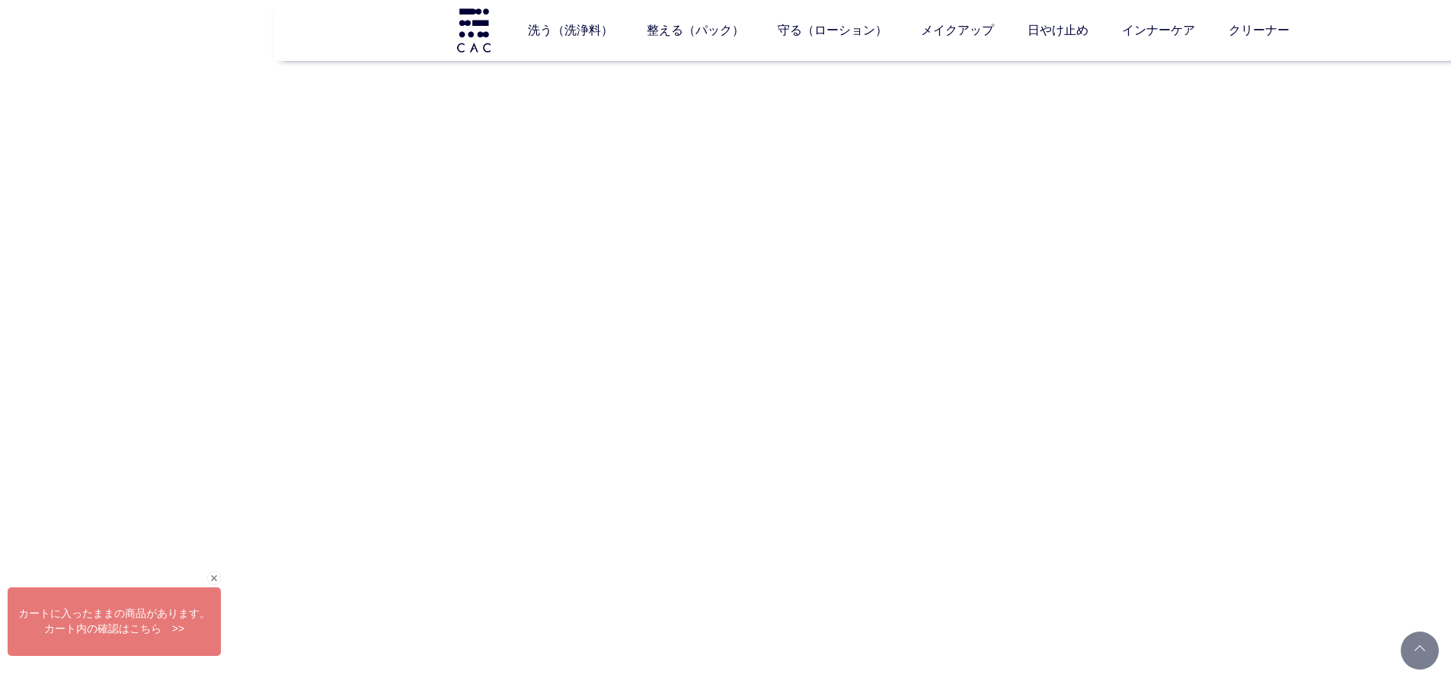
drag, startPoint x: 519, startPoint y: 417, endPoint x: 459, endPoint y: 690, distance: 280.2
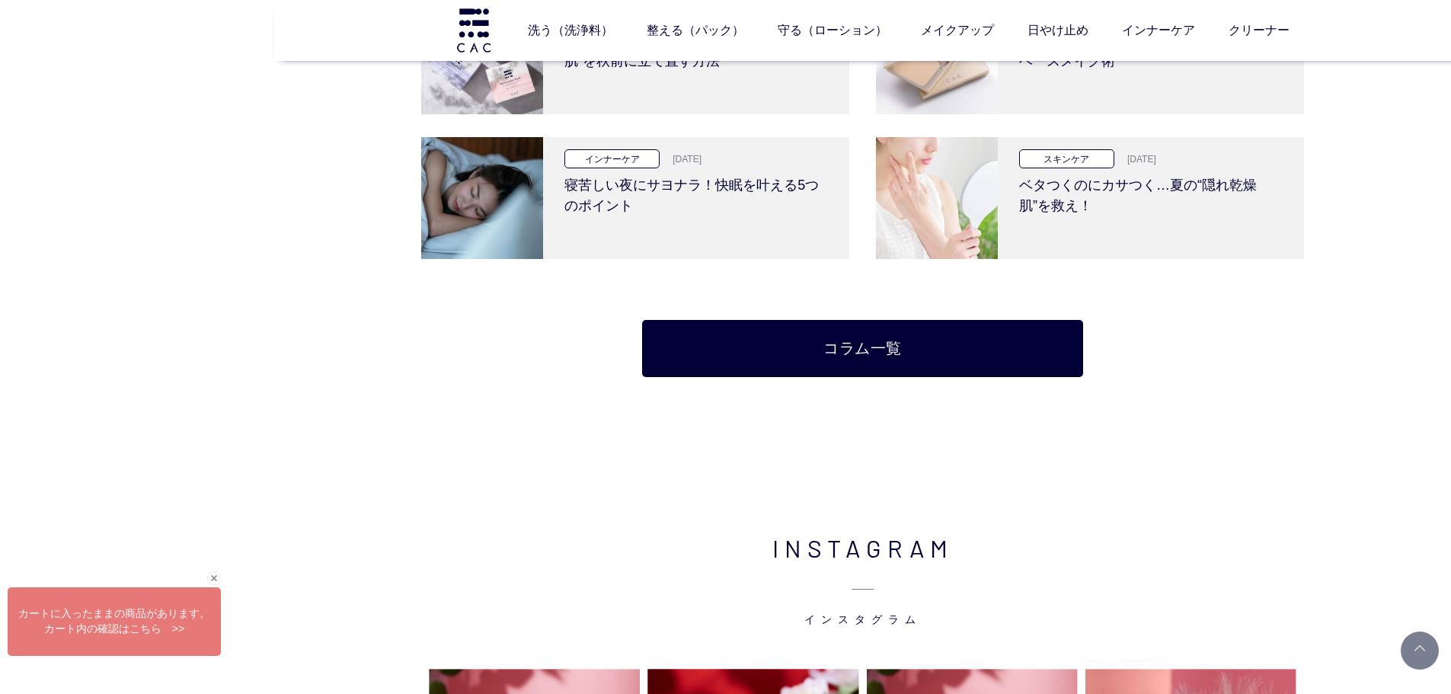
scroll to position [3265, 0]
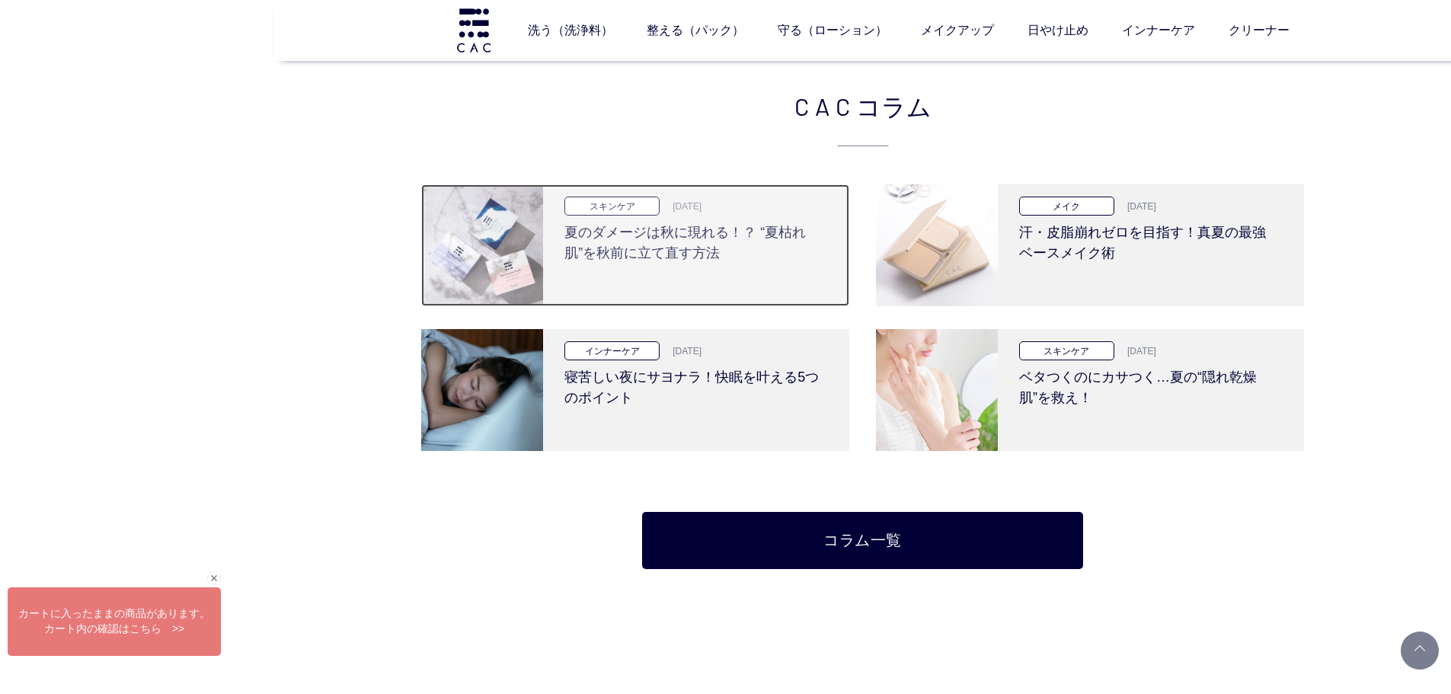
click at [692, 301] on div "スキンケア 2025.09.11 夏のダメージは秋に現れる！？ “夏枯れ肌”を秋前に立て直す方法" at bounding box center [692, 245] width 299 height 122
